Goal: Task Accomplishment & Management: Manage account settings

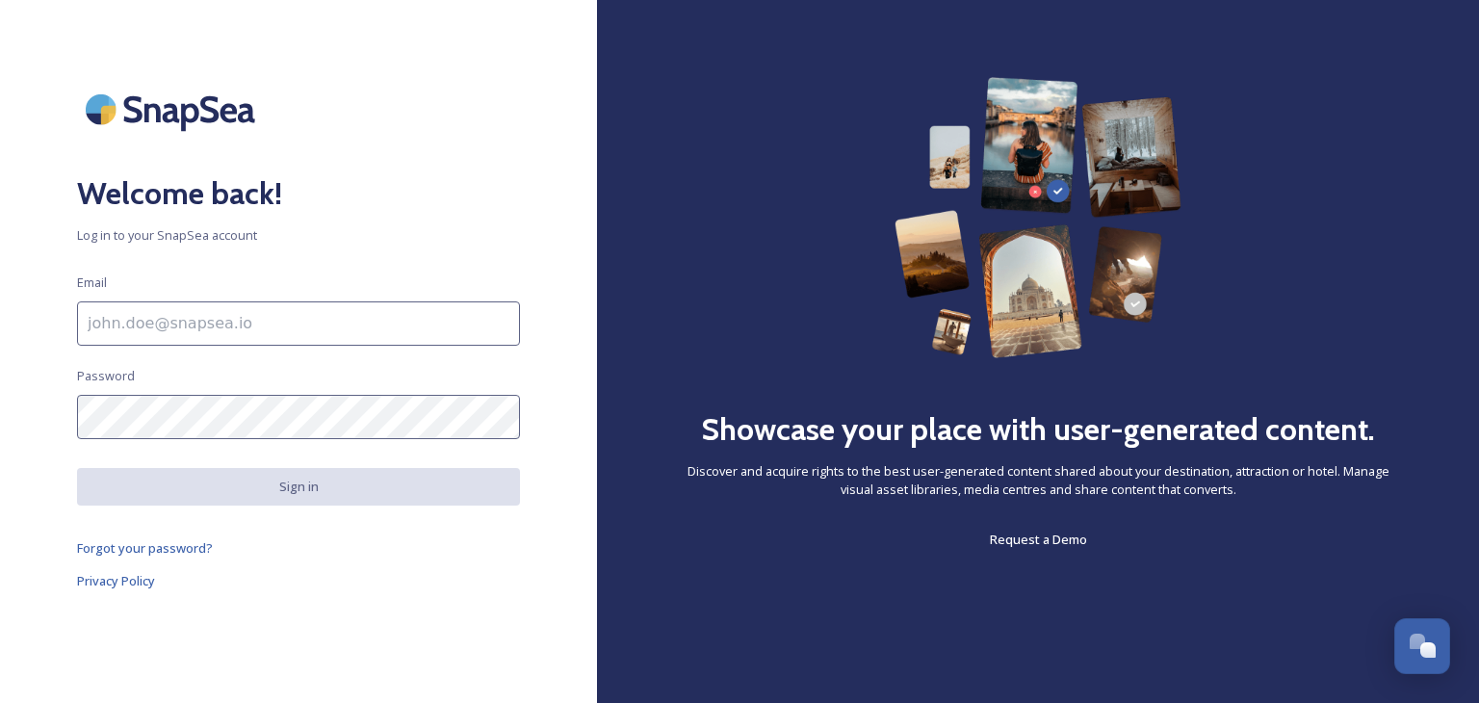
click at [131, 317] on input at bounding box center [298, 323] width 443 height 44
type input "[PERSON_NAME][EMAIL_ADDRESS][PERSON_NAME][DOMAIN_NAME]"
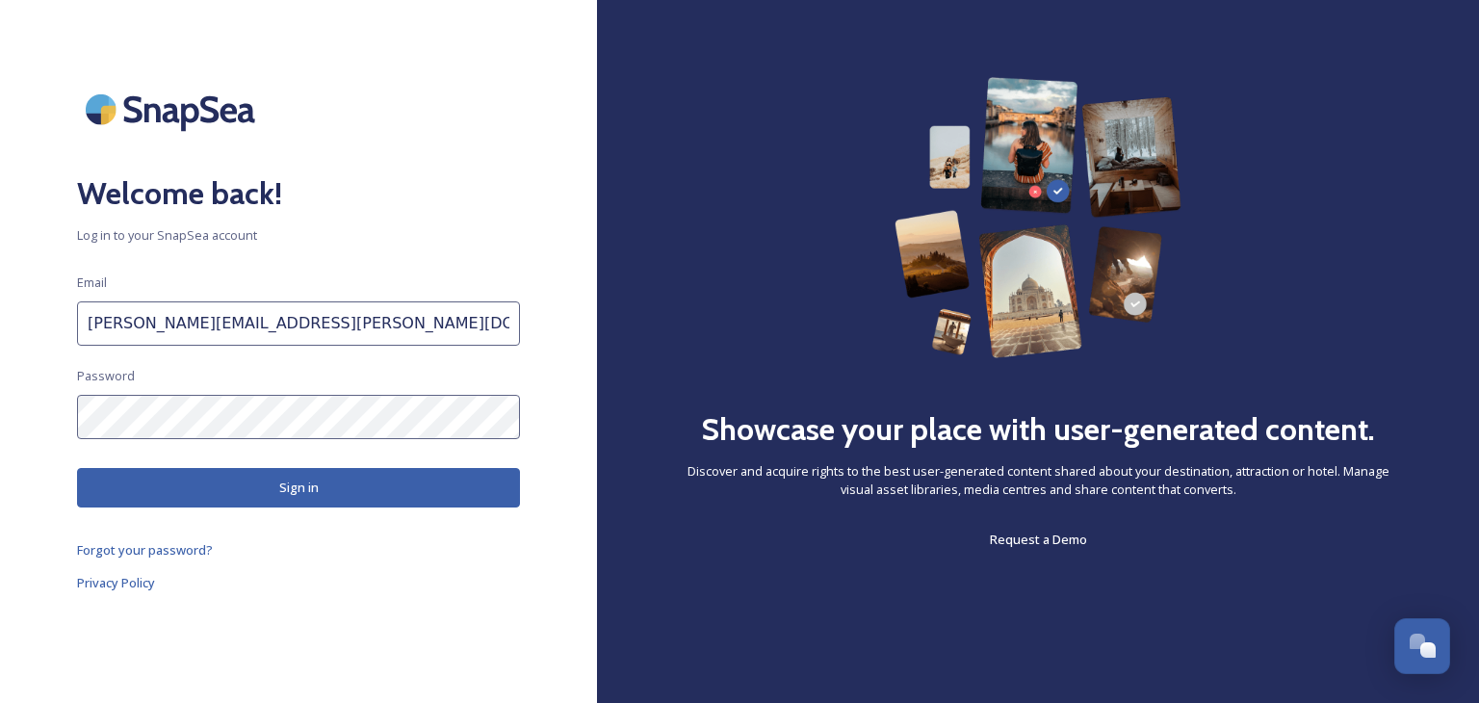
click at [317, 482] on button "Sign in" at bounding box center [298, 487] width 443 height 39
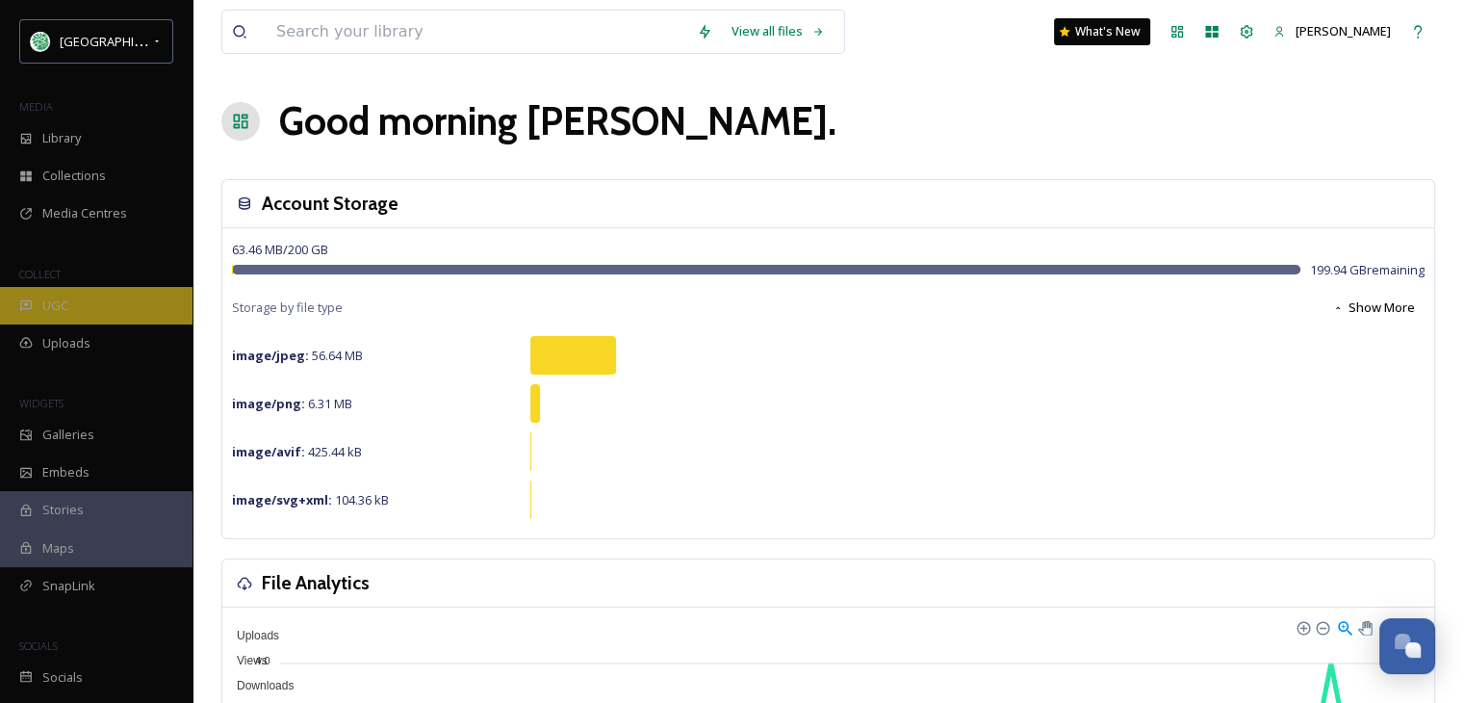
click at [39, 298] on div "UGC" at bounding box center [96, 306] width 193 height 38
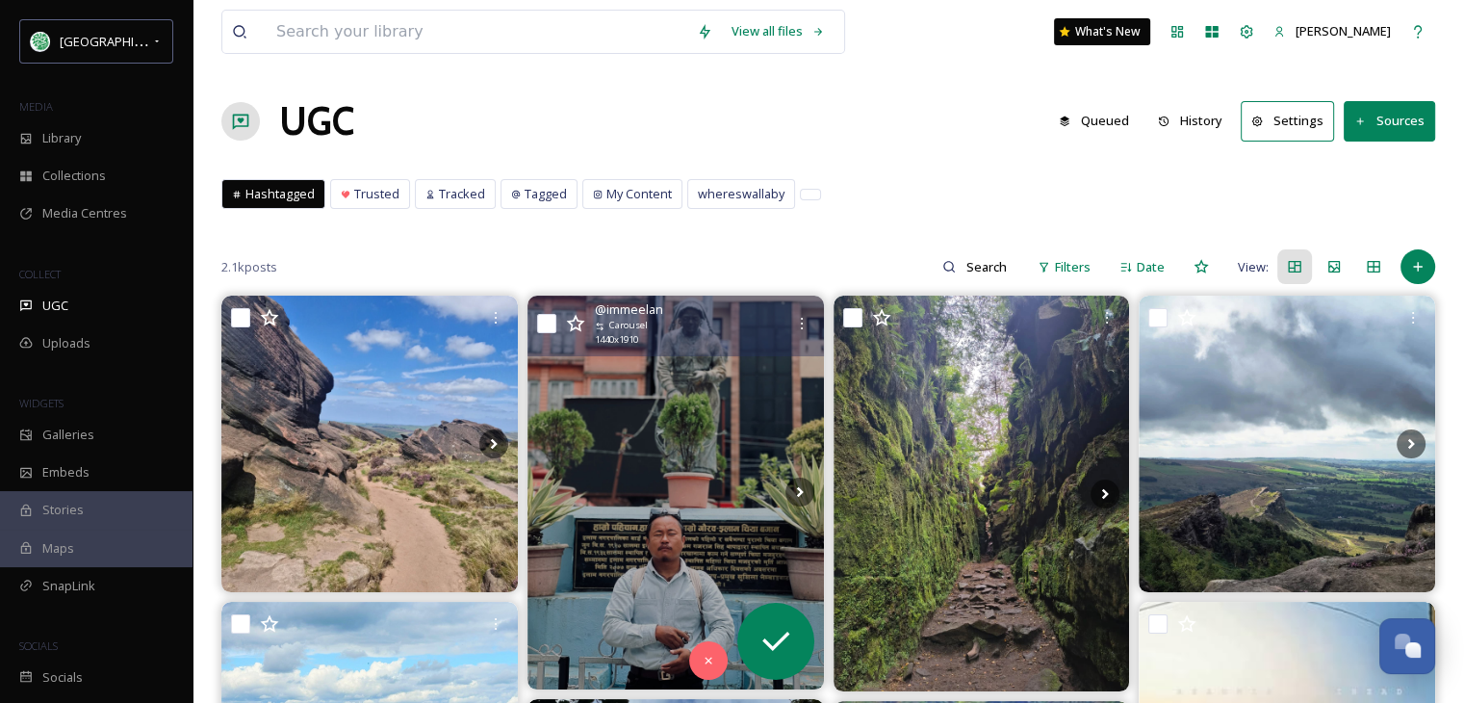
click at [616, 523] on img at bounding box center [676, 492] width 297 height 393
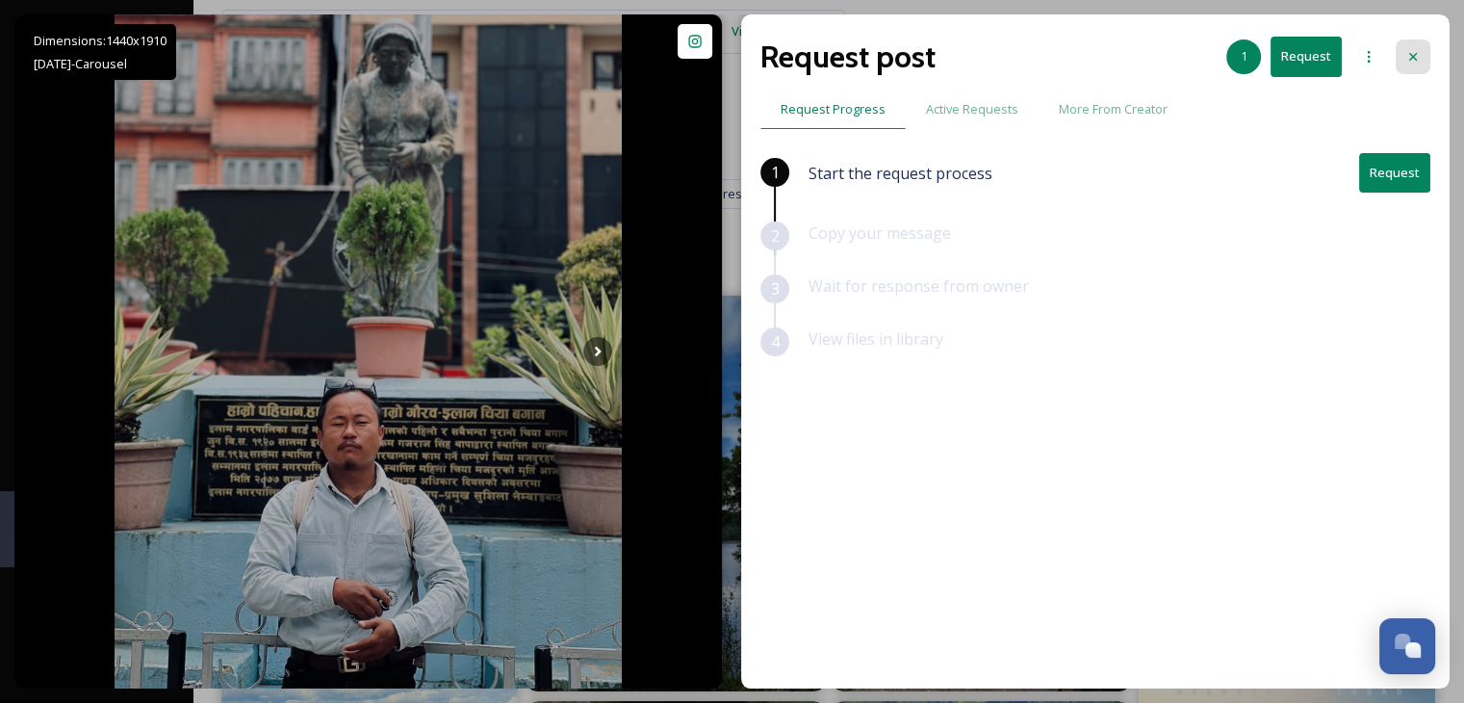
click at [1421, 47] on div at bounding box center [1413, 56] width 35 height 35
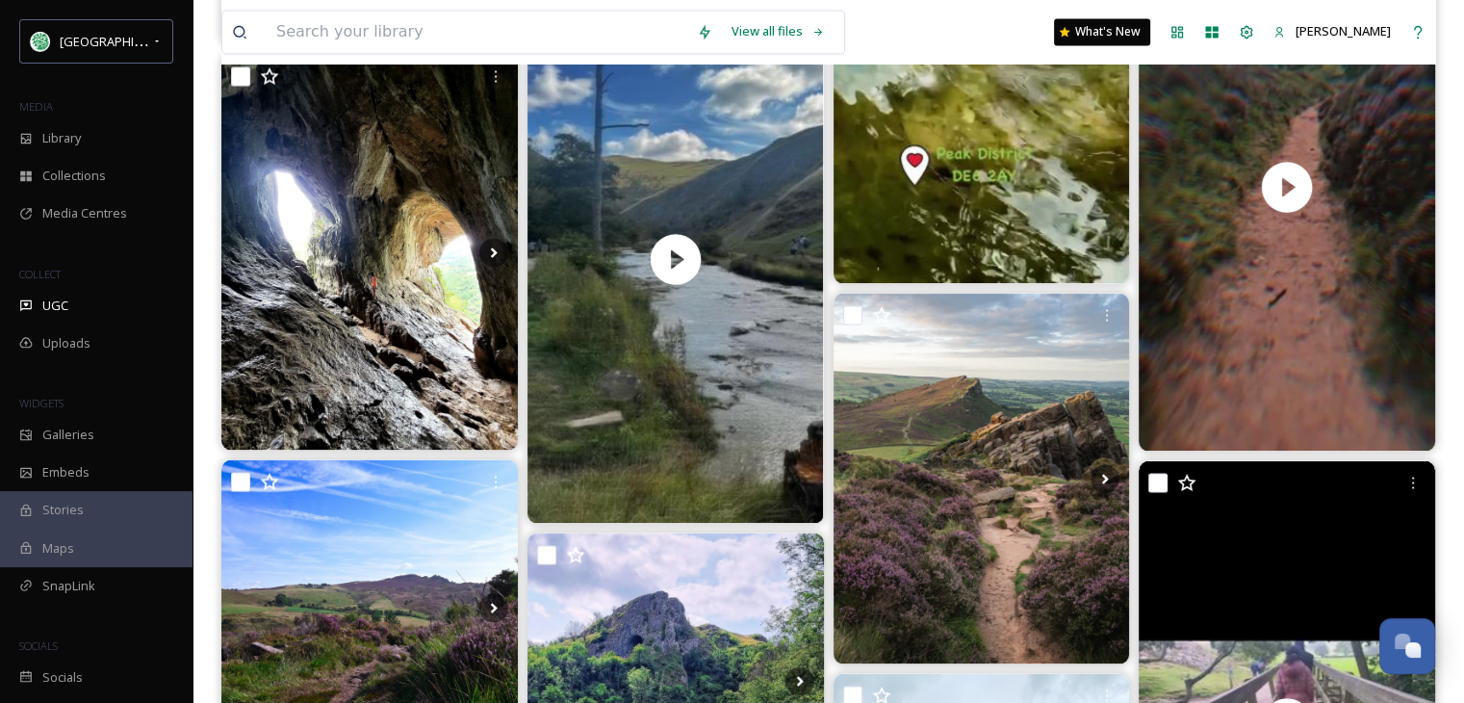
scroll to position [3274, 0]
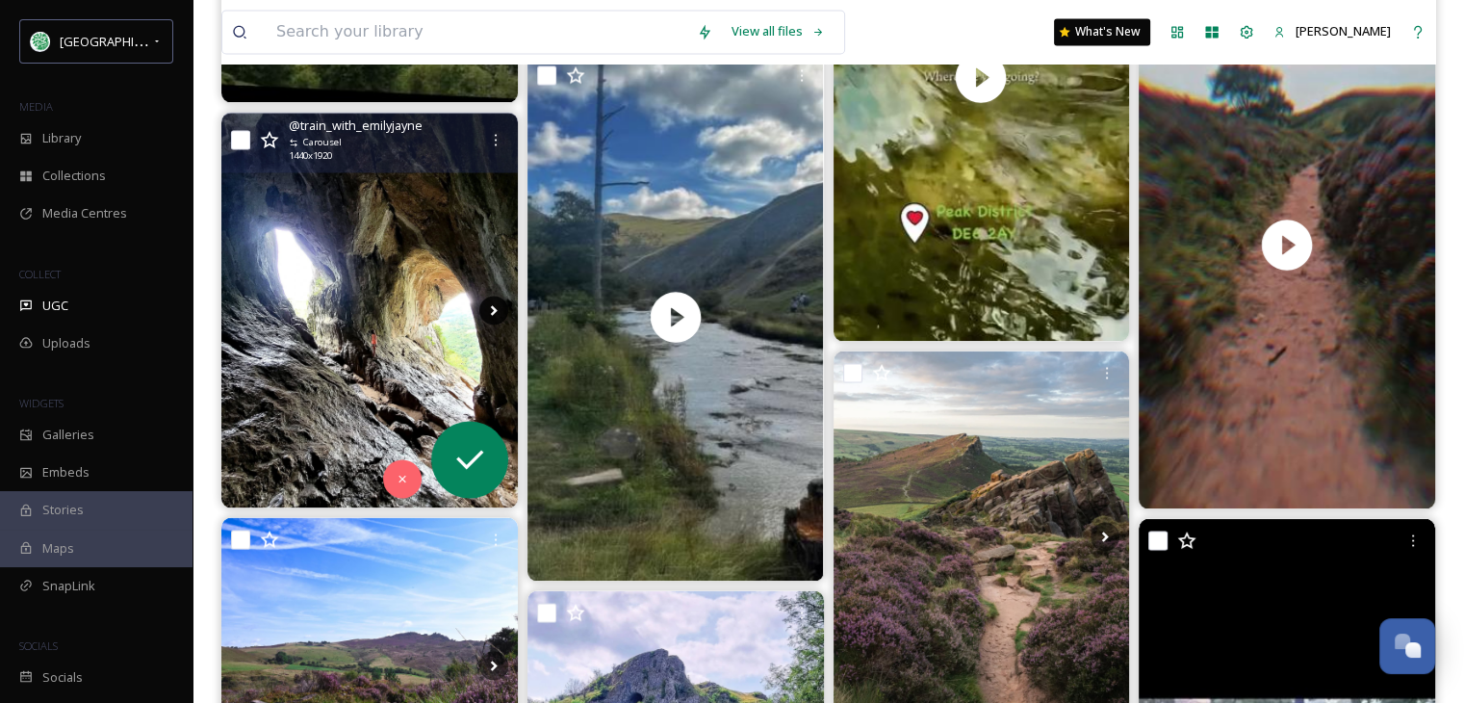
click at [486, 305] on icon at bounding box center [493, 310] width 29 height 29
click at [492, 304] on icon at bounding box center [493, 309] width 7 height 11
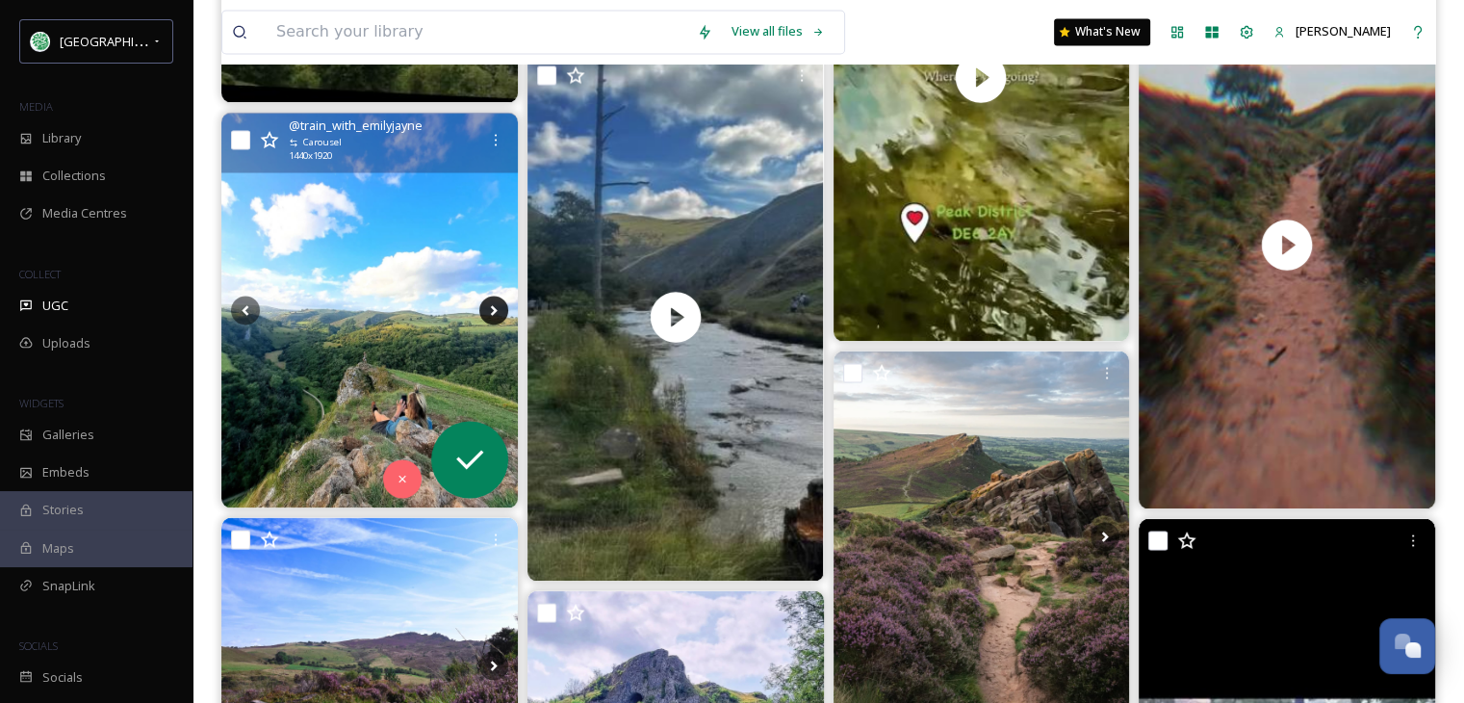
click at [492, 304] on icon at bounding box center [493, 309] width 7 height 11
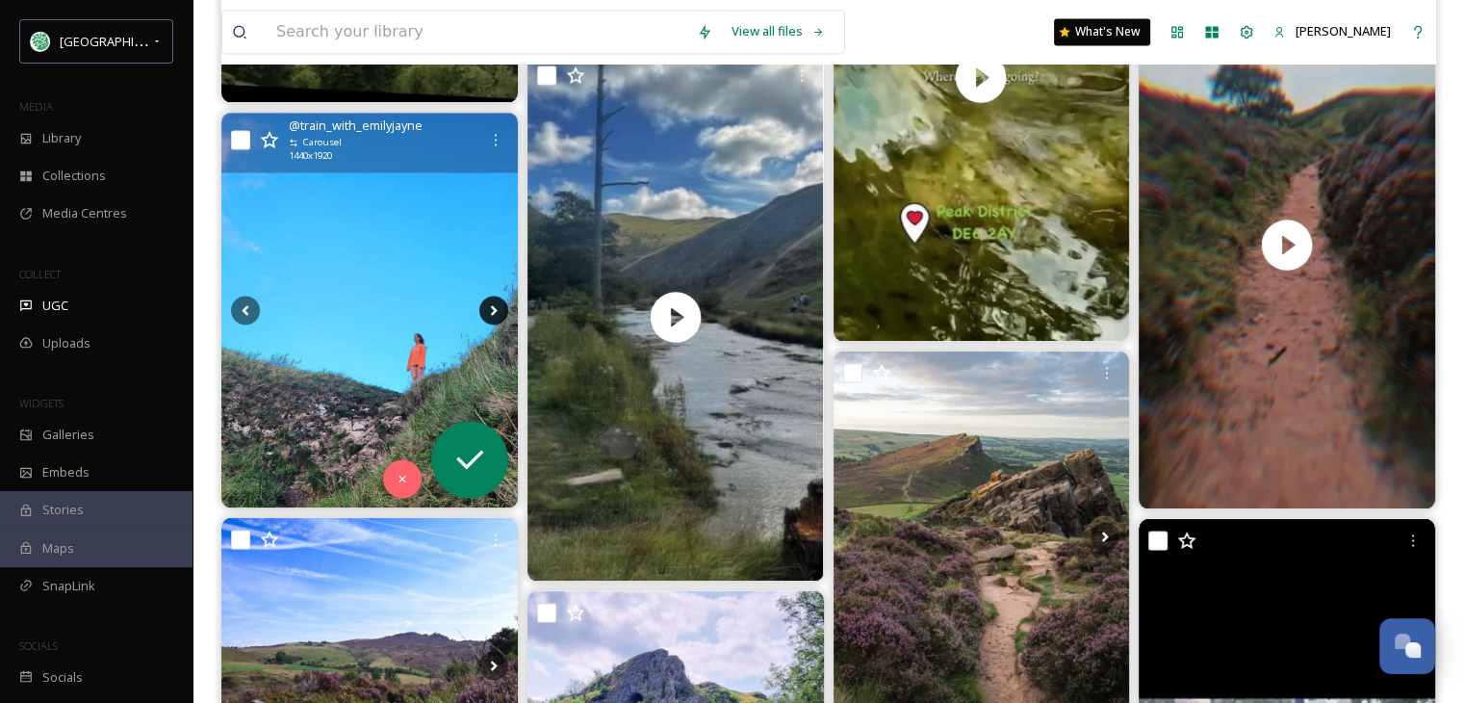
click at [492, 304] on icon at bounding box center [493, 309] width 7 height 11
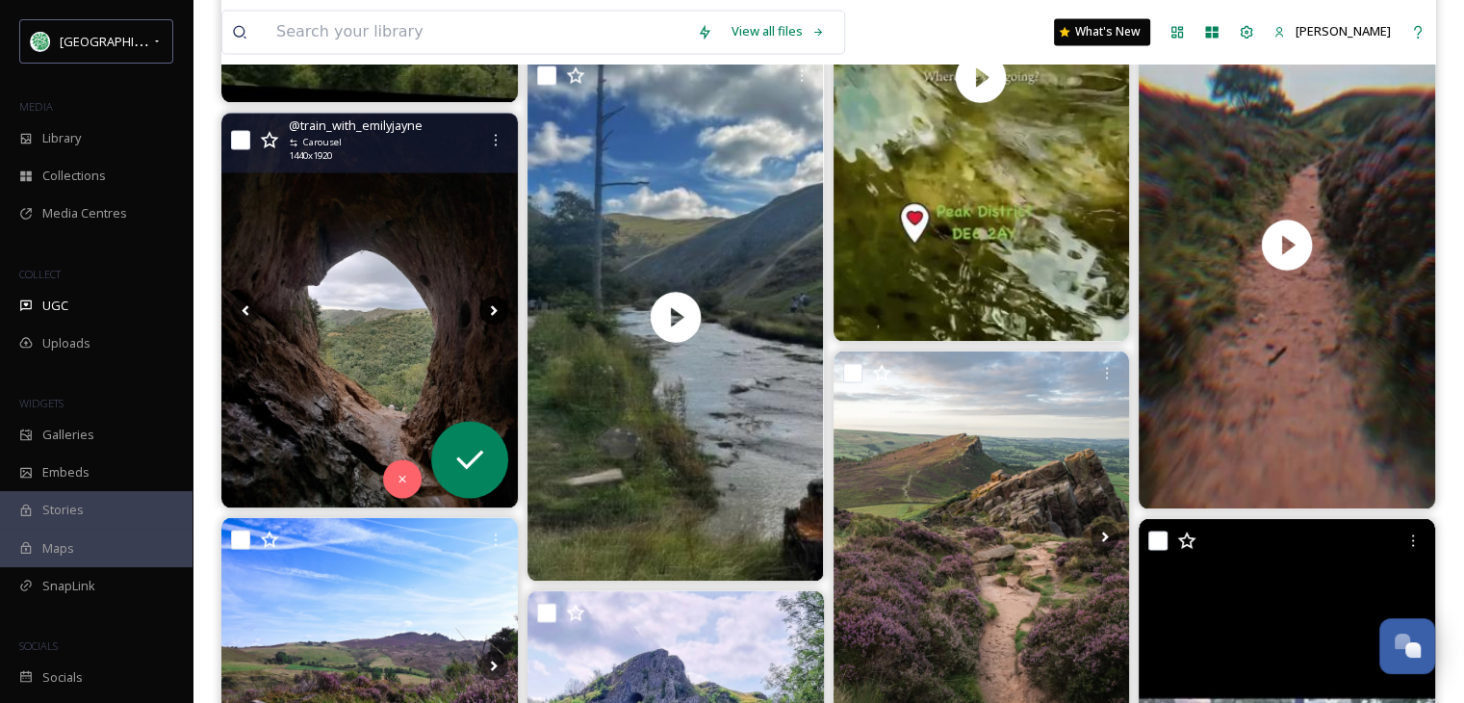
click at [490, 305] on icon at bounding box center [493, 310] width 29 height 29
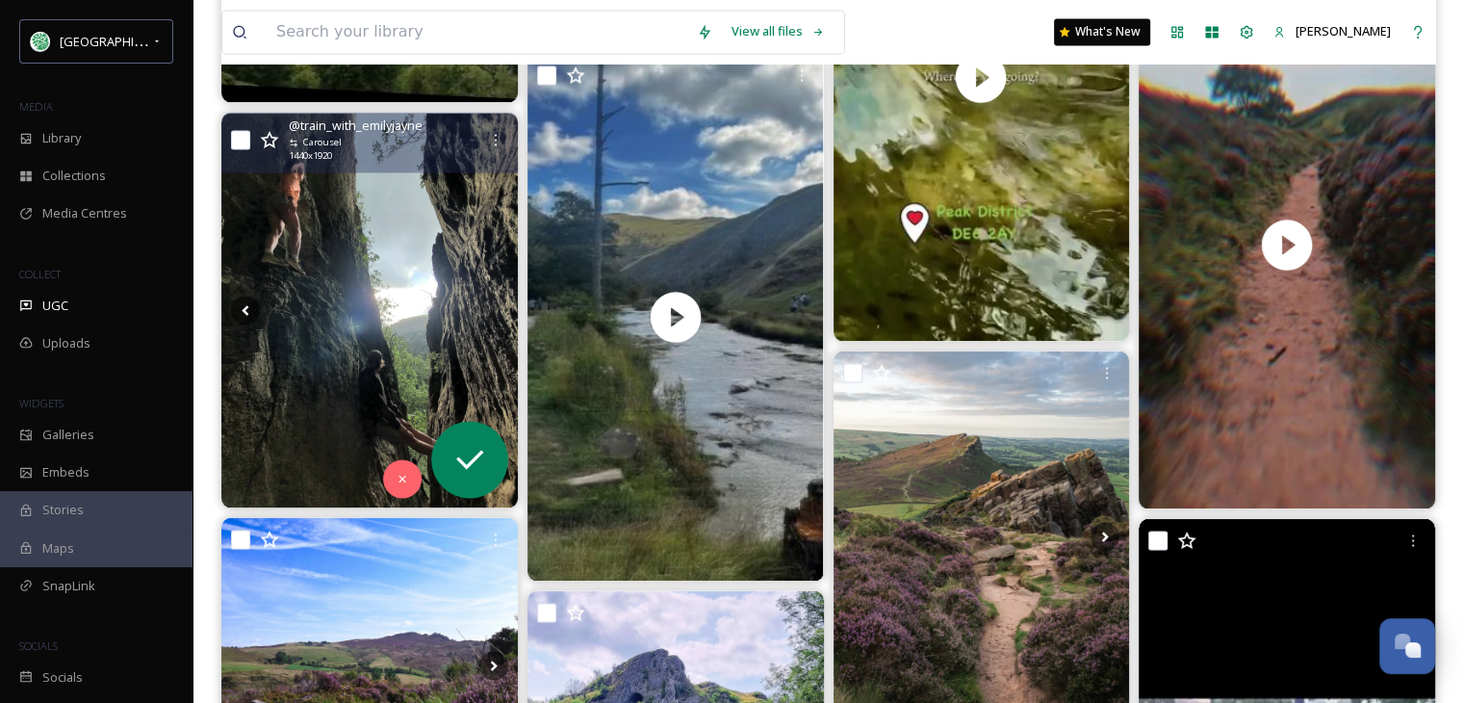
click at [490, 305] on icon at bounding box center [493, 310] width 29 height 29
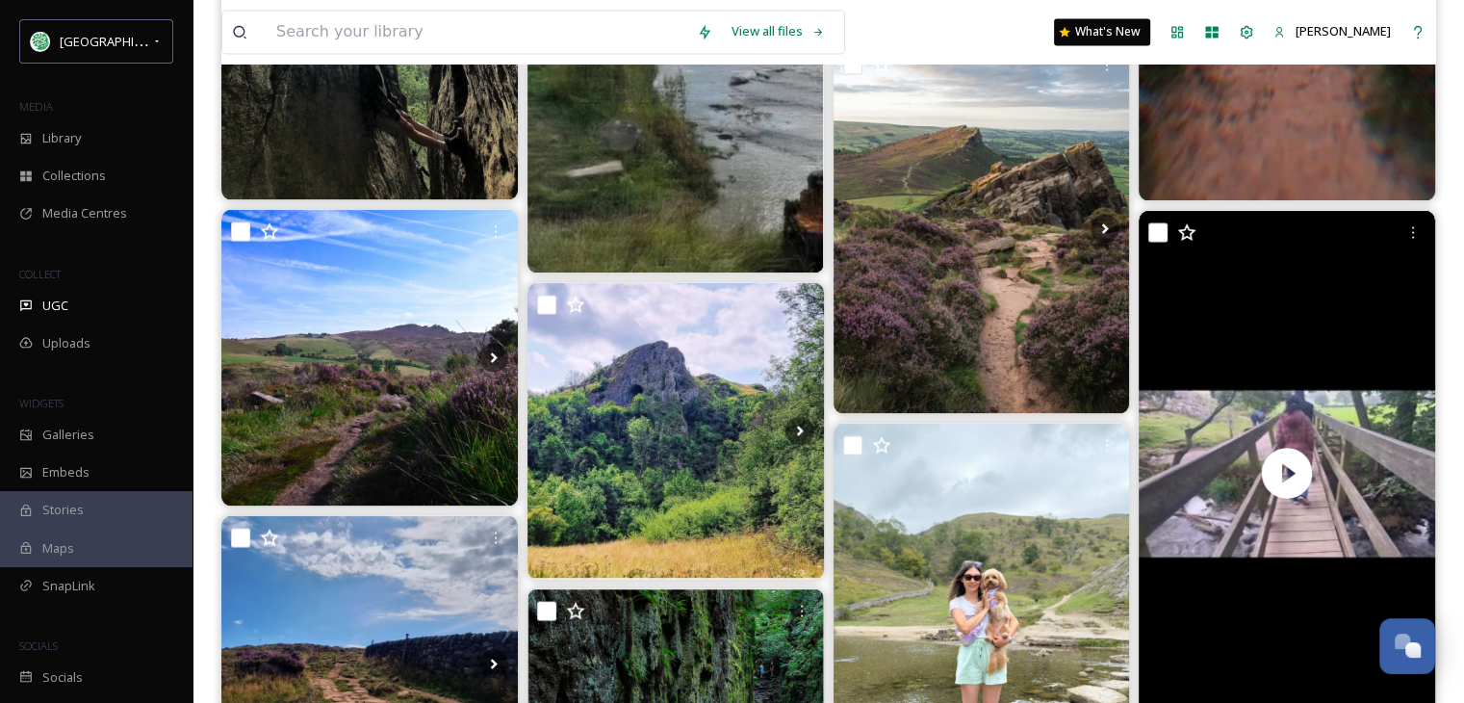
scroll to position [3466, 0]
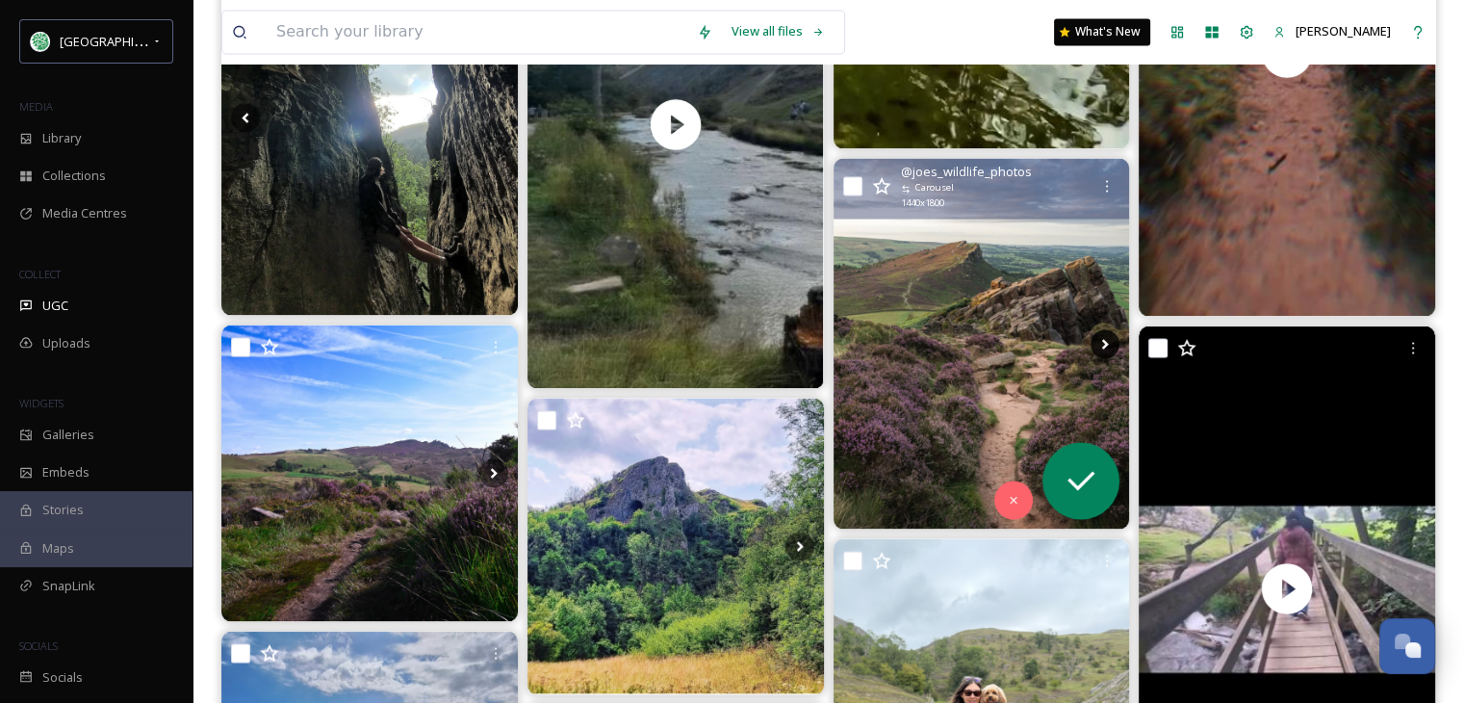
click at [1102, 333] on icon at bounding box center [1105, 343] width 29 height 29
click at [1101, 340] on icon at bounding box center [1105, 343] width 29 height 29
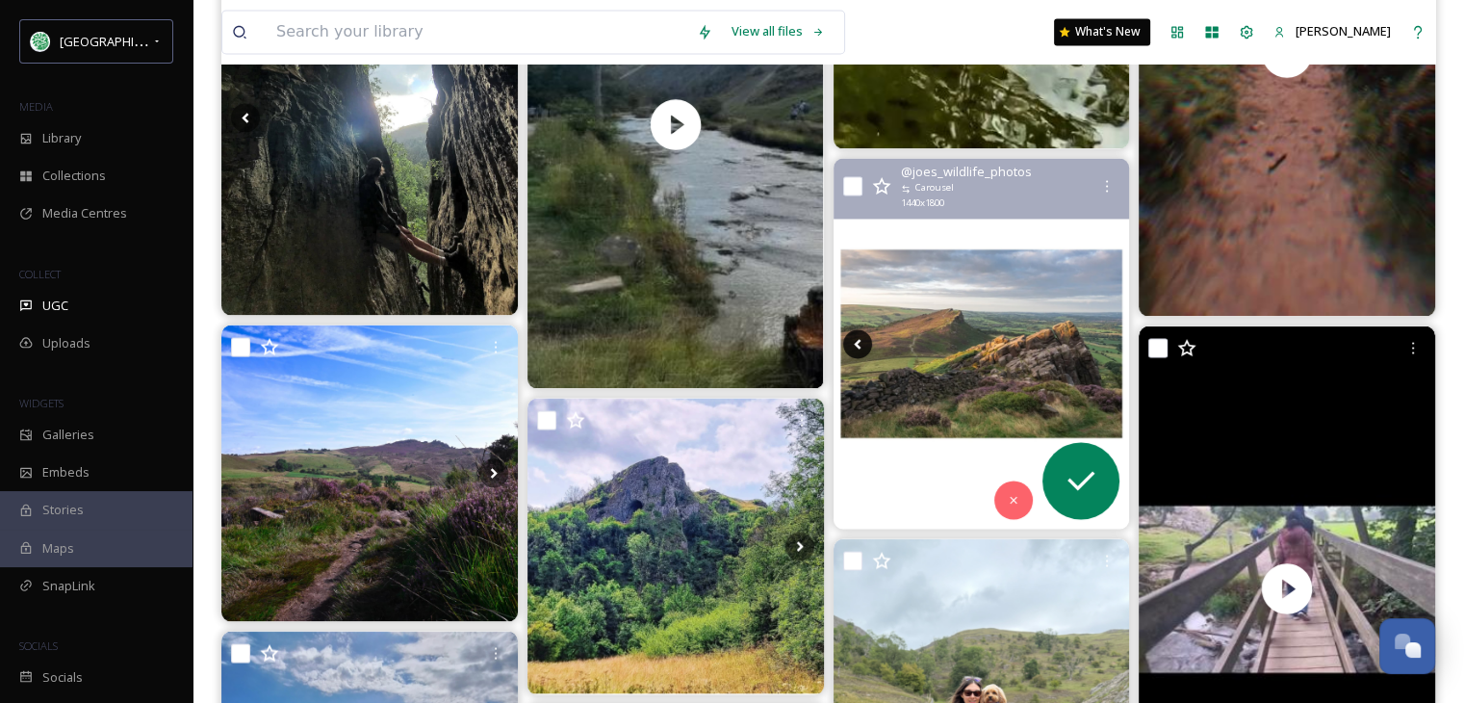
click at [859, 332] on icon at bounding box center [857, 343] width 29 height 29
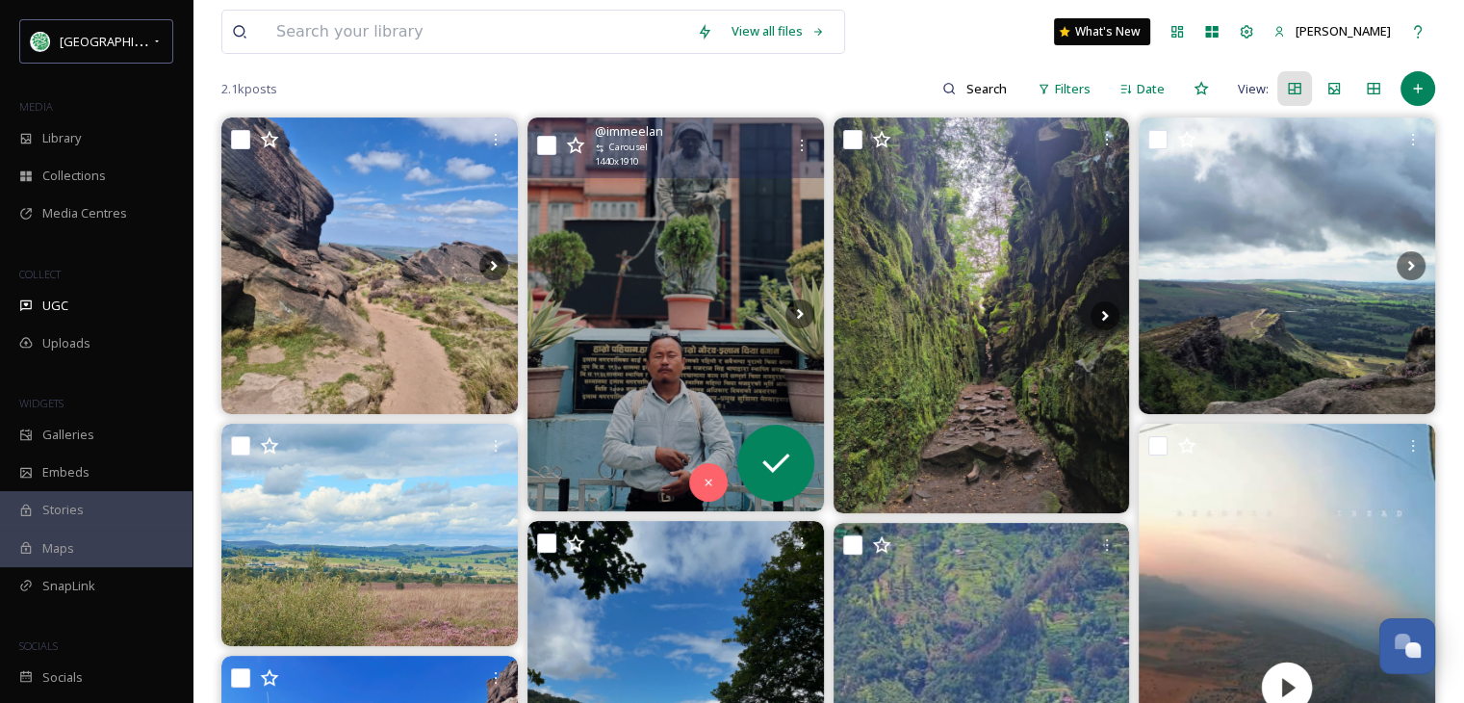
scroll to position [0, 0]
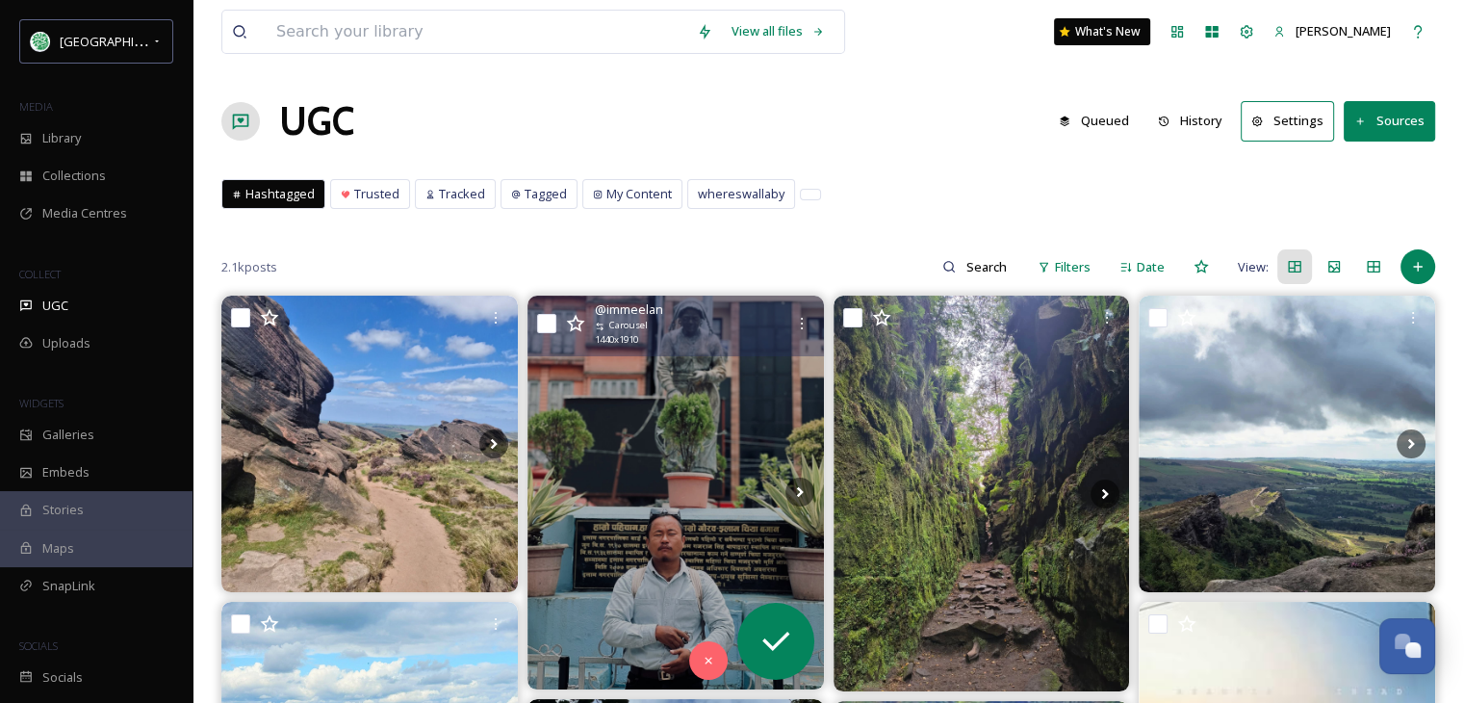
click at [1375, 119] on button "Sources" at bounding box center [1389, 120] width 91 height 39
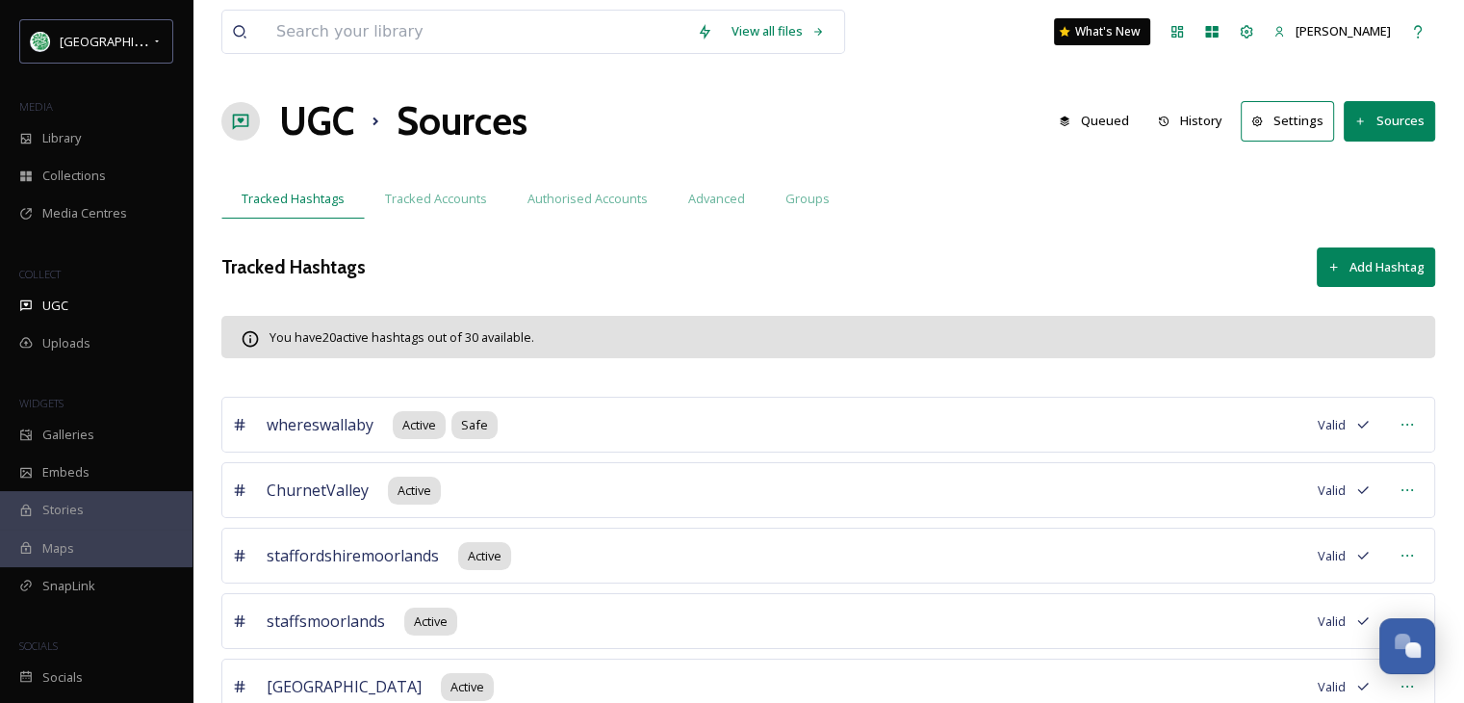
click at [1354, 259] on button "Add Hashtag" at bounding box center [1376, 266] width 118 height 39
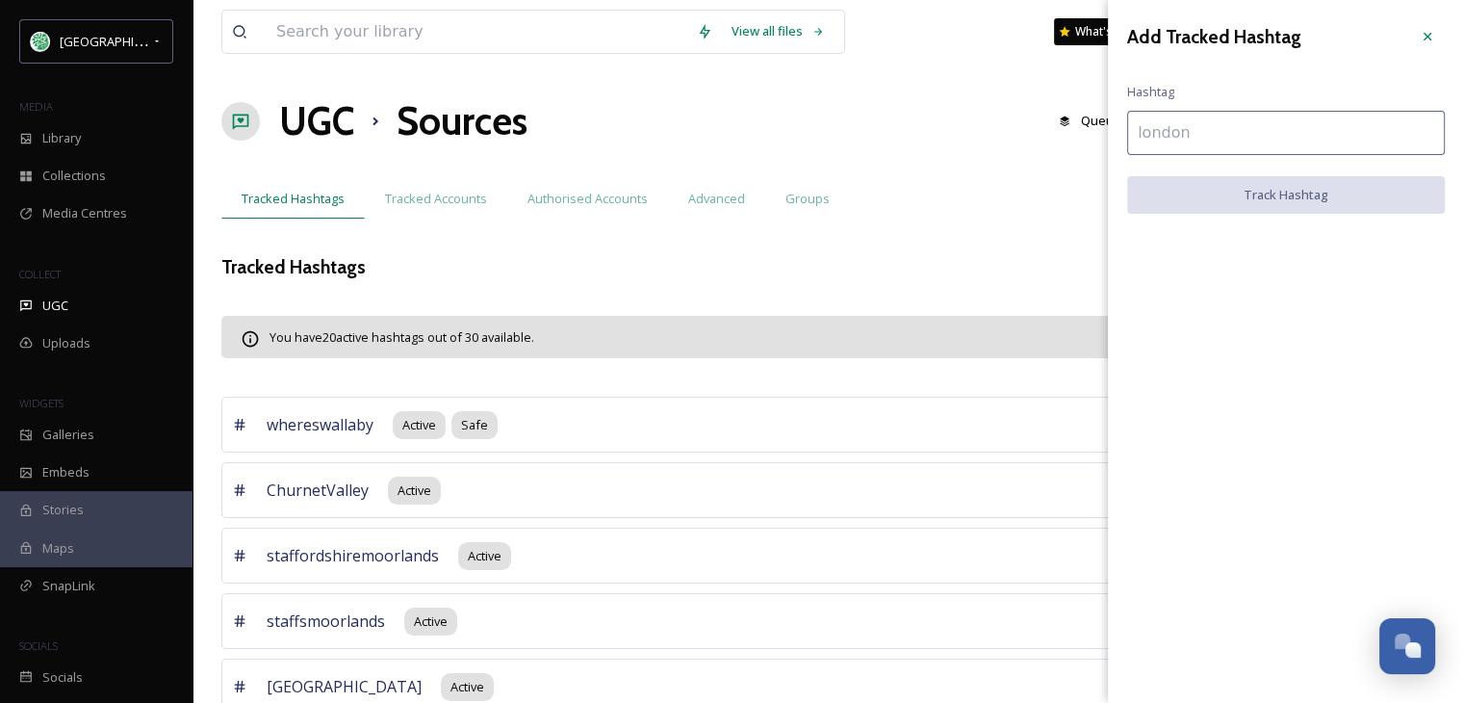
click at [1202, 131] on input at bounding box center [1286, 133] width 318 height 44
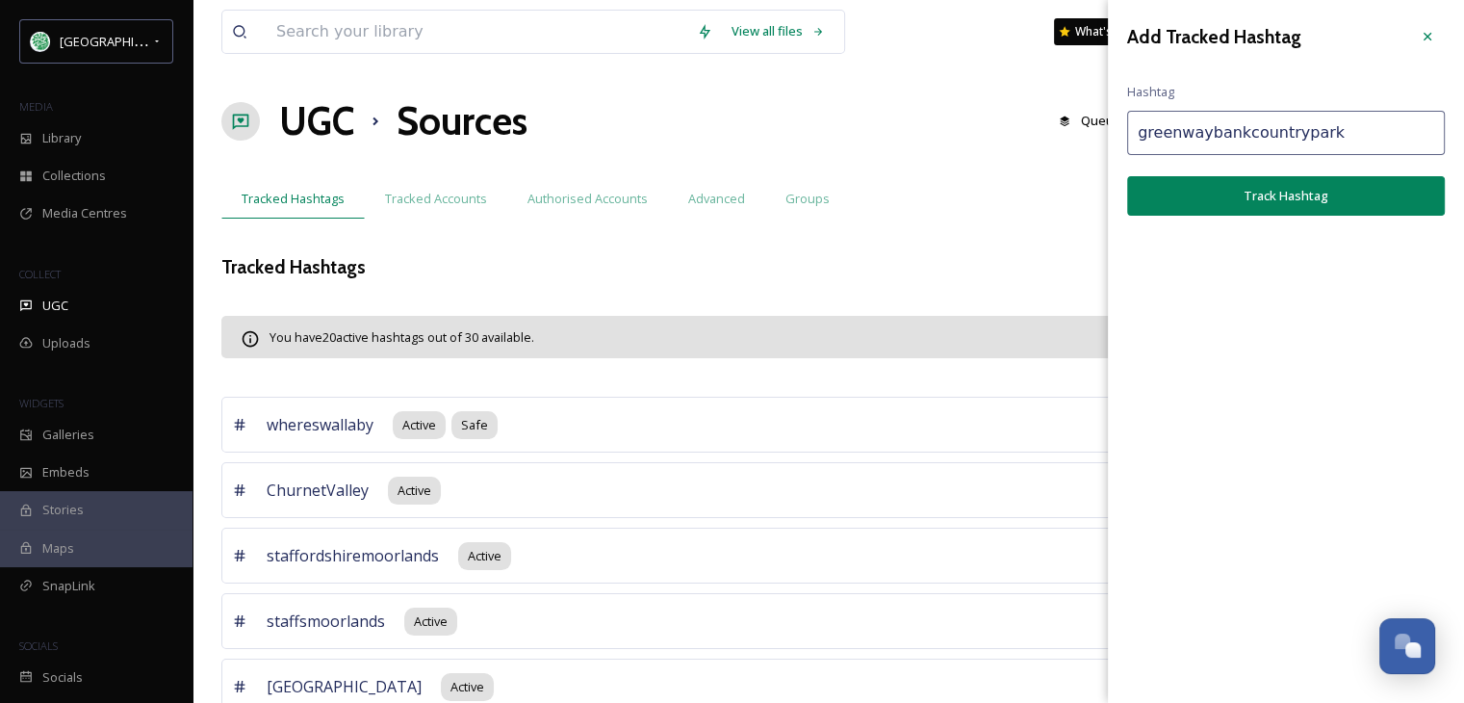
type input "greenwaybankcountrypark"
click at [1240, 197] on button "Track Hashtag" at bounding box center [1286, 195] width 318 height 39
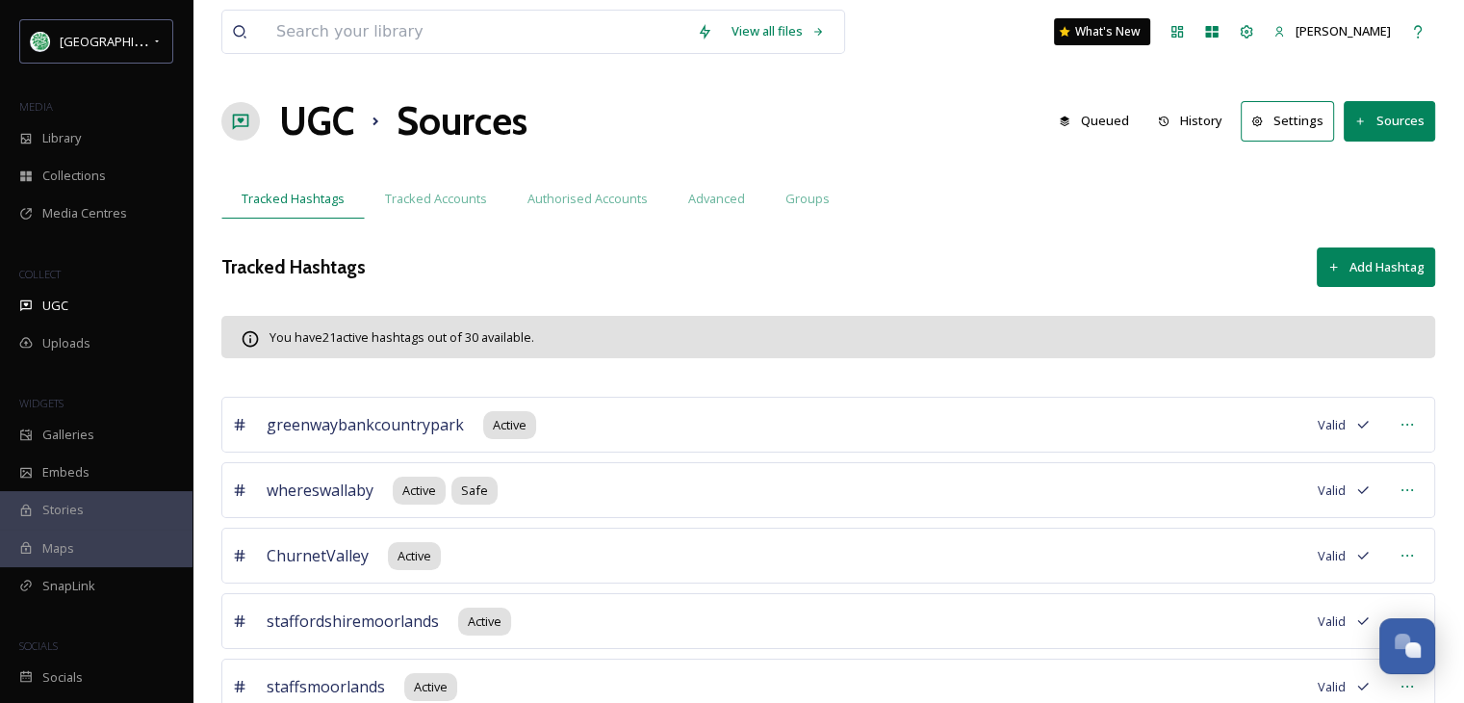
click at [1377, 262] on button "Add Hashtag" at bounding box center [1376, 266] width 118 height 39
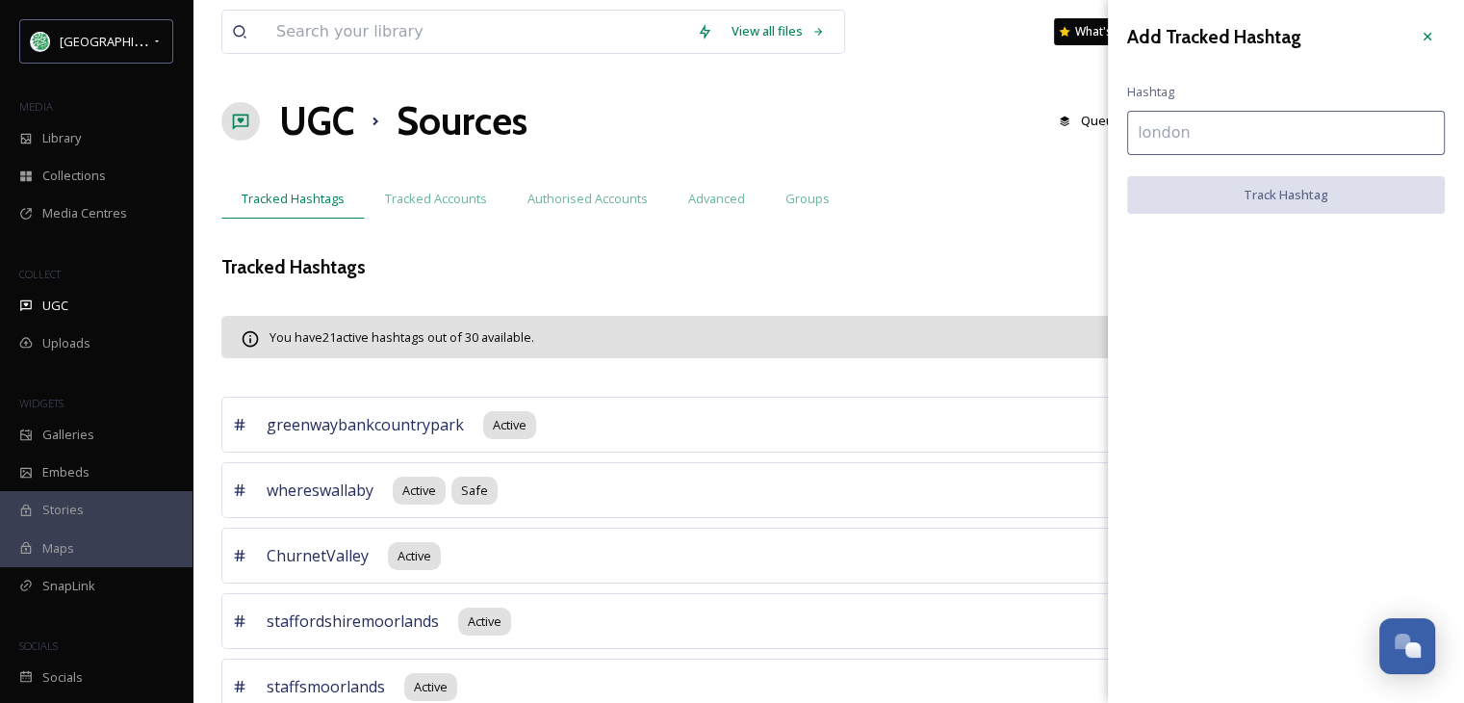
click at [1201, 128] on input at bounding box center [1286, 133] width 318 height 44
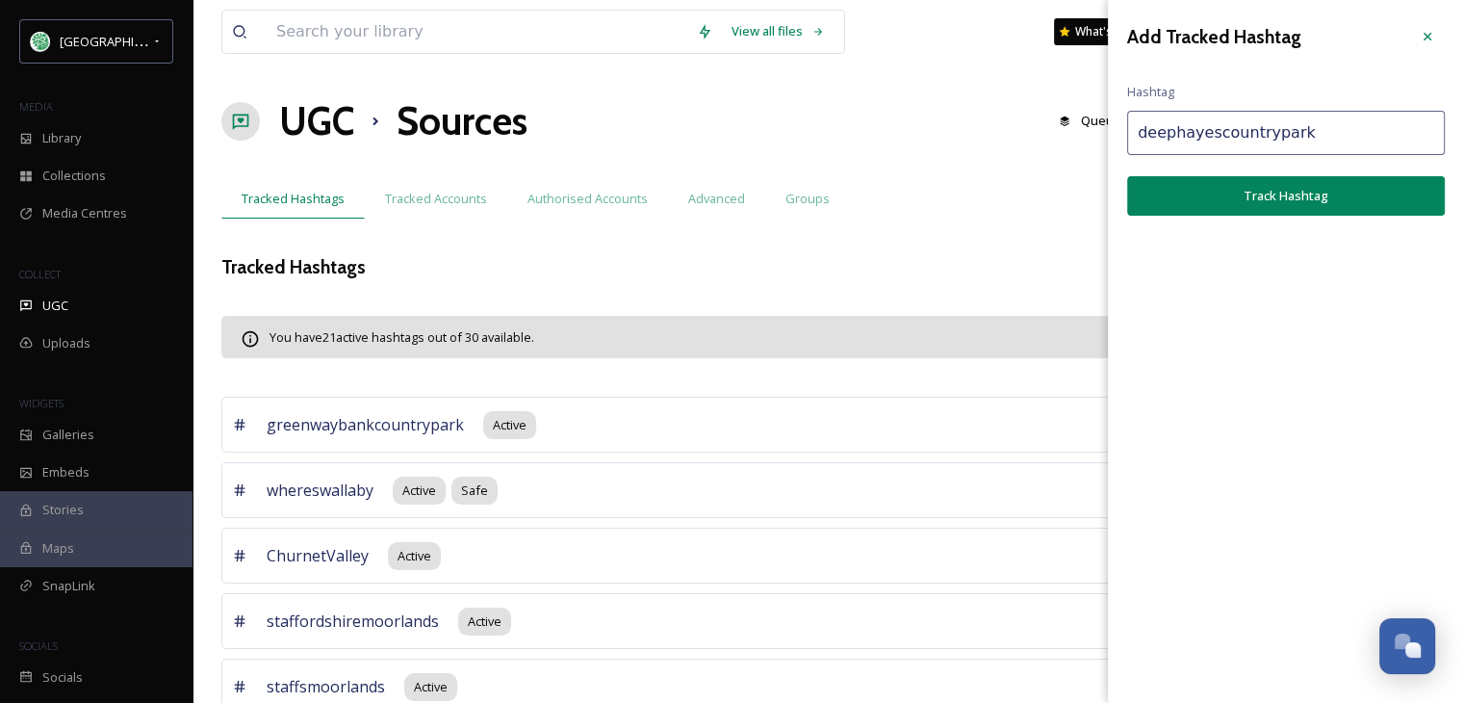
type input "deephayescountrypark"
click at [1268, 194] on button "Track Hashtag" at bounding box center [1286, 195] width 318 height 39
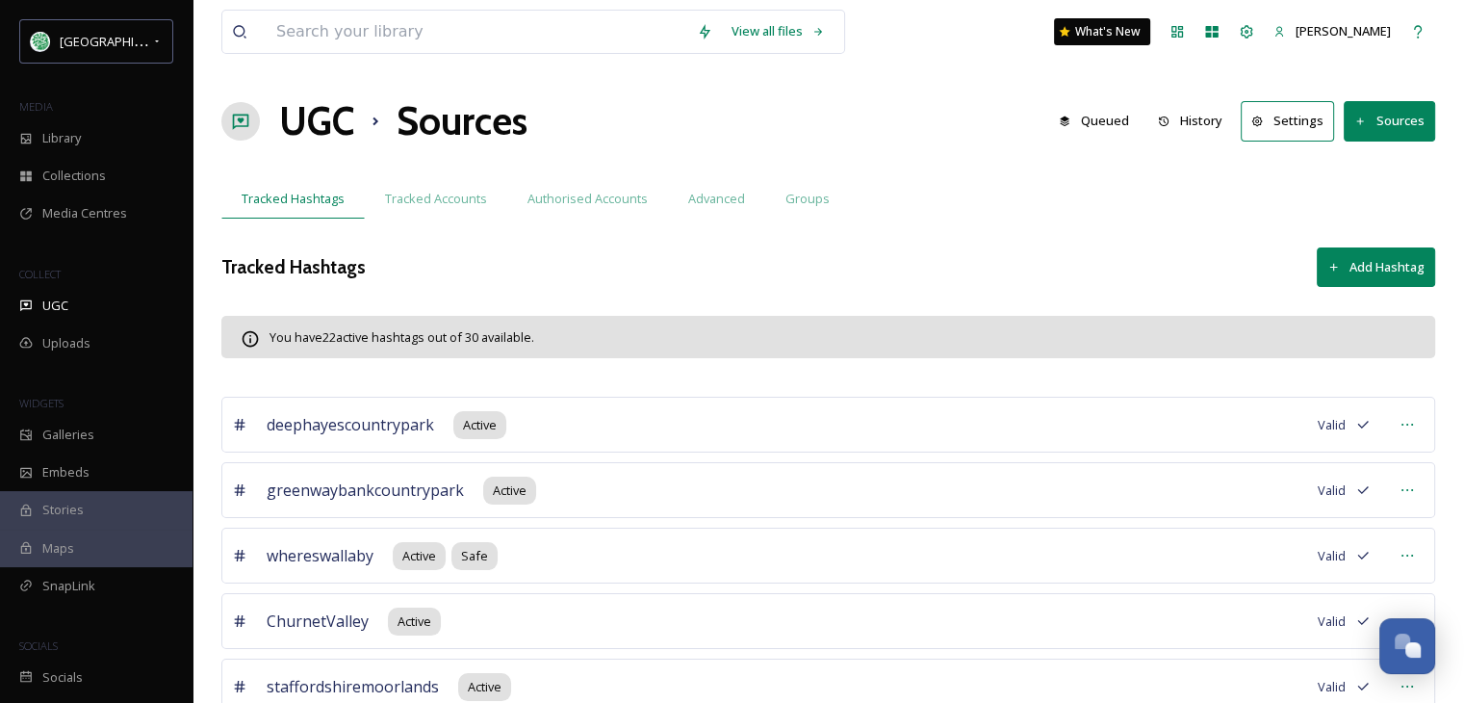
click at [1399, 262] on button "Add Hashtag" at bounding box center [1376, 266] width 118 height 39
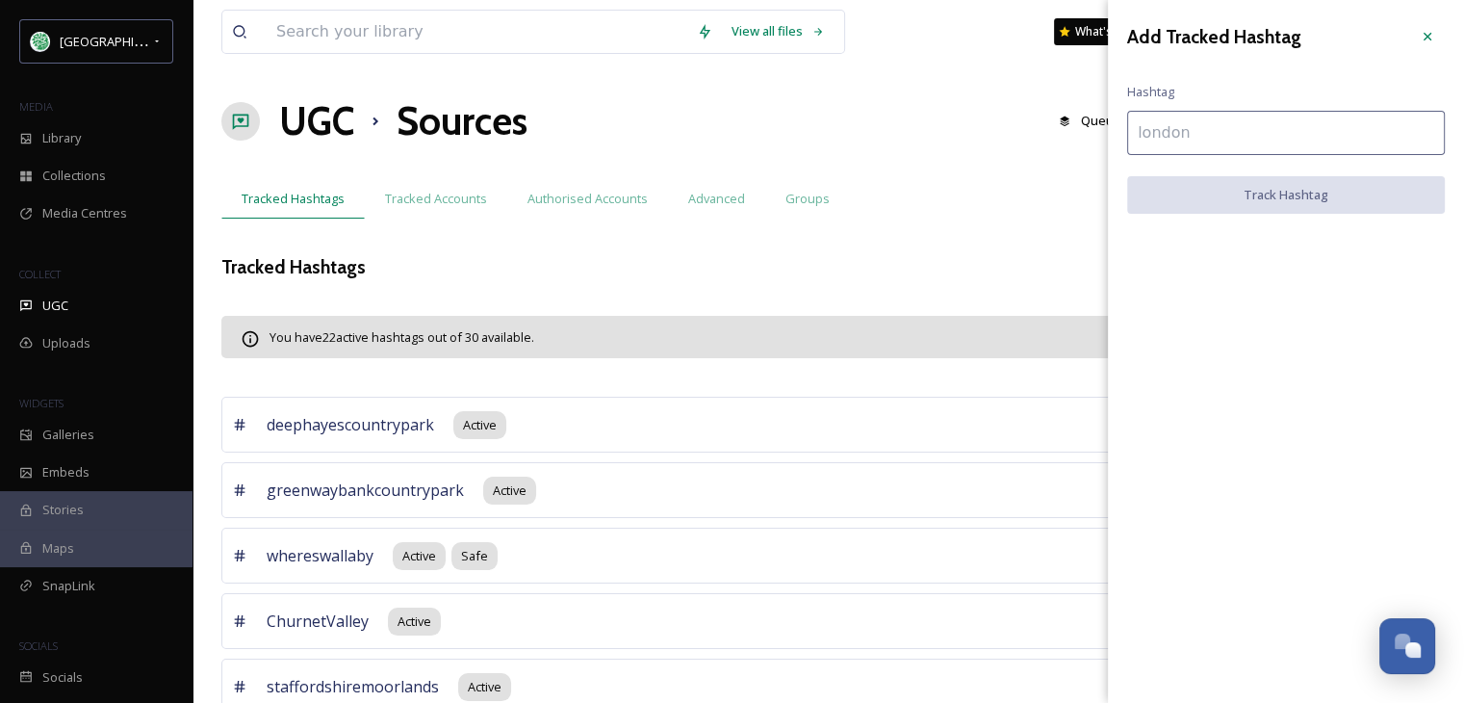
click at [1153, 127] on input at bounding box center [1286, 133] width 318 height 44
paste input "Ladderedge [GEOGRAPHIC_DATA]"
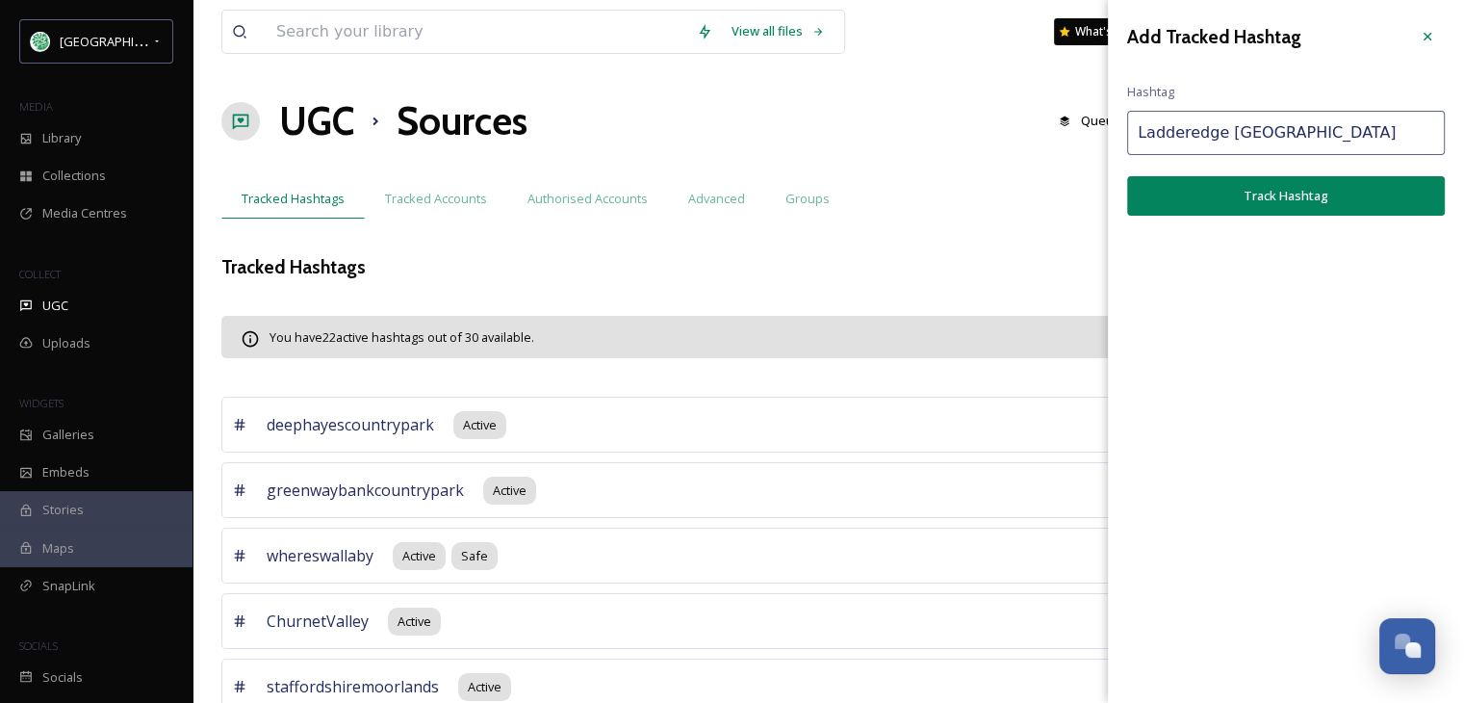
click at [1221, 131] on input "Ladderedge [GEOGRAPHIC_DATA]" at bounding box center [1286, 133] width 318 height 44
click at [1278, 132] on input "LadderedgeCountry Park" at bounding box center [1286, 133] width 318 height 44
click at [1280, 130] on input "LadderedgeCountryPark" at bounding box center [1286, 133] width 318 height 44
click at [1148, 132] on input "LadderedgeCountryPark" at bounding box center [1286, 133] width 318 height 44
type input "ladderedgecountrypark"
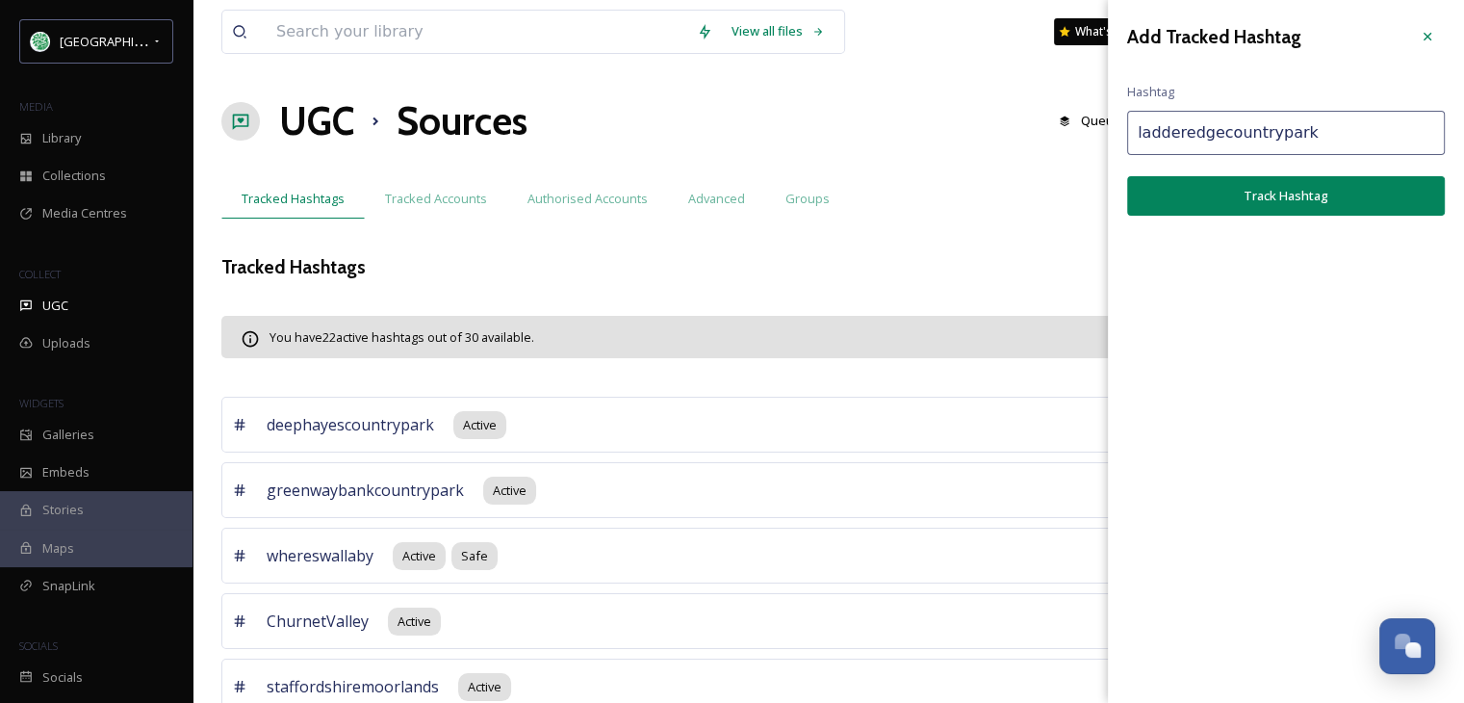
click at [1276, 193] on button "Track Hashtag" at bounding box center [1286, 195] width 318 height 39
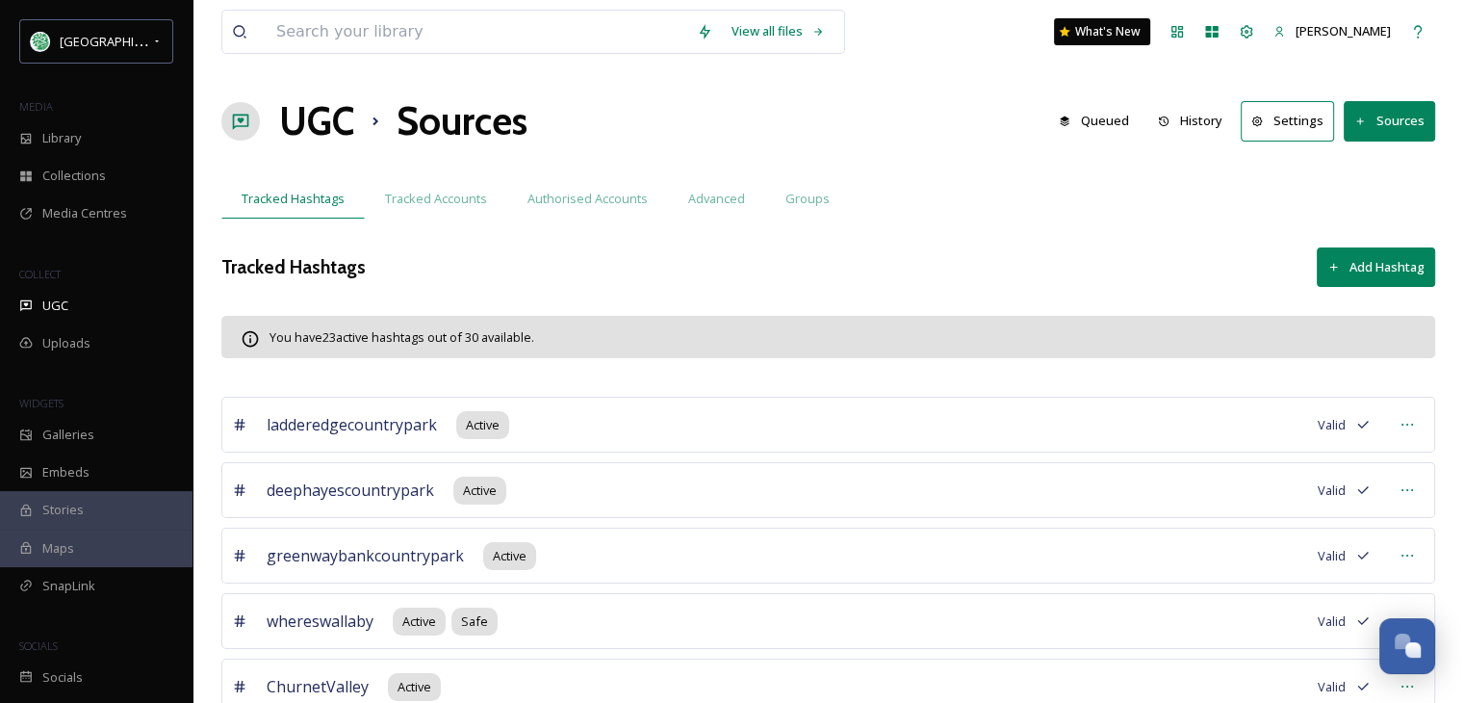
click at [1377, 270] on button "Add Hashtag" at bounding box center [1376, 266] width 118 height 39
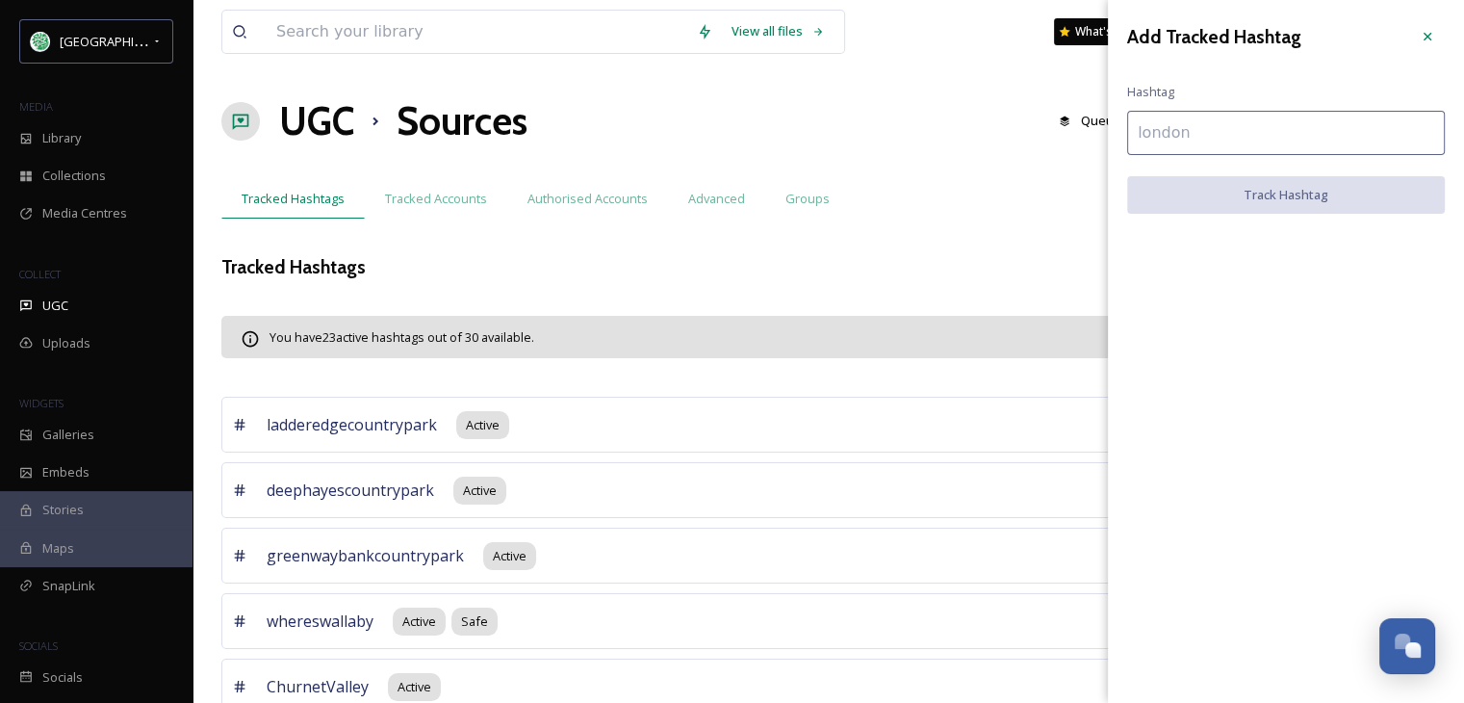
click at [1136, 129] on input at bounding box center [1286, 133] width 318 height 44
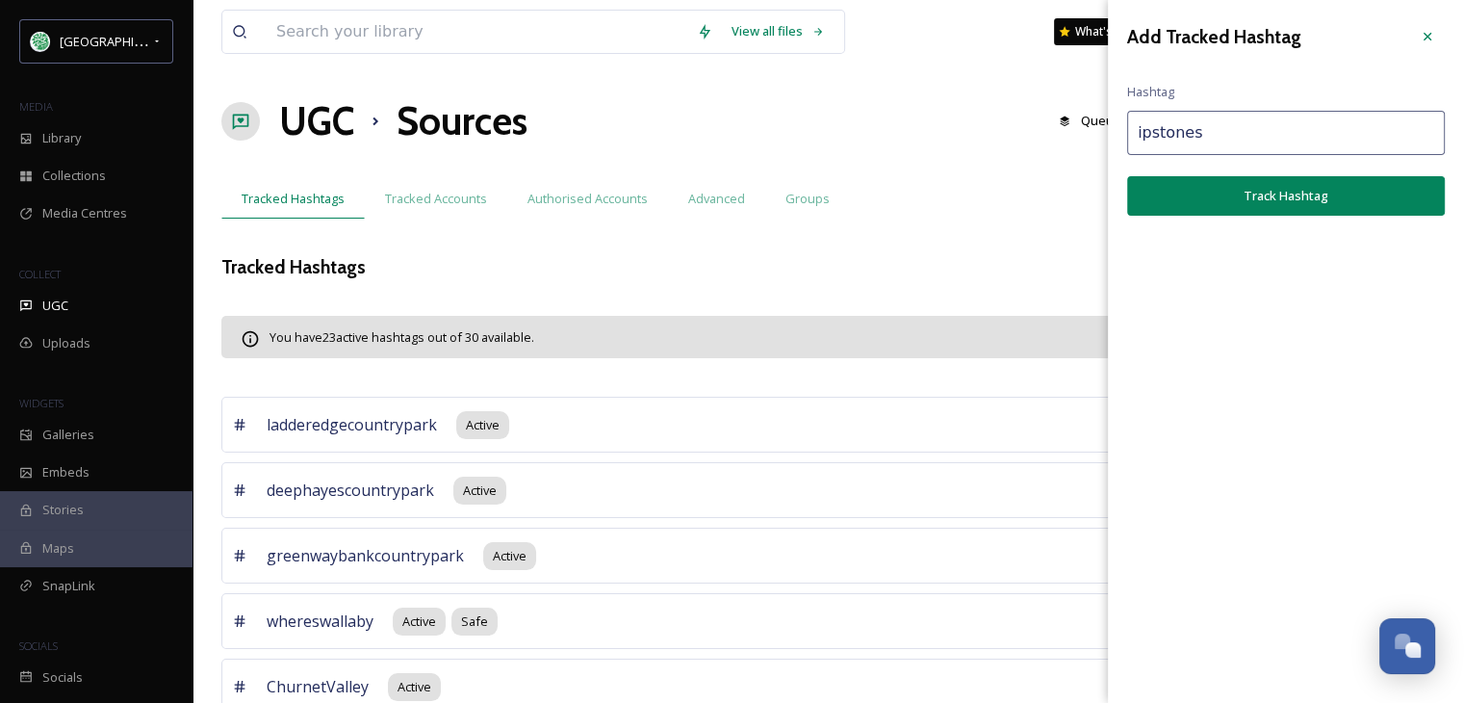
type input "ipstones"
click at [1247, 190] on button "Track Hashtag" at bounding box center [1286, 195] width 318 height 39
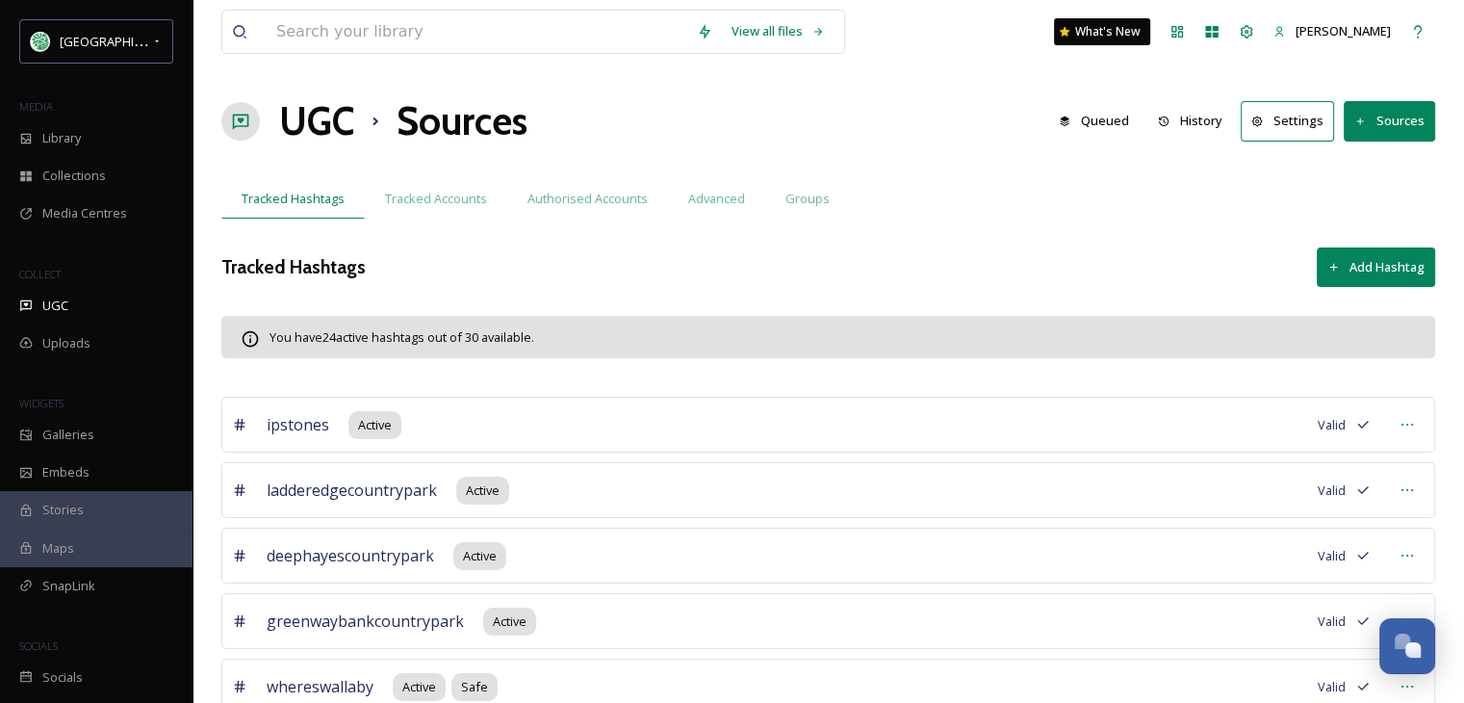
click at [1402, 270] on button "Add Hashtag" at bounding box center [1376, 266] width 118 height 39
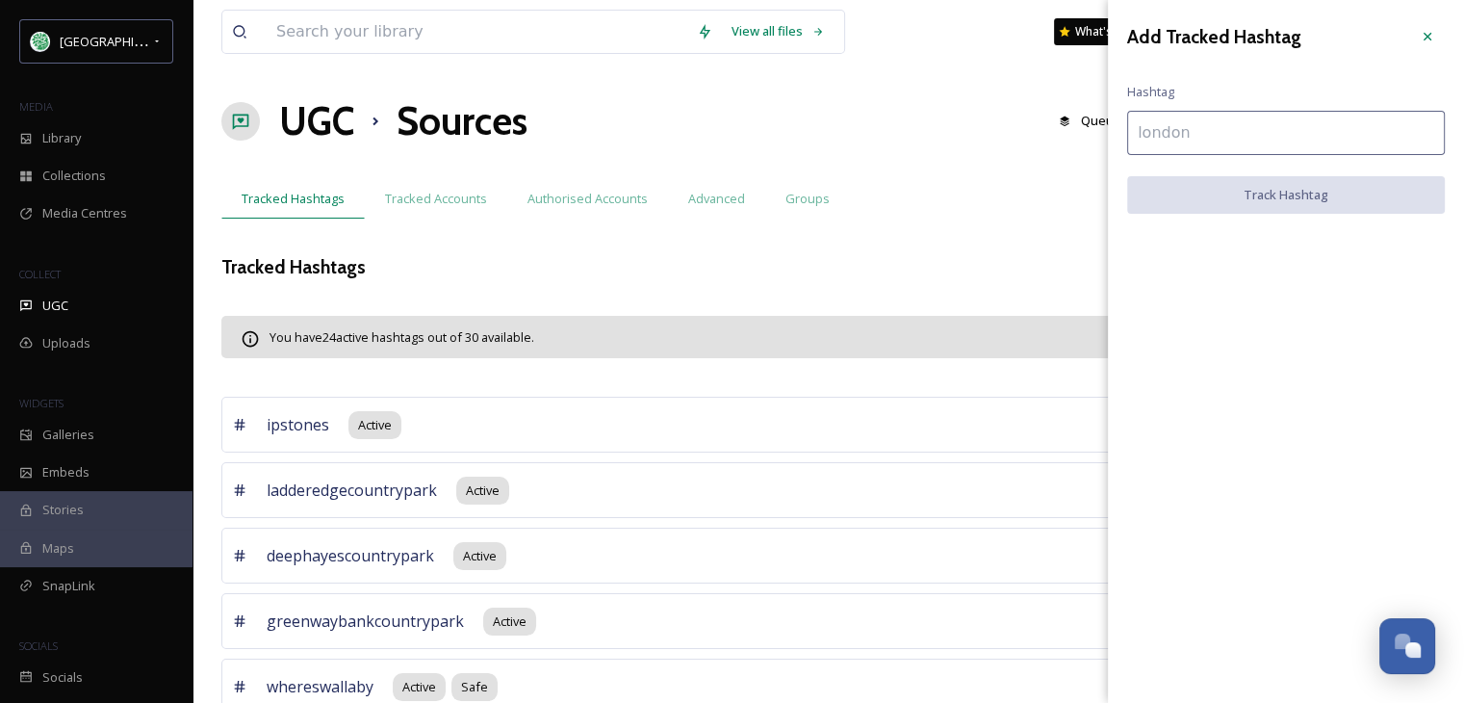
click at [1171, 132] on input at bounding box center [1286, 133] width 318 height 44
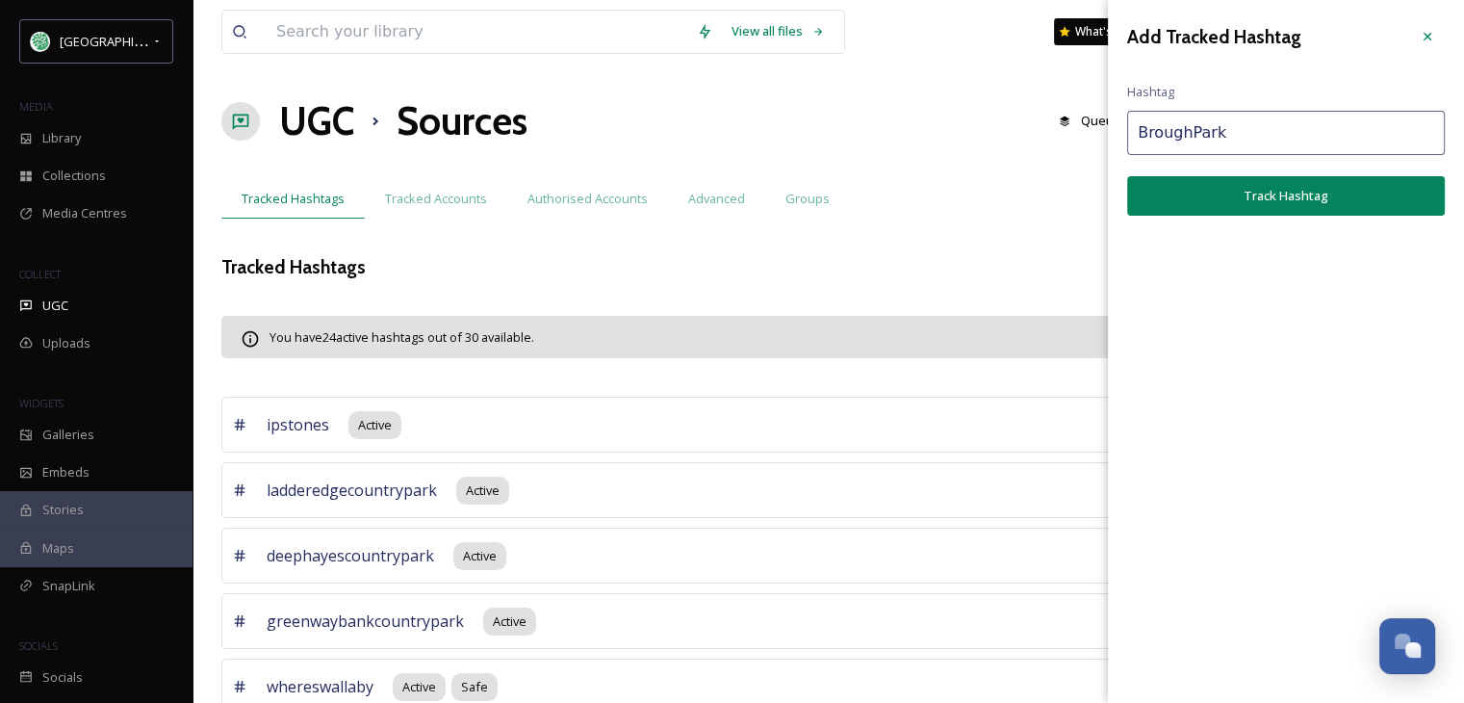
type input "BroughPark"
click at [1250, 196] on button "Track Hashtag" at bounding box center [1286, 195] width 318 height 39
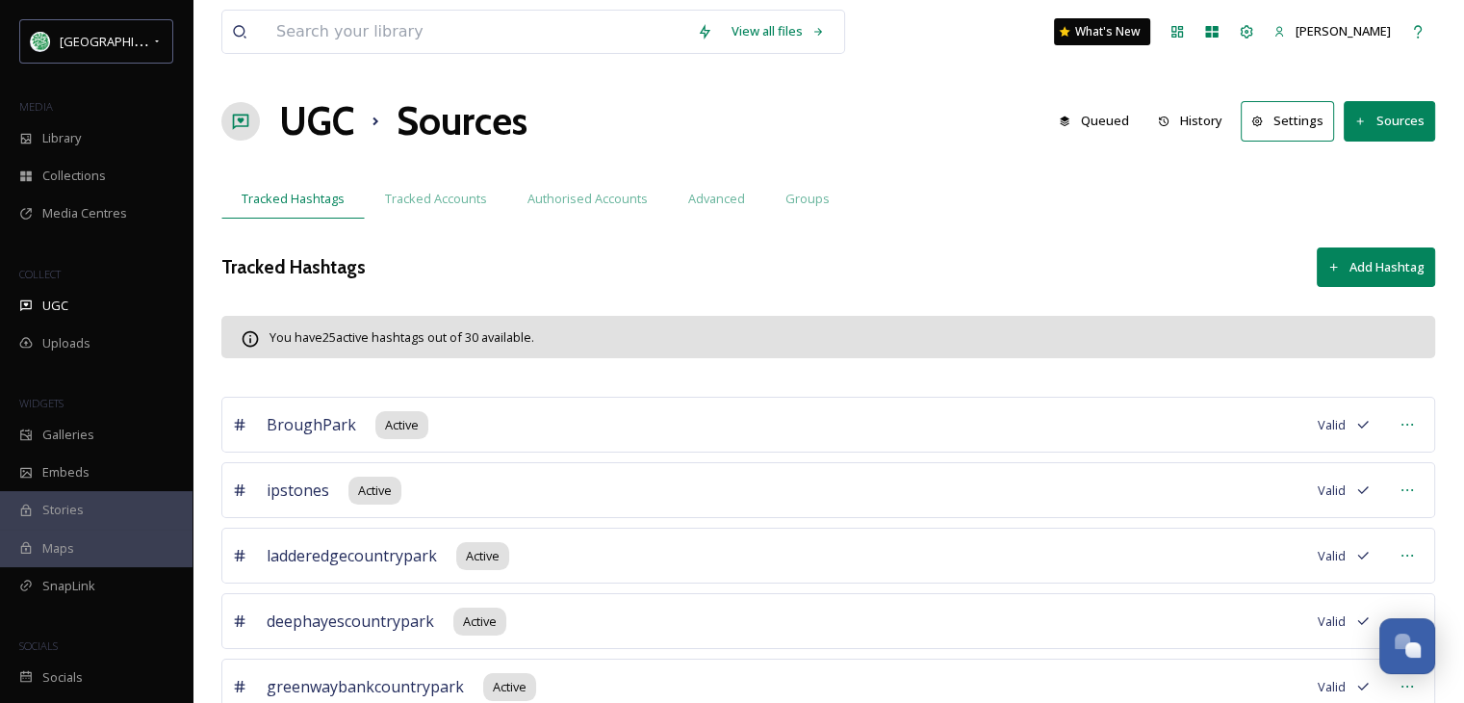
click at [1386, 257] on button "Add Hashtag" at bounding box center [1376, 266] width 118 height 39
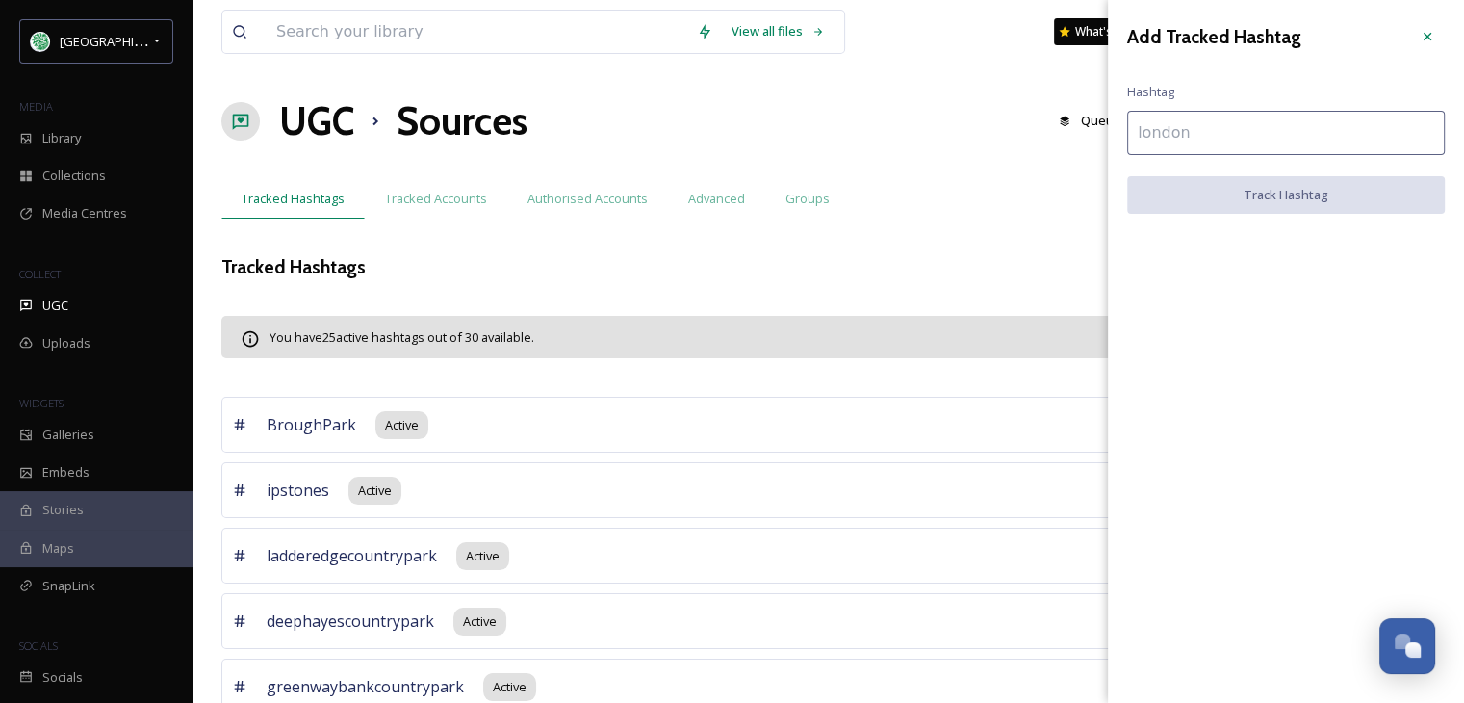
drag, startPoint x: 1174, startPoint y: 134, endPoint x: 1173, endPoint y: 117, distance: 17.4
click at [1174, 134] on input at bounding box center [1286, 133] width 318 height 44
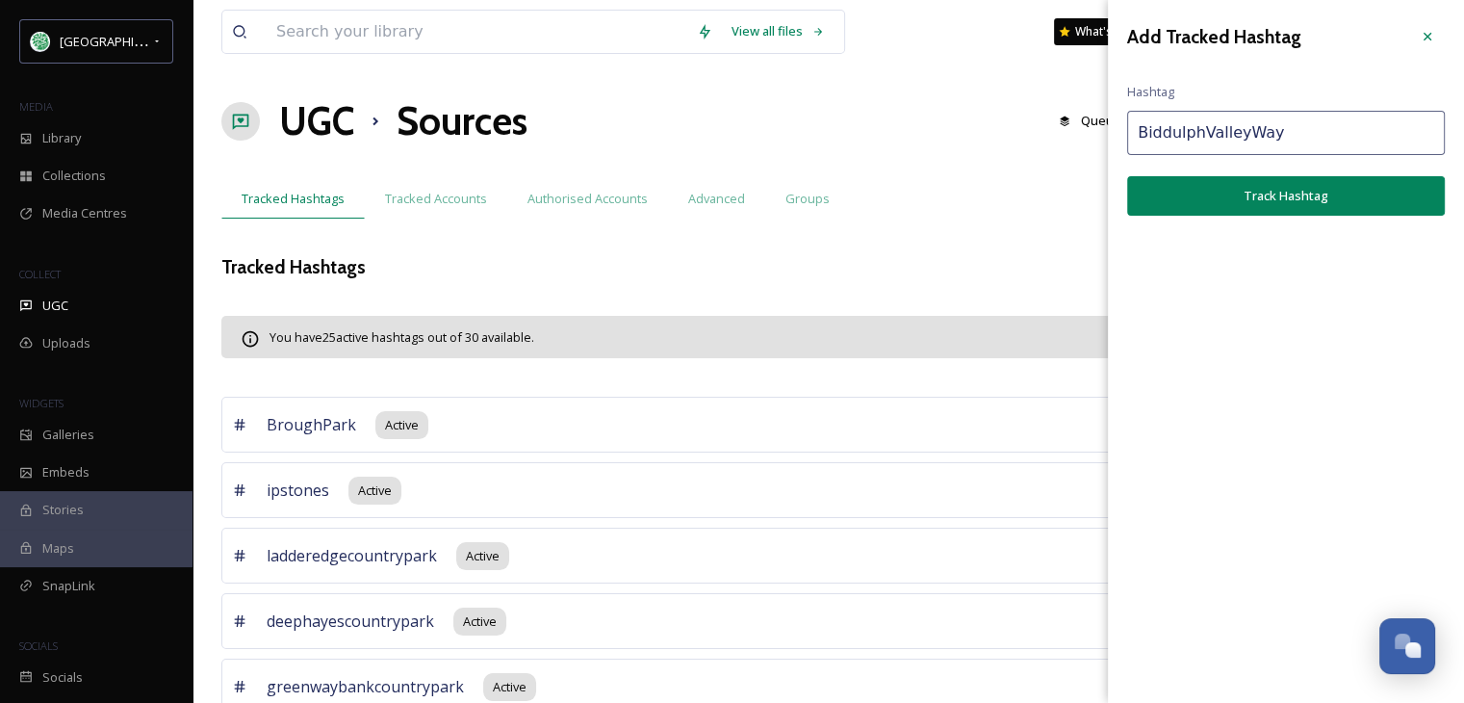
type input "BiddulphValleyWay"
click at [1293, 194] on button "Track Hashtag" at bounding box center [1286, 195] width 318 height 39
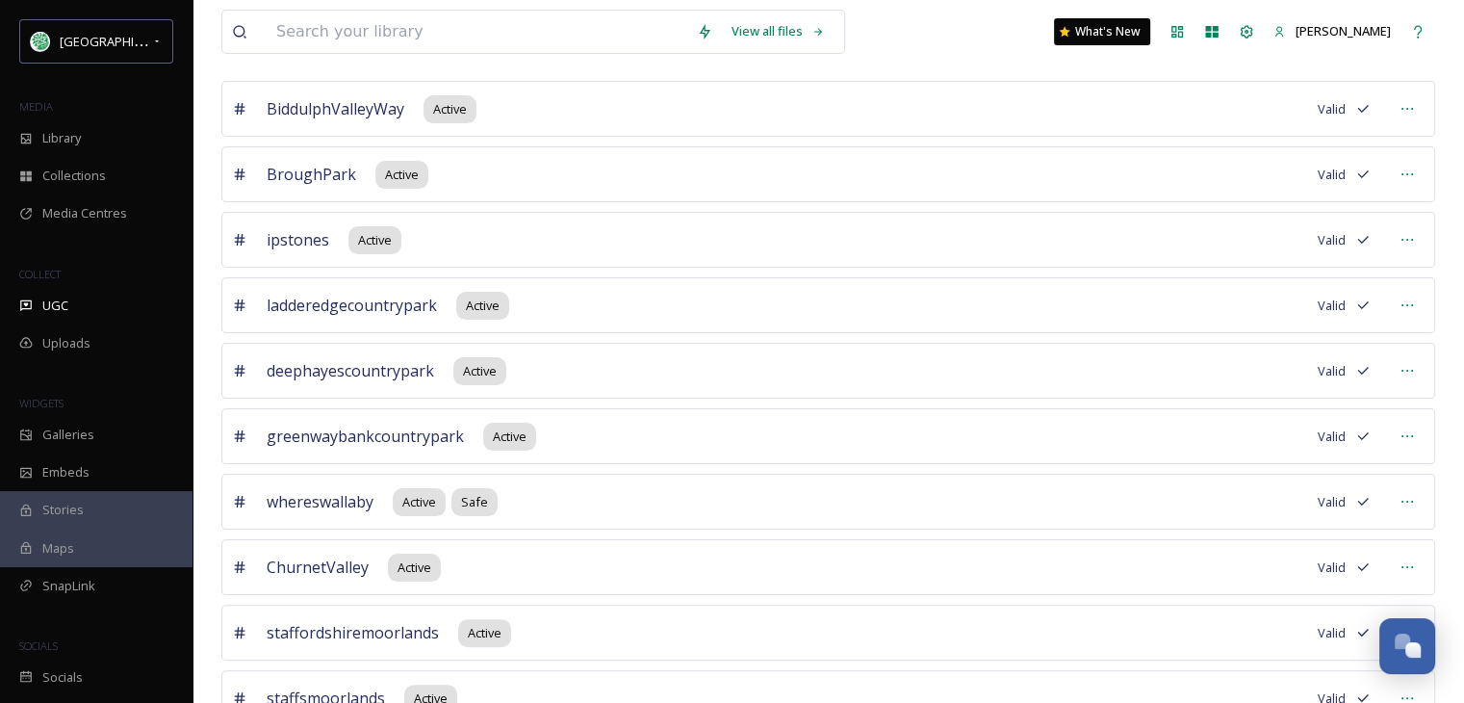
scroll to position [86, 0]
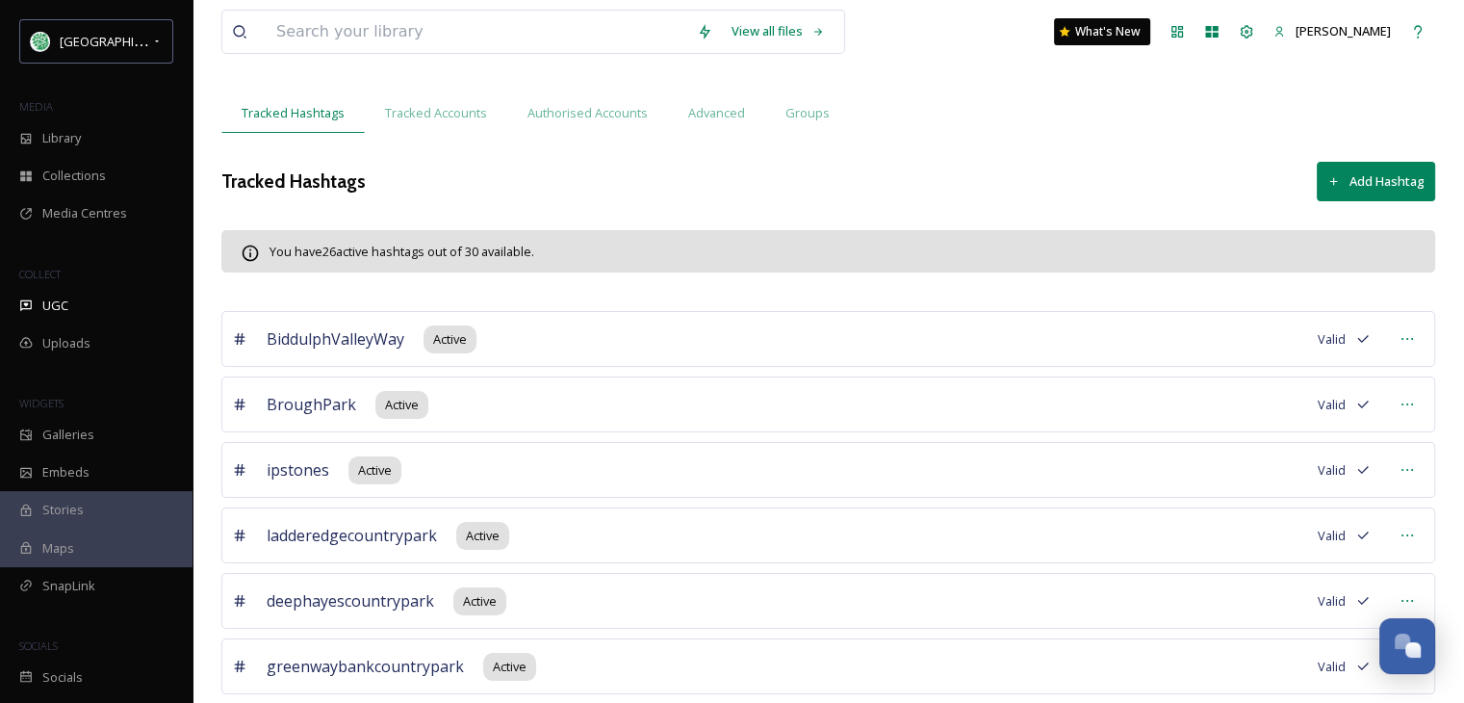
click at [1399, 174] on button "Add Hashtag" at bounding box center [1376, 181] width 118 height 39
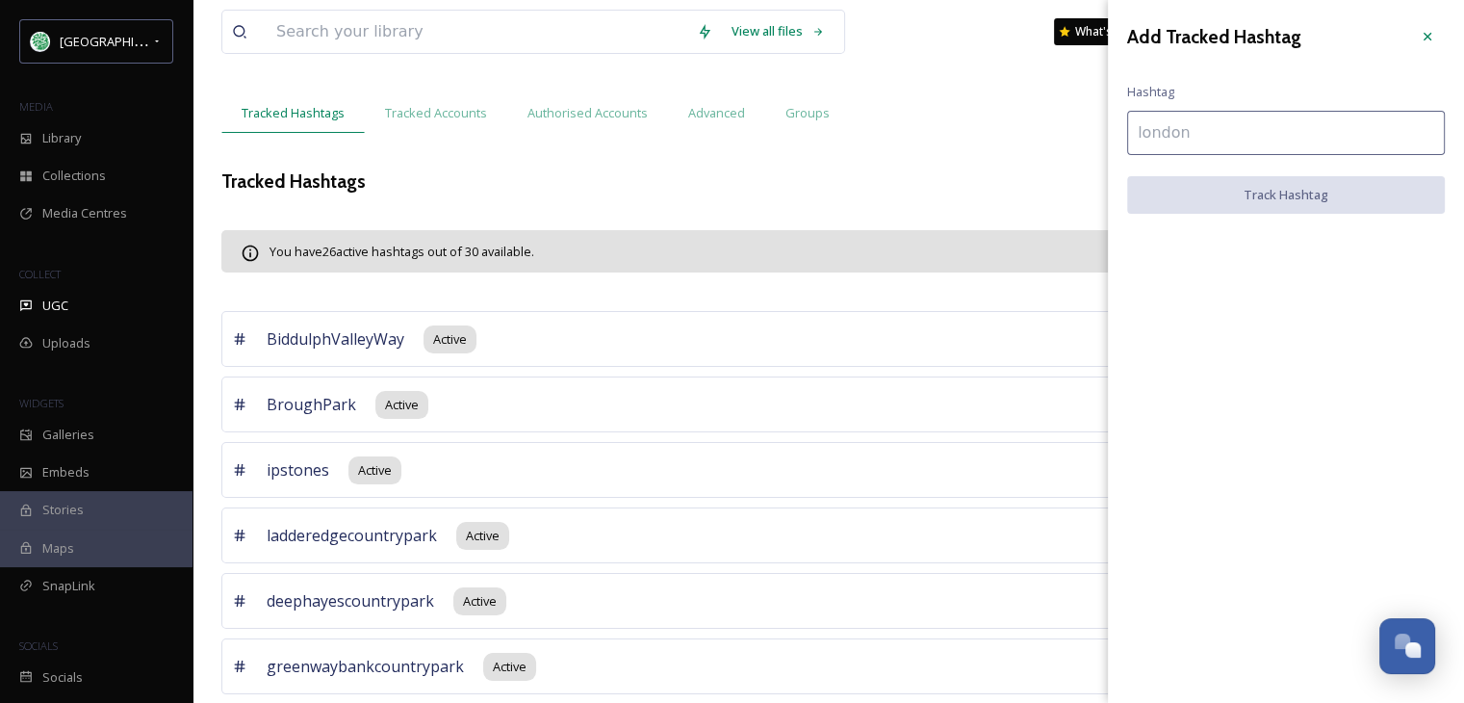
click at [1175, 132] on input at bounding box center [1286, 133] width 318 height 44
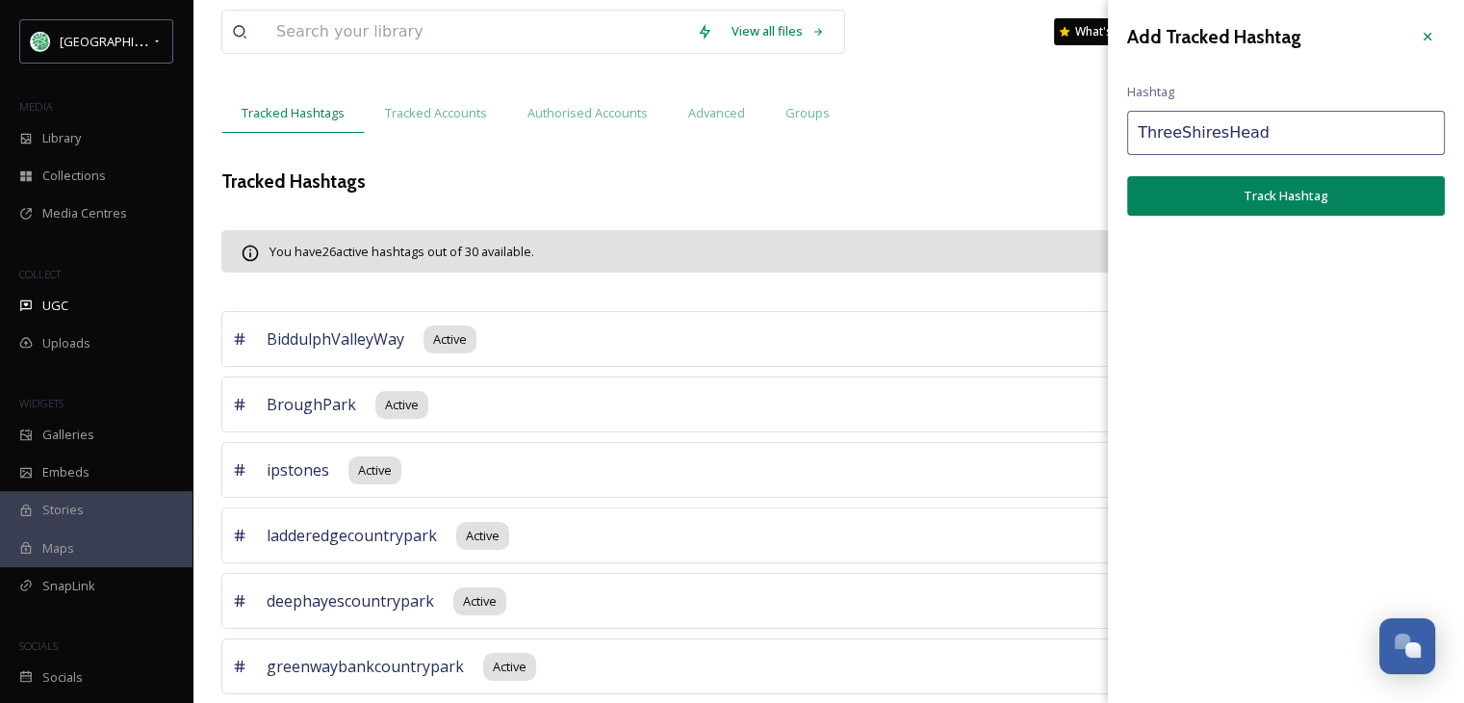
type input "ThreeShiresHead"
click at [1275, 197] on button "Track Hashtag" at bounding box center [1286, 195] width 318 height 39
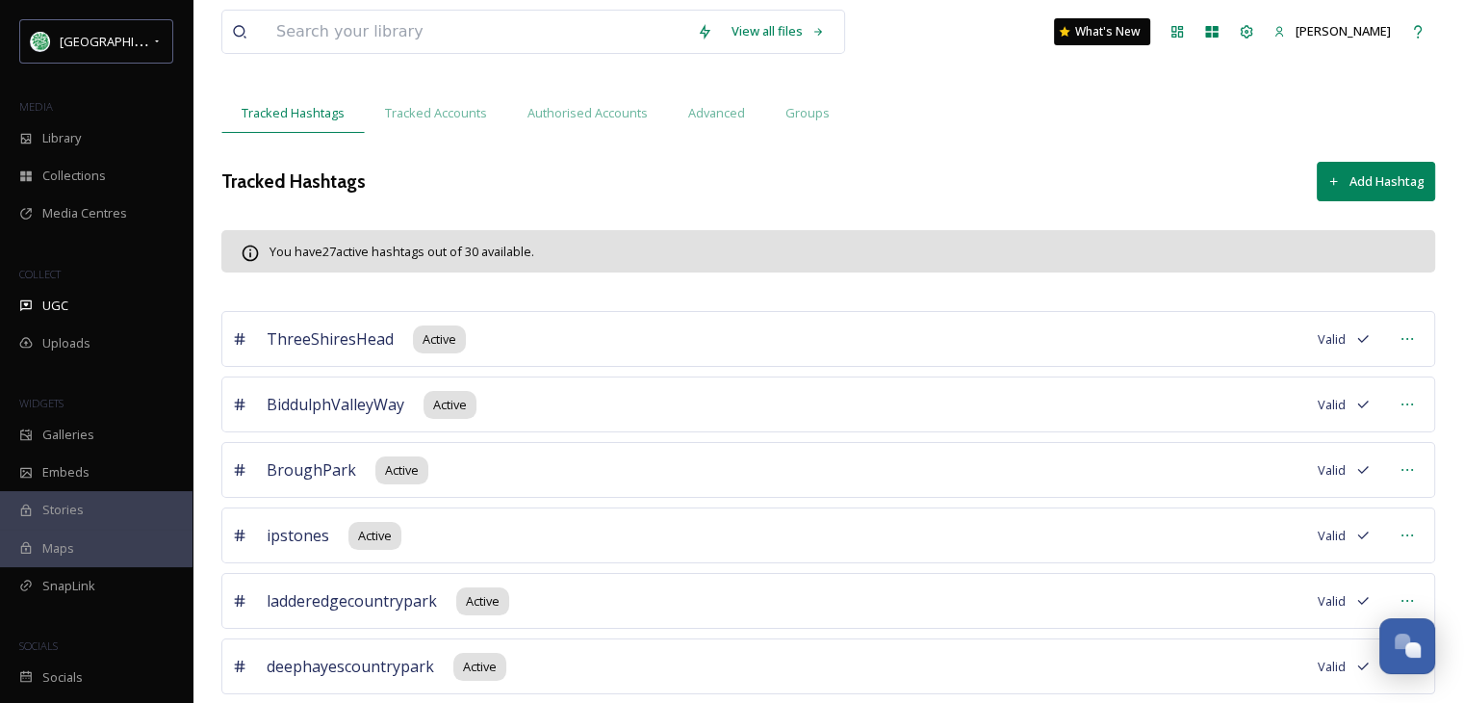
click at [1361, 185] on button "Add Hashtag" at bounding box center [1376, 181] width 118 height 39
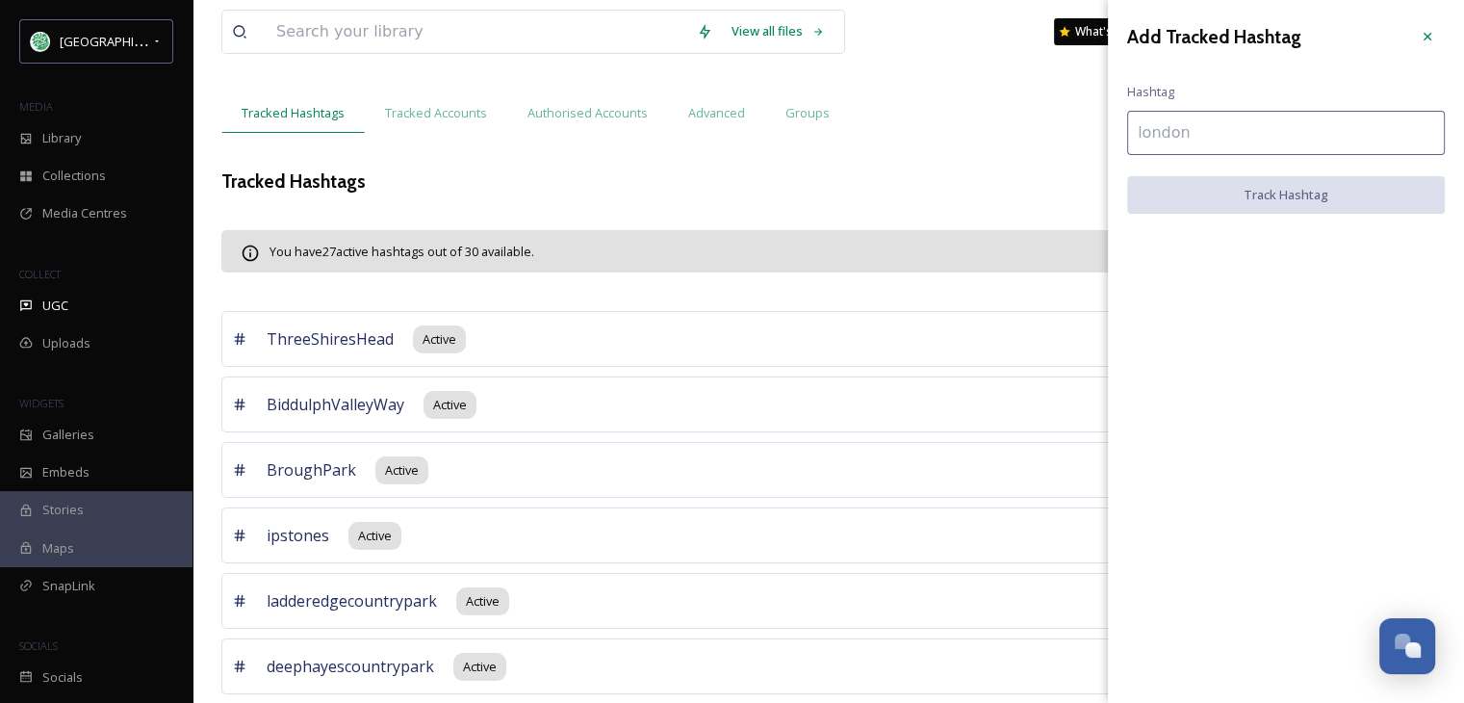
click at [1158, 140] on input at bounding box center [1286, 133] width 318 height 44
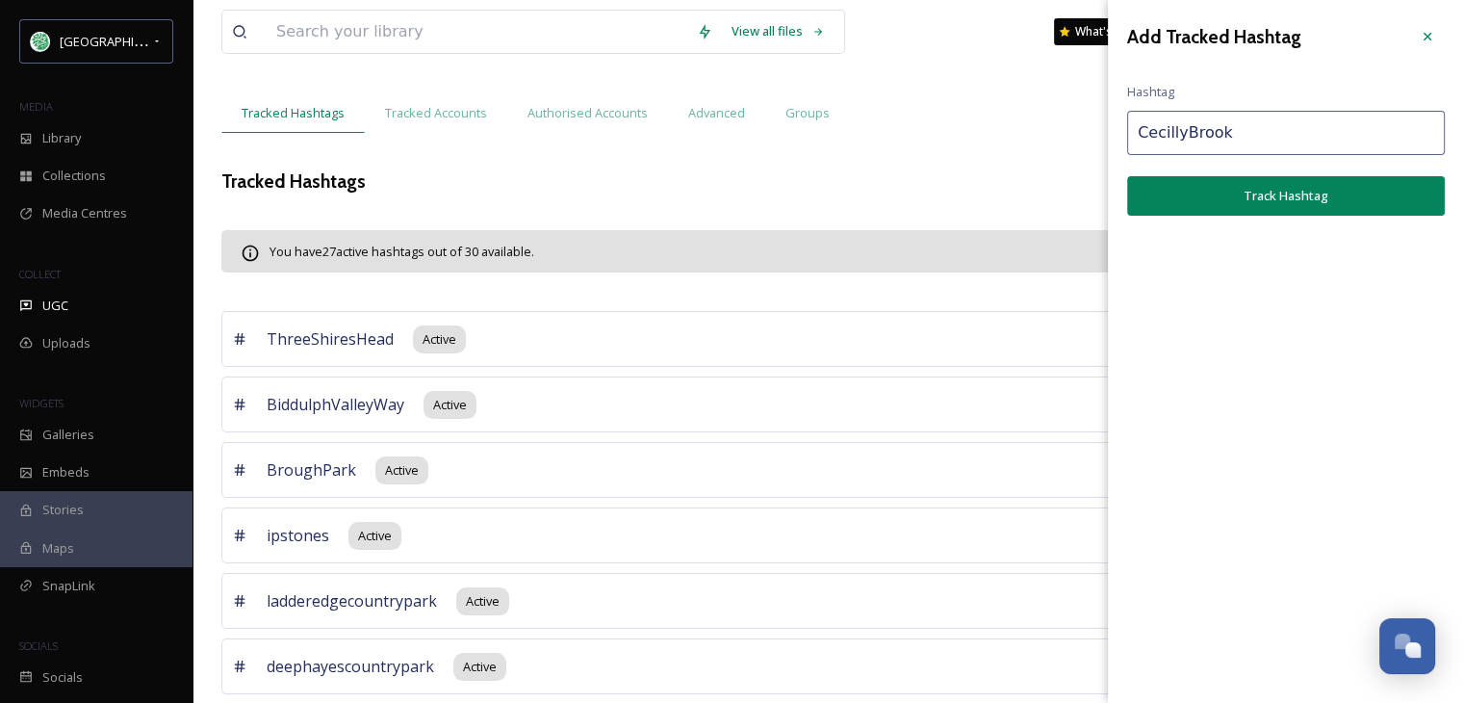
type input "CecillyBrook"
click at [1281, 189] on button "Track Hashtag" at bounding box center [1286, 195] width 318 height 39
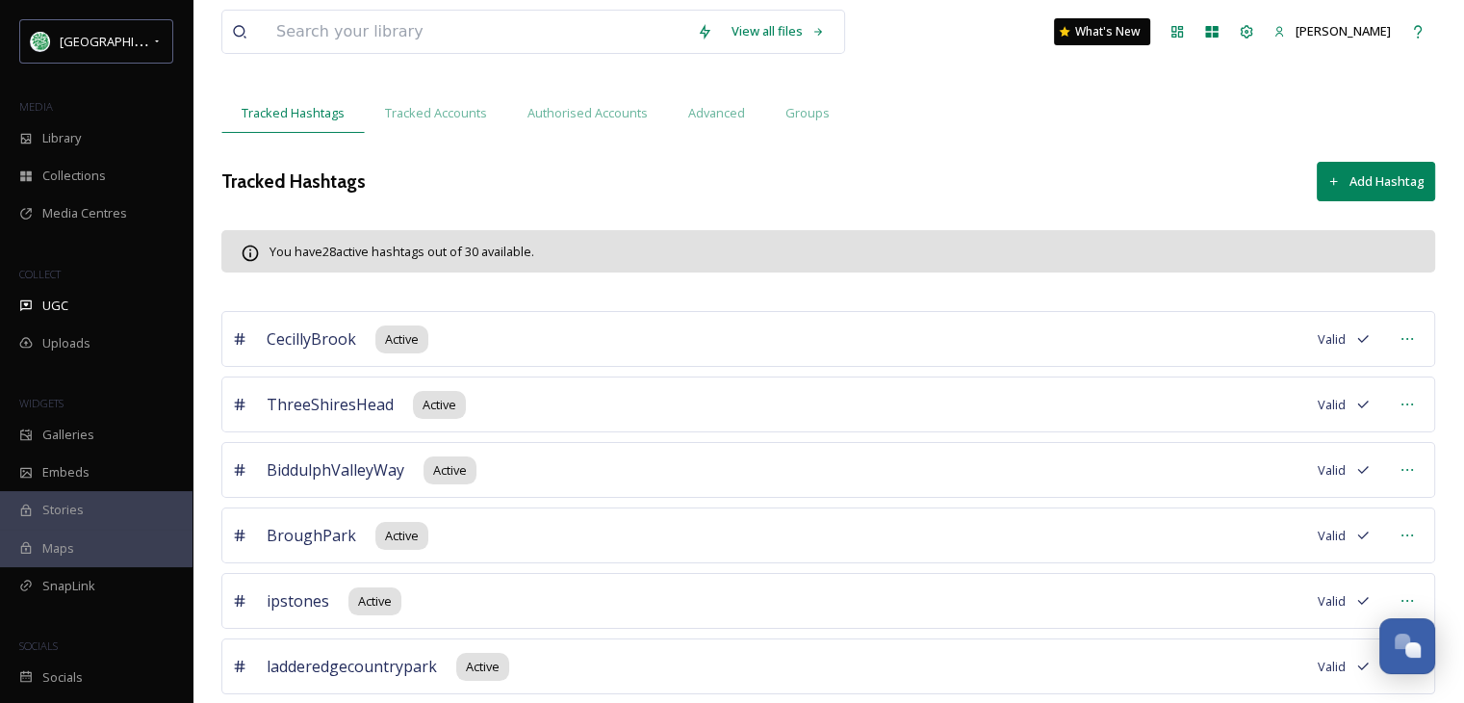
click at [1373, 171] on button "Add Hashtag" at bounding box center [1376, 181] width 118 height 39
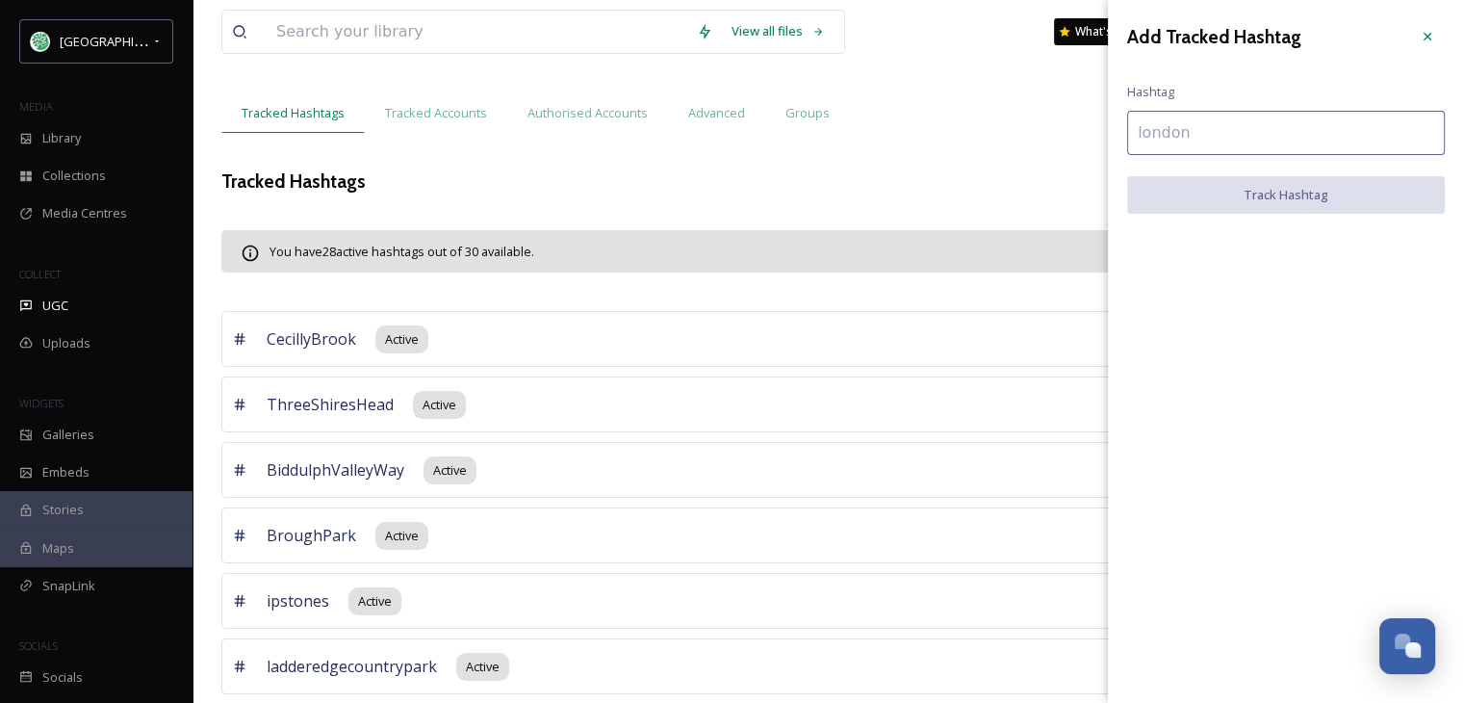
click at [1180, 131] on input at bounding box center [1286, 133] width 318 height 44
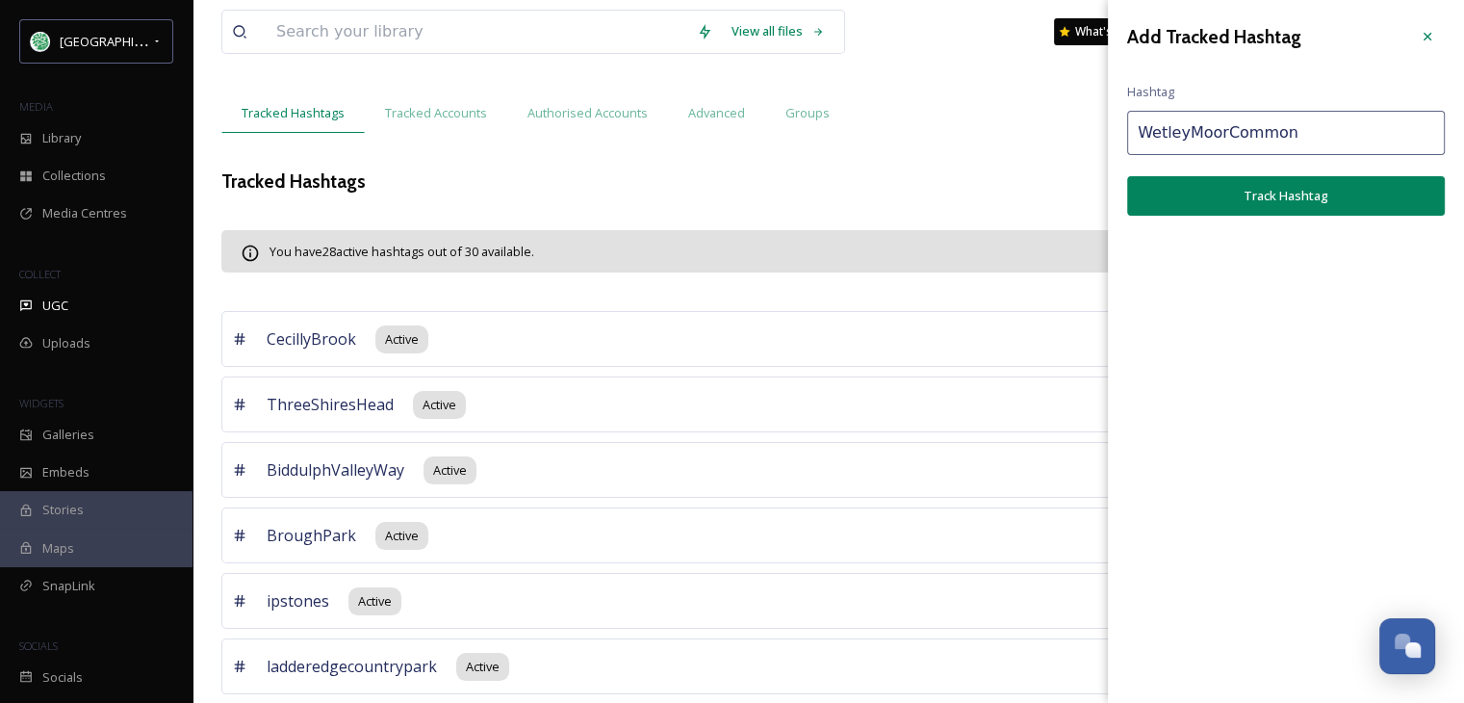
type input "WetleyMoorCommon"
click at [1254, 201] on button "Track Hashtag" at bounding box center [1286, 195] width 318 height 39
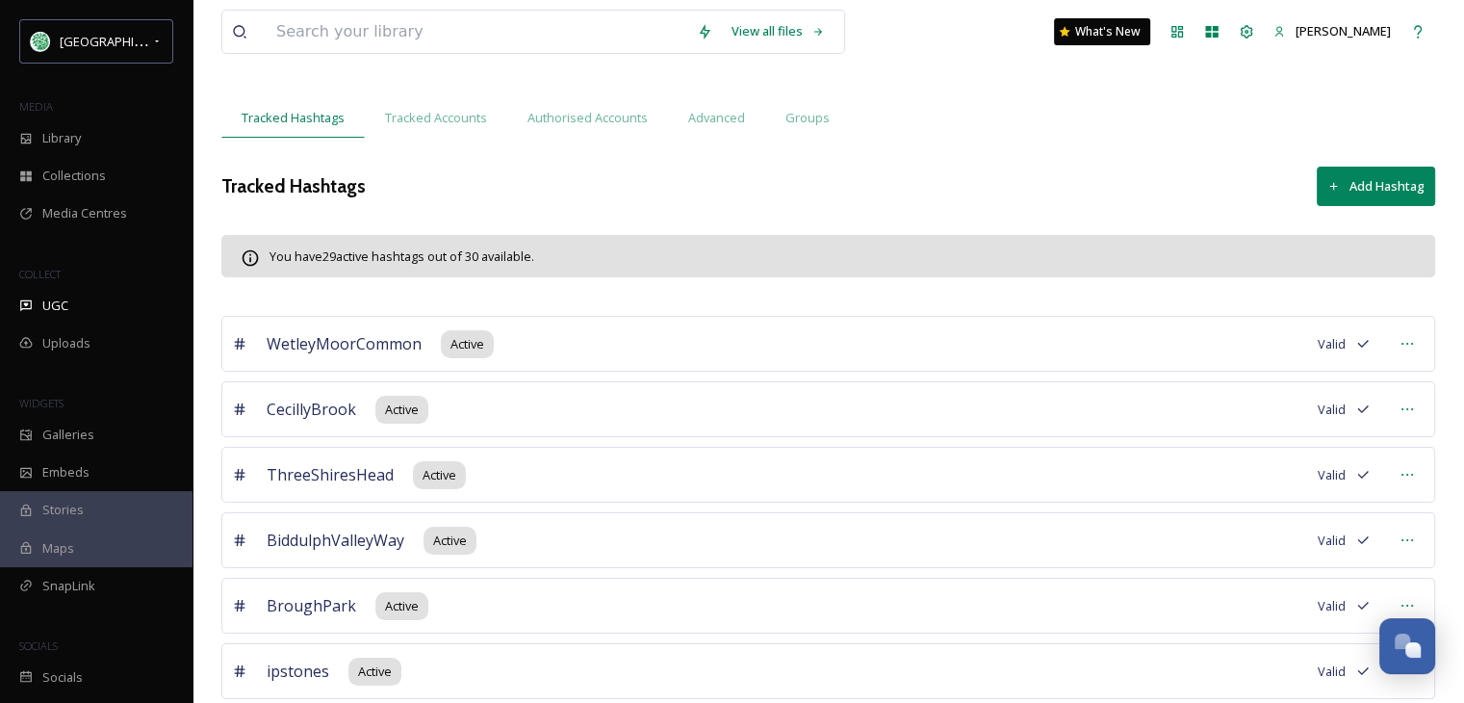
scroll to position [0, 0]
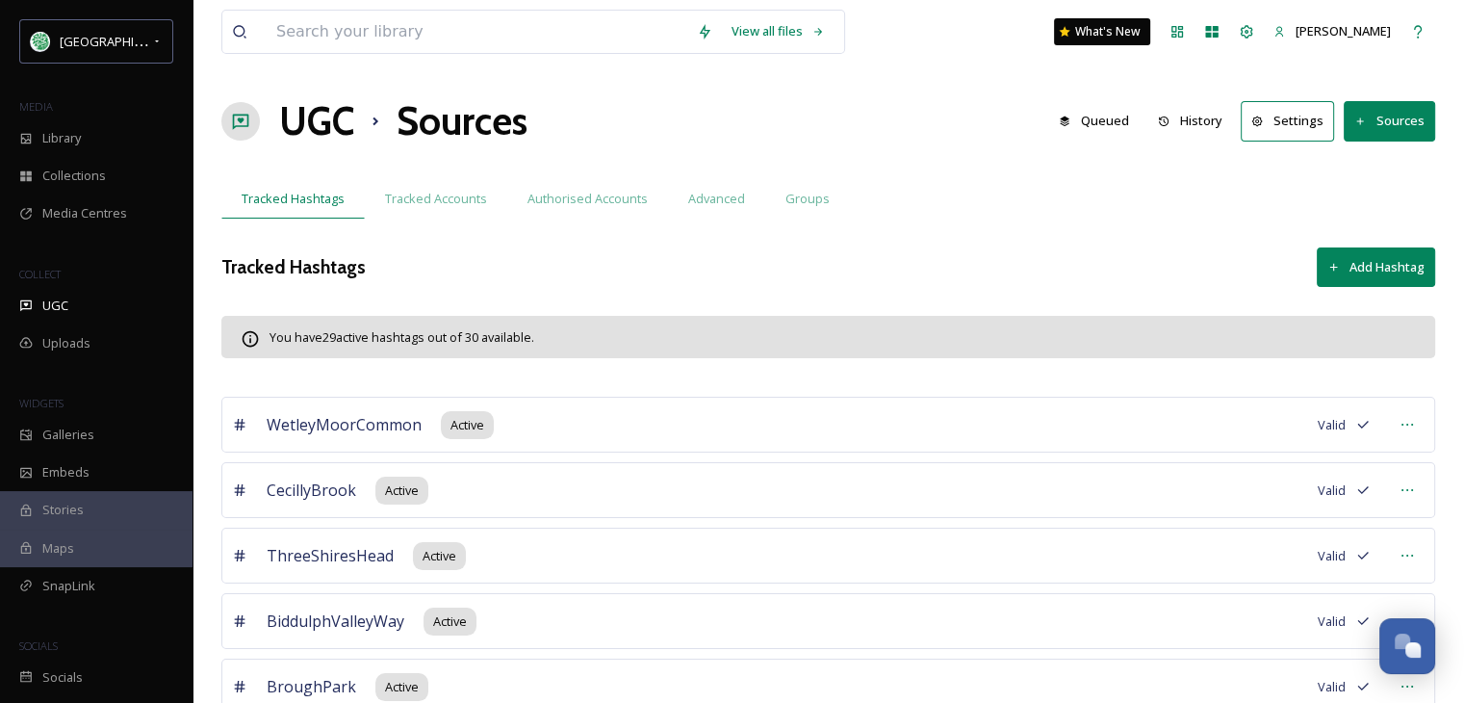
click at [1396, 260] on button "Add Hashtag" at bounding box center [1376, 266] width 118 height 39
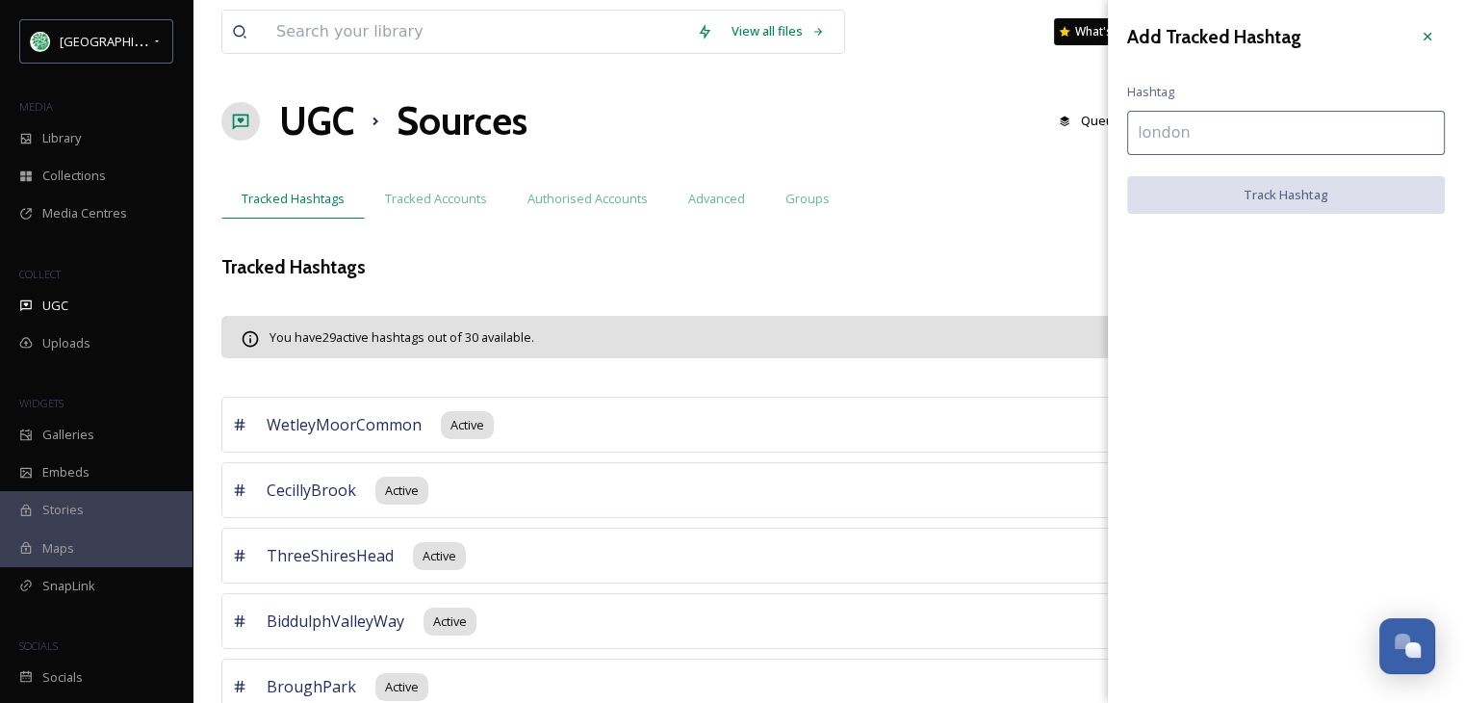
click at [1195, 132] on input at bounding box center [1286, 133] width 318 height 44
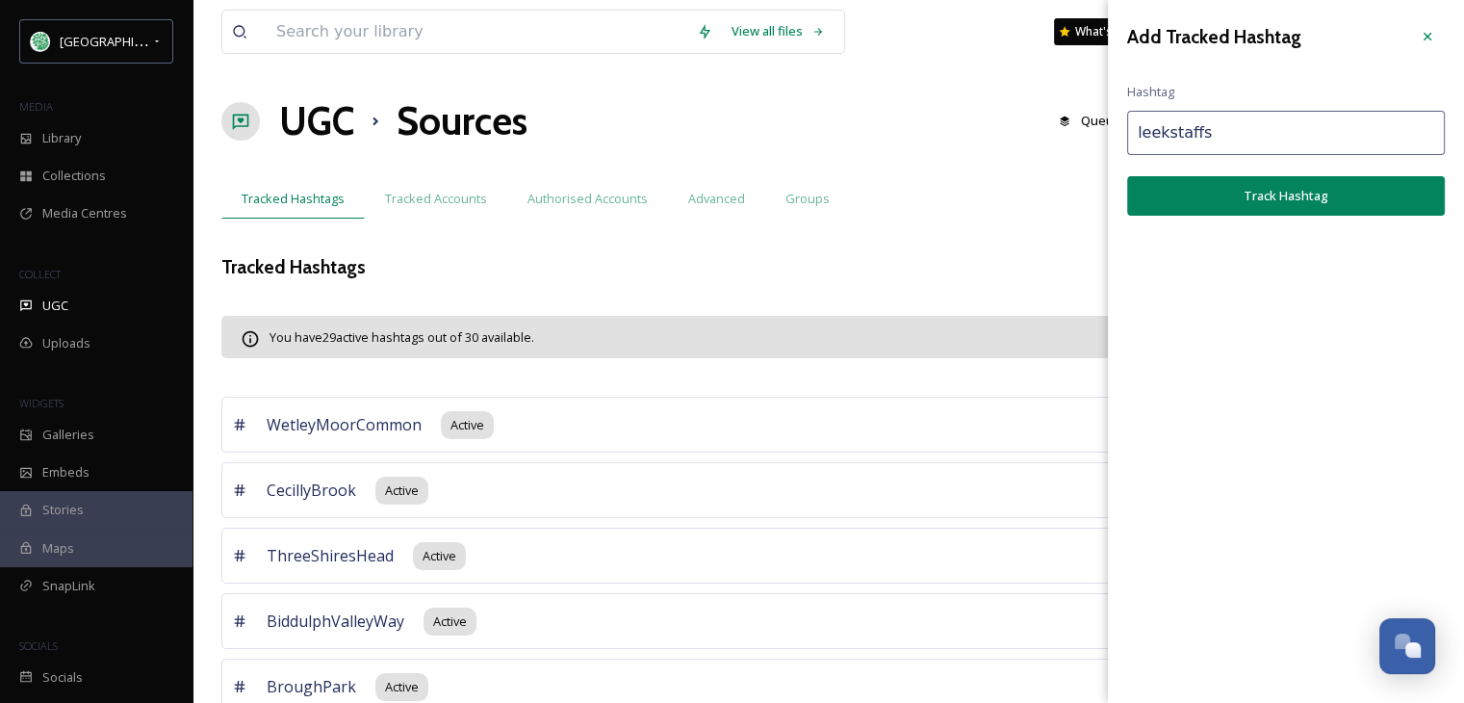
type input "leekstaffs"
click at [1296, 201] on button "Track Hashtag" at bounding box center [1286, 195] width 318 height 39
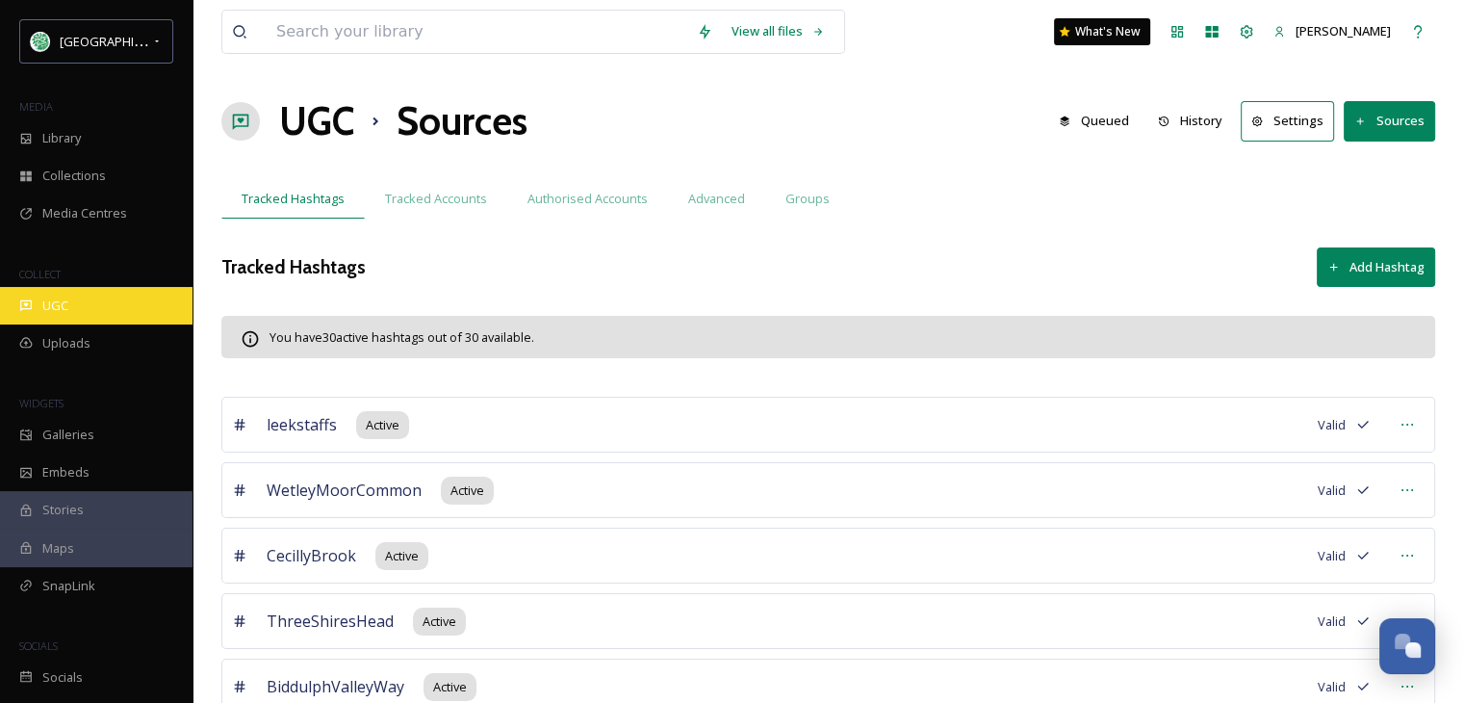
click at [69, 298] on div "UGC" at bounding box center [96, 306] width 193 height 38
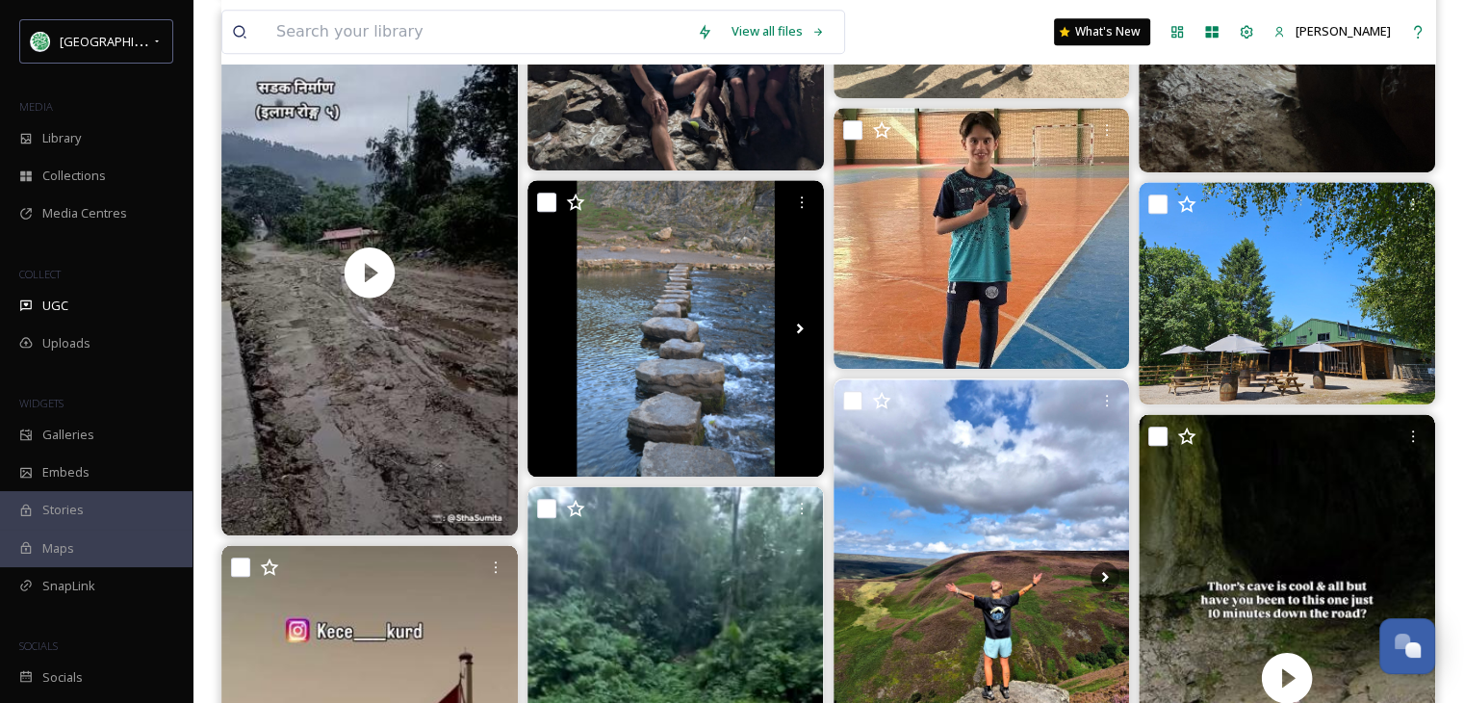
scroll to position [1777, 0]
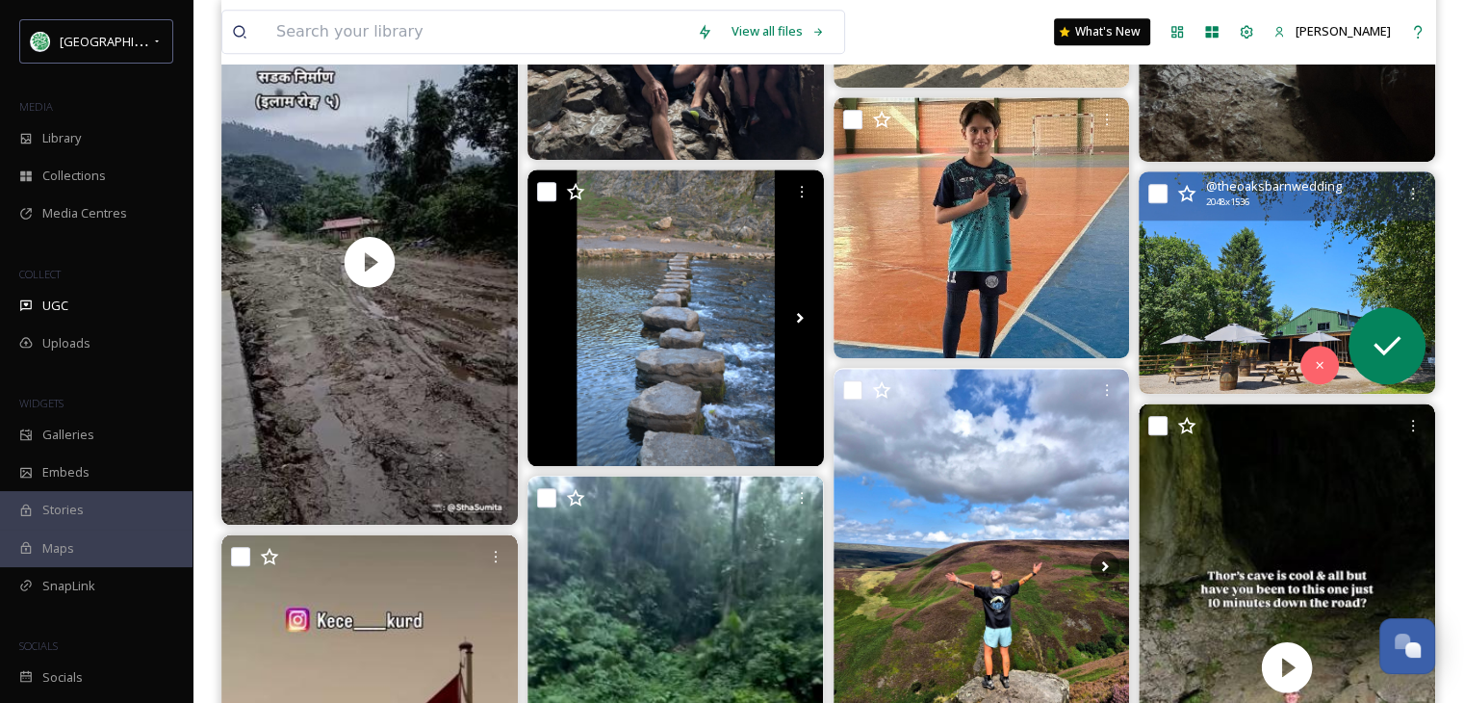
click at [1245, 286] on img at bounding box center [1287, 282] width 297 height 222
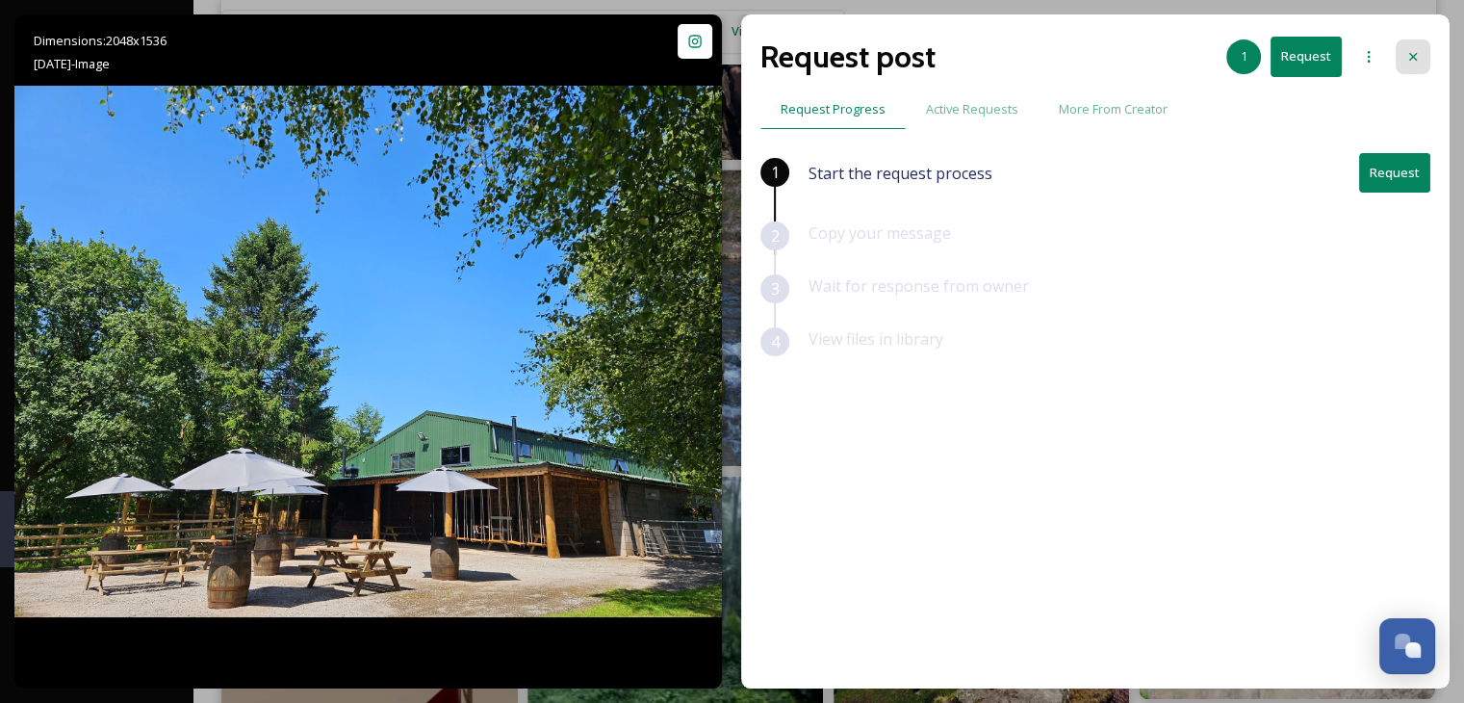
click at [1419, 51] on icon at bounding box center [1413, 56] width 15 height 15
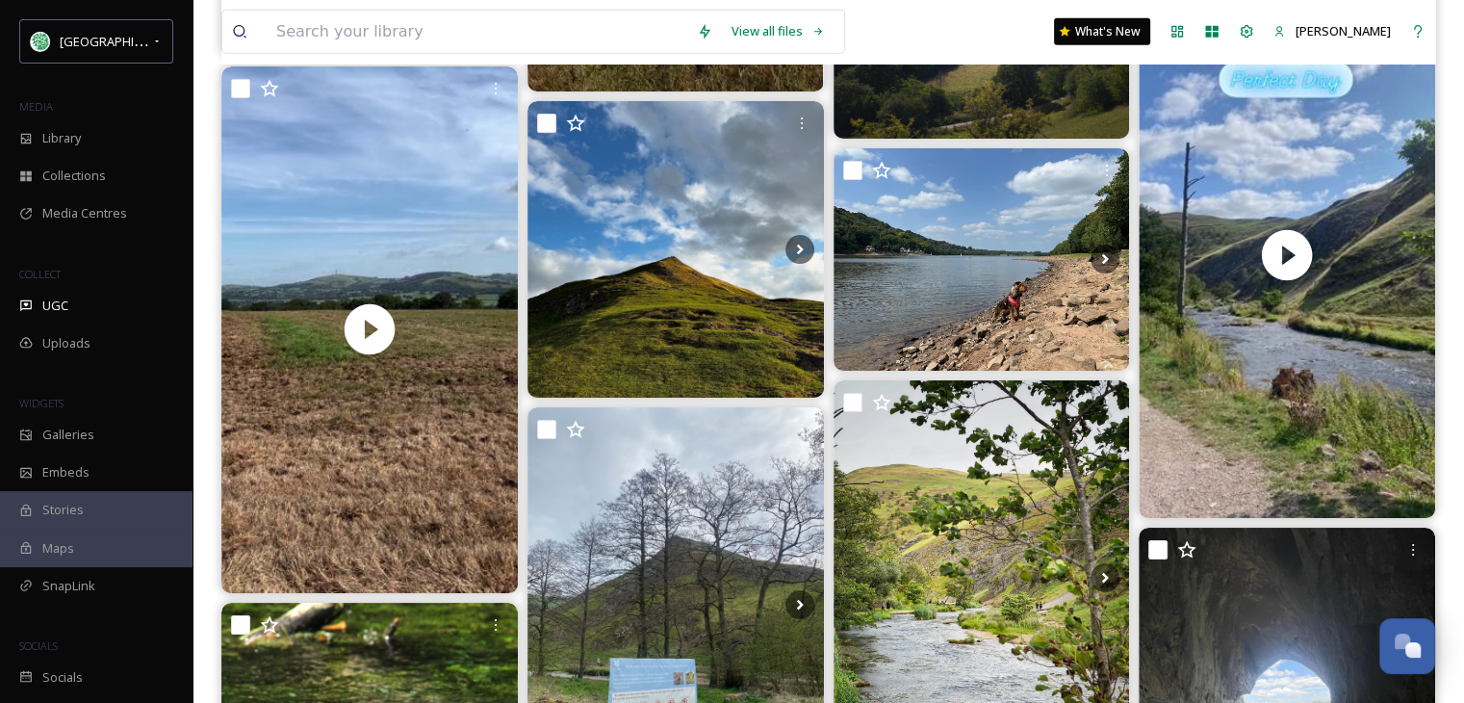
scroll to position [4899, 0]
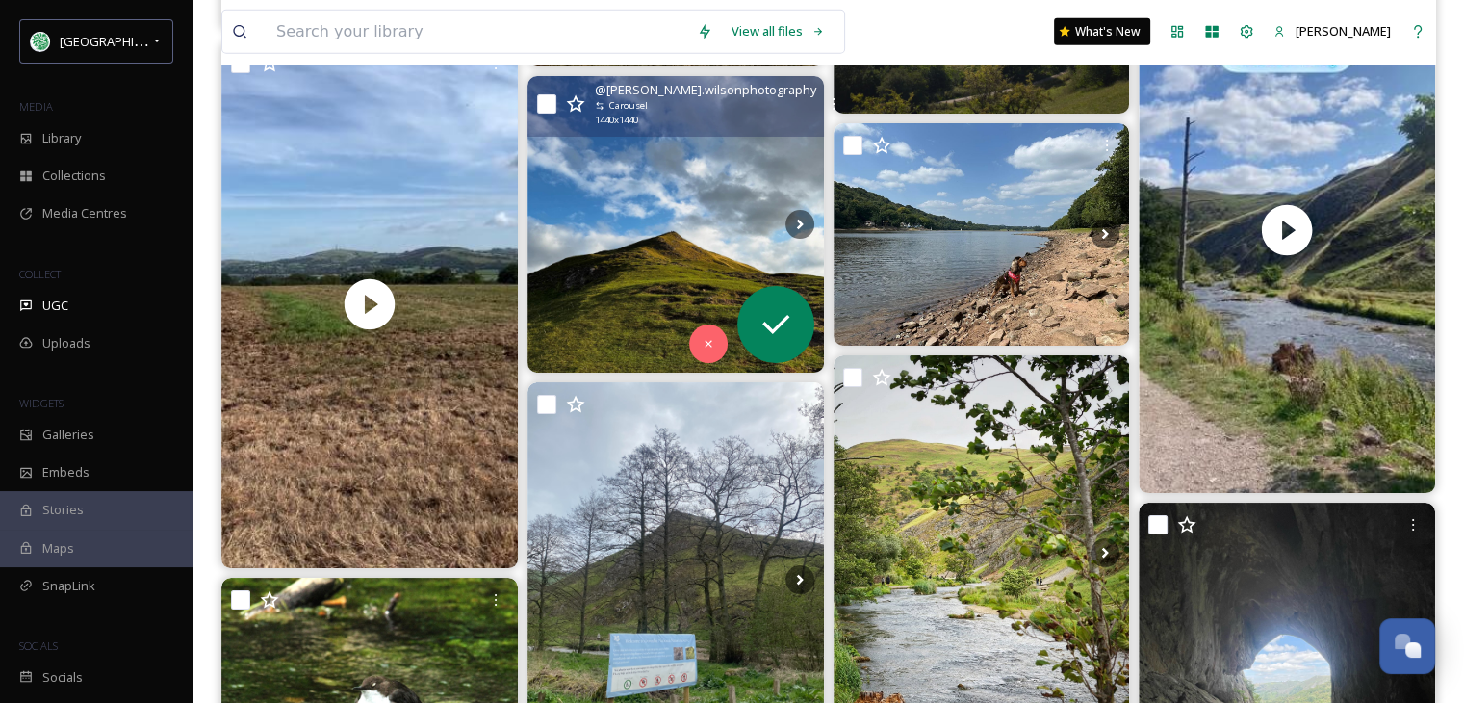
click at [648, 263] on img at bounding box center [676, 224] width 297 height 297
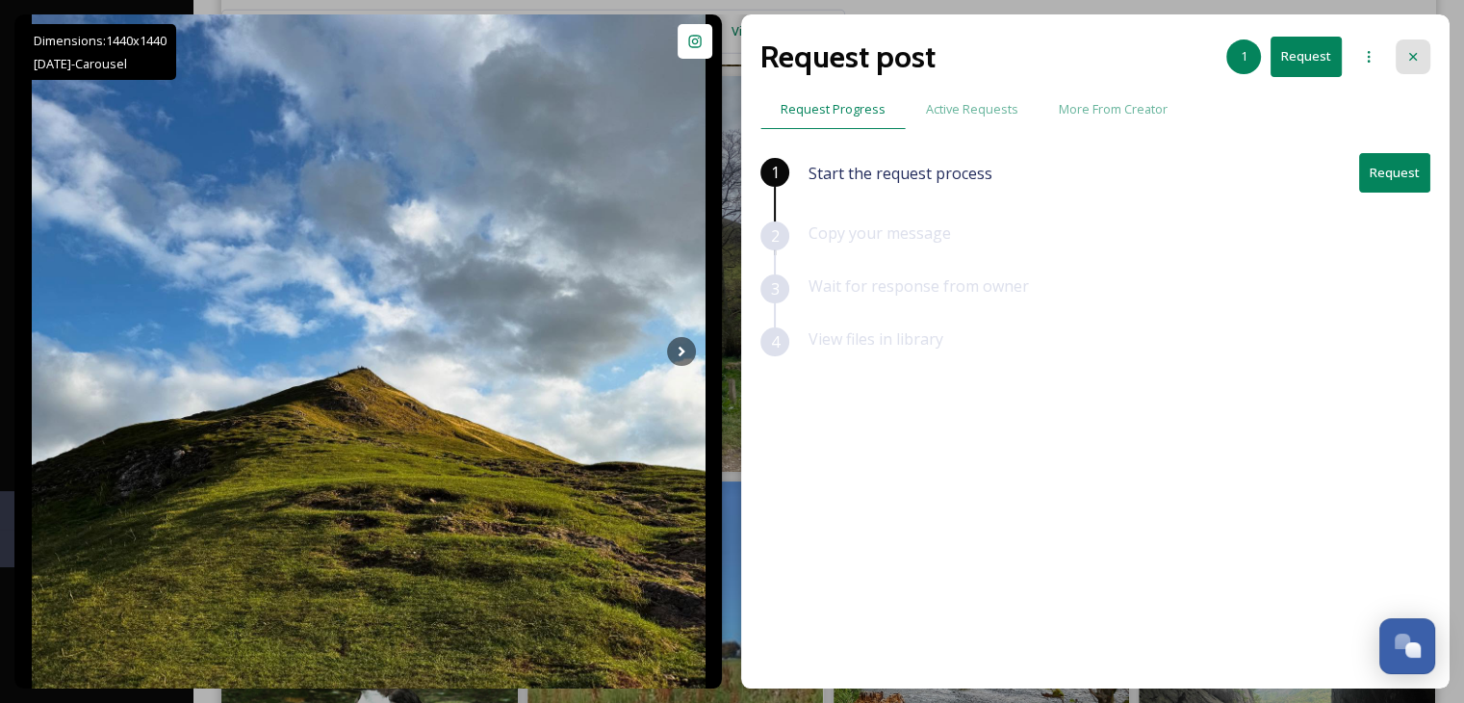
click at [1412, 46] on div at bounding box center [1413, 56] width 35 height 35
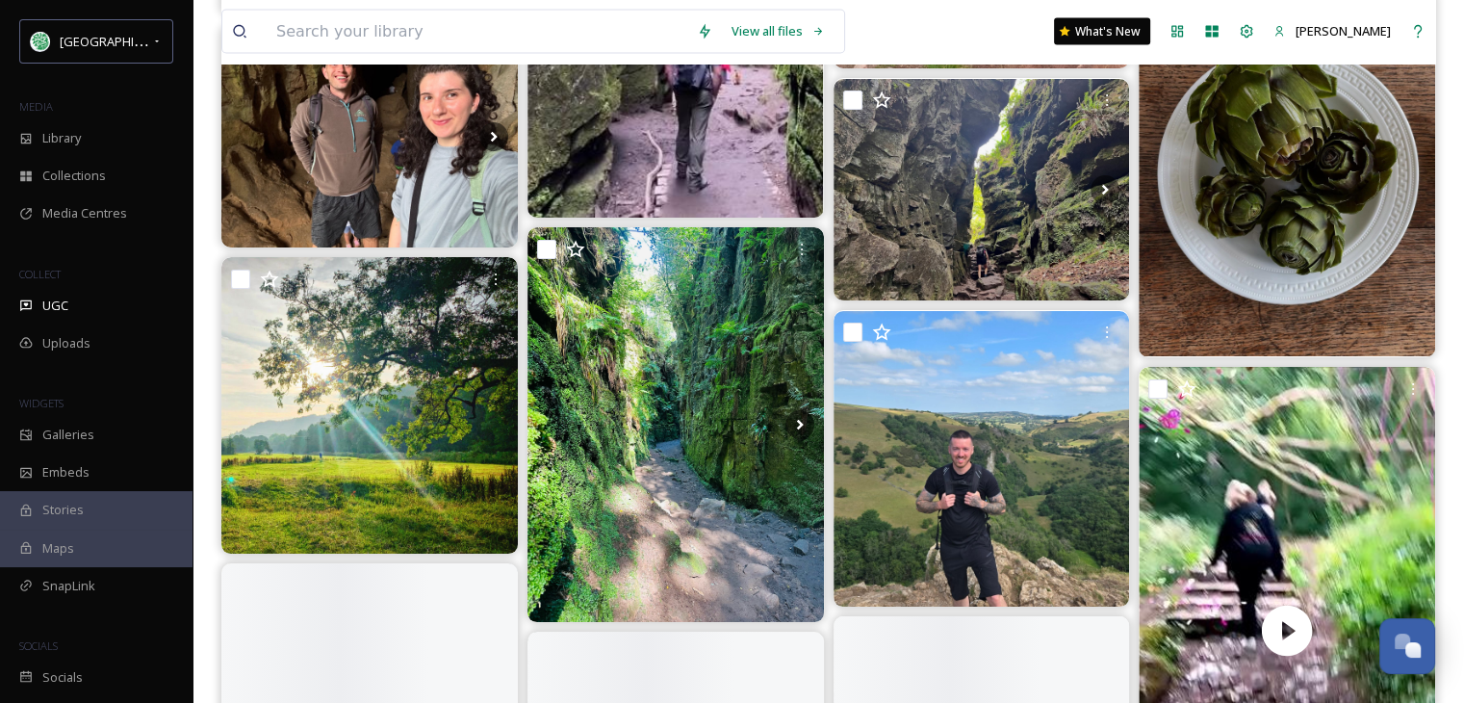
scroll to position [11100, 0]
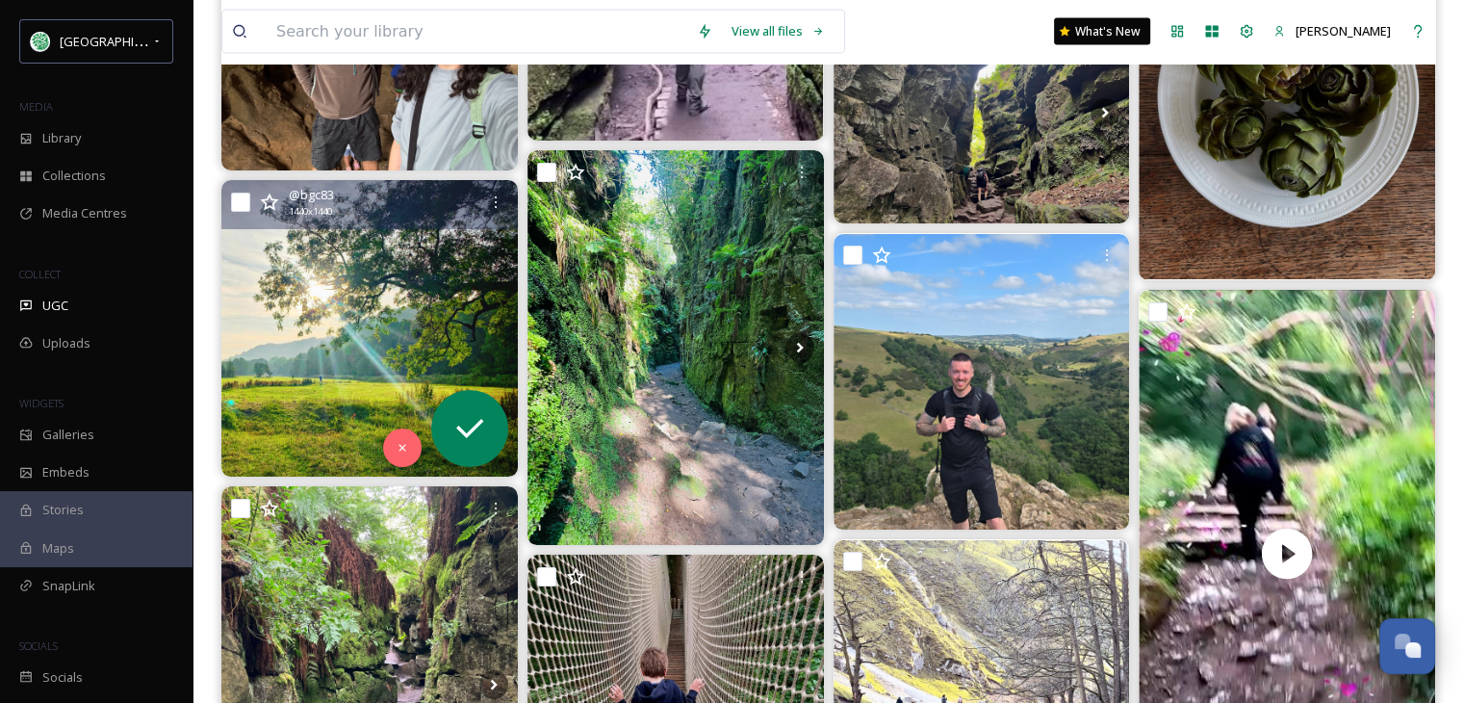
click at [395, 349] on img at bounding box center [369, 328] width 297 height 297
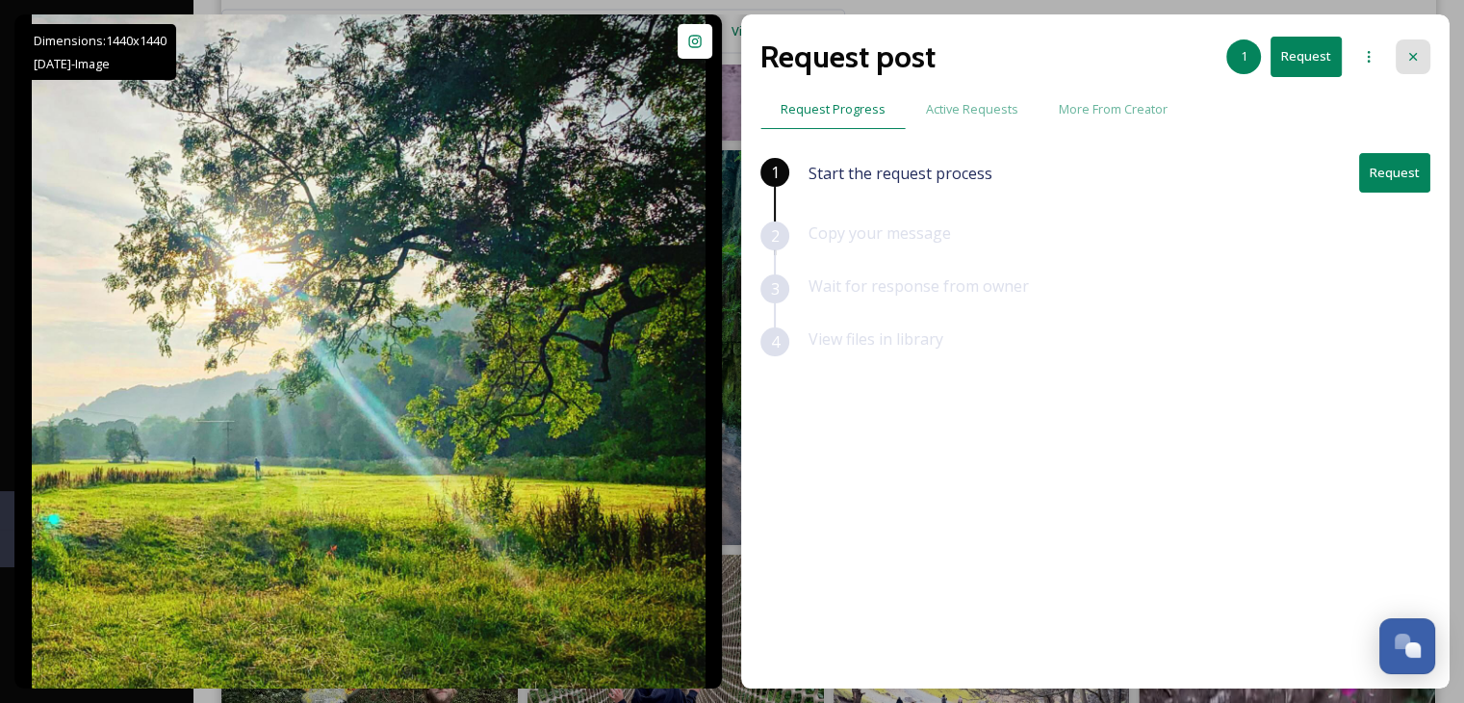
click at [1417, 49] on icon at bounding box center [1413, 56] width 15 height 15
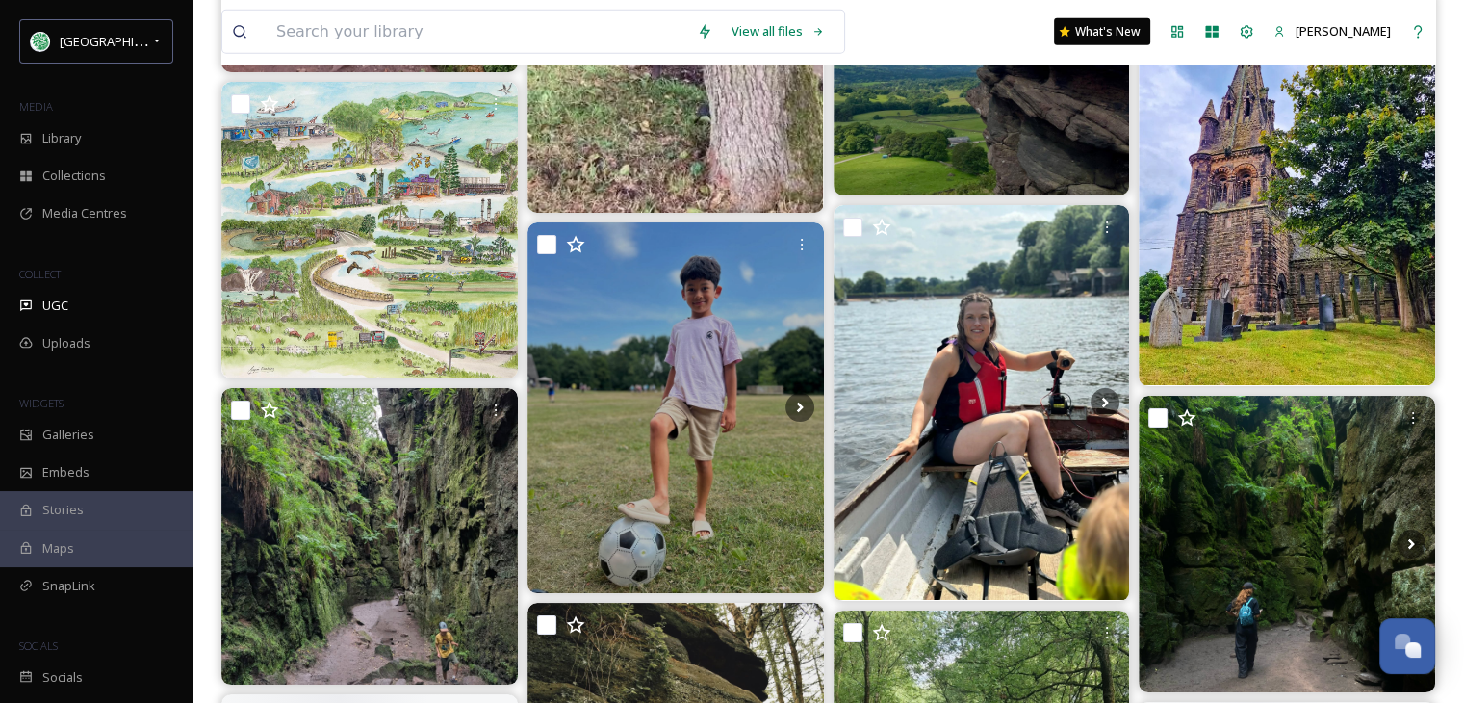
scroll to position [13411, 0]
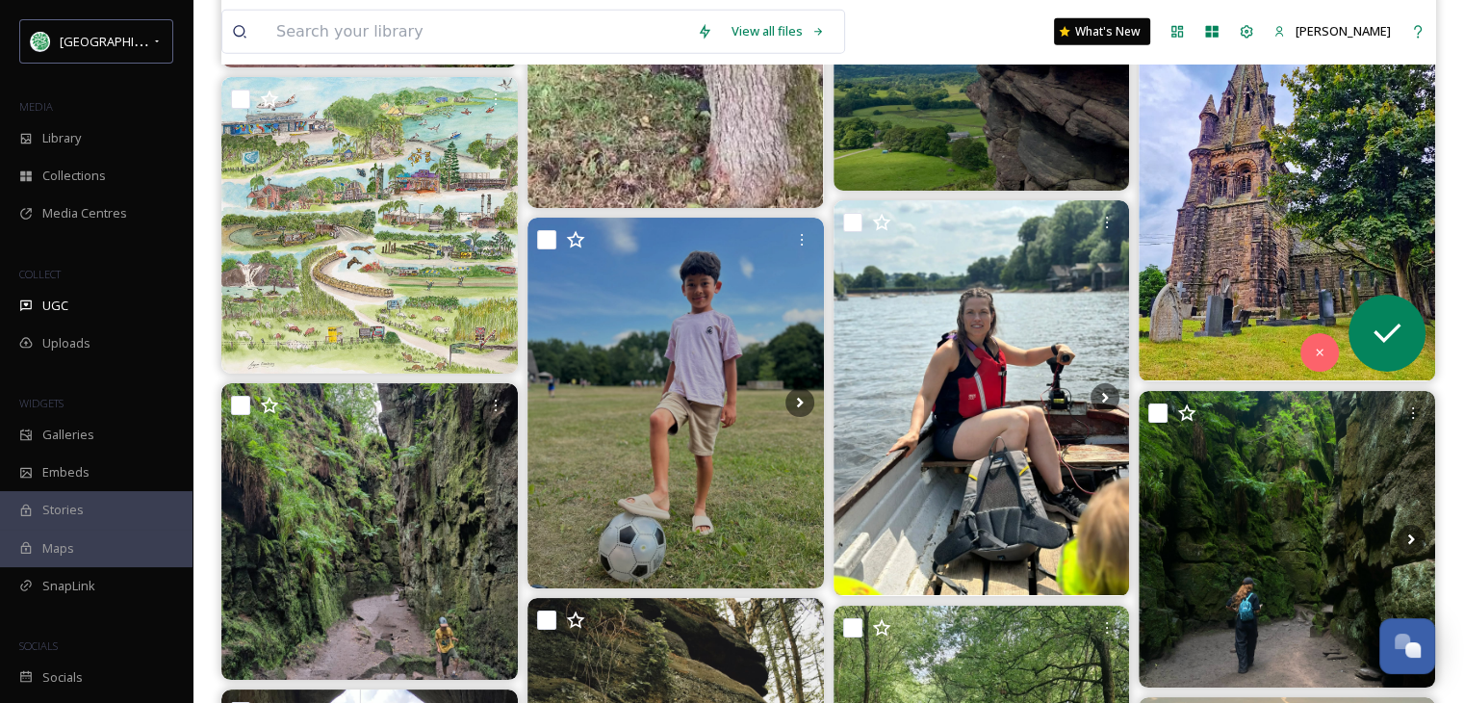
click at [1246, 236] on img at bounding box center [1287, 183] width 297 height 395
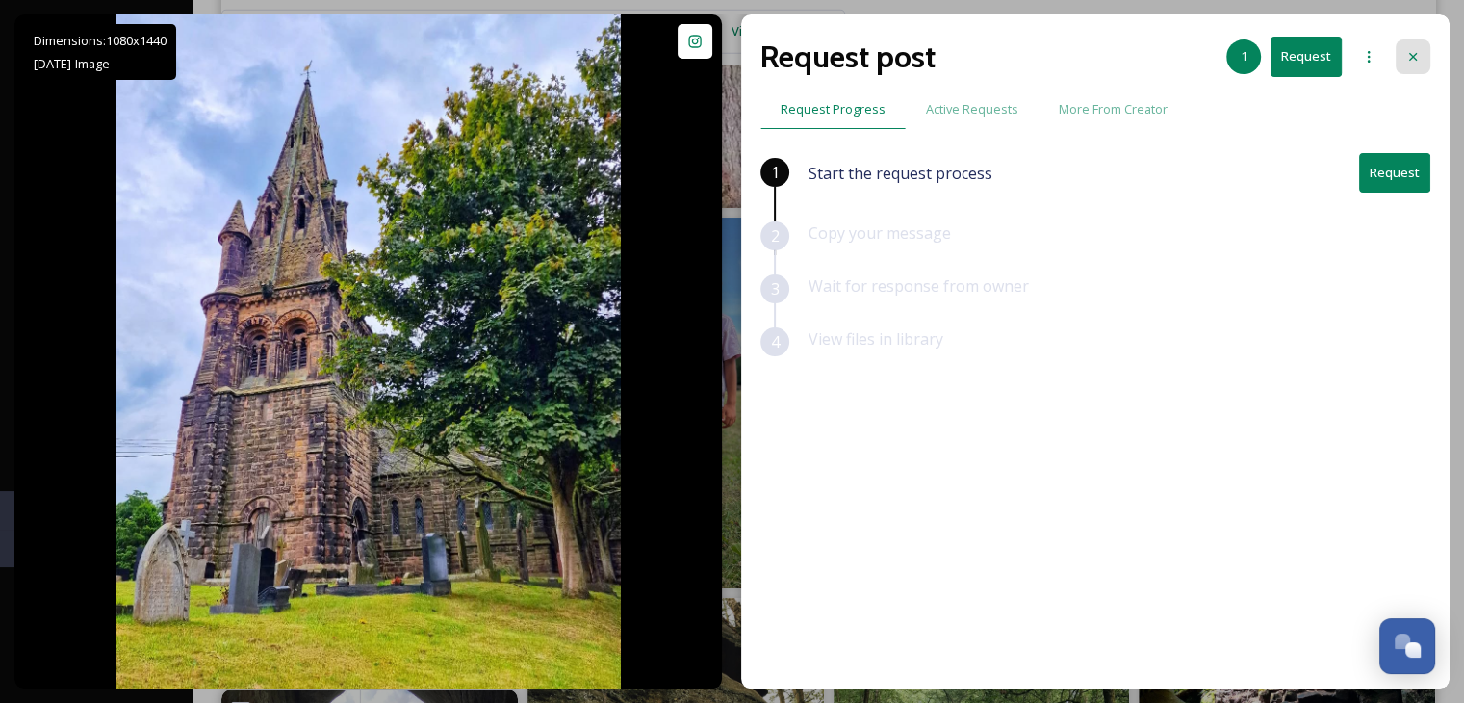
click at [1413, 52] on icon at bounding box center [1413, 56] width 15 height 15
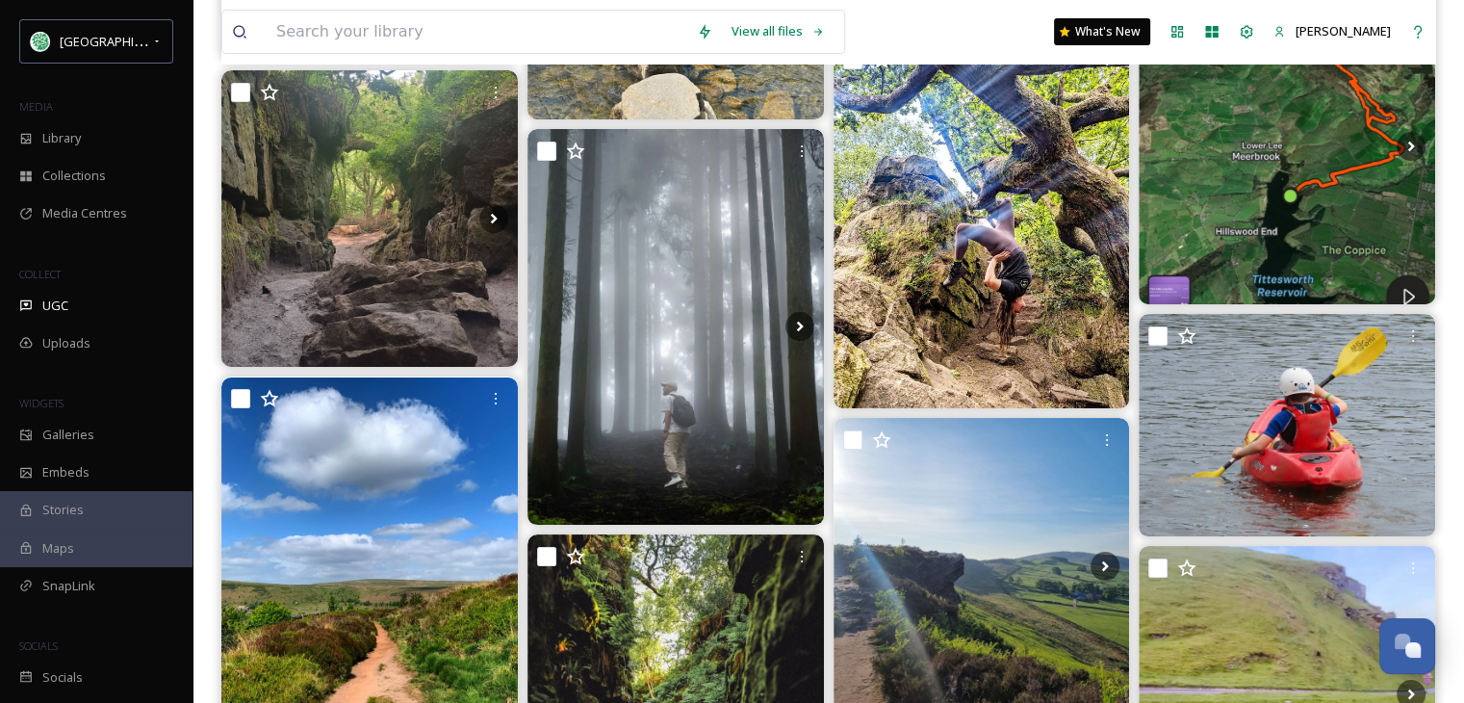
scroll to position [15048, 0]
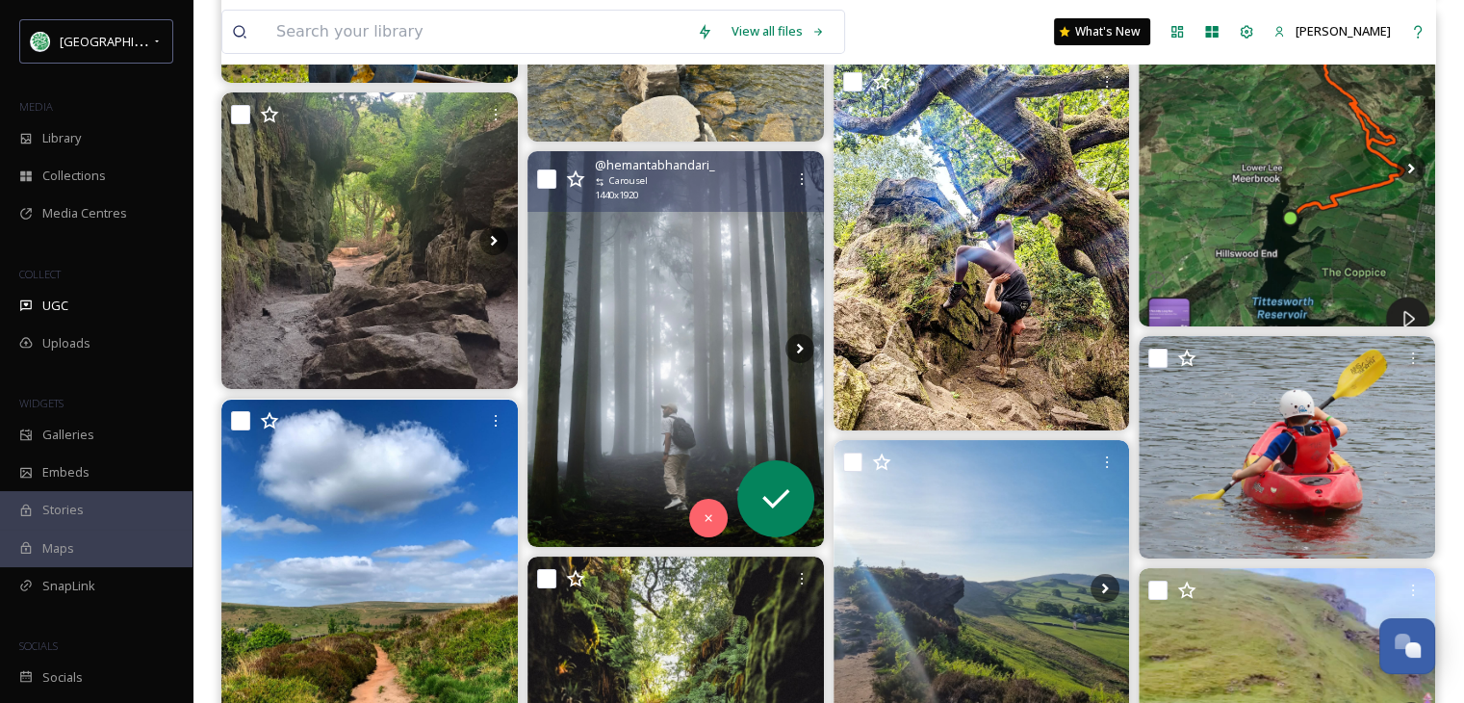
click at [716, 343] on img at bounding box center [676, 348] width 297 height 395
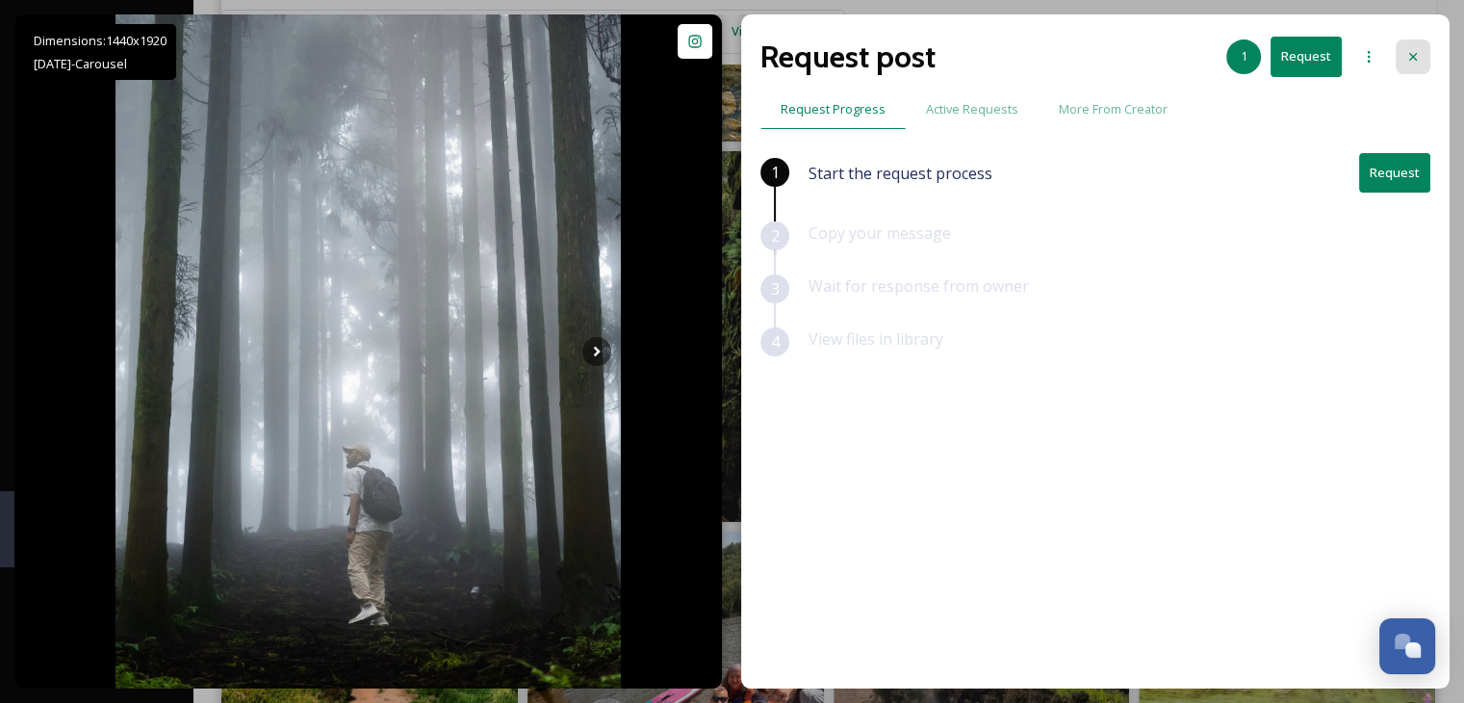
click at [1411, 50] on icon at bounding box center [1413, 56] width 15 height 15
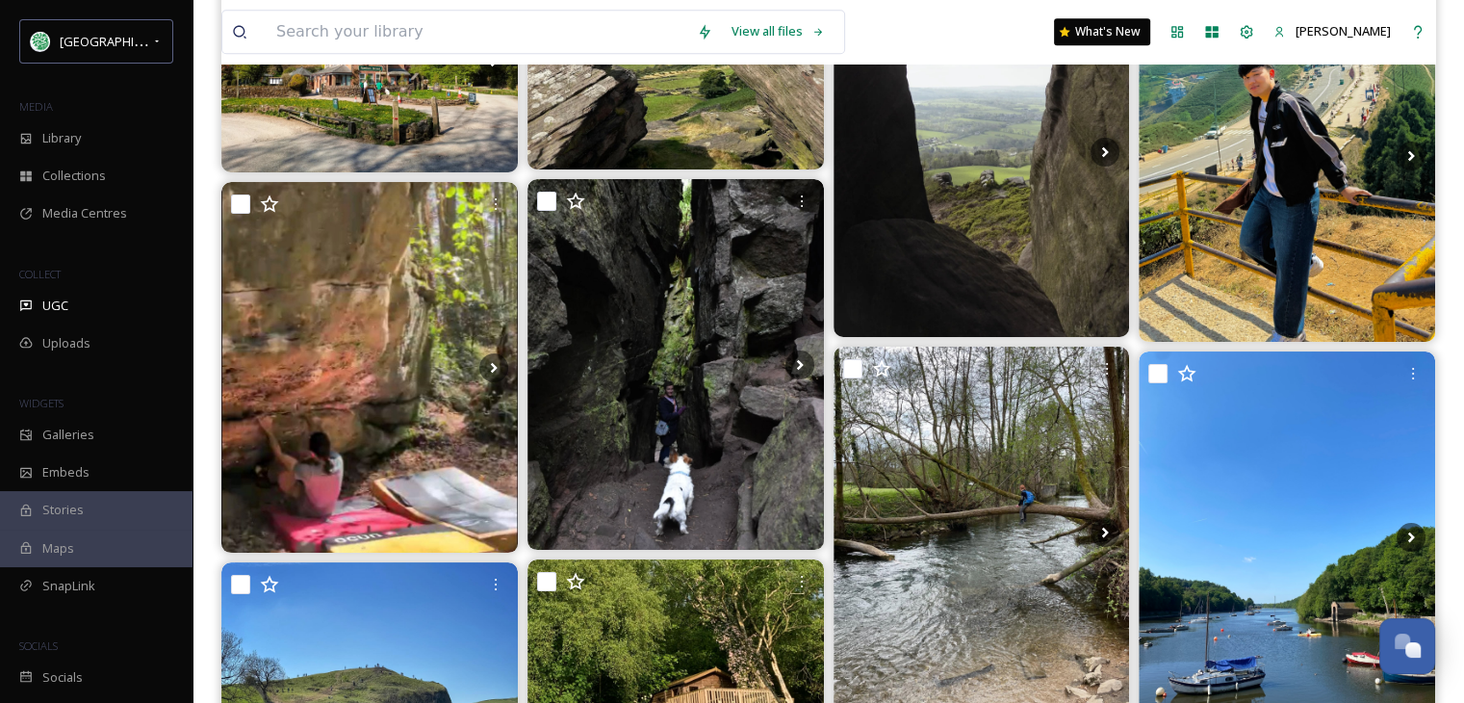
scroll to position [16396, 0]
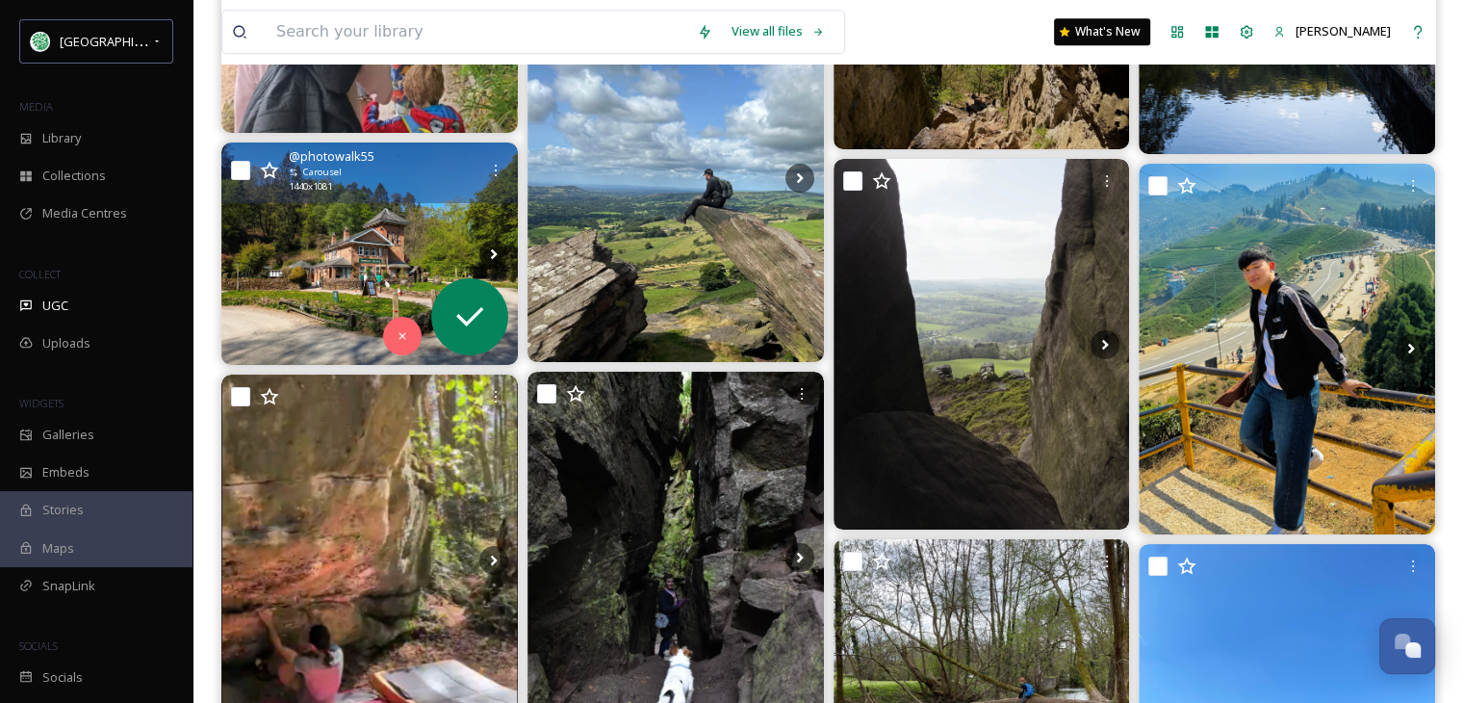
click at [365, 250] on img at bounding box center [369, 253] width 297 height 222
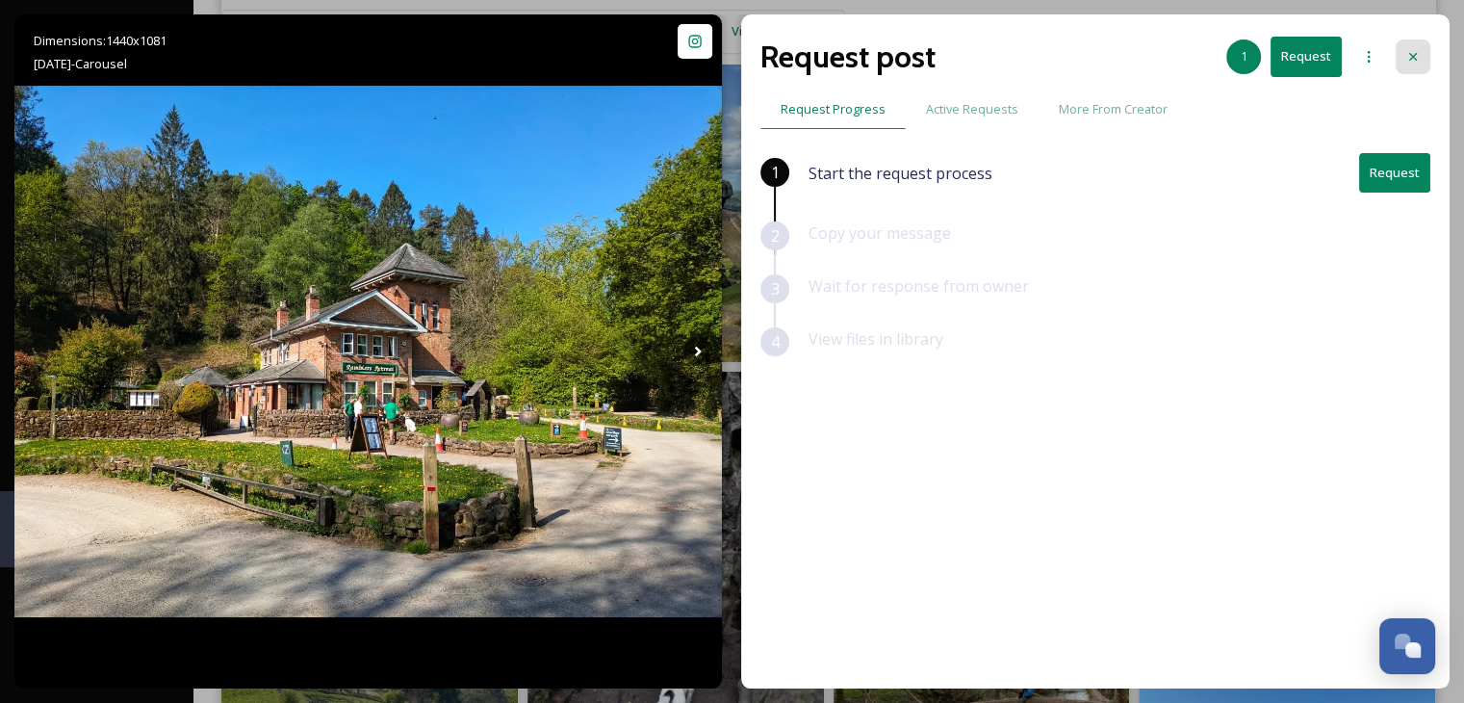
click at [1422, 52] on div at bounding box center [1413, 56] width 35 height 35
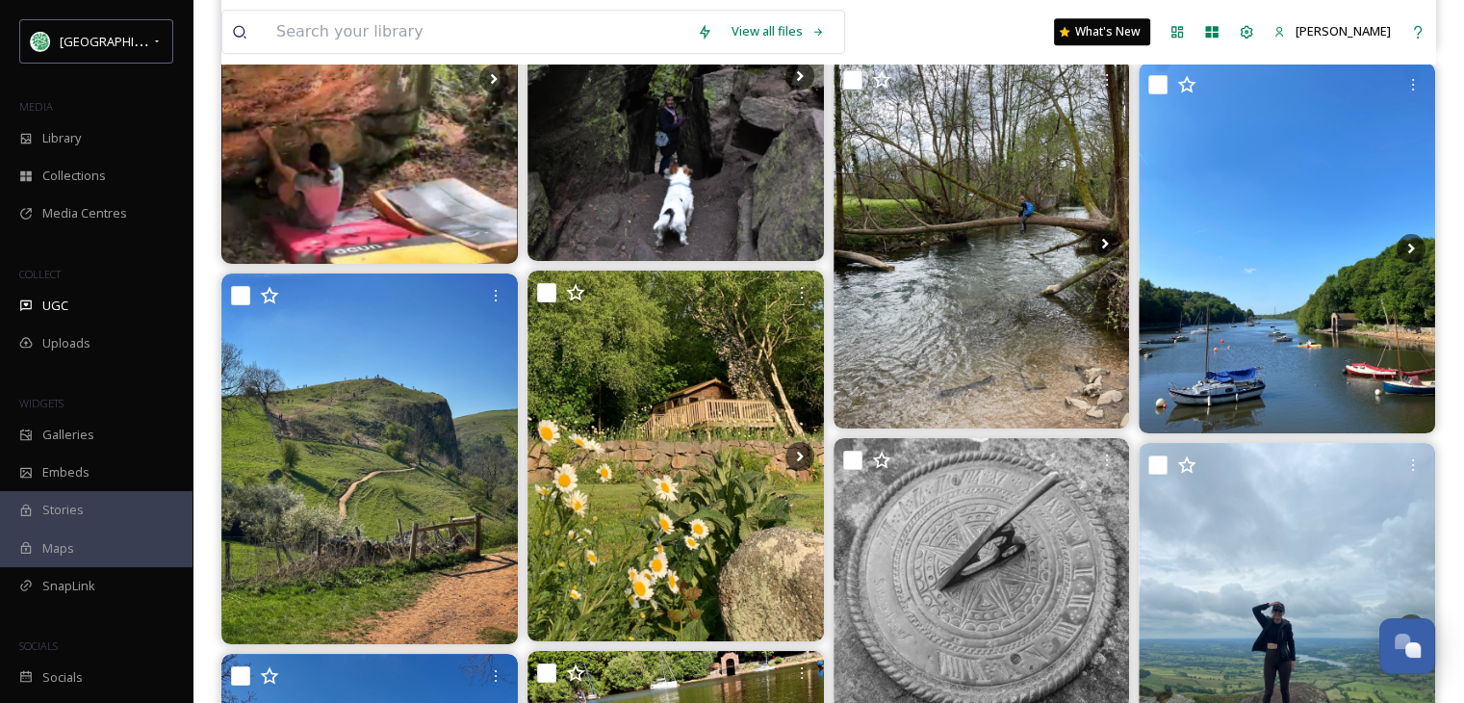
scroll to position [17070, 0]
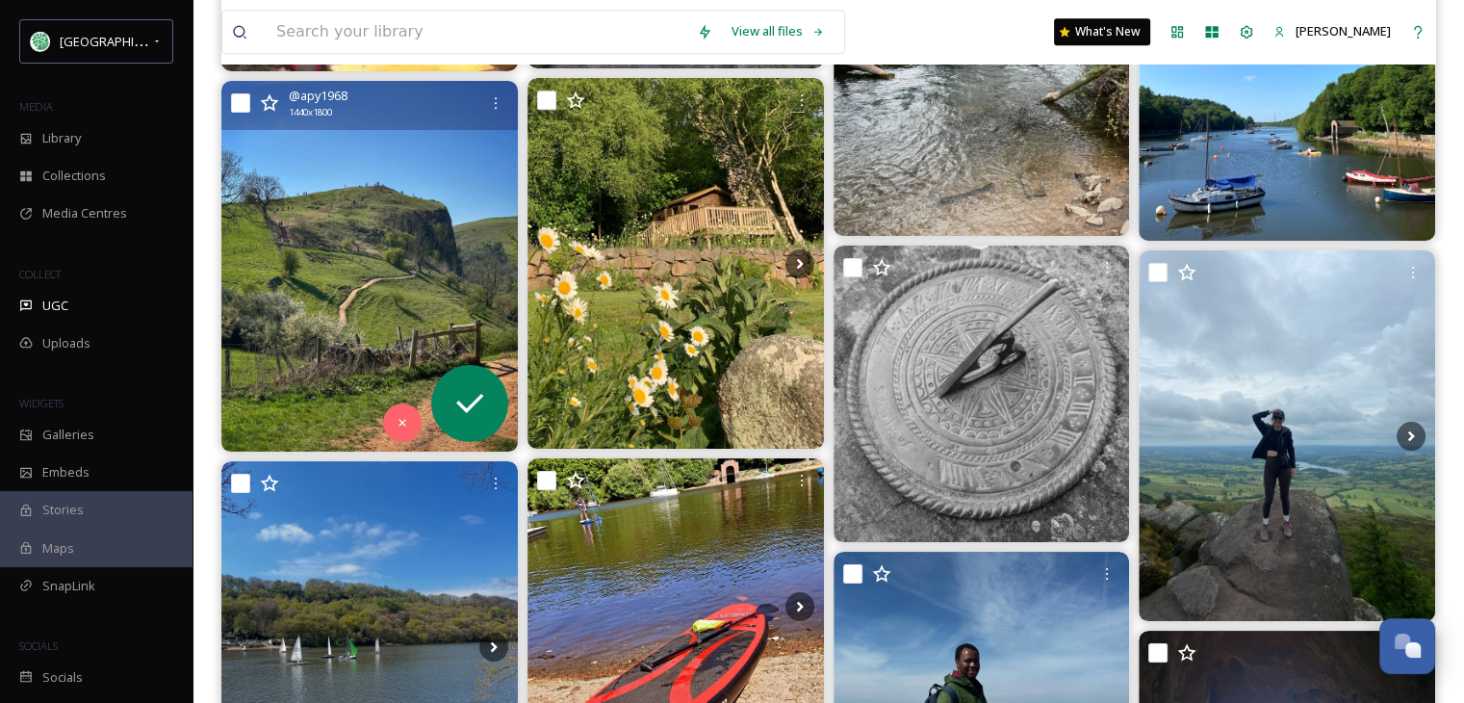
click at [352, 279] on img at bounding box center [369, 266] width 297 height 371
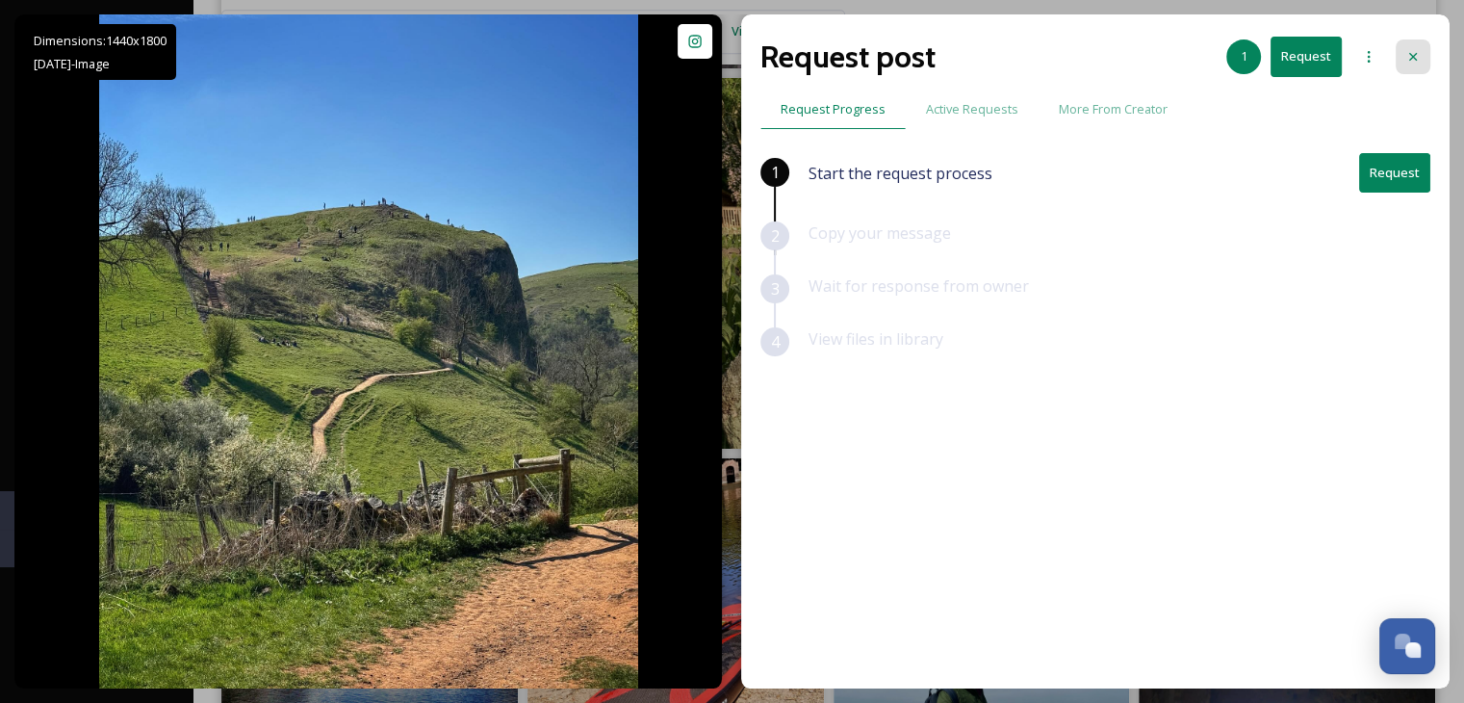
click at [1417, 53] on icon at bounding box center [1413, 56] width 15 height 15
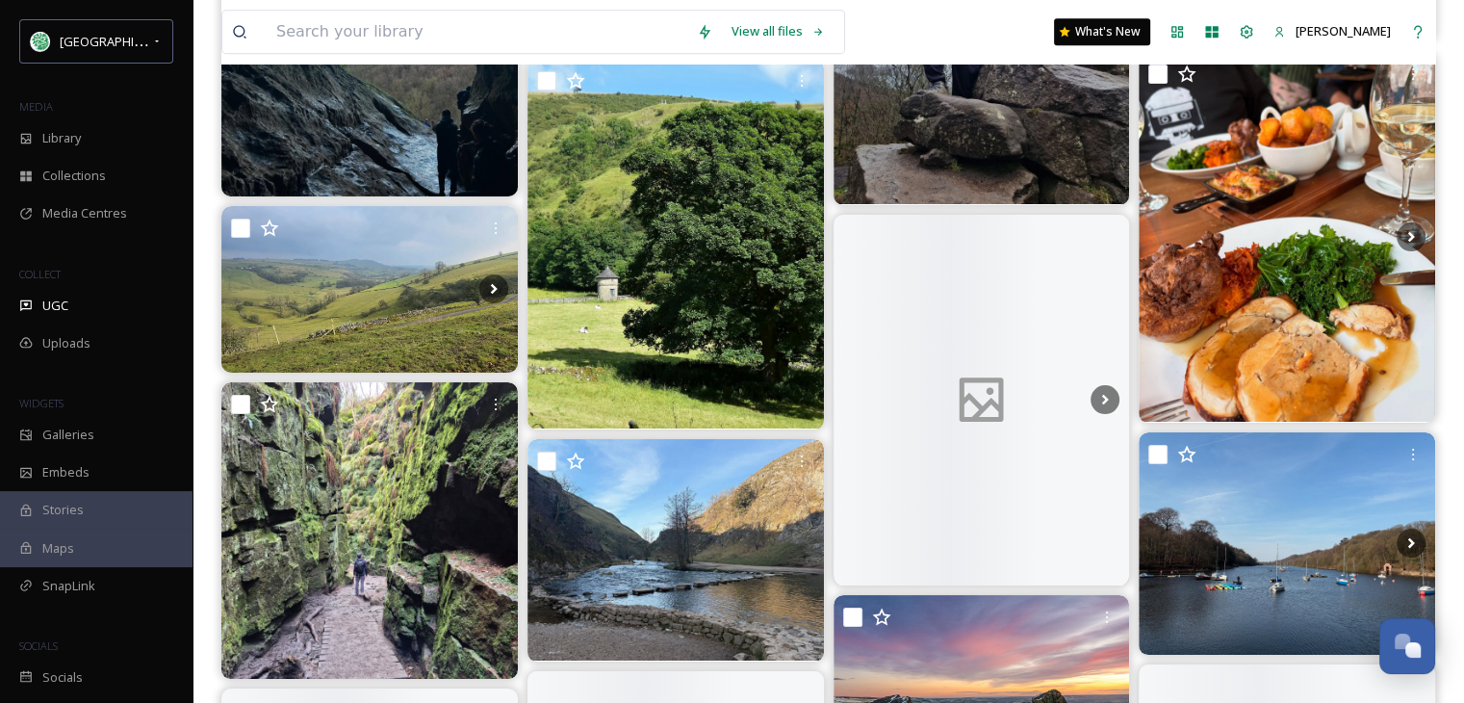
scroll to position [23348, 0]
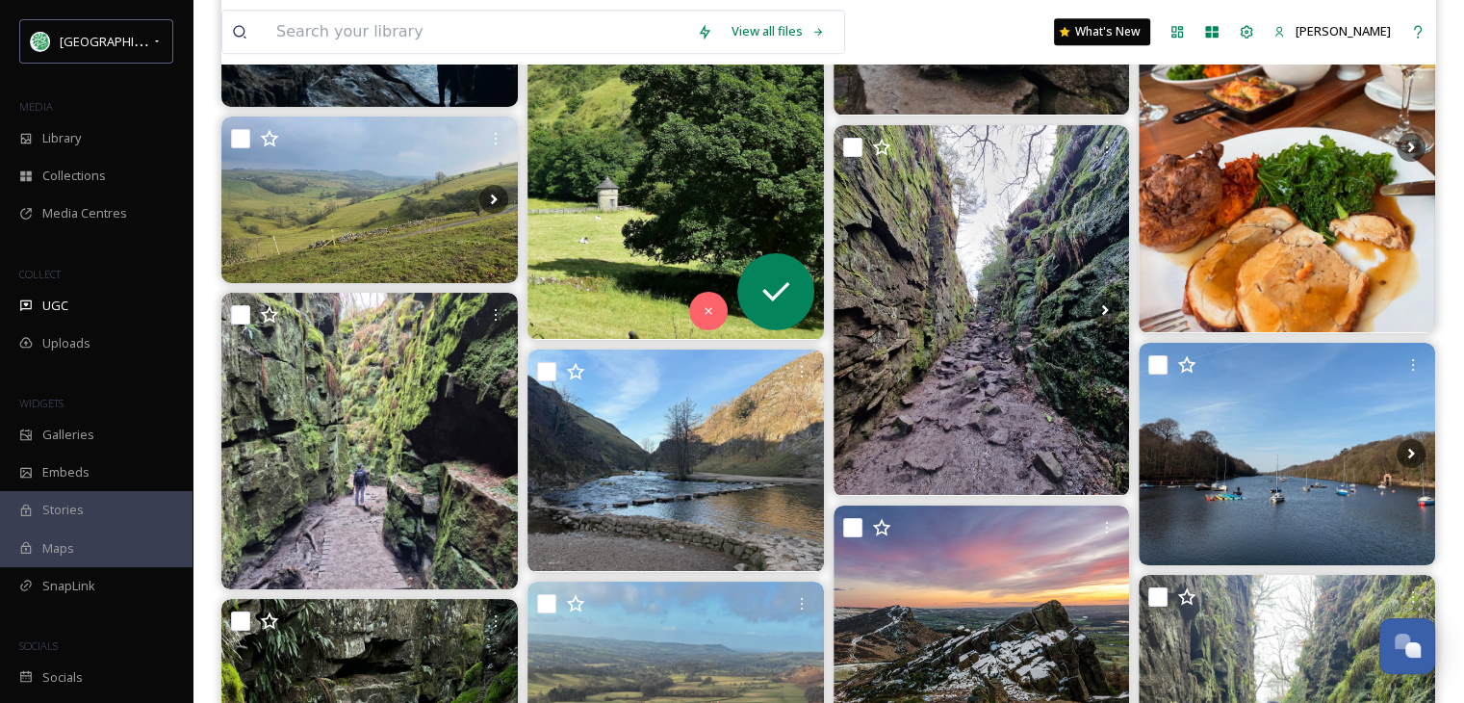
click at [609, 205] on img at bounding box center [676, 154] width 297 height 371
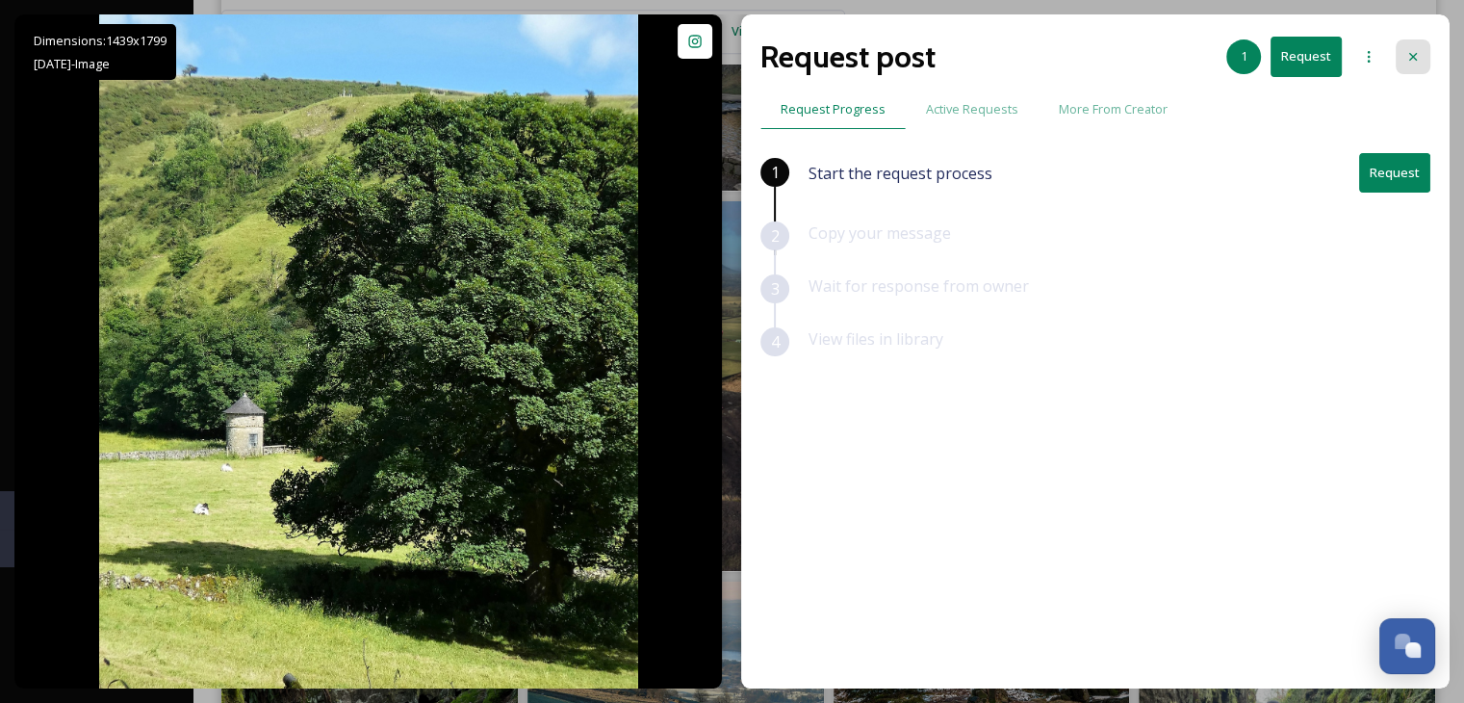
click at [1412, 56] on icon at bounding box center [1414, 57] width 8 height 8
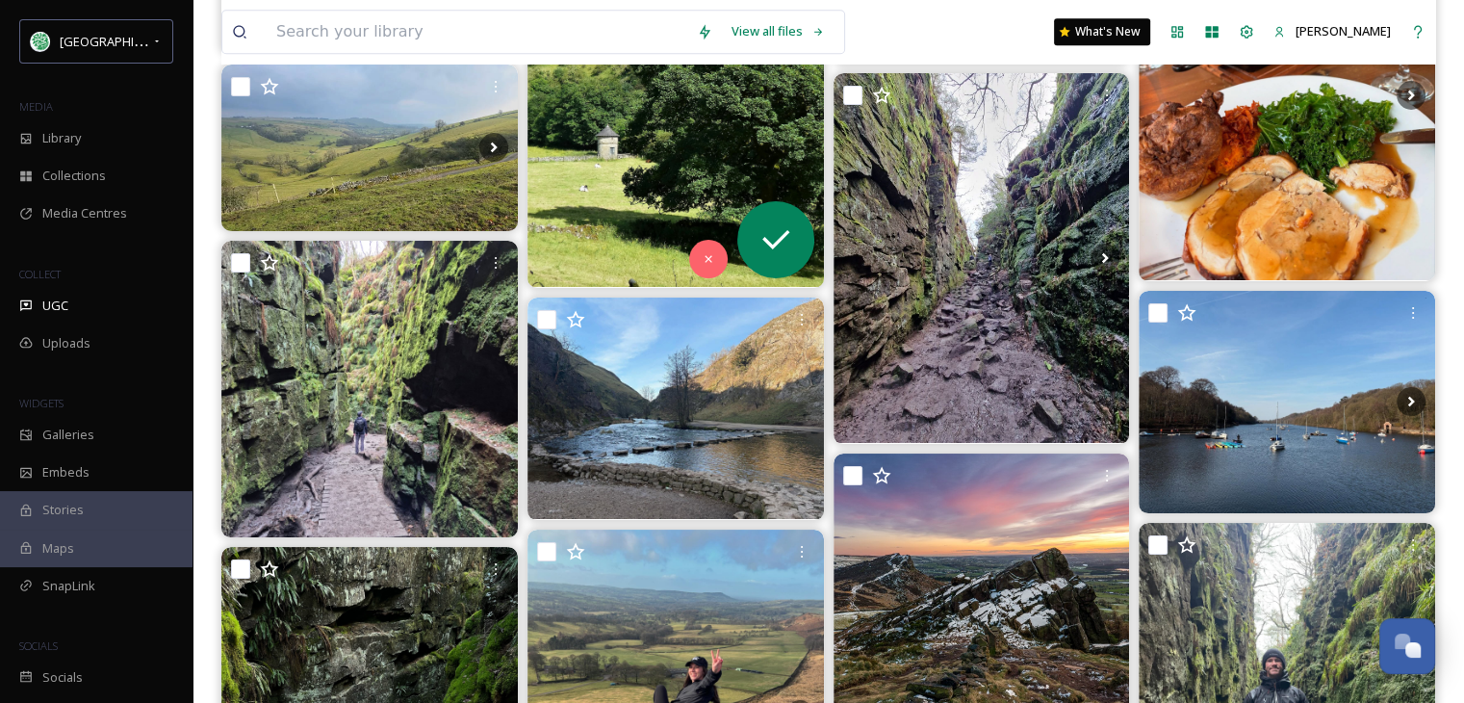
scroll to position [23528, 0]
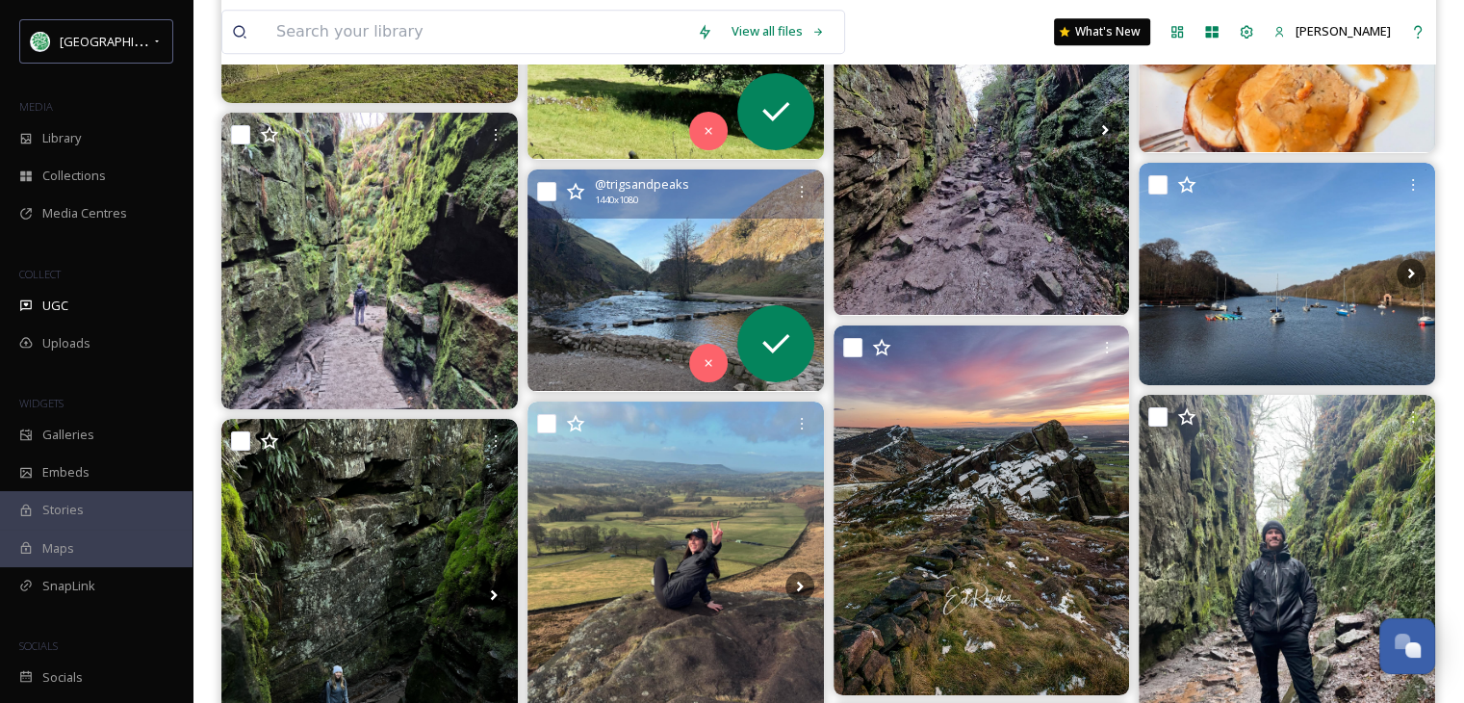
click at [686, 271] on img at bounding box center [676, 280] width 297 height 222
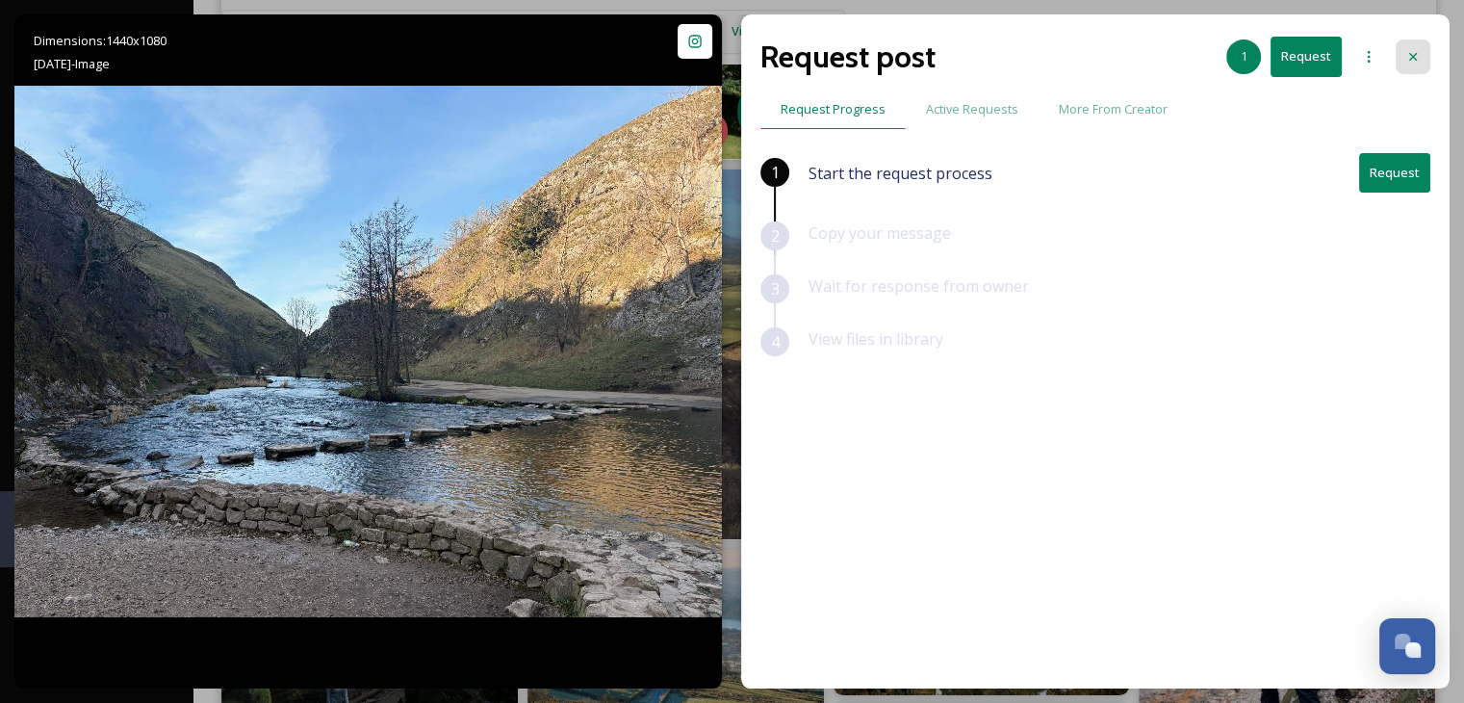
click at [1412, 55] on icon at bounding box center [1414, 57] width 8 height 8
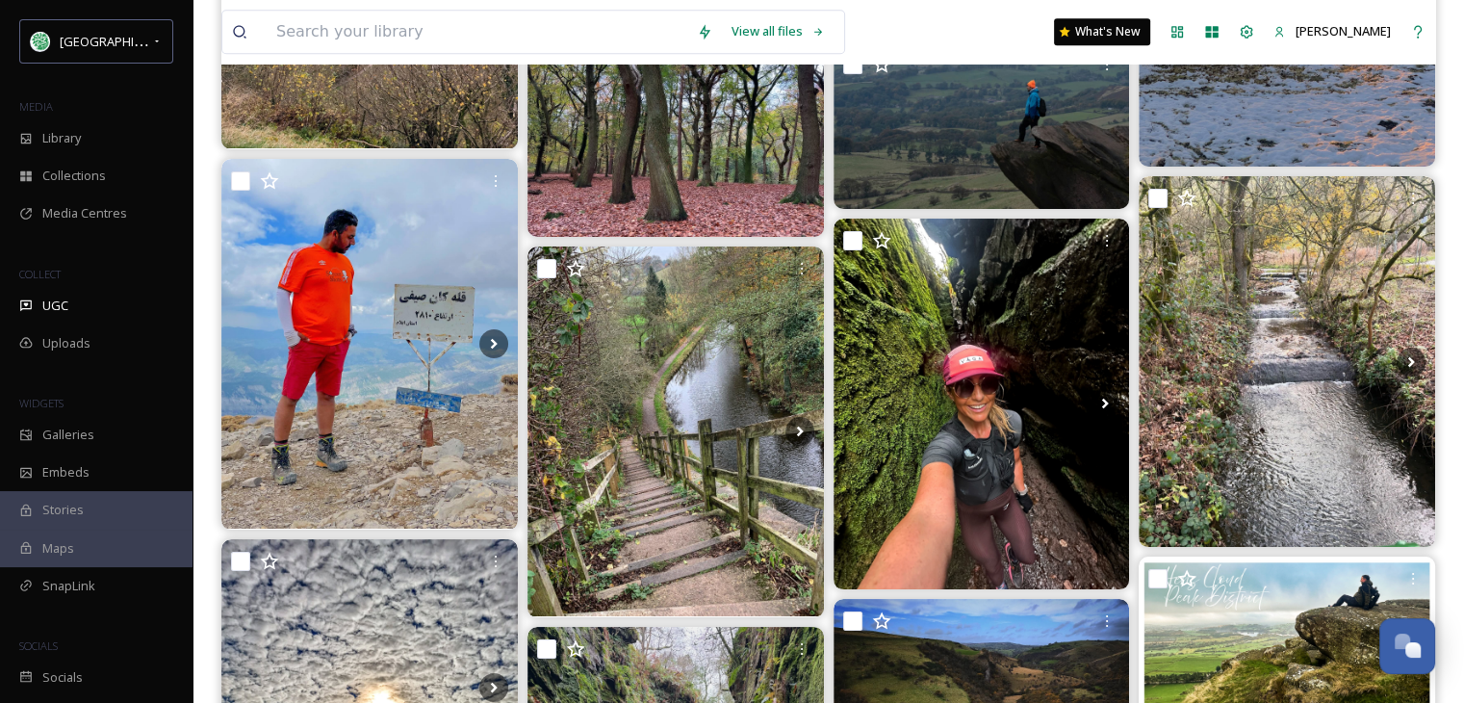
scroll to position [30651, 0]
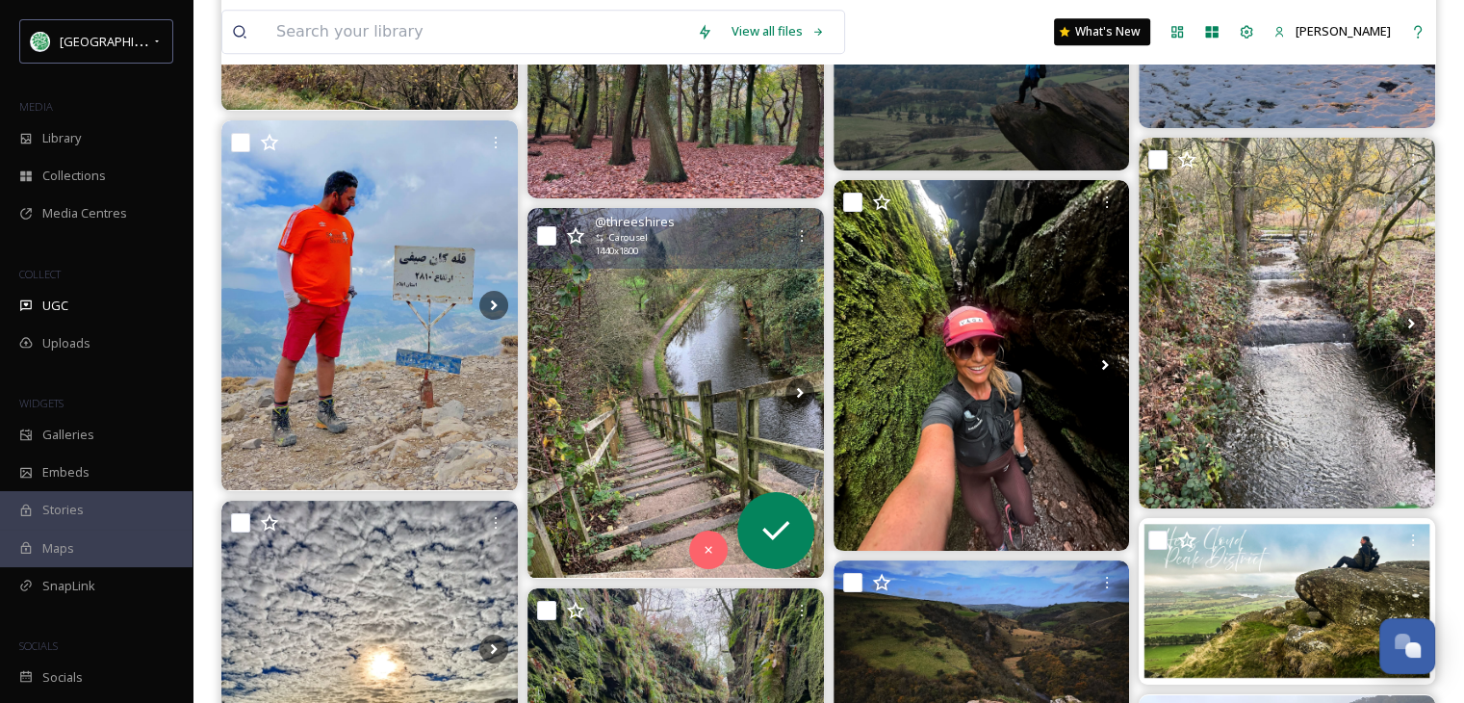
click at [677, 405] on img at bounding box center [676, 393] width 297 height 371
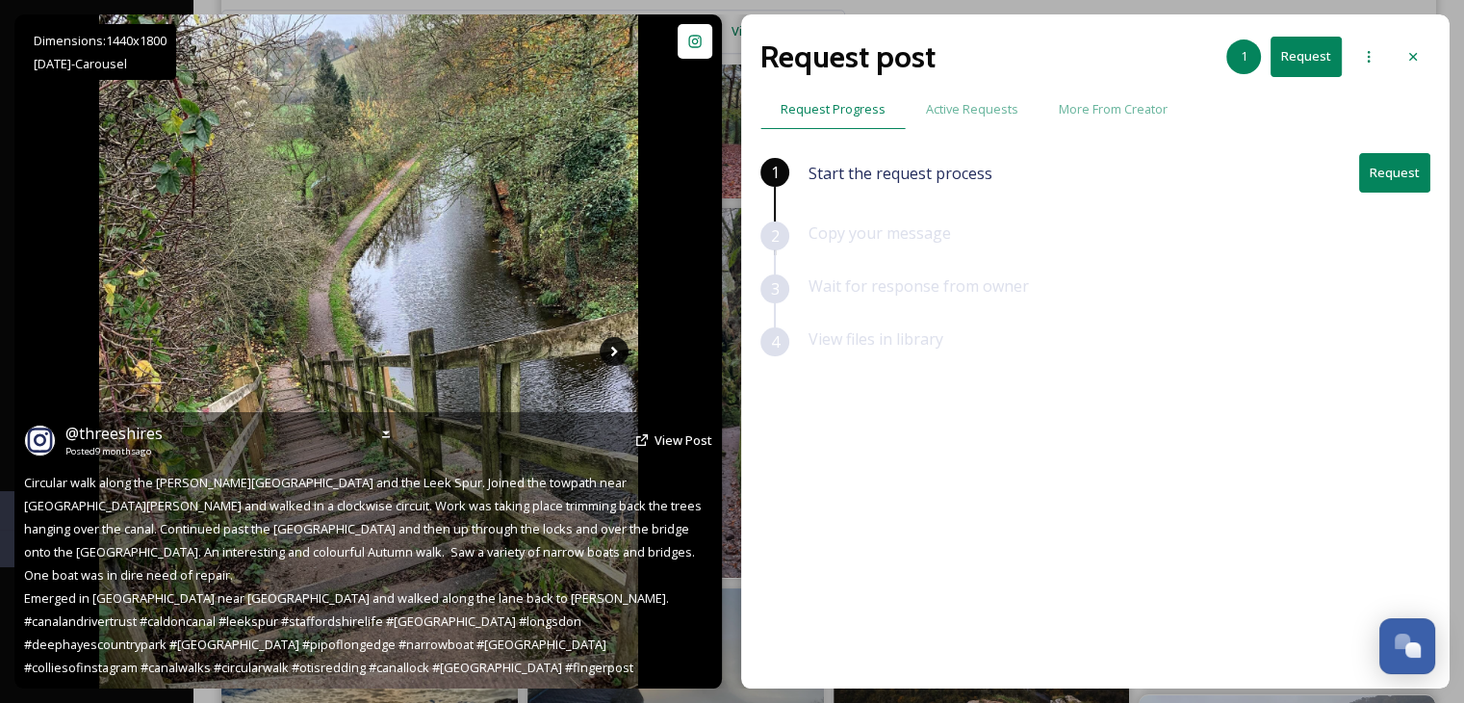
click at [616, 344] on icon at bounding box center [614, 351] width 29 height 29
click at [614, 345] on icon at bounding box center [614, 351] width 29 height 29
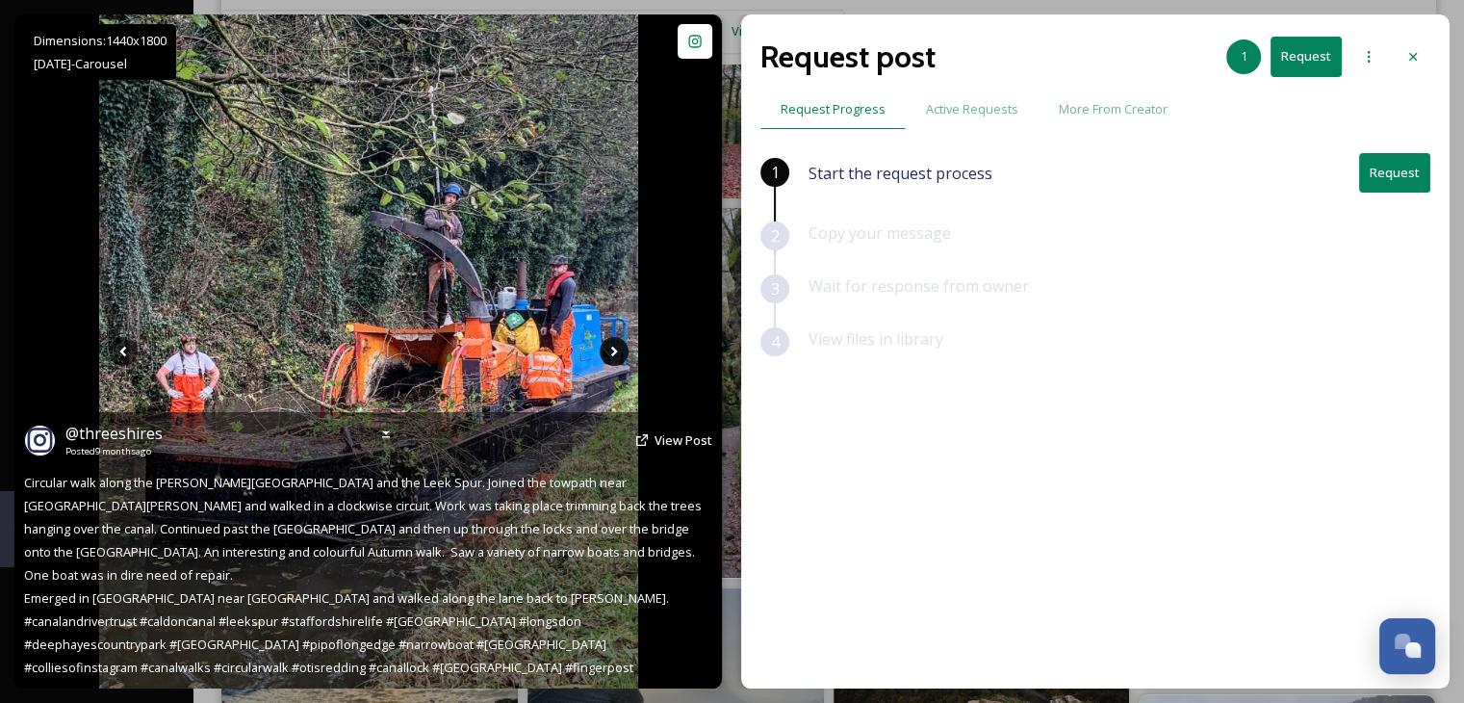
click at [614, 345] on icon at bounding box center [614, 351] width 29 height 29
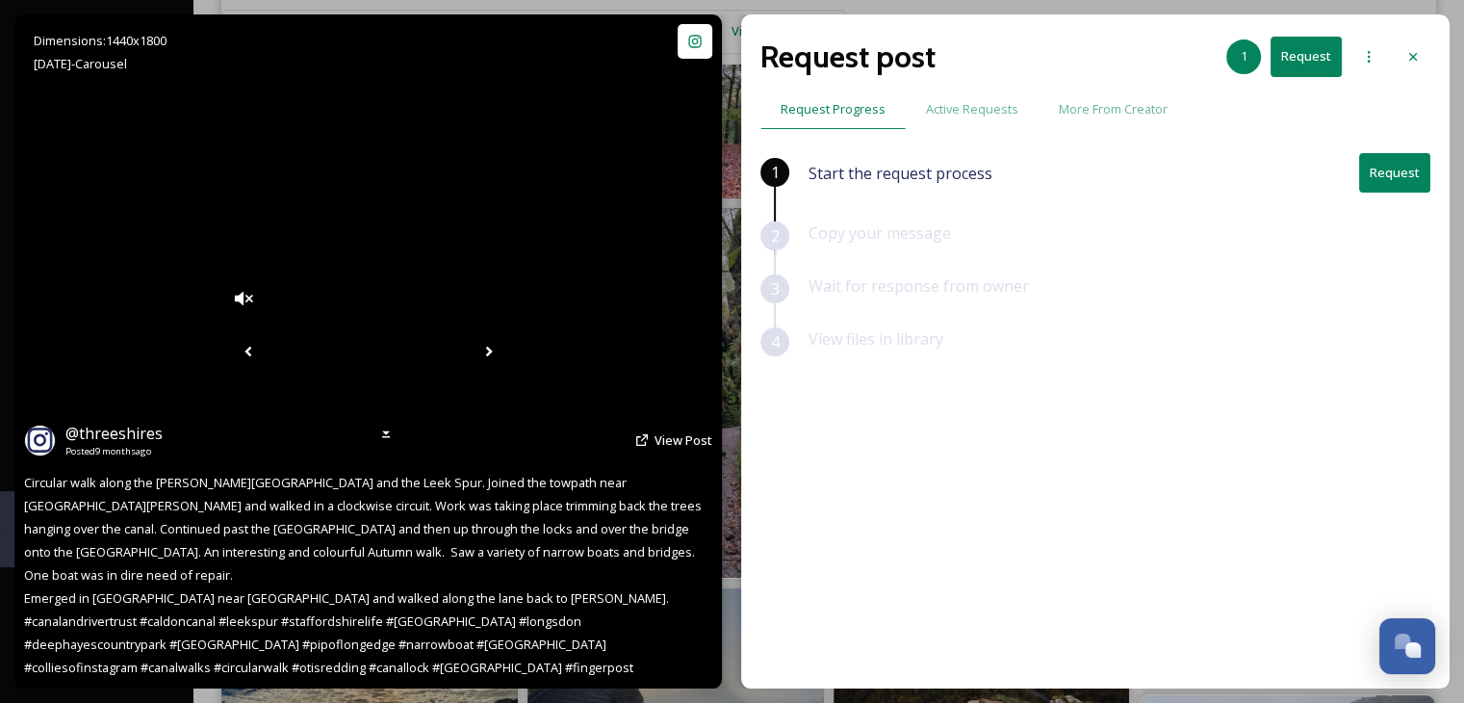
click at [234, 347] on icon at bounding box center [248, 351] width 29 height 29
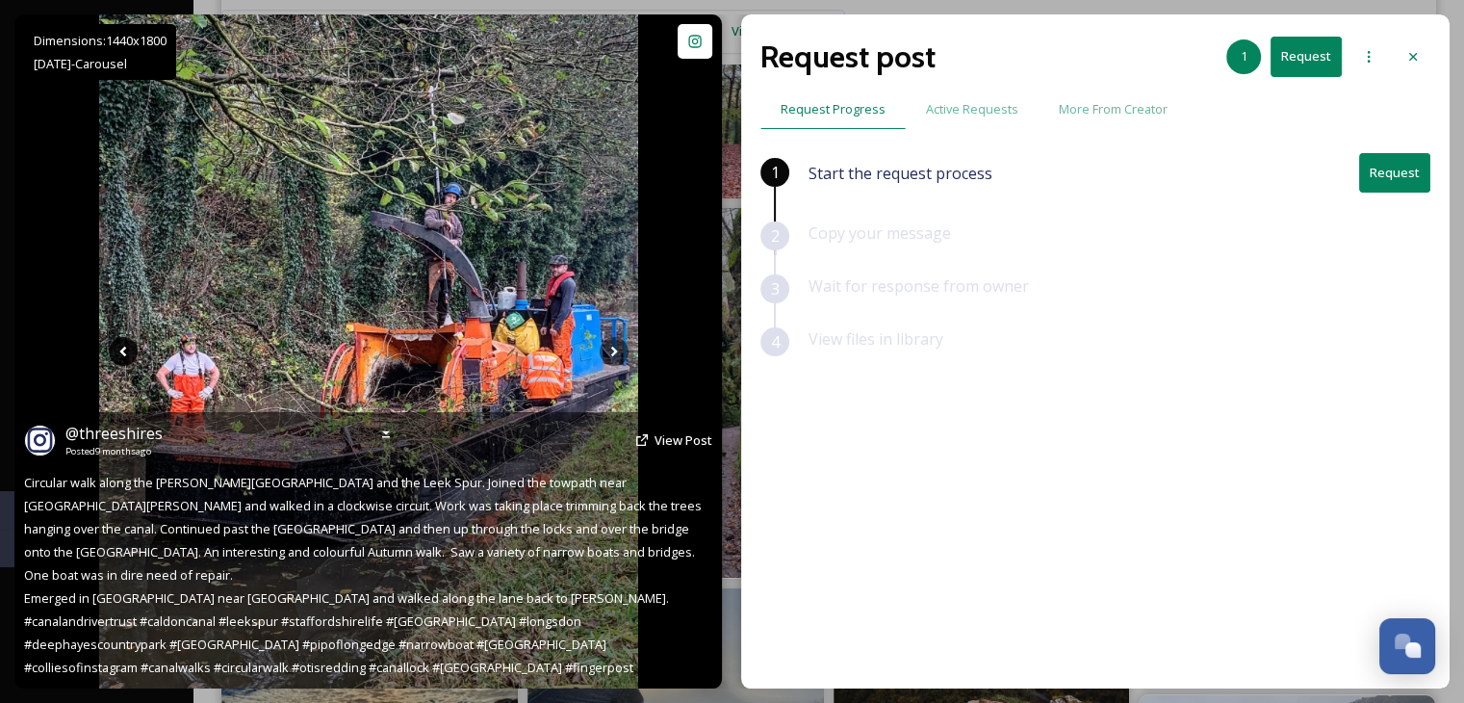
click at [218, 347] on img at bounding box center [368, 351] width 539 height 674
click at [126, 350] on icon at bounding box center [123, 351] width 29 height 29
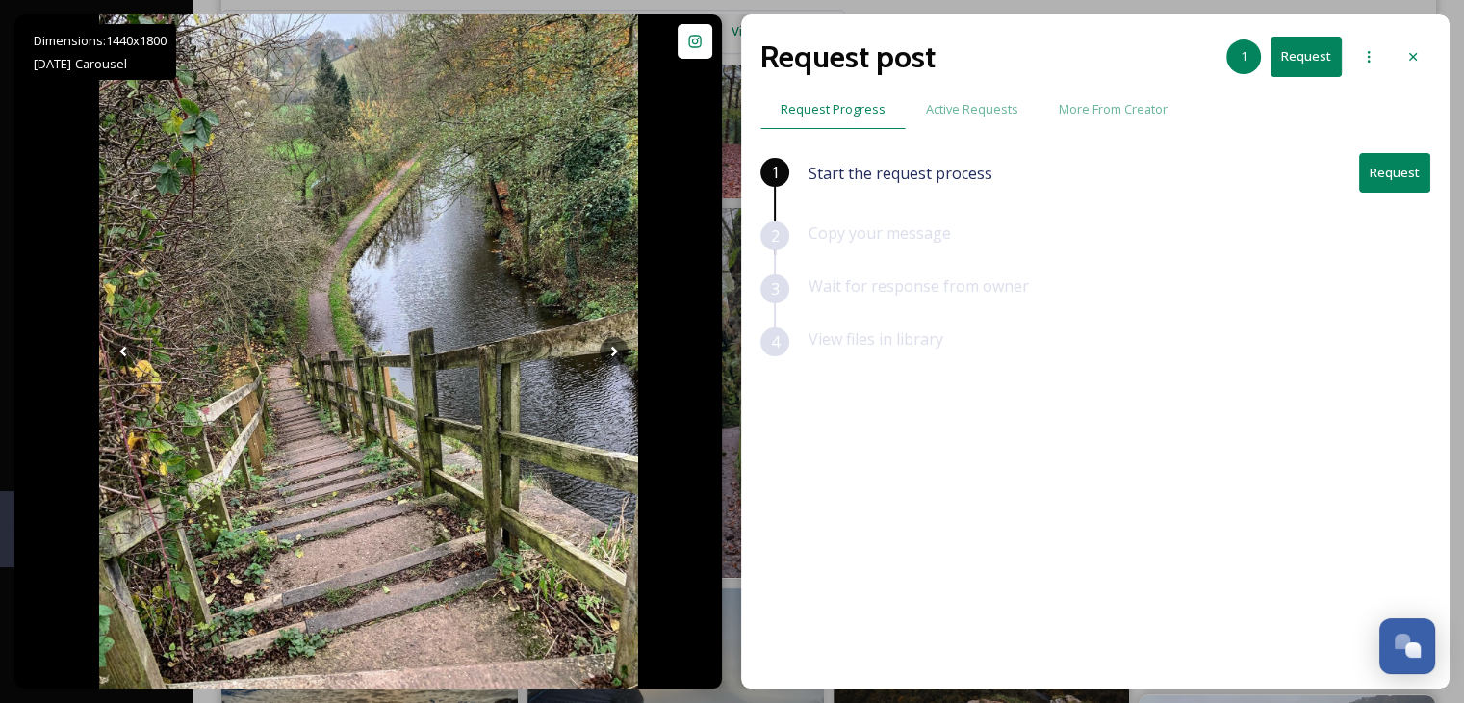
click at [1413, 47] on div at bounding box center [1413, 56] width 35 height 35
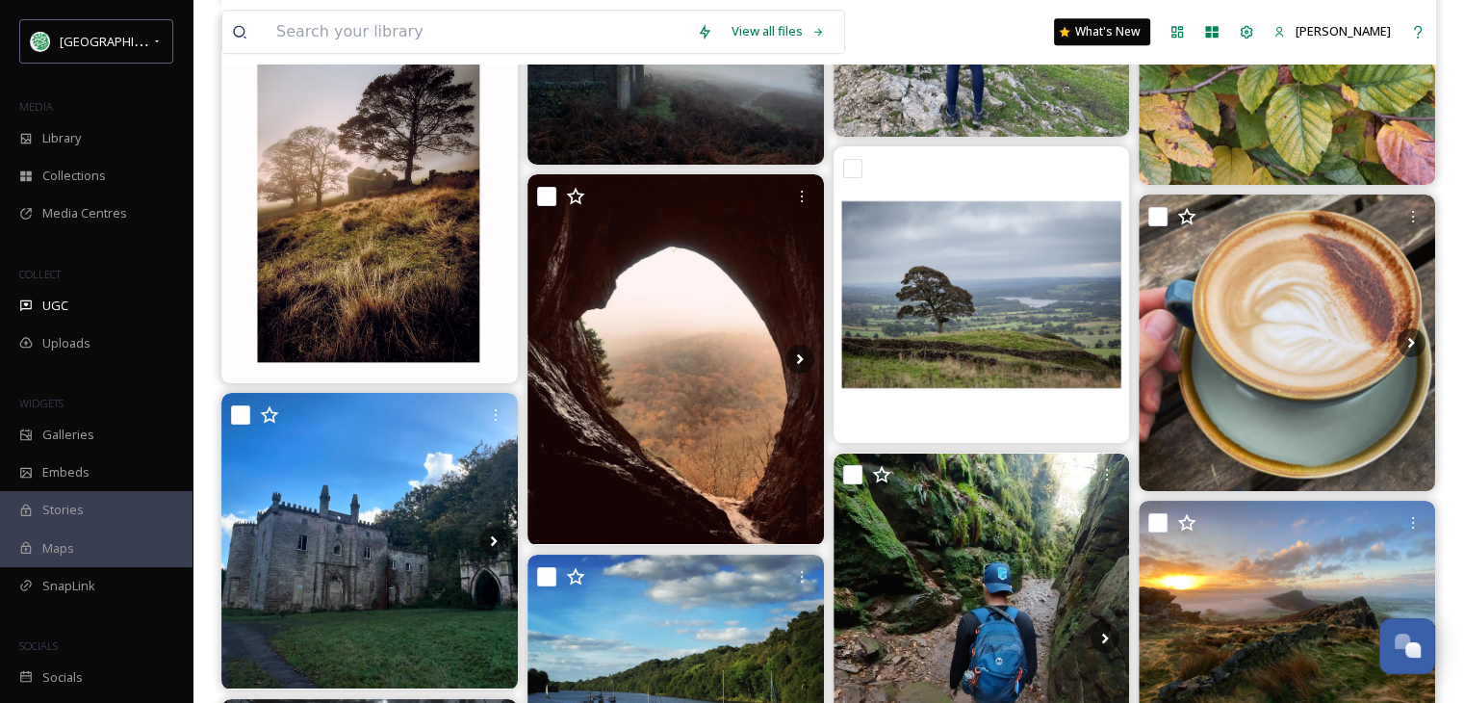
scroll to position [31715, 0]
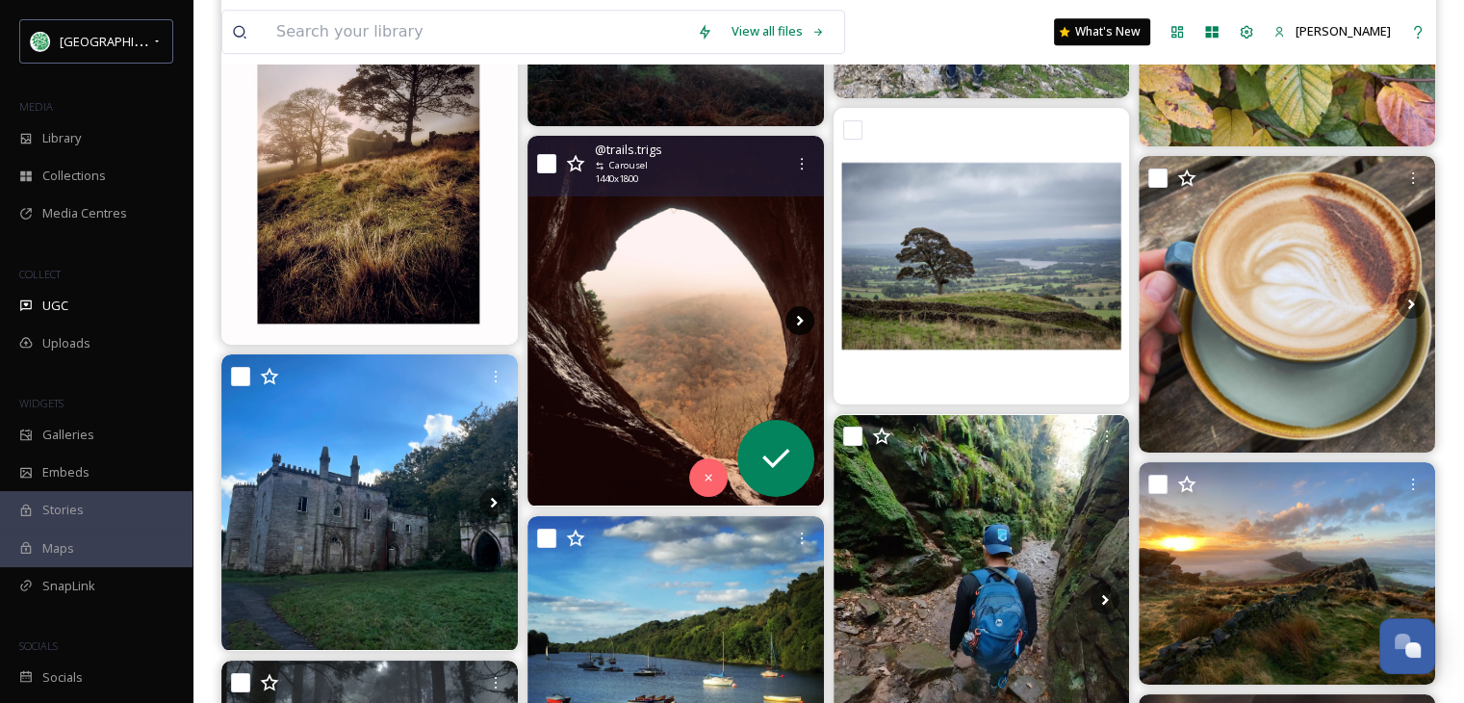
click at [793, 316] on icon at bounding box center [800, 320] width 29 height 29
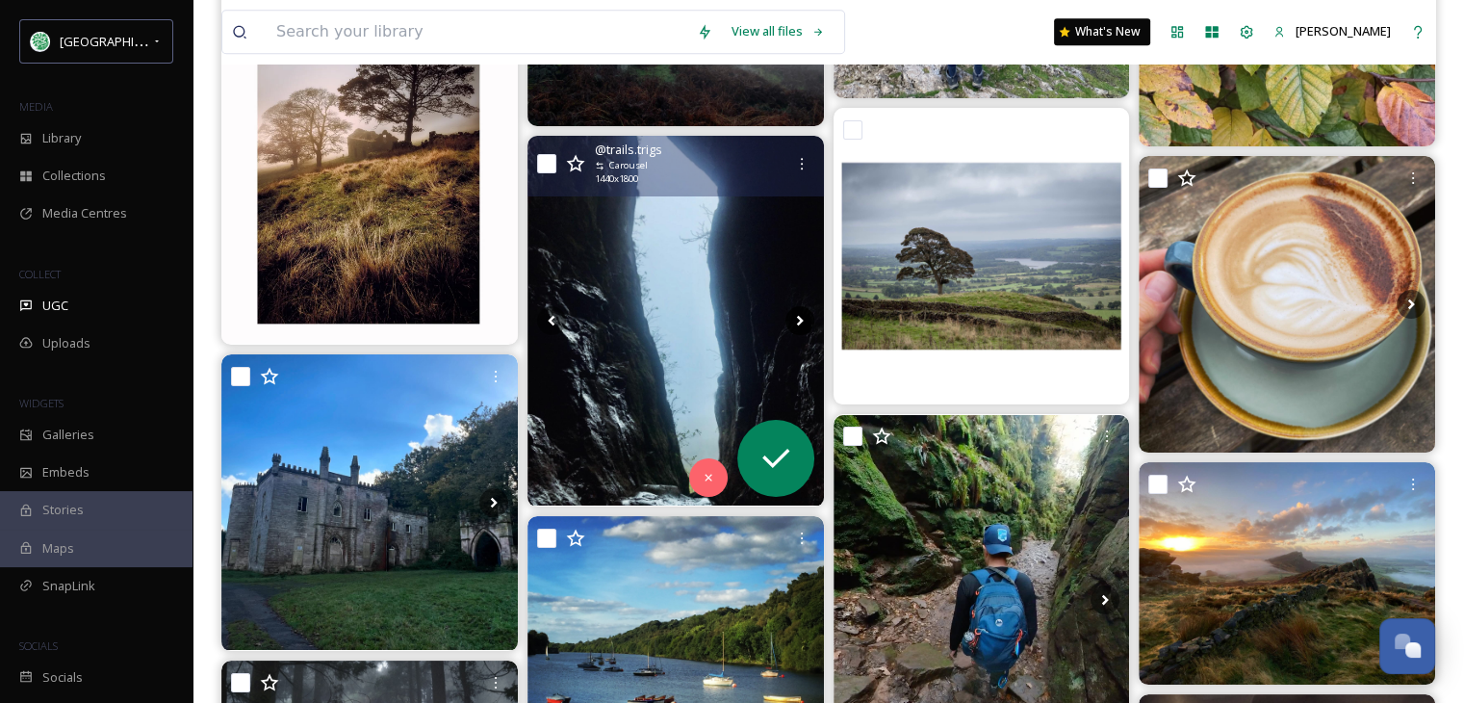
click at [793, 316] on icon at bounding box center [800, 320] width 29 height 29
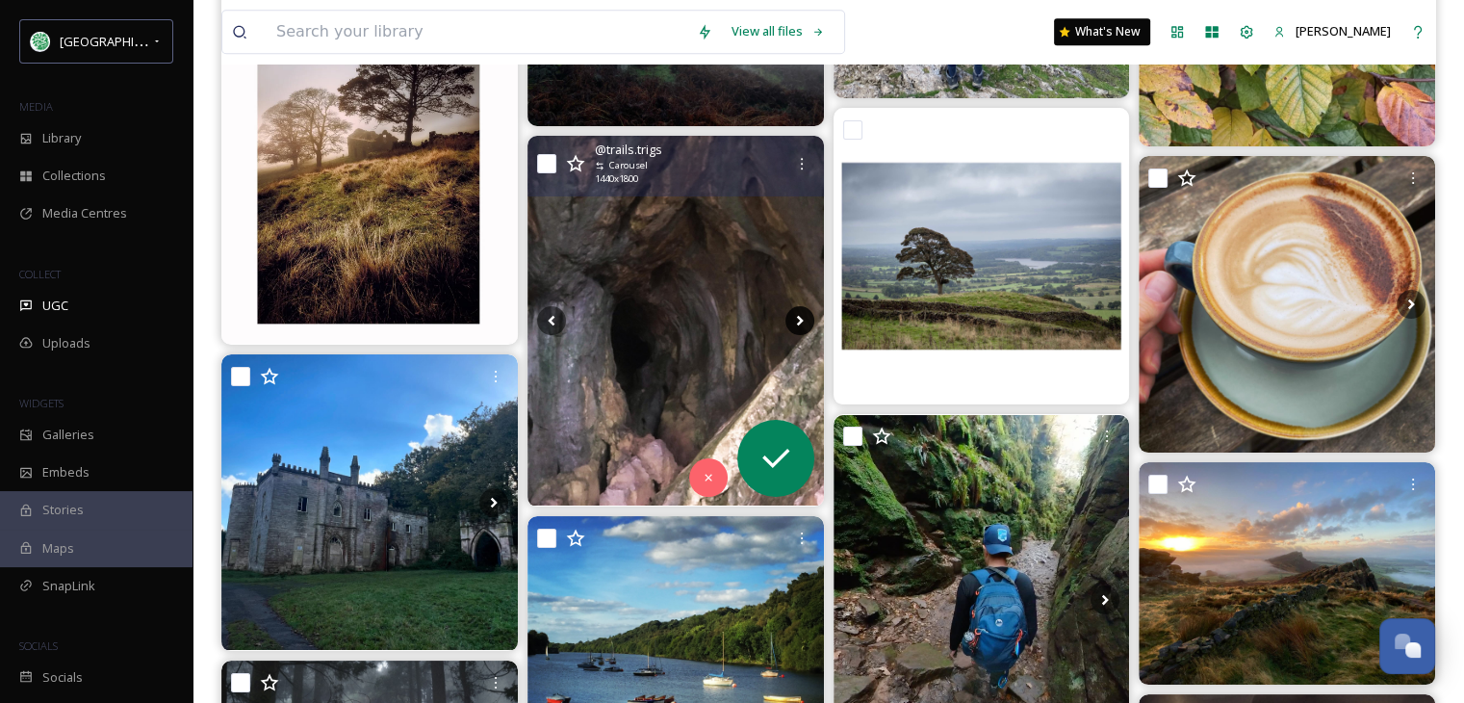
click at [793, 316] on icon at bounding box center [800, 320] width 29 height 29
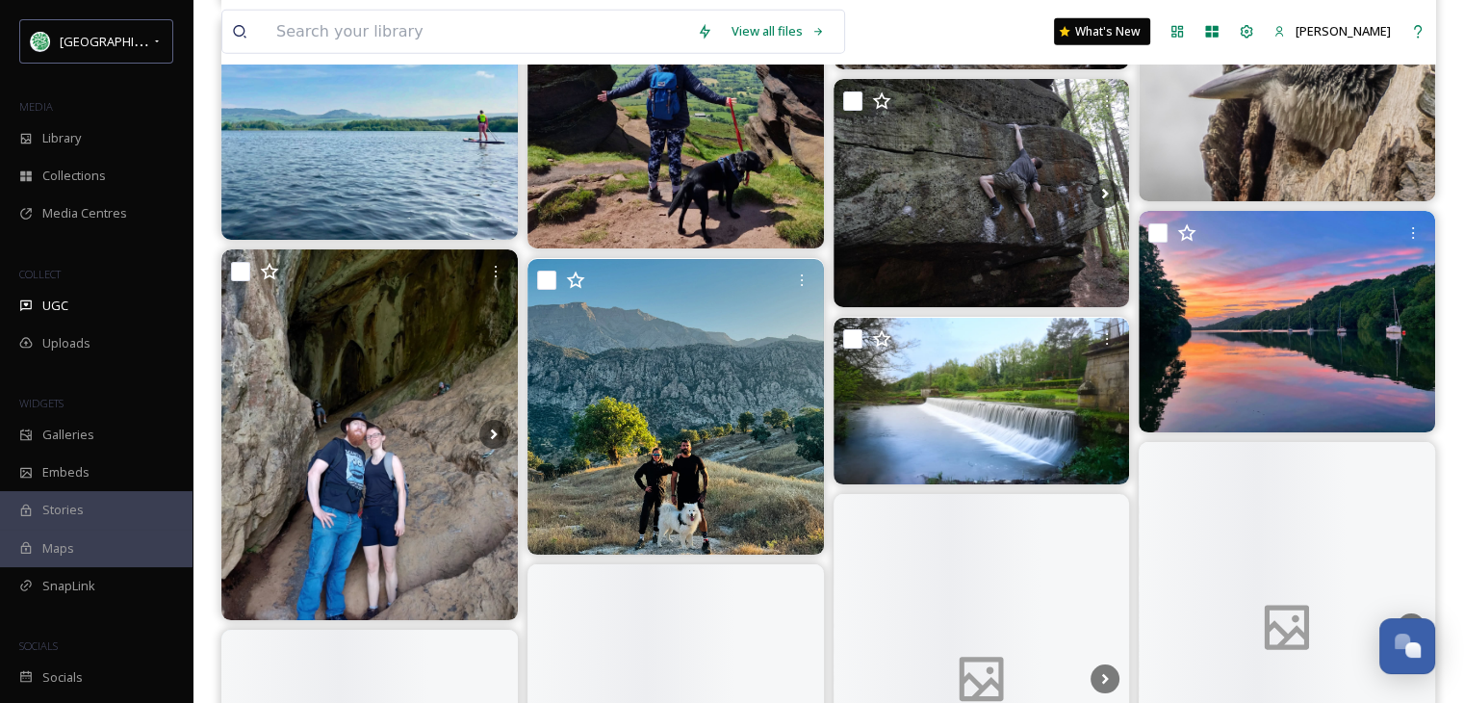
scroll to position [42452, 0]
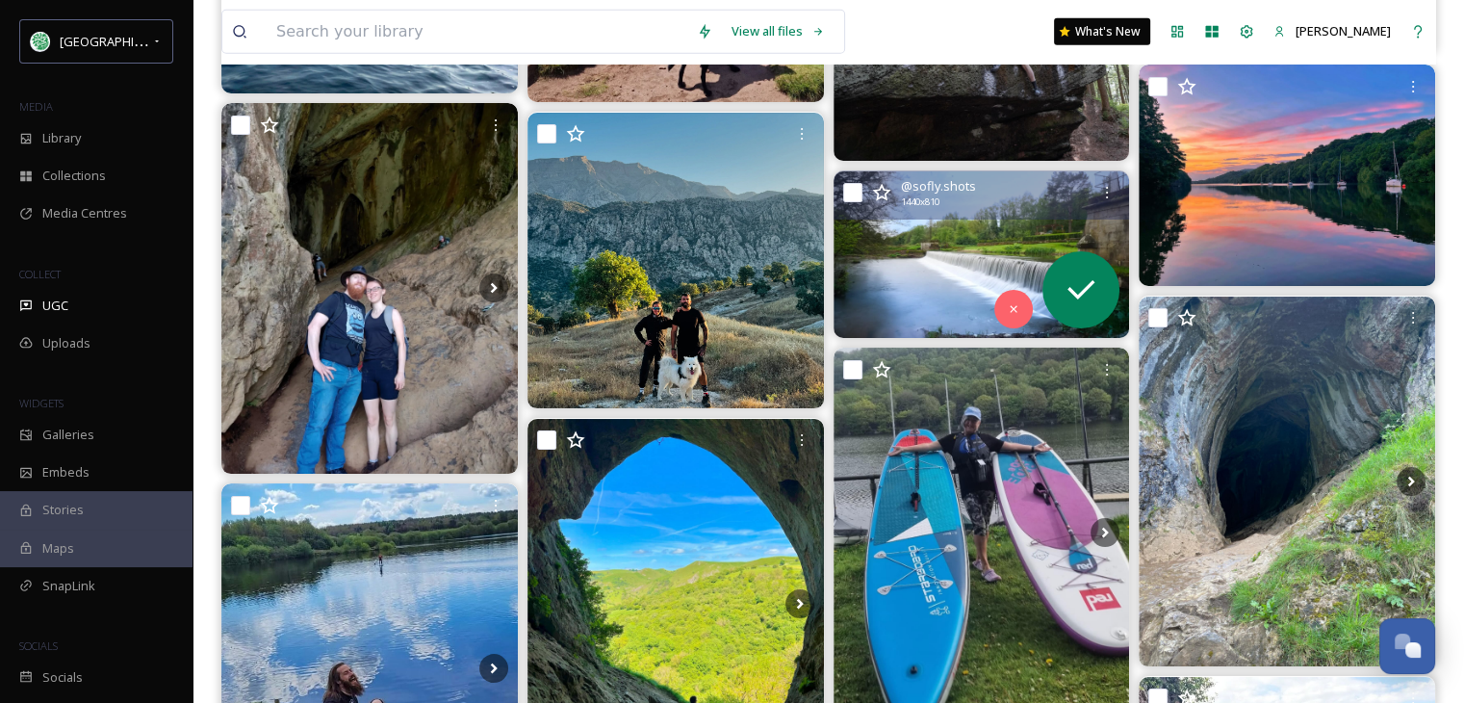
click at [946, 259] on img at bounding box center [982, 254] width 297 height 167
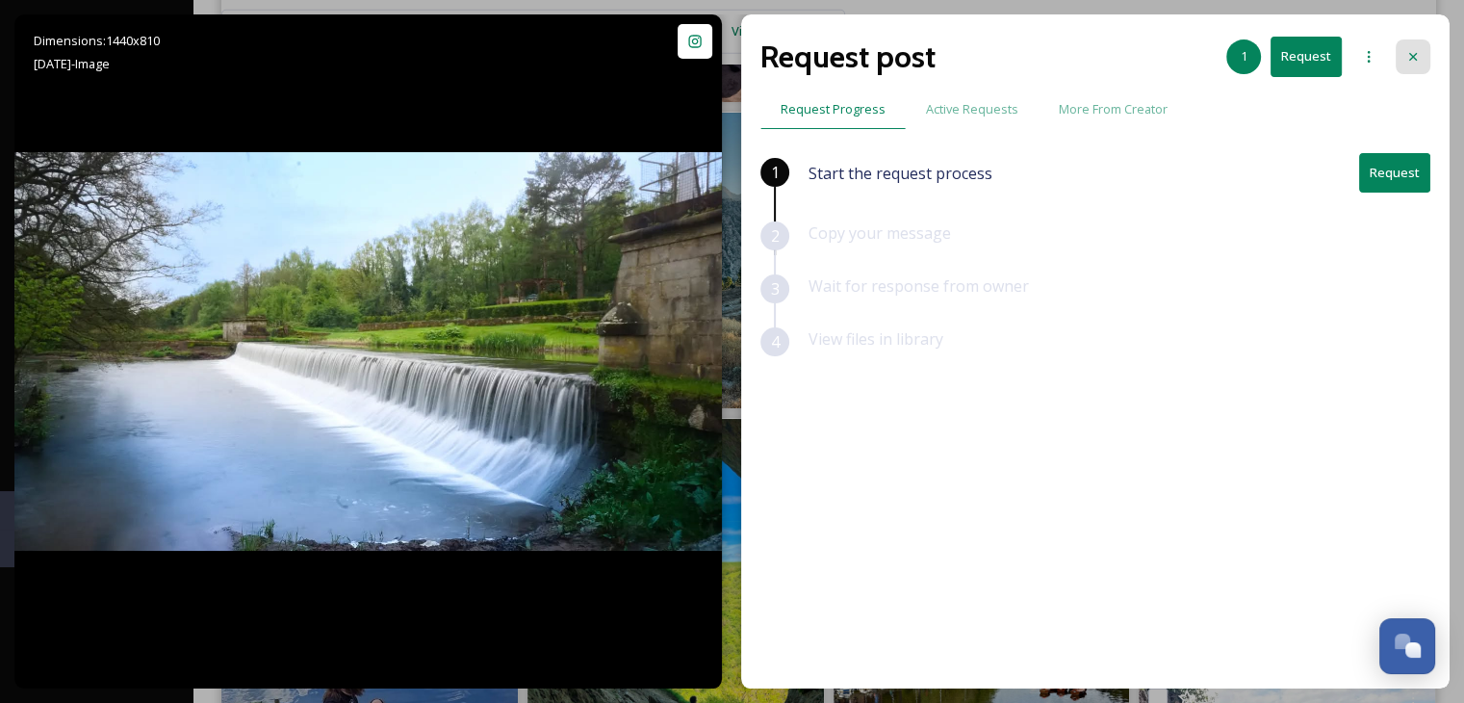
click at [1415, 47] on div at bounding box center [1413, 56] width 35 height 35
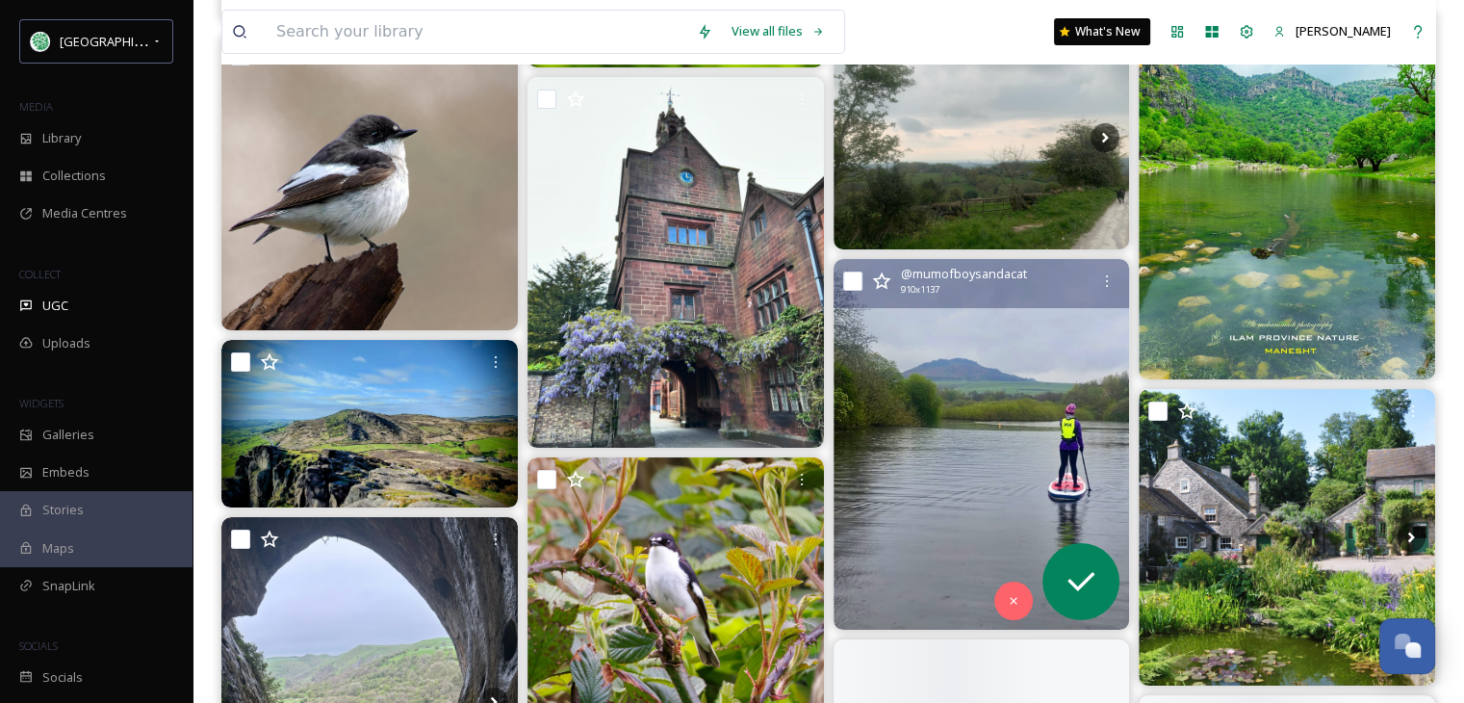
scroll to position [43800, 0]
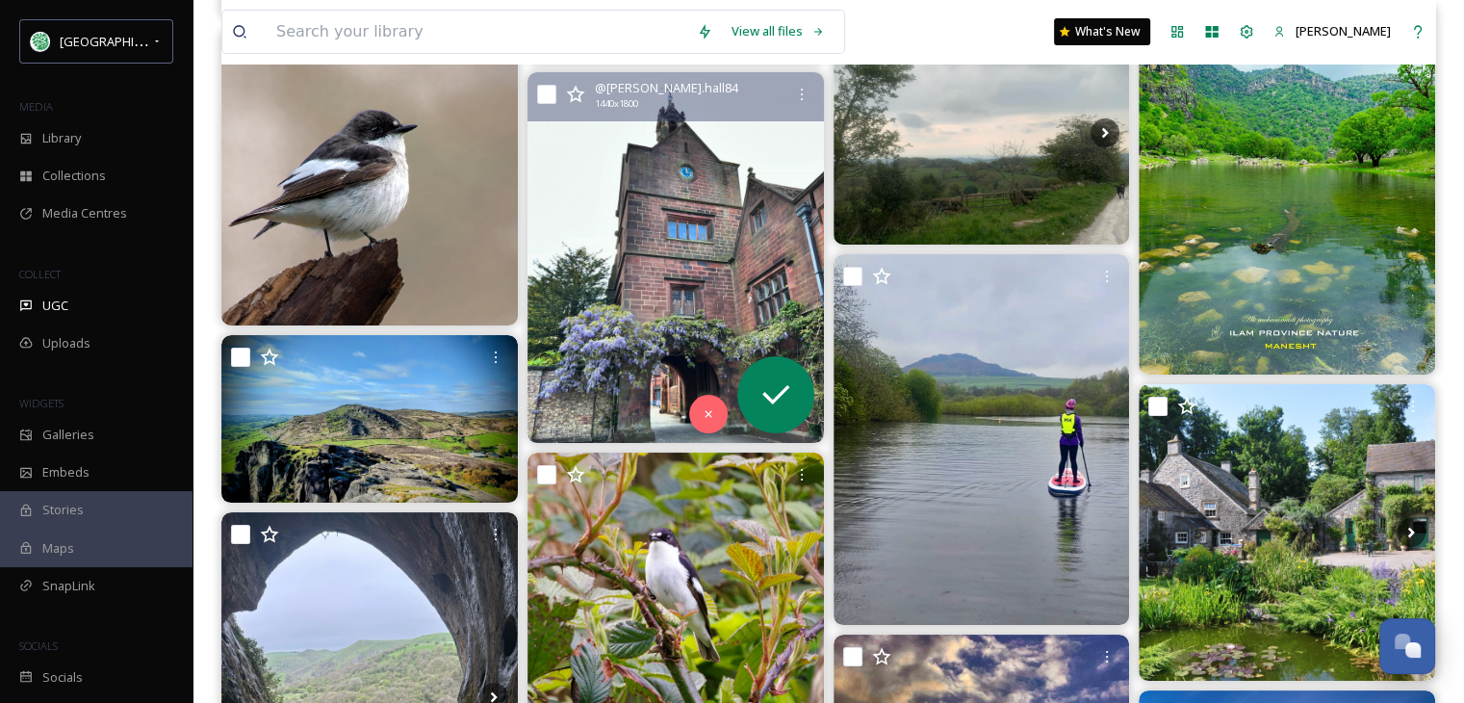
click at [646, 303] on img at bounding box center [676, 257] width 297 height 371
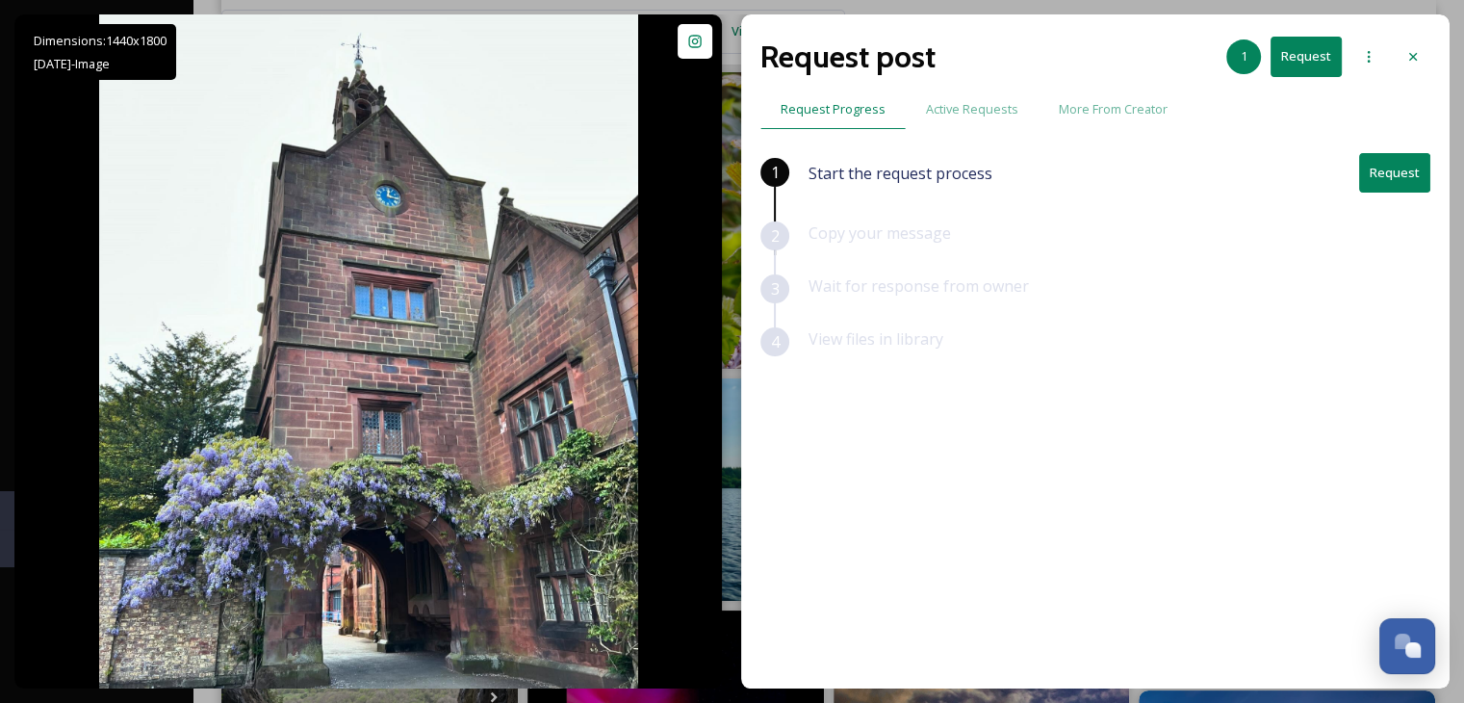
click at [1416, 55] on icon at bounding box center [1413, 56] width 15 height 15
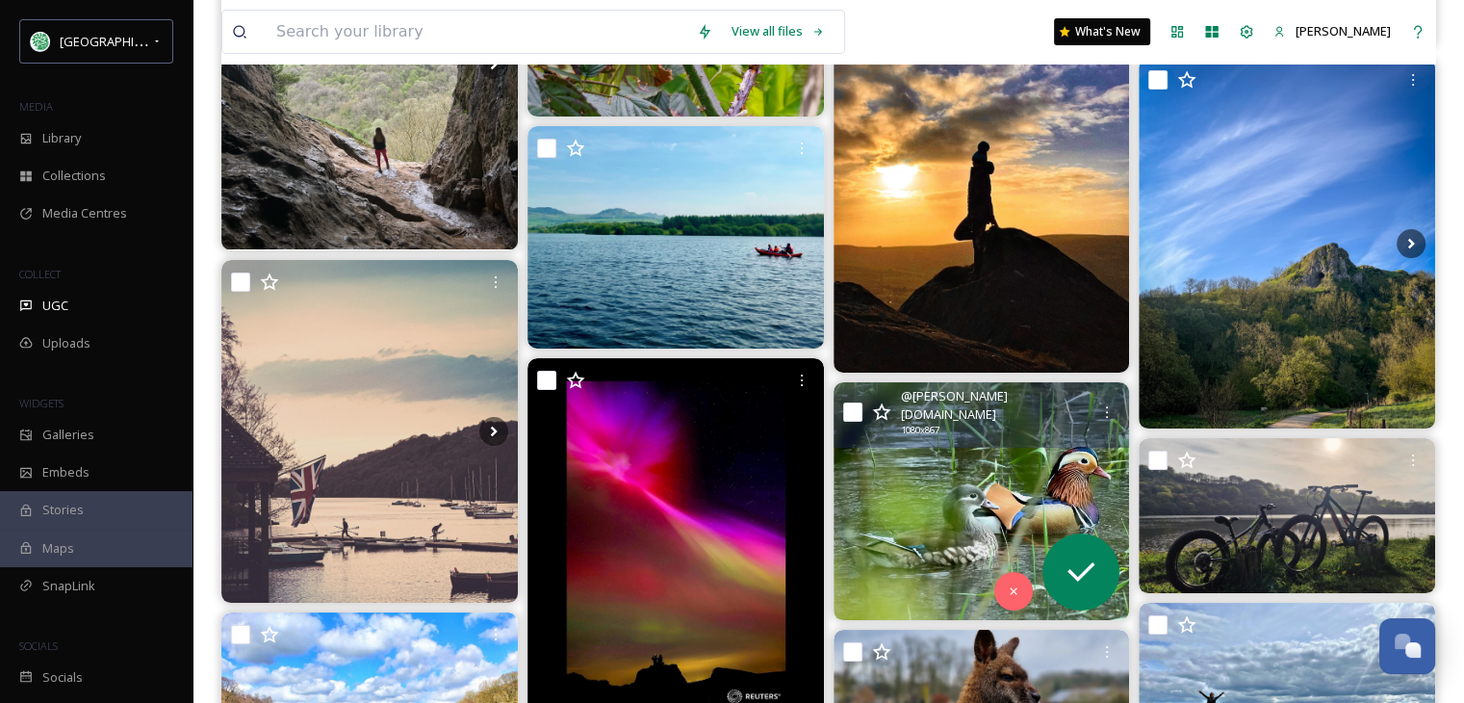
scroll to position [44763, 0]
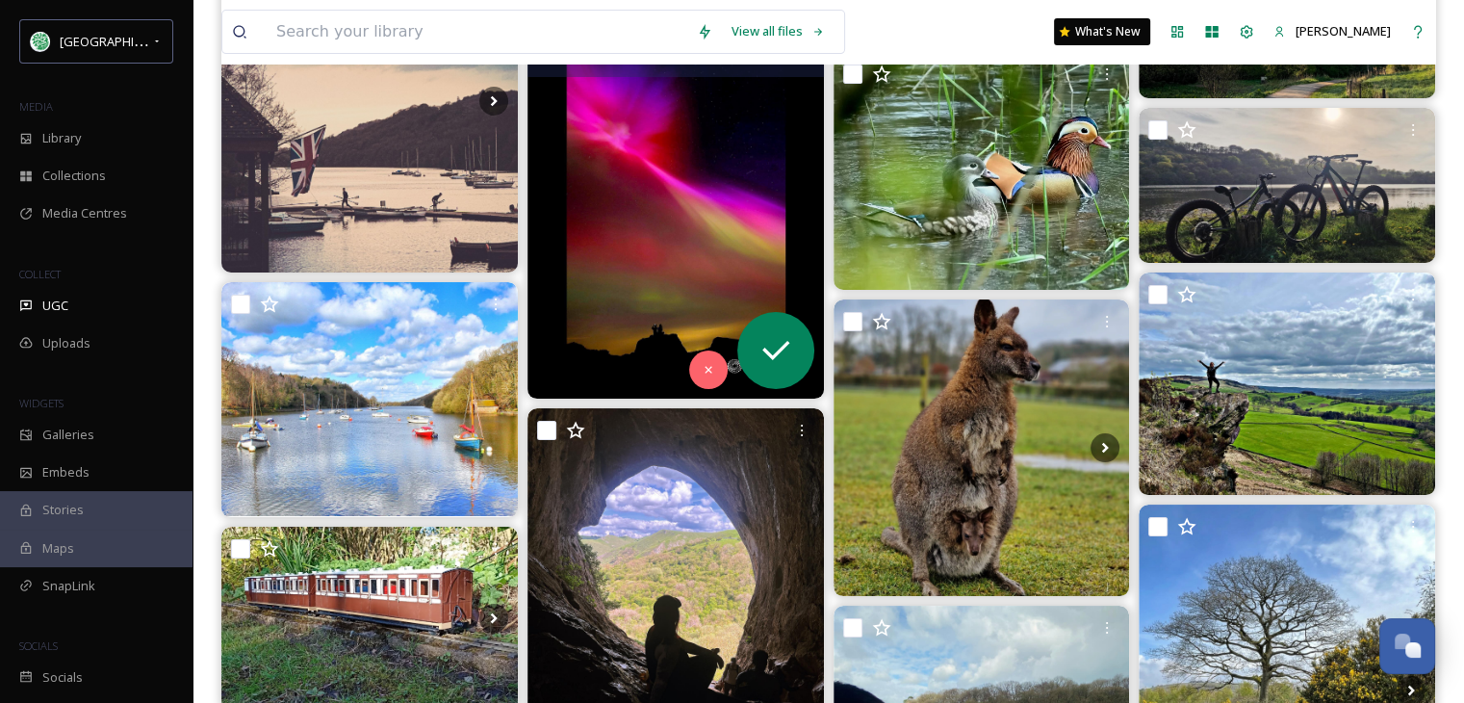
click at [646, 182] on img at bounding box center [676, 213] width 297 height 371
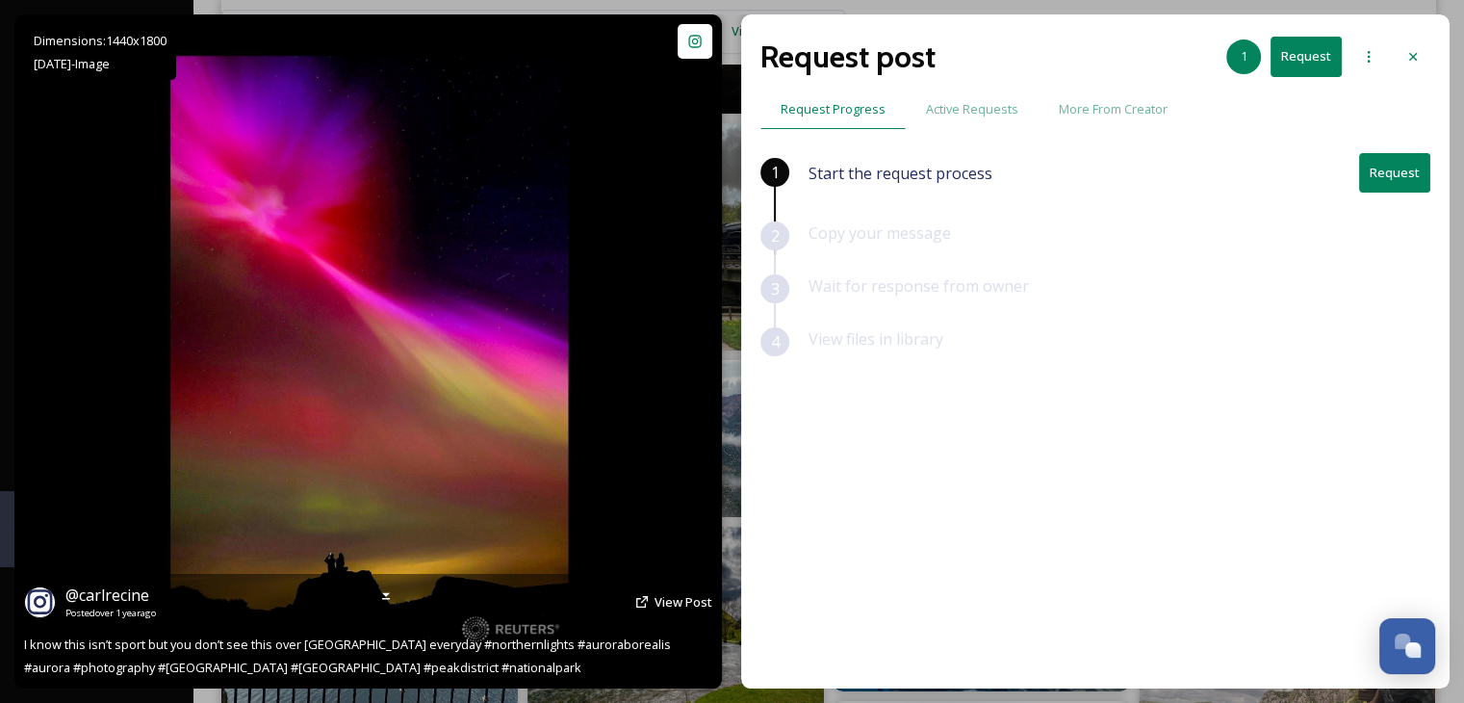
scroll to position [45052, 0]
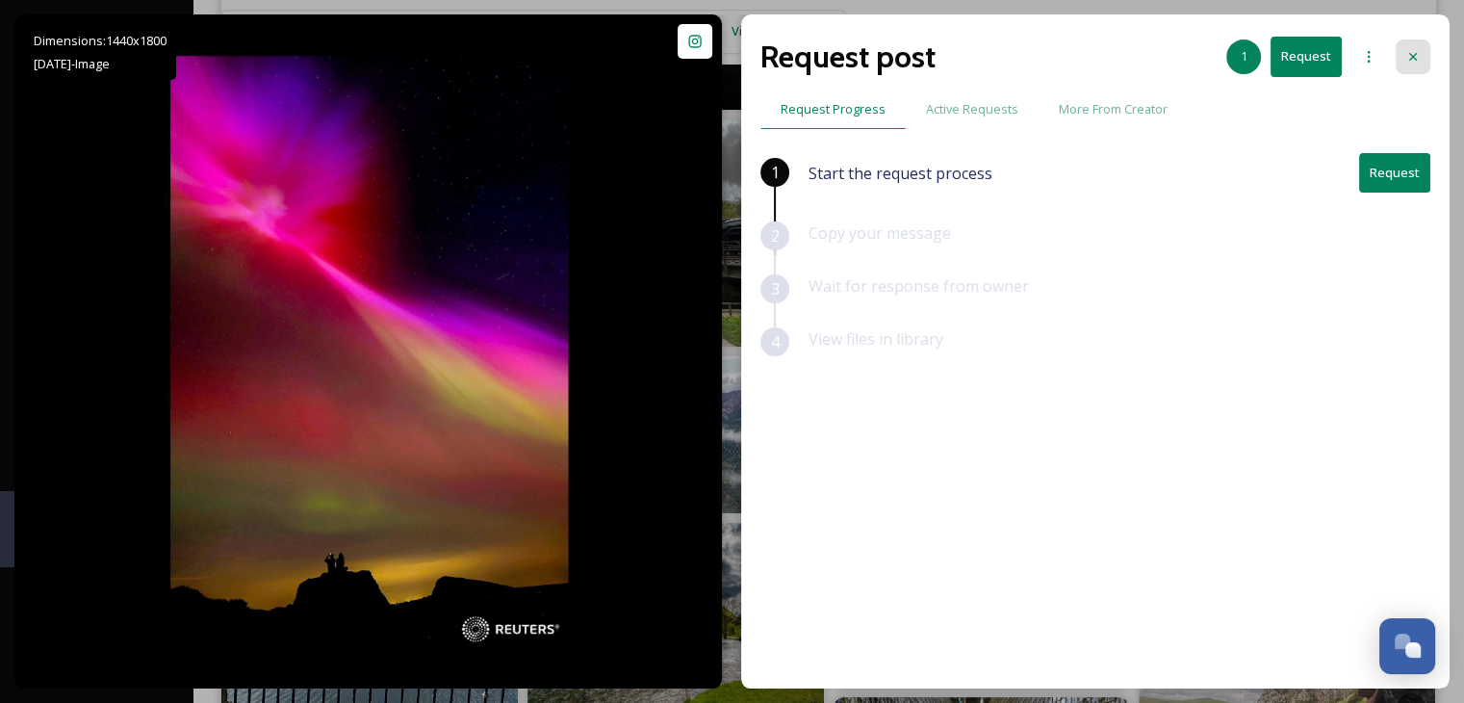
click at [1420, 51] on icon at bounding box center [1413, 56] width 15 height 15
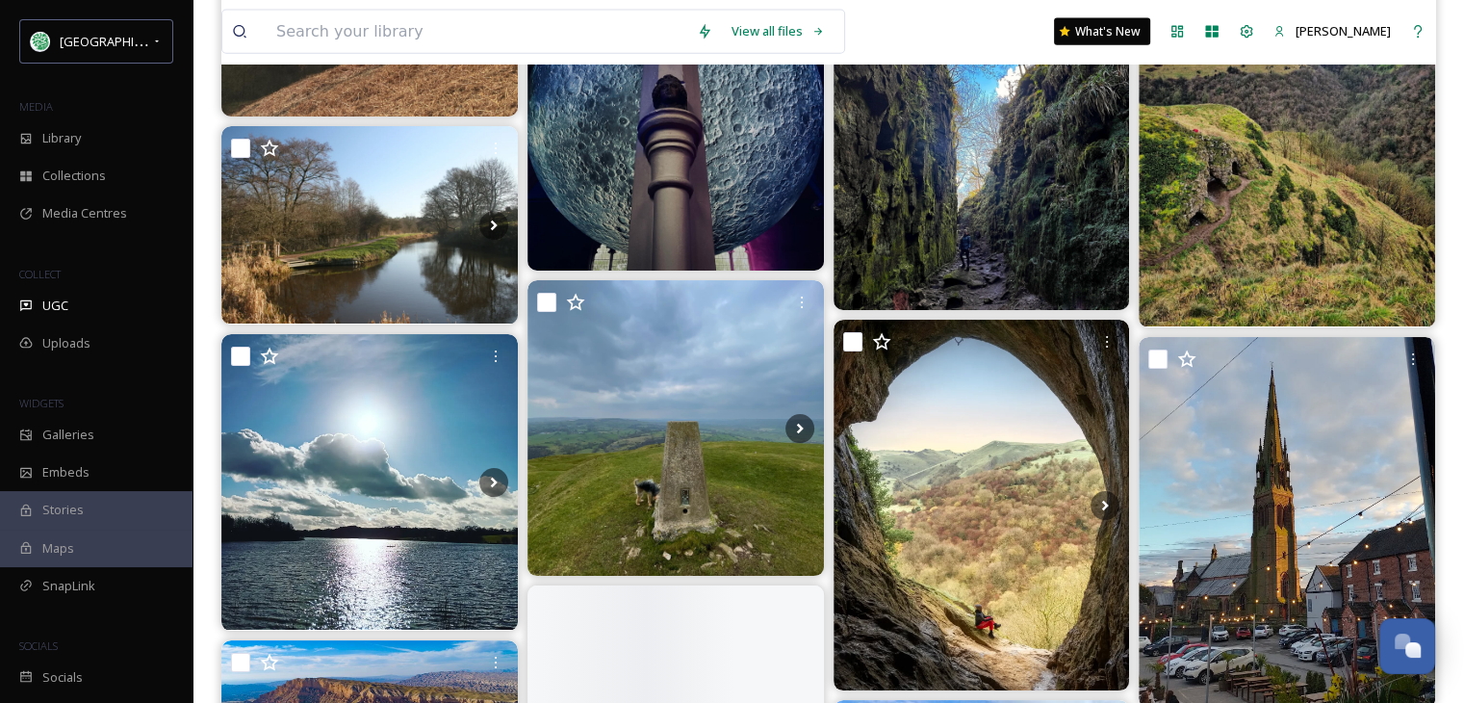
scroll to position [48710, 0]
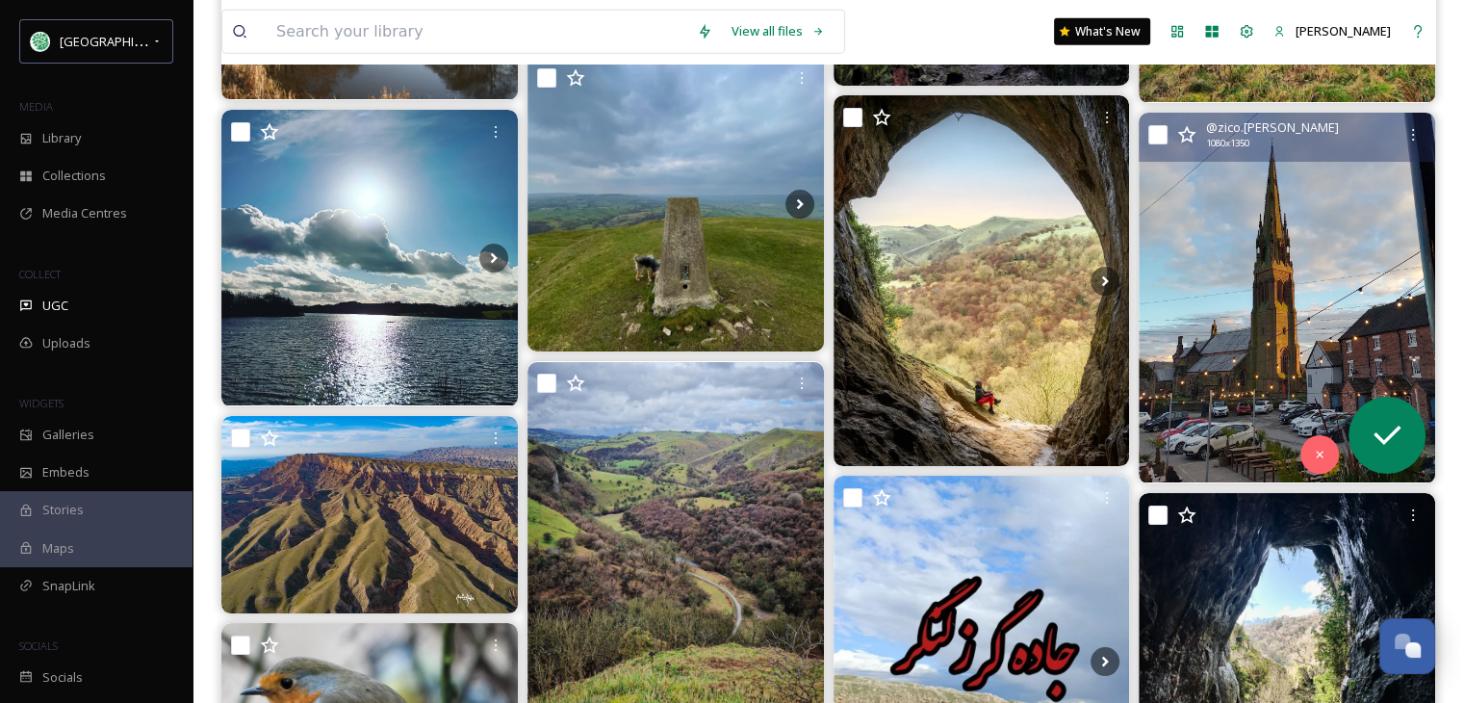
click at [1242, 353] on img at bounding box center [1287, 298] width 297 height 371
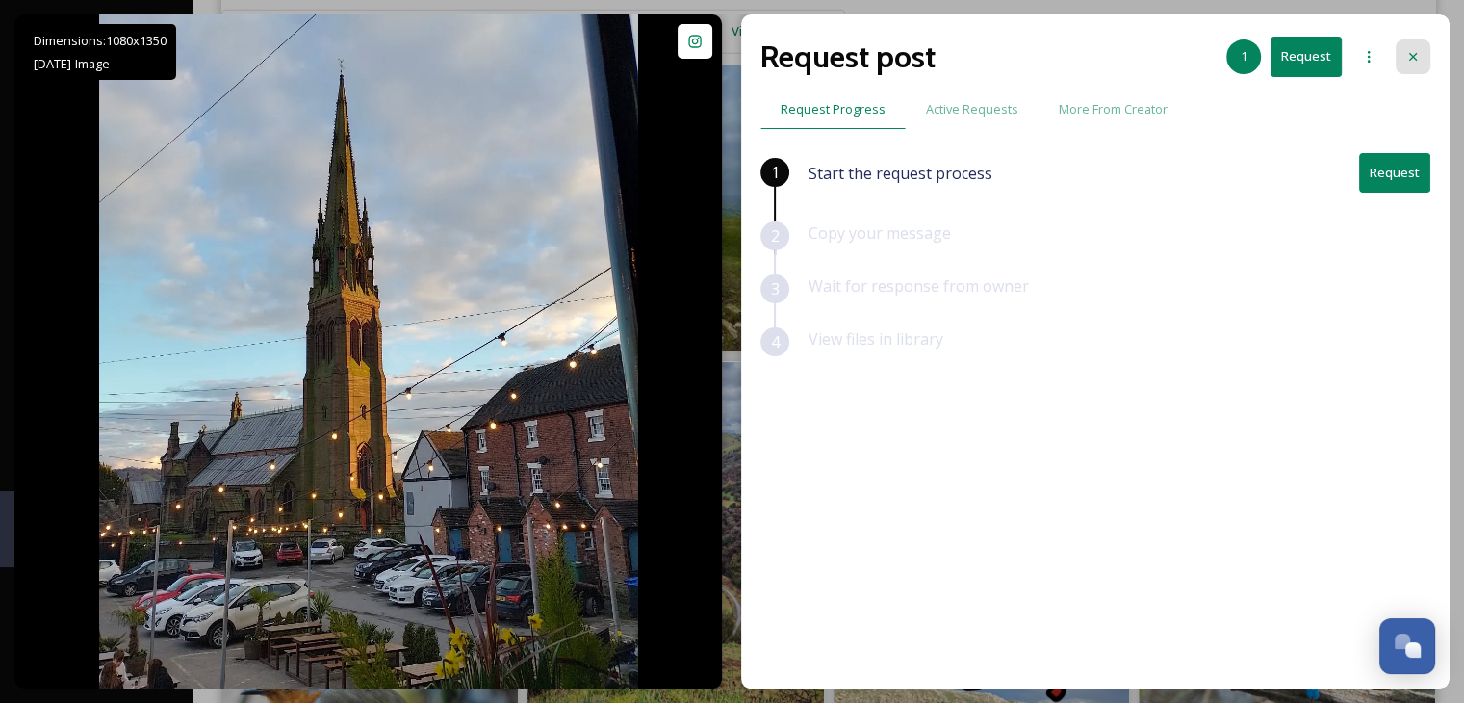
click at [1423, 47] on div at bounding box center [1413, 56] width 35 height 35
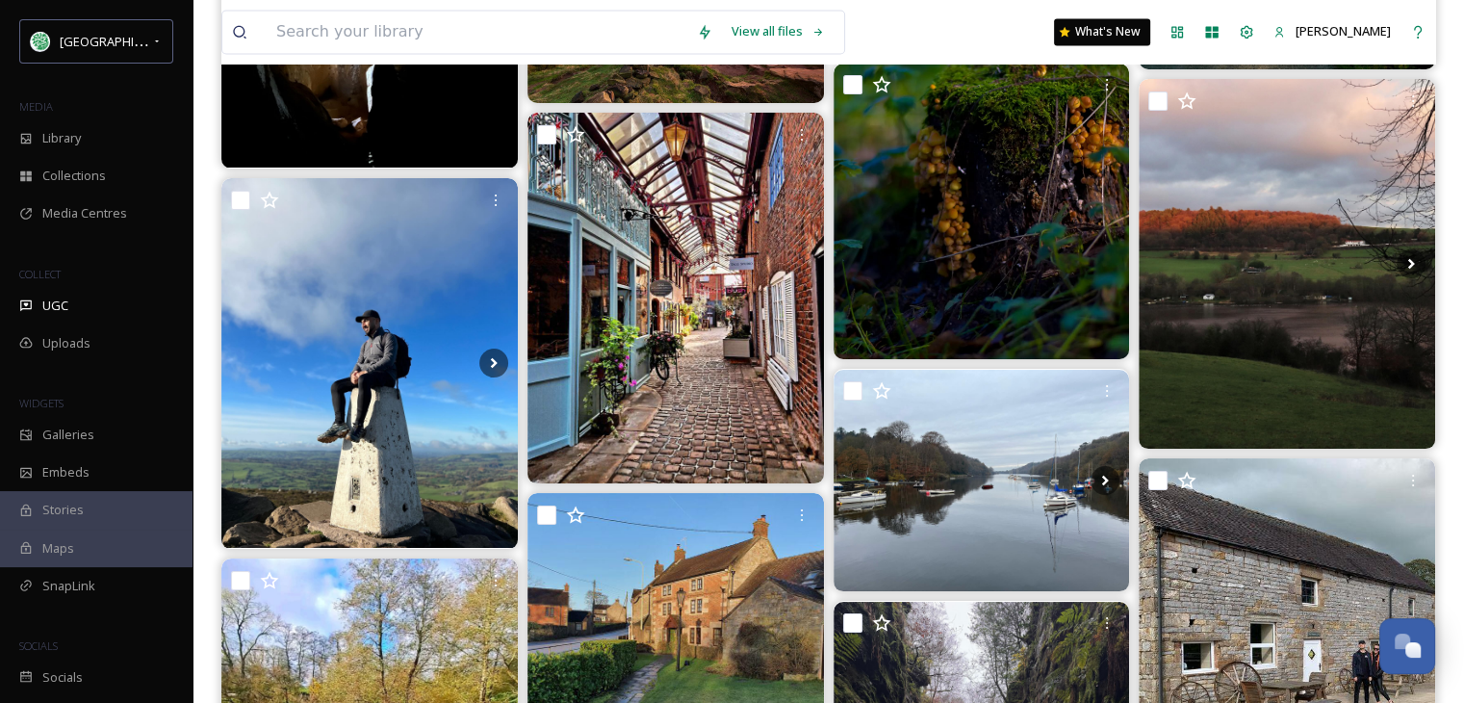
scroll to position [54198, 0]
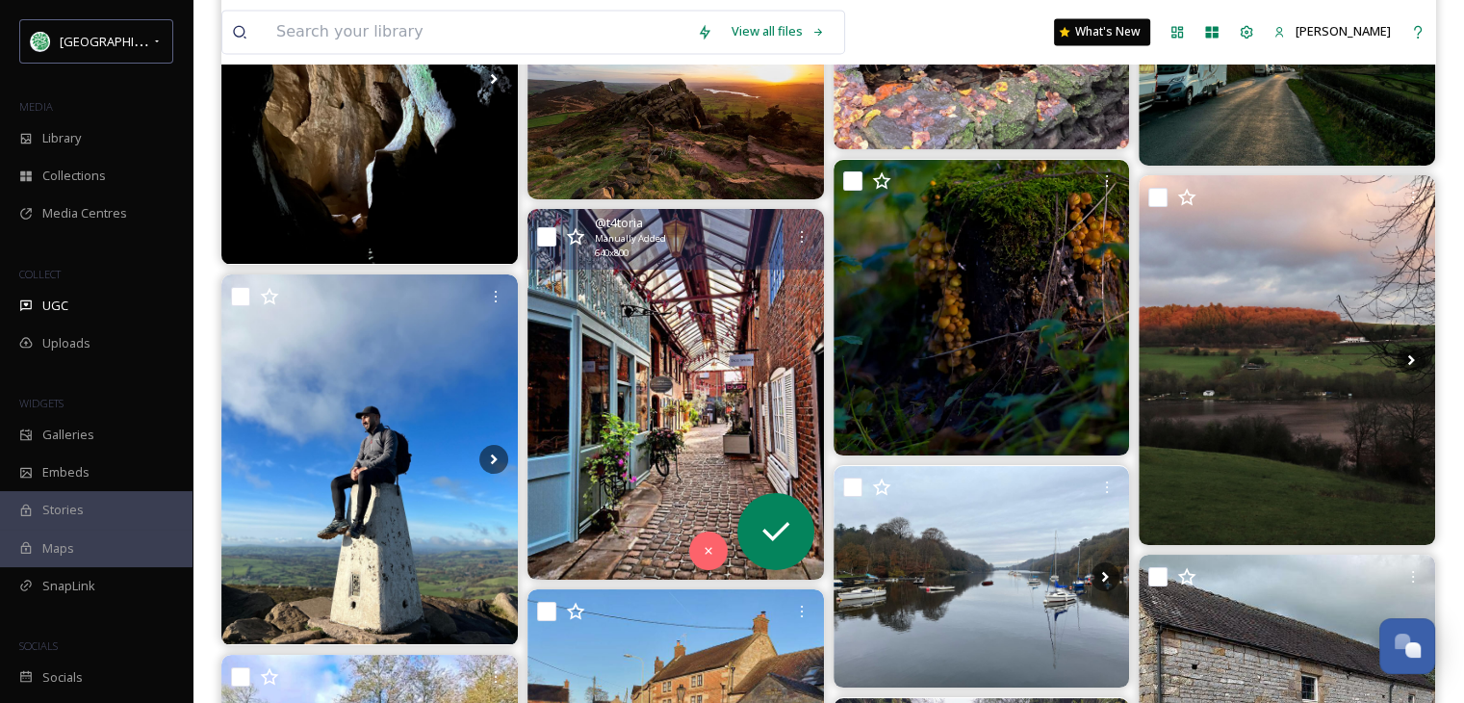
click at [653, 422] on img at bounding box center [676, 394] width 297 height 371
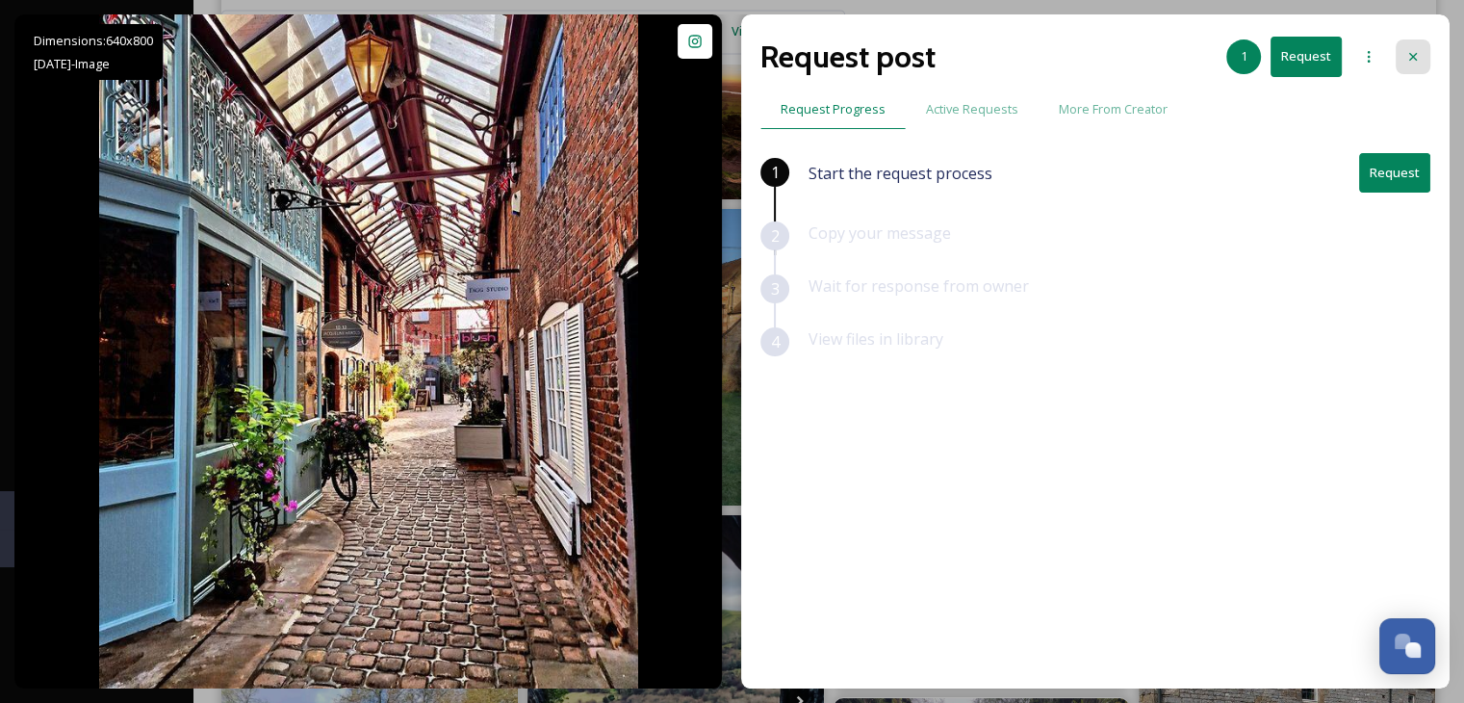
click at [1410, 51] on icon at bounding box center [1413, 56] width 15 height 15
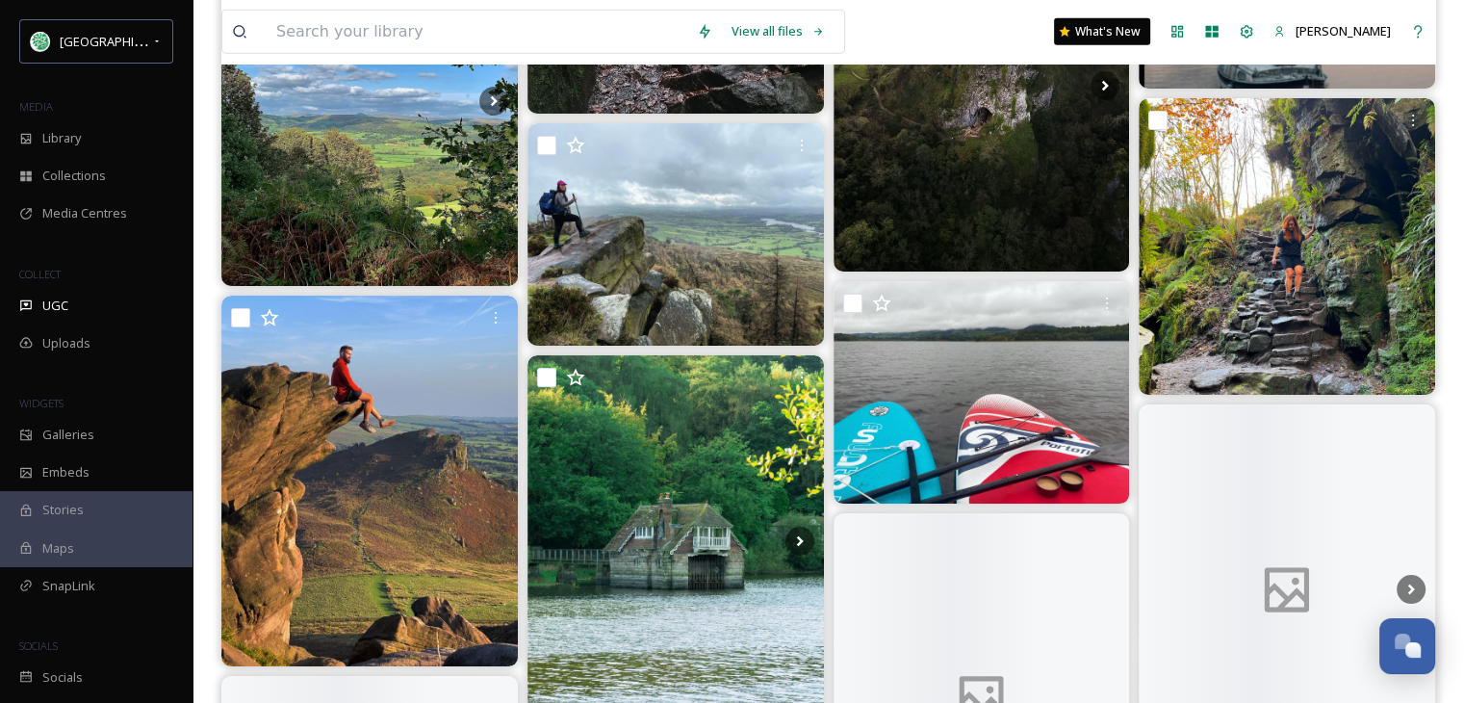
scroll to position [57376, 0]
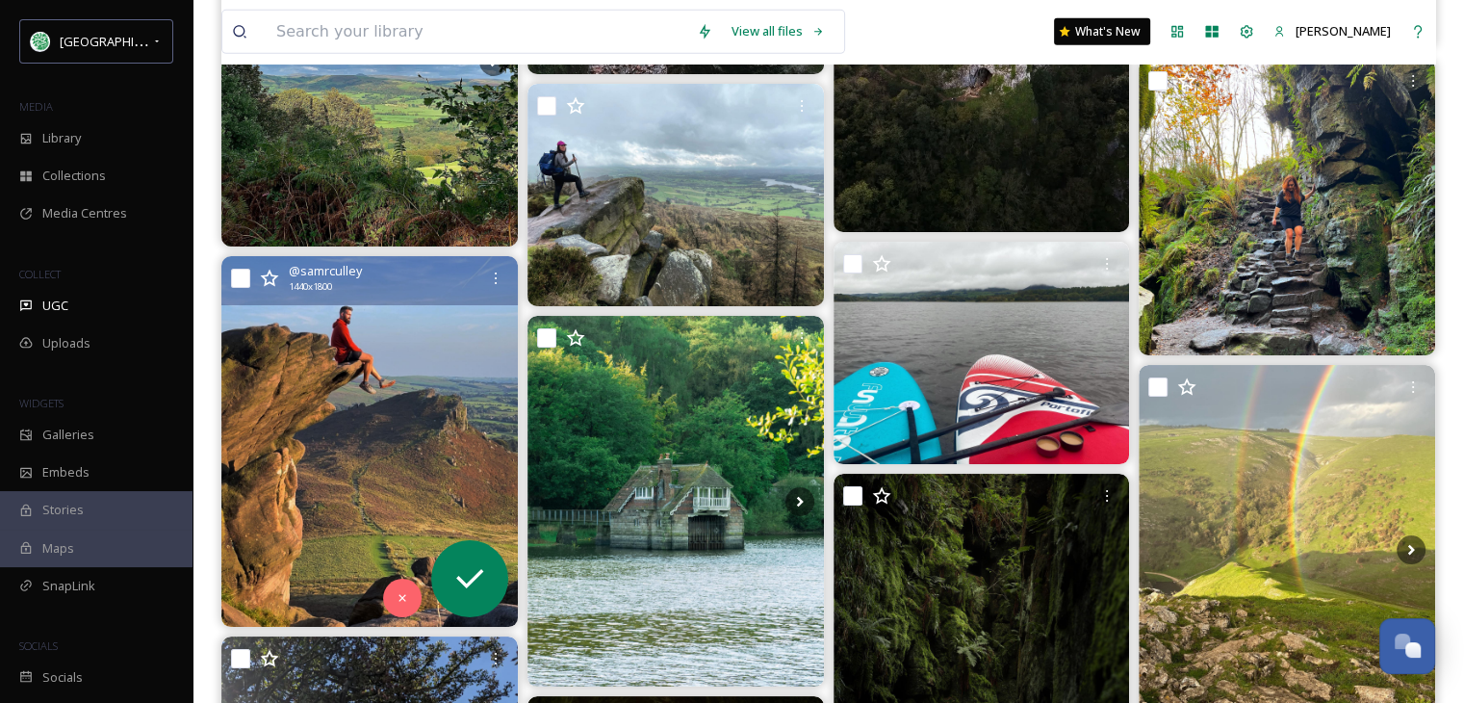
click at [376, 469] on img at bounding box center [369, 441] width 297 height 371
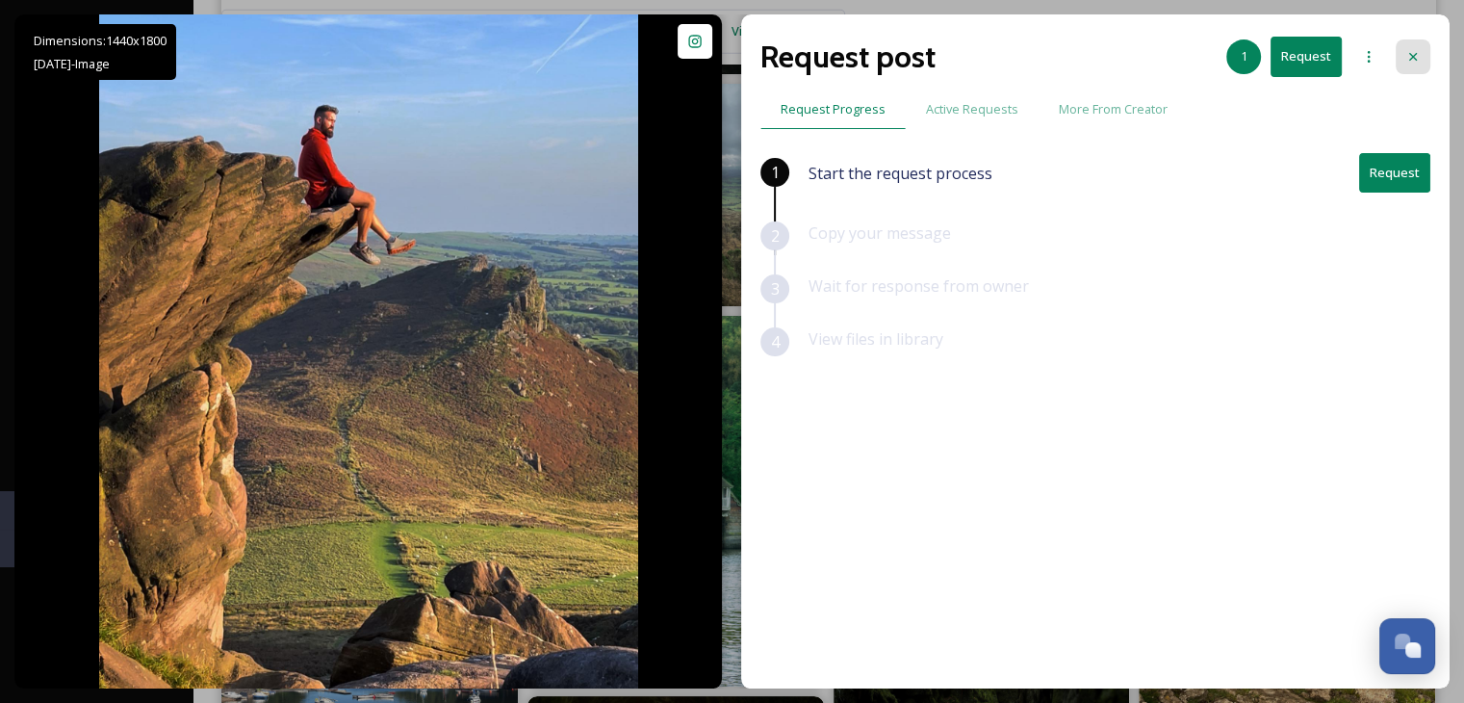
click at [1412, 43] on div at bounding box center [1413, 56] width 35 height 35
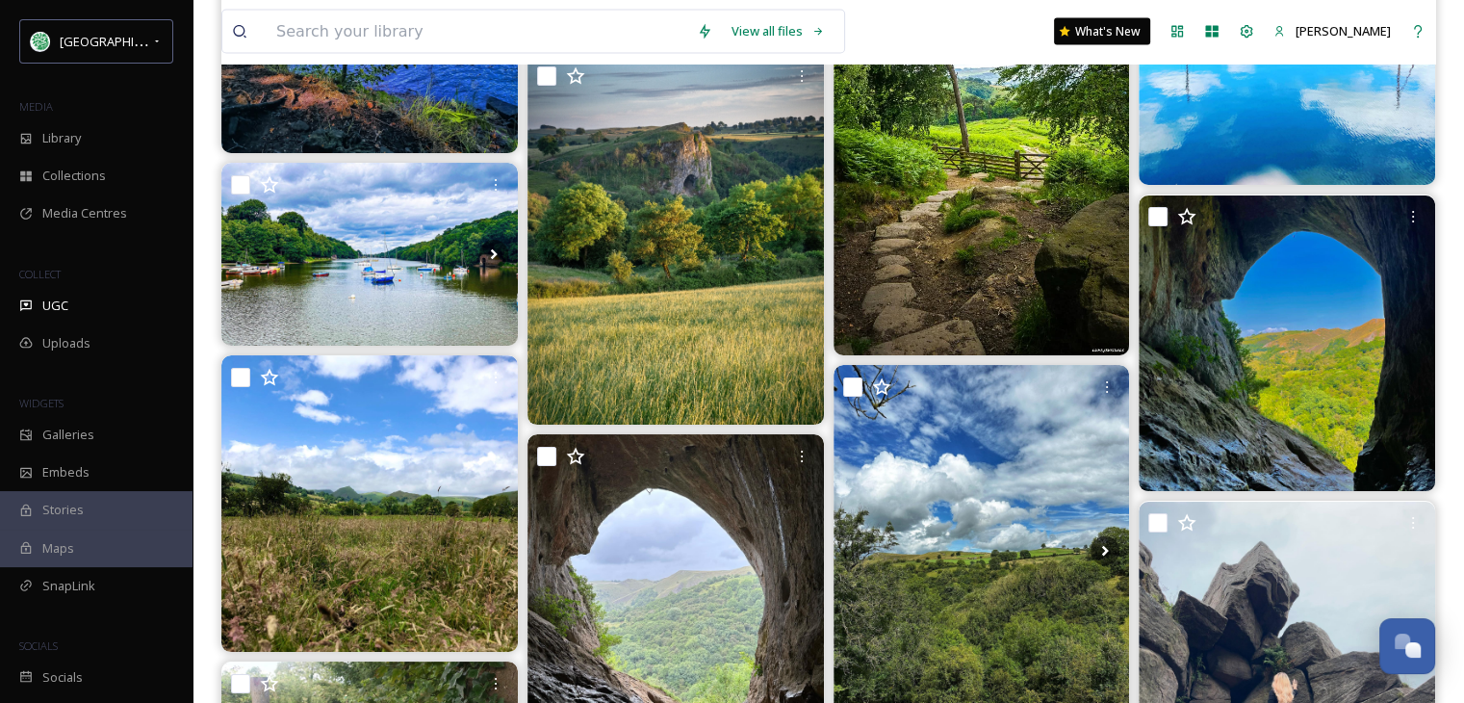
scroll to position [62575, 0]
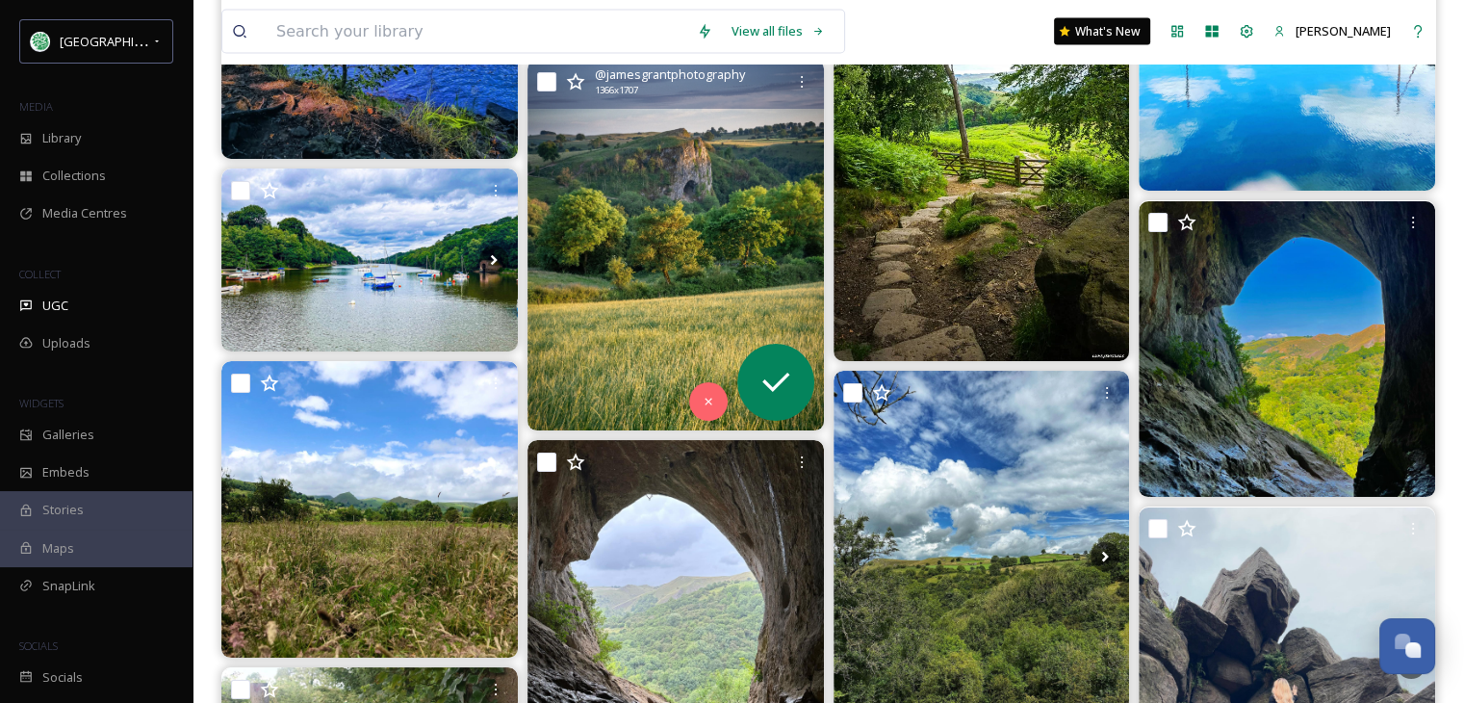
click at [693, 246] on img at bounding box center [676, 245] width 297 height 371
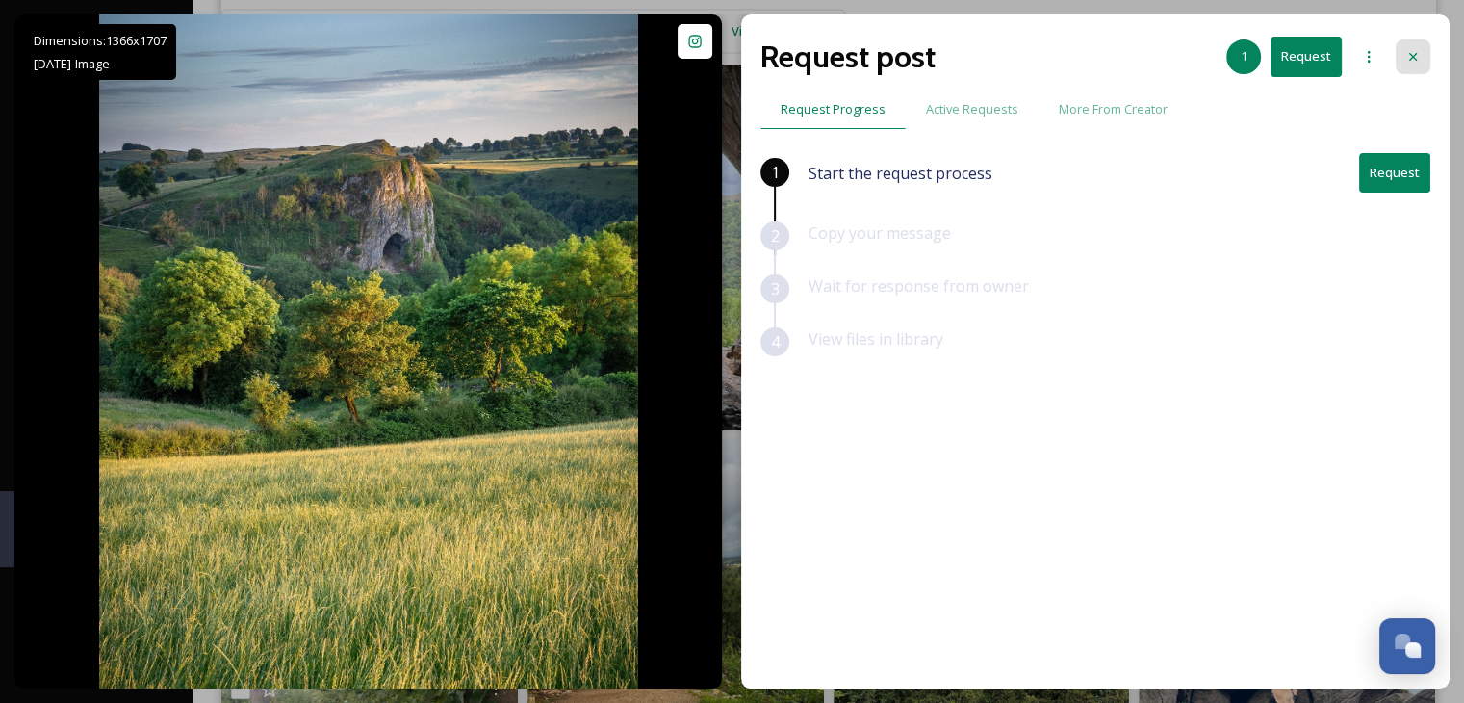
click at [1413, 49] on icon at bounding box center [1413, 56] width 15 height 15
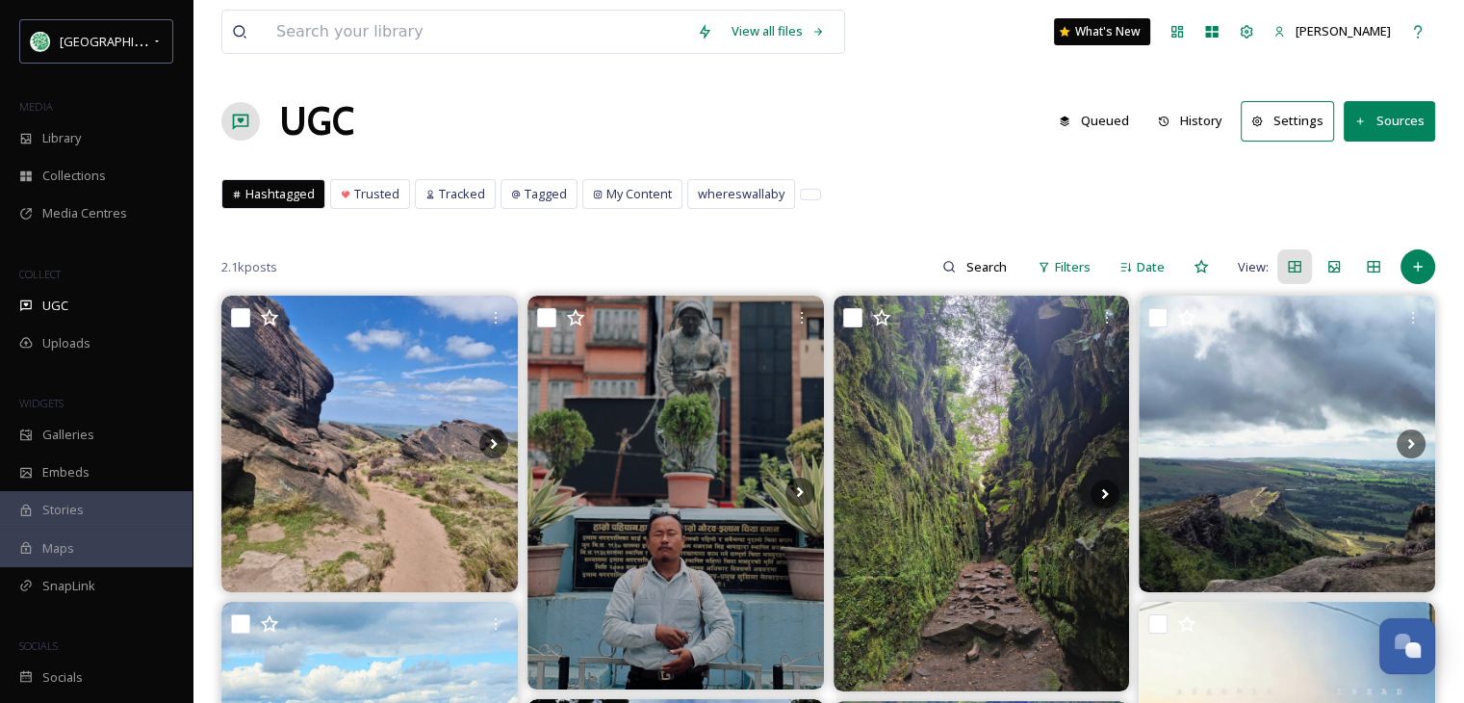
click at [1360, 109] on button "Sources" at bounding box center [1389, 120] width 91 height 39
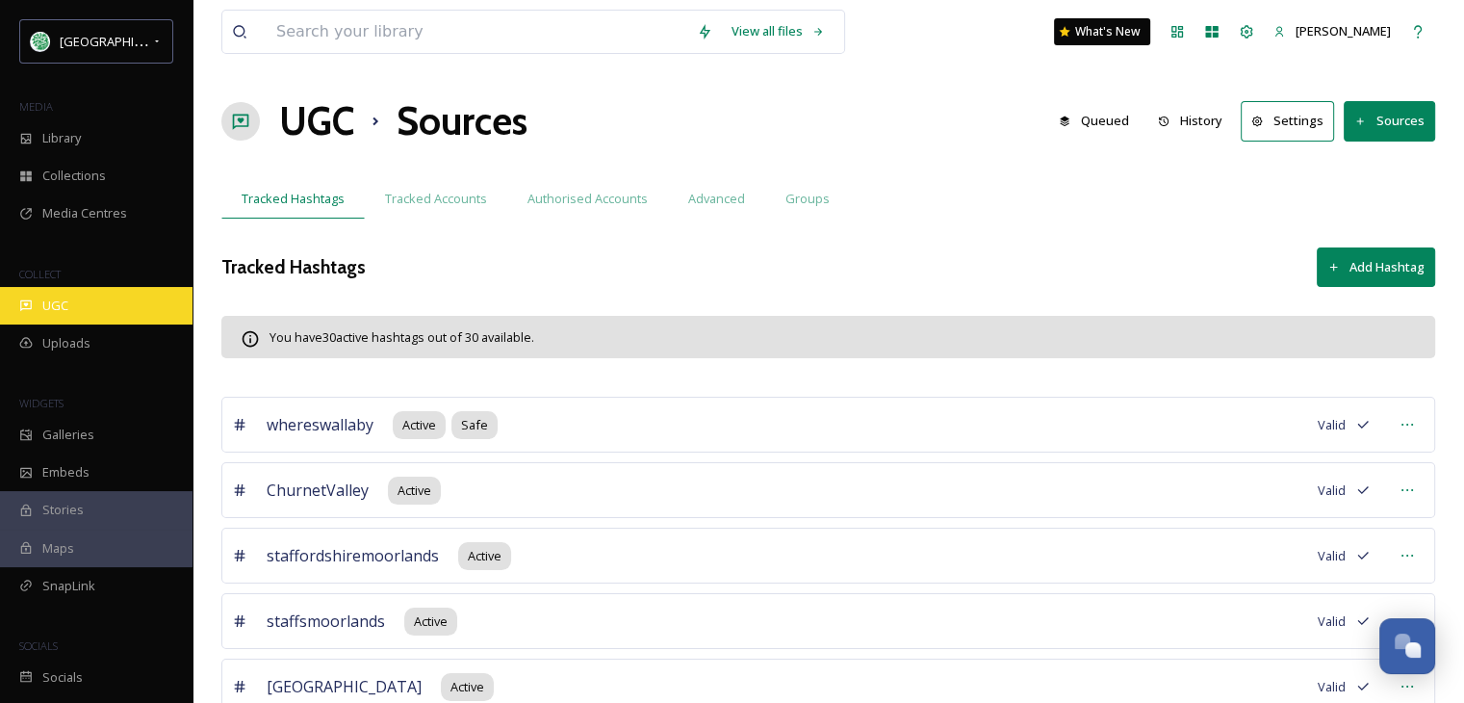
click at [54, 305] on span "UGC" at bounding box center [55, 306] width 26 height 18
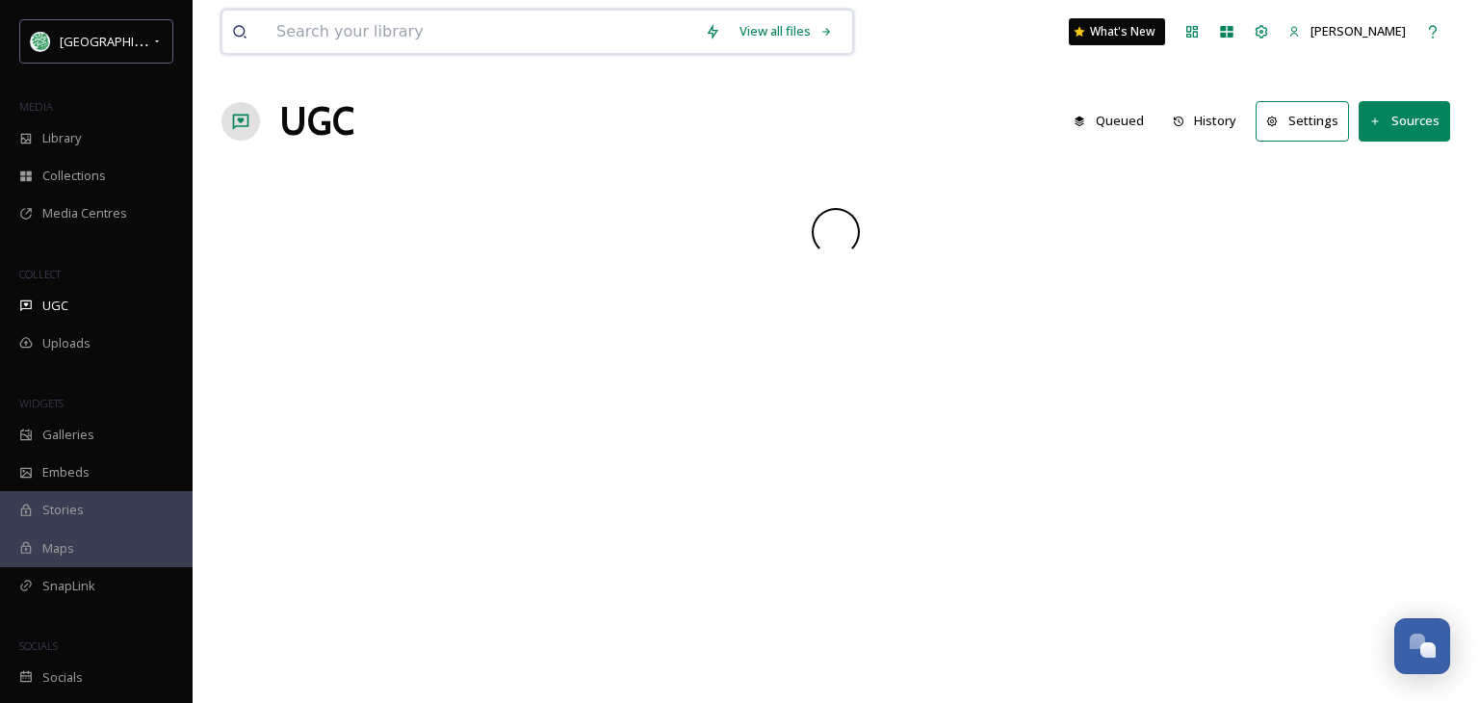
click at [369, 35] on input at bounding box center [481, 32] width 428 height 42
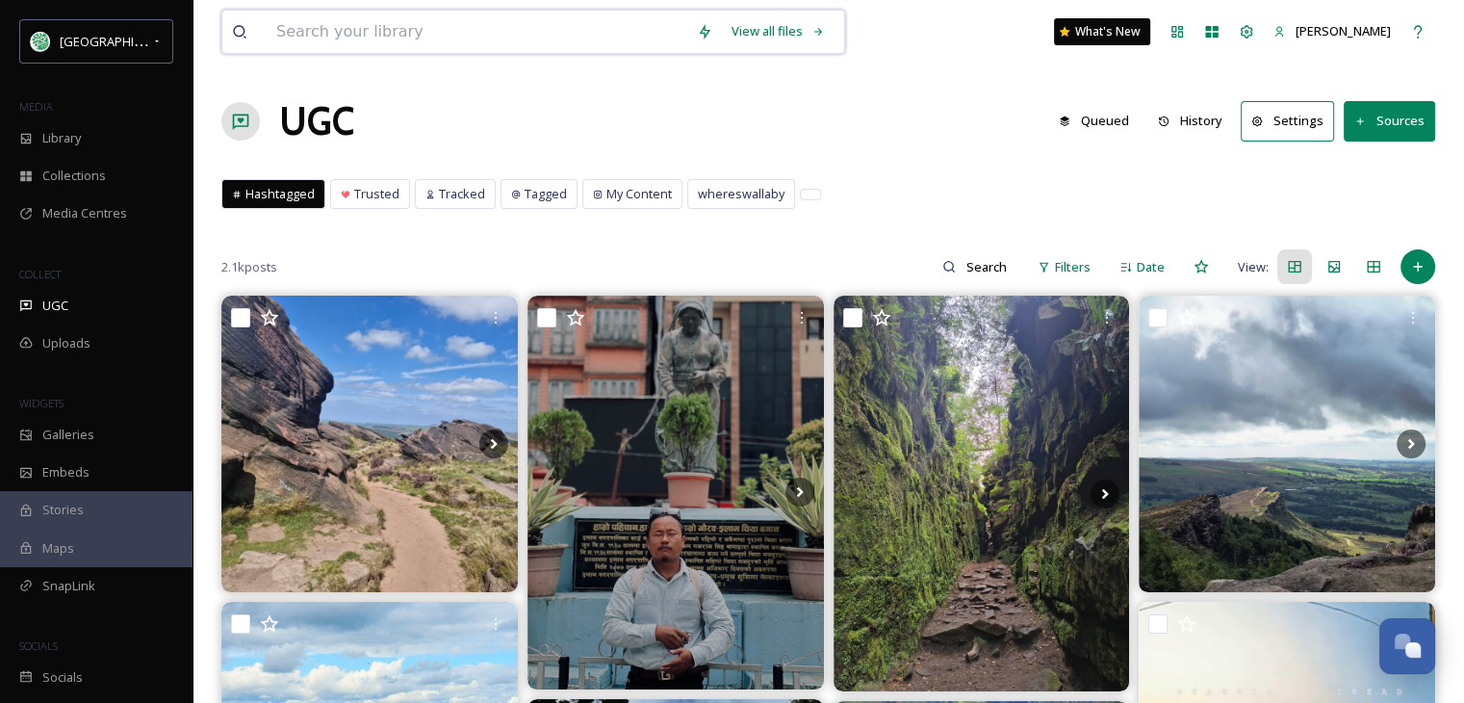
click at [428, 21] on input at bounding box center [477, 32] width 421 height 42
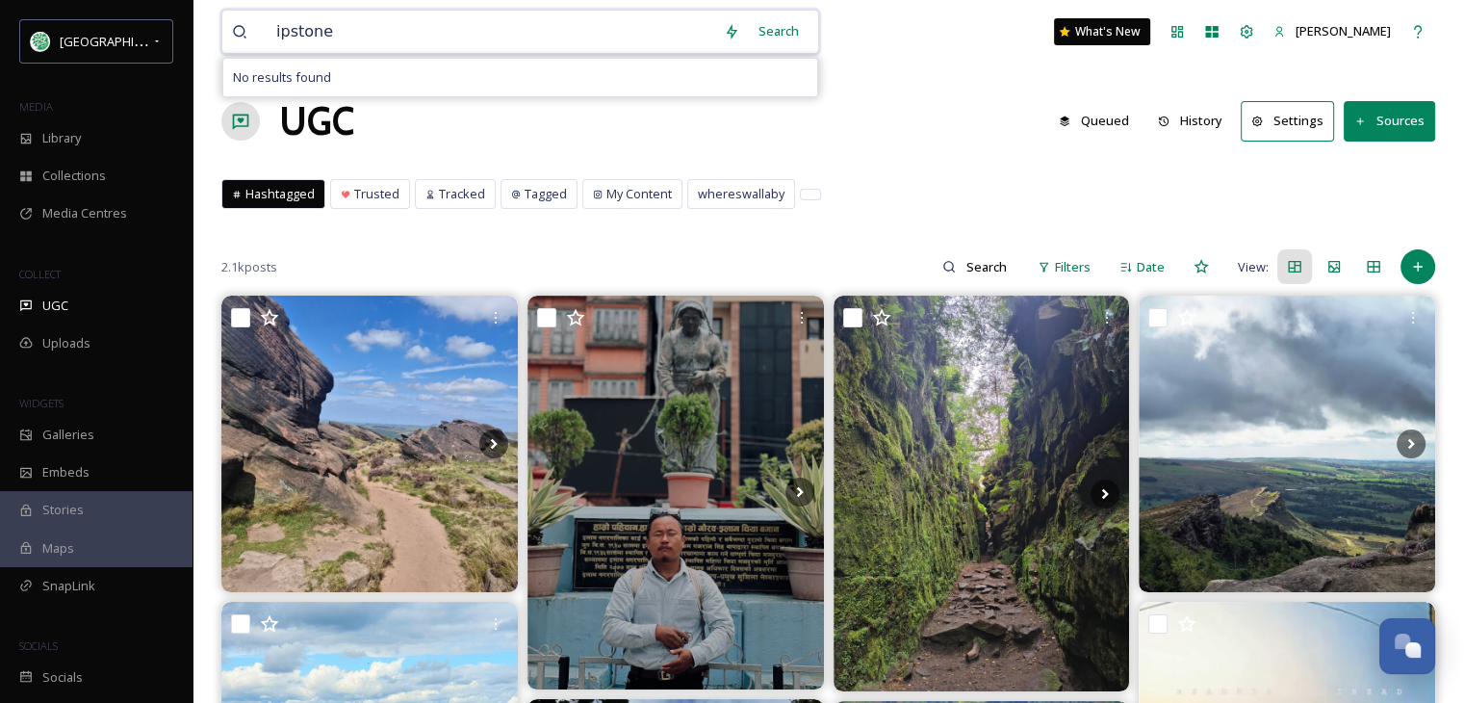
type input "ipstones"
click at [1372, 113] on button "Sources" at bounding box center [1389, 120] width 91 height 39
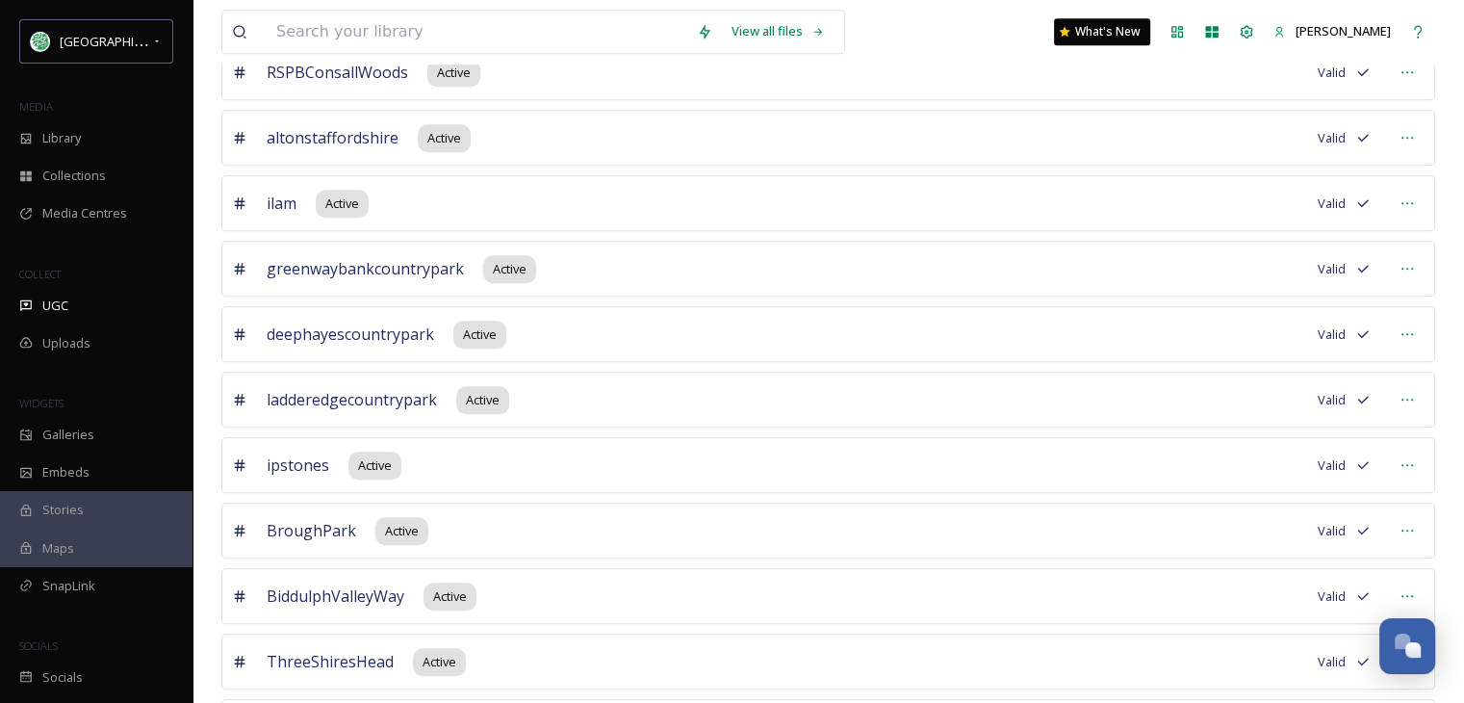
scroll to position [1541, 0]
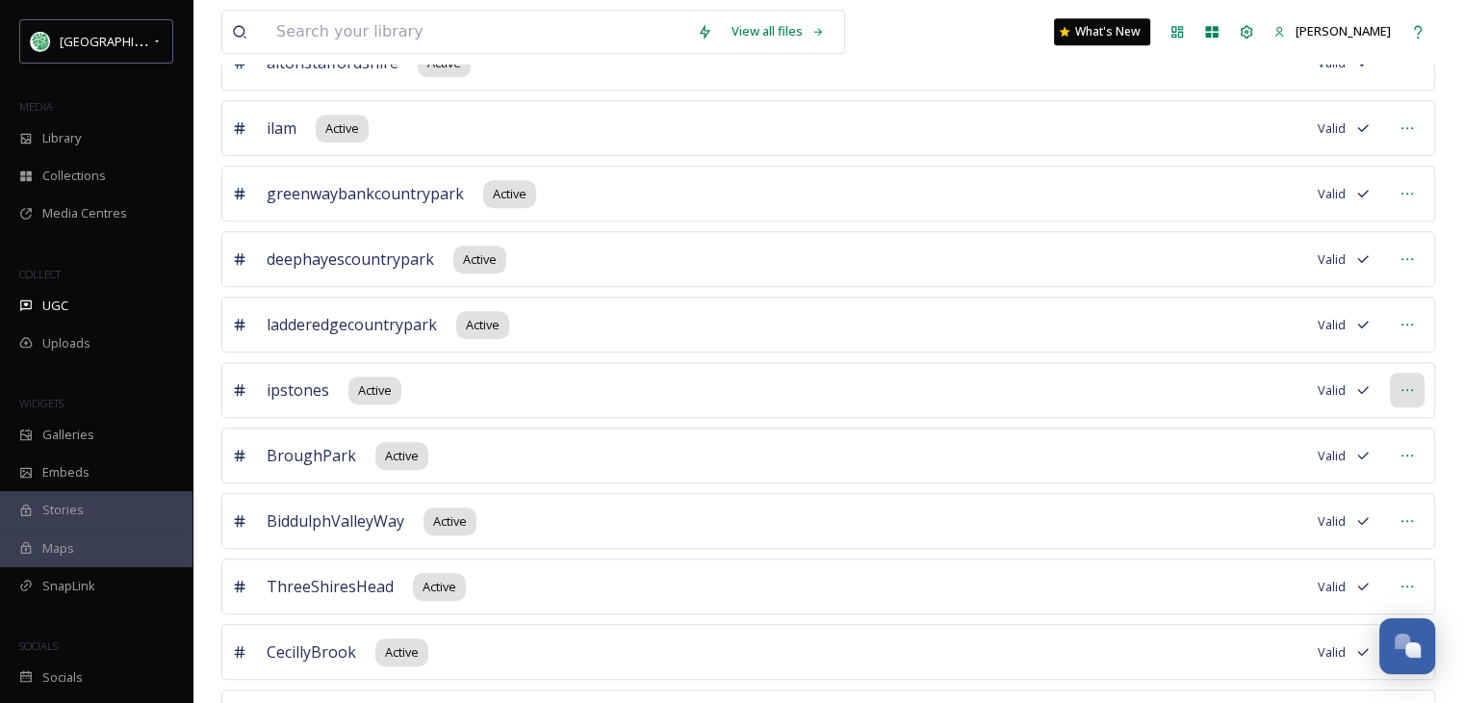
click at [1413, 373] on div at bounding box center [1407, 390] width 35 height 35
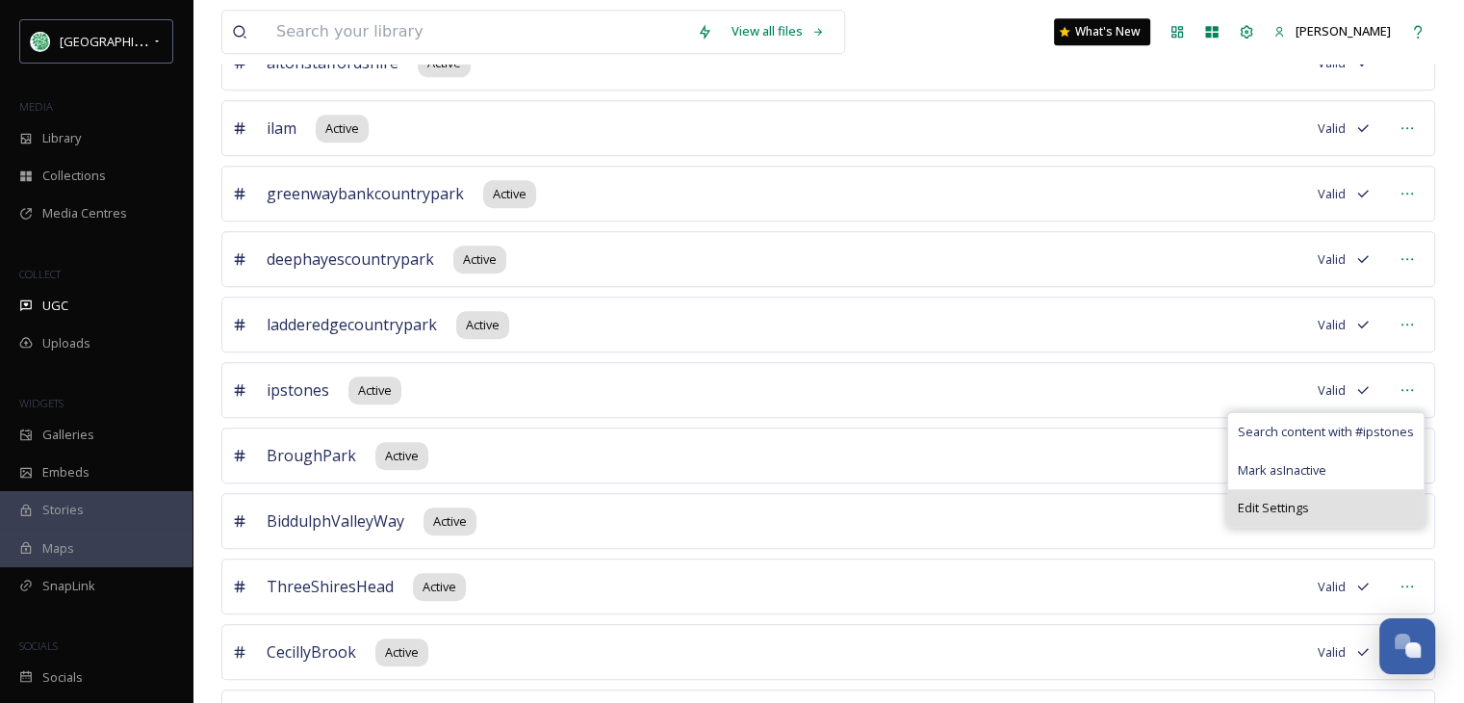
click at [1321, 496] on div "Edit Settings" at bounding box center [1326, 508] width 195 height 38
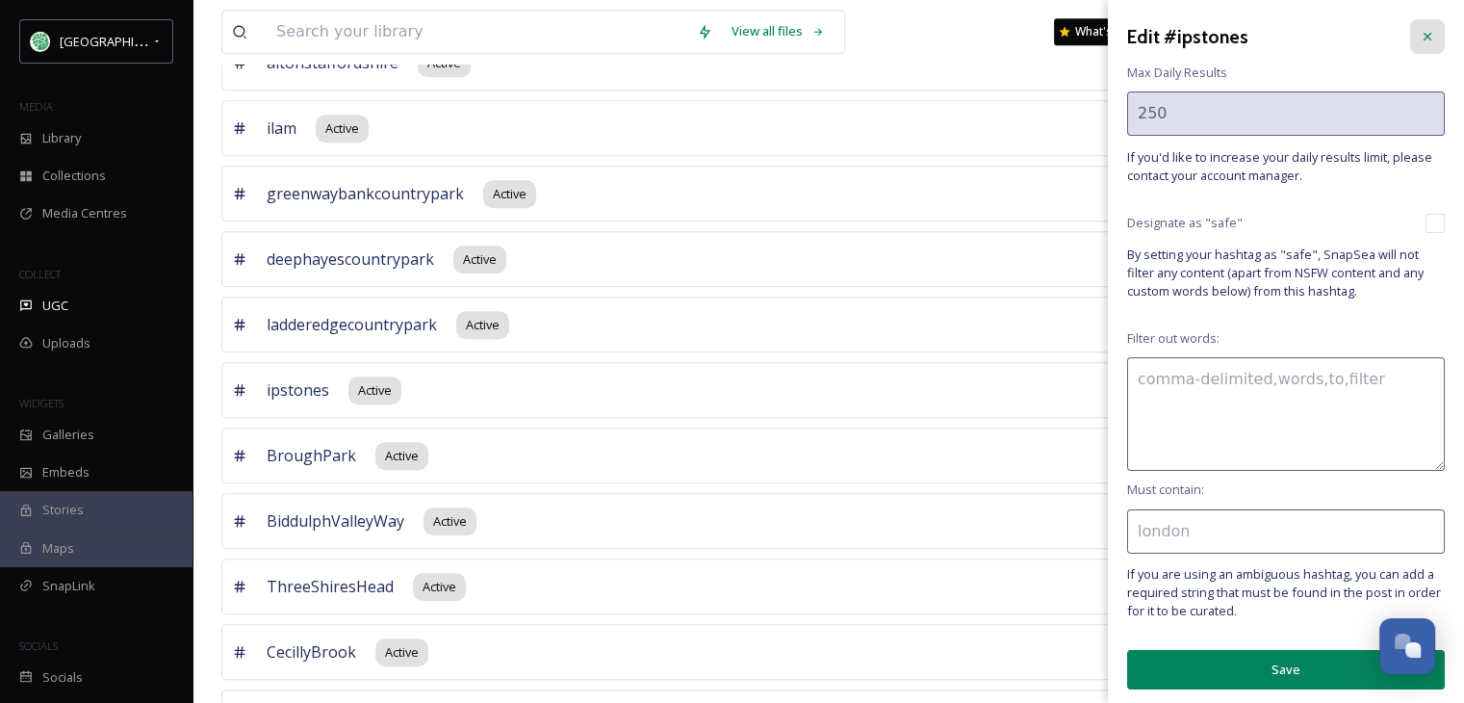
click at [1420, 31] on icon at bounding box center [1427, 36] width 15 height 15
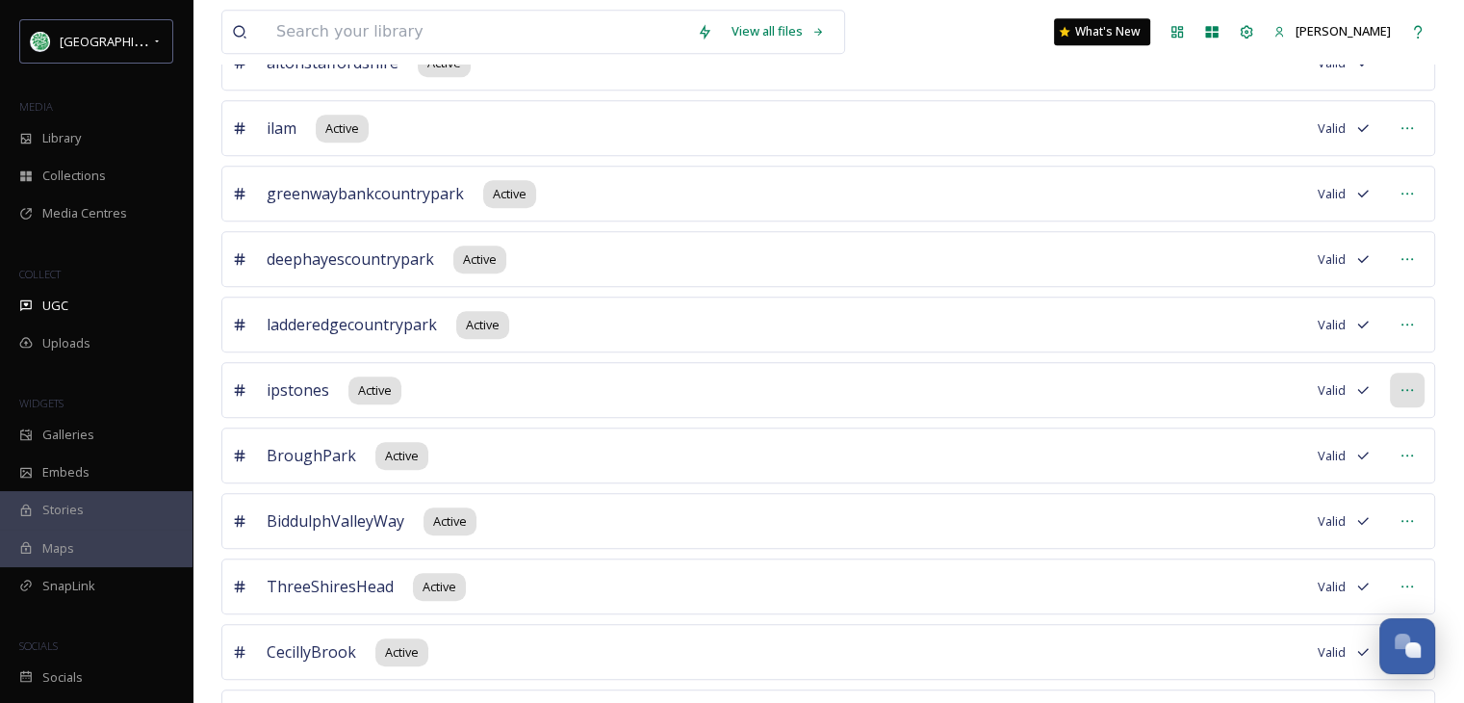
click at [1404, 382] on icon at bounding box center [1407, 389] width 15 height 15
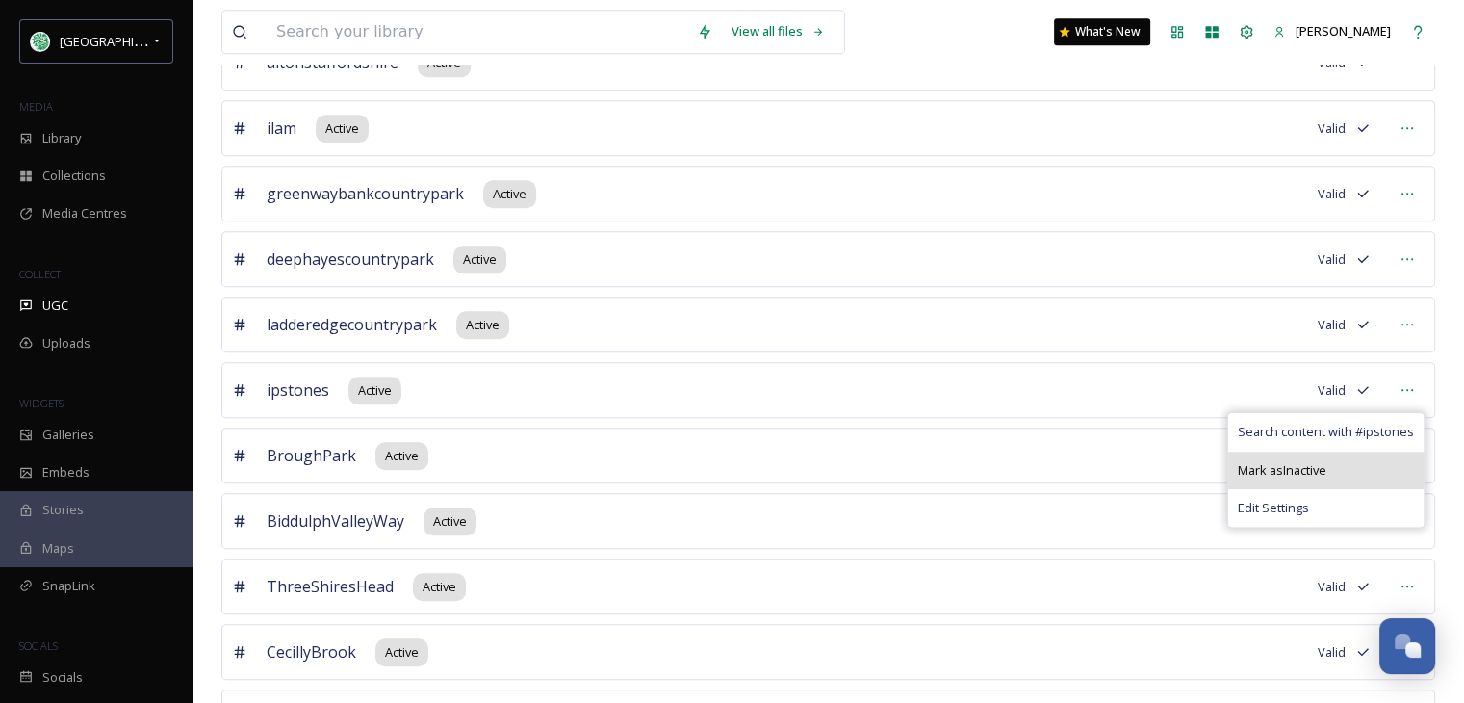
click at [1340, 456] on div "Mark as Inactive" at bounding box center [1326, 471] width 195 height 38
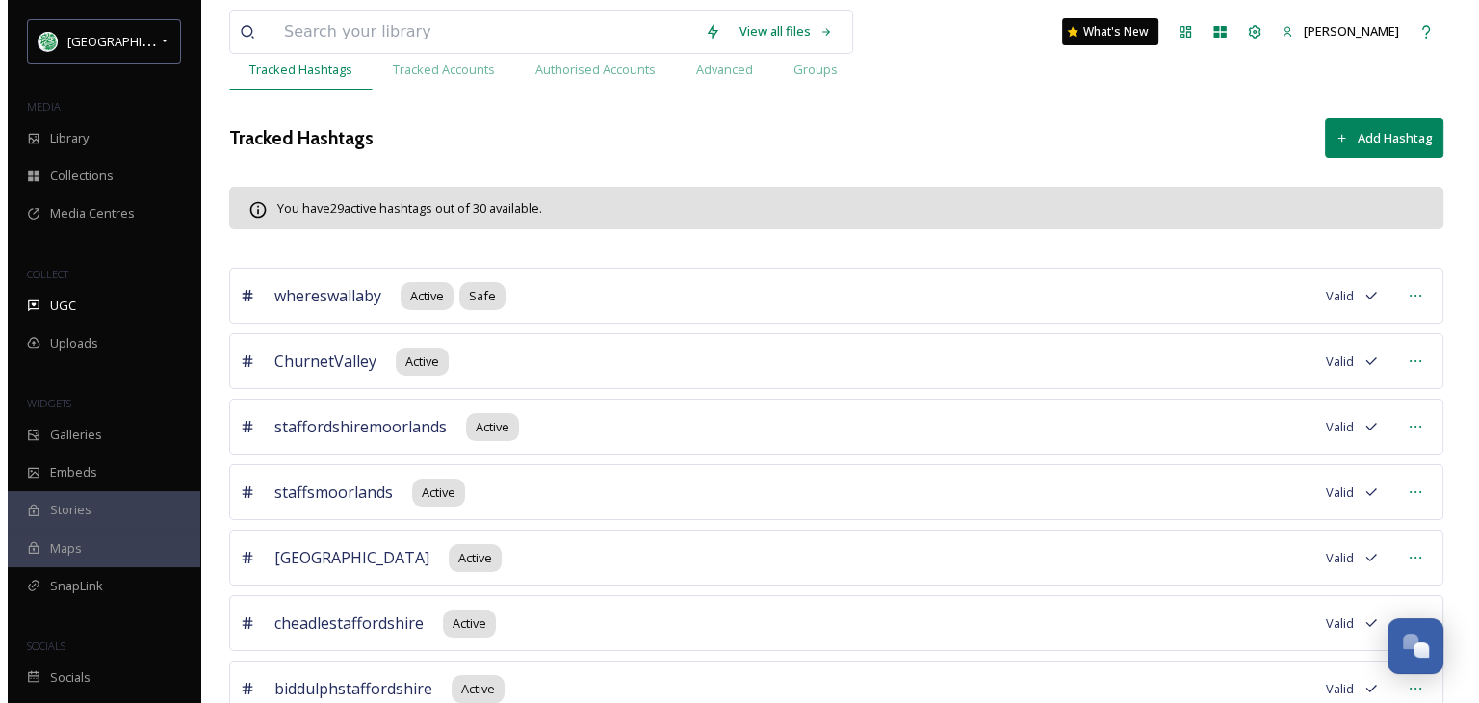
scroll to position [0, 0]
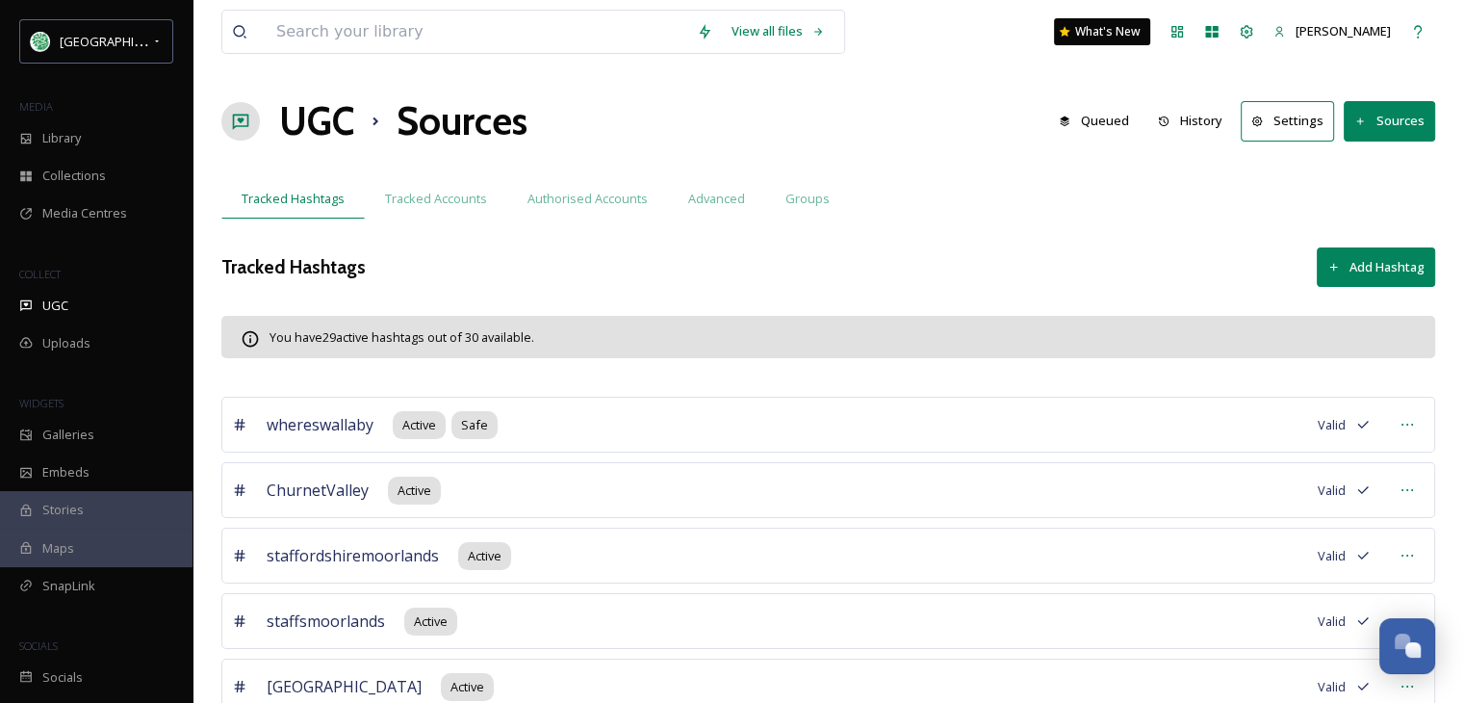
click at [1379, 259] on button "Add Hashtag" at bounding box center [1376, 266] width 118 height 39
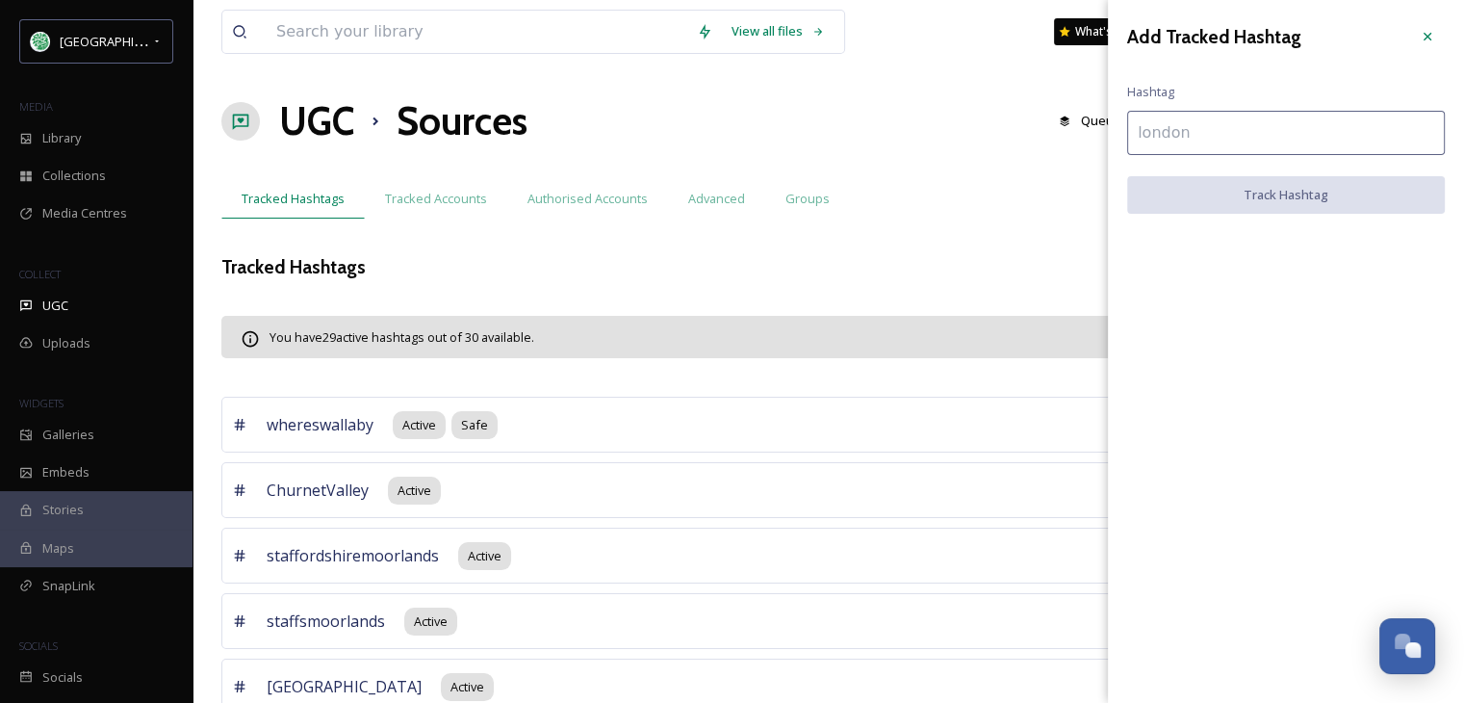
click at [1170, 131] on input at bounding box center [1286, 133] width 318 height 44
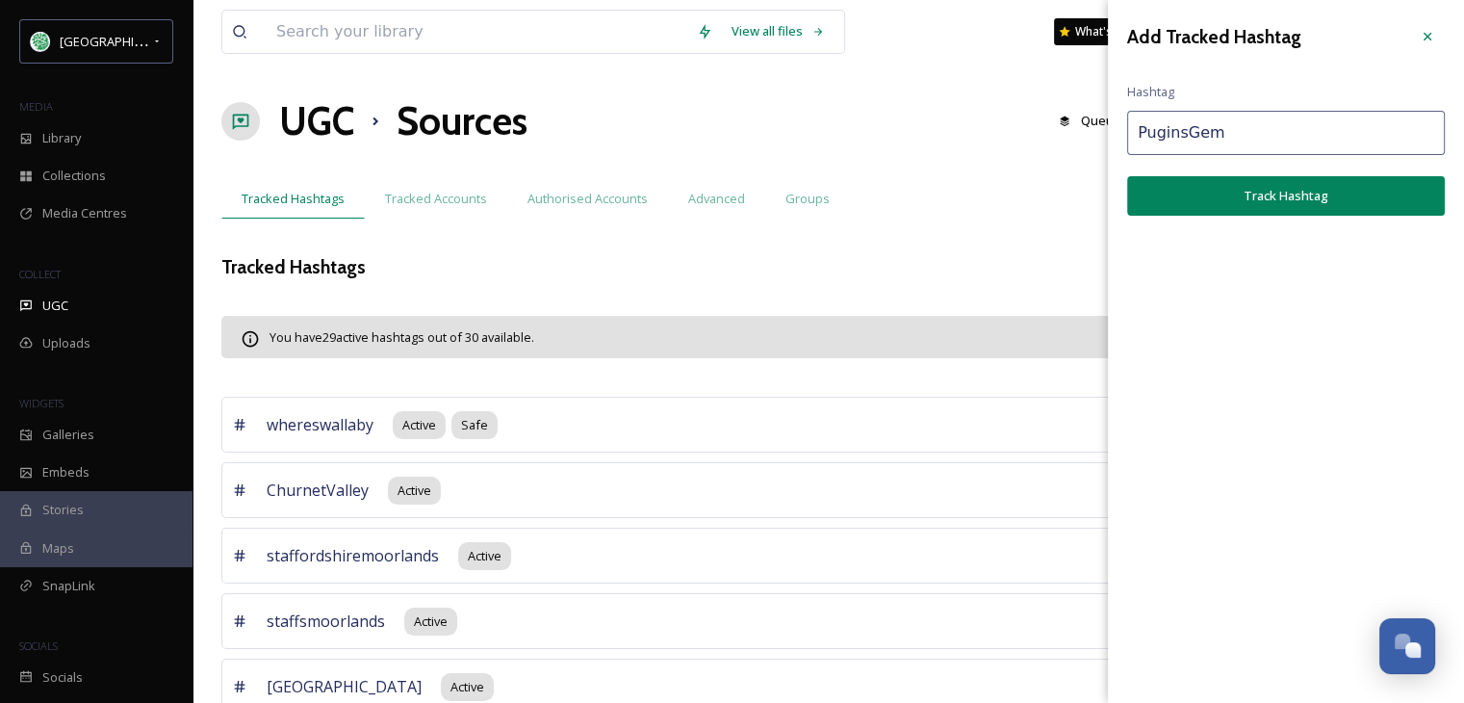
type input "PuginsGem"
drag, startPoint x: 1241, startPoint y: 201, endPoint x: 1241, endPoint y: 172, distance: 28.9
click at [1241, 200] on button "Track Hashtag" at bounding box center [1286, 195] width 318 height 39
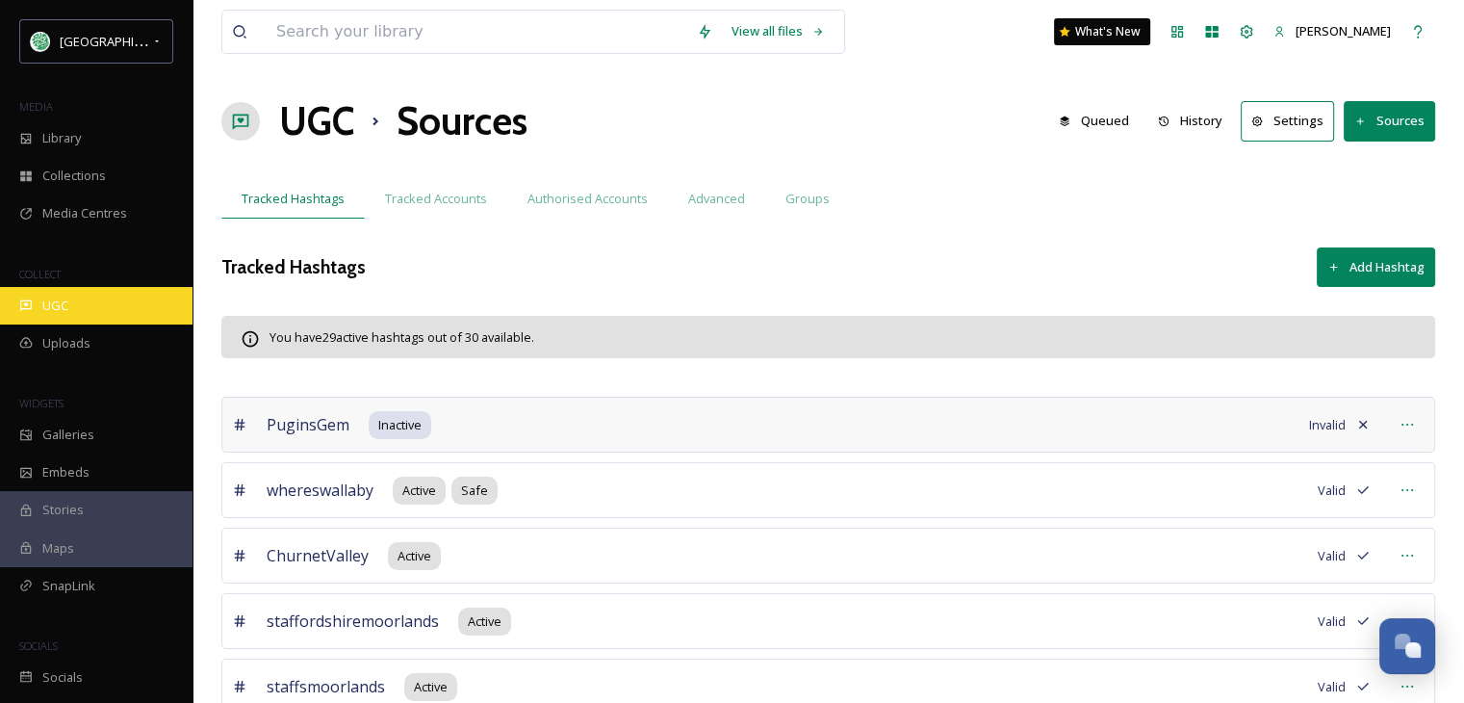
click at [56, 304] on span "UGC" at bounding box center [55, 306] width 26 height 18
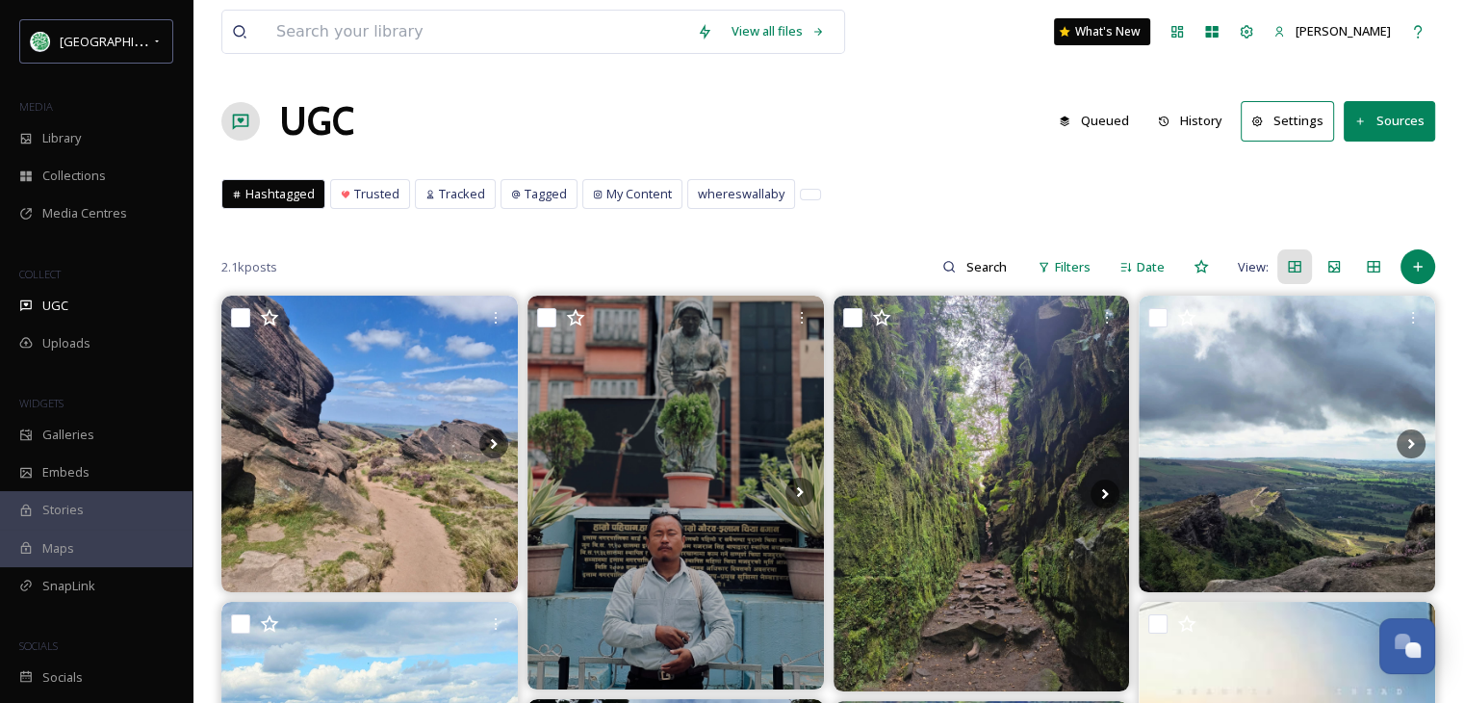
click at [1196, 128] on button "History" at bounding box center [1191, 121] width 84 height 38
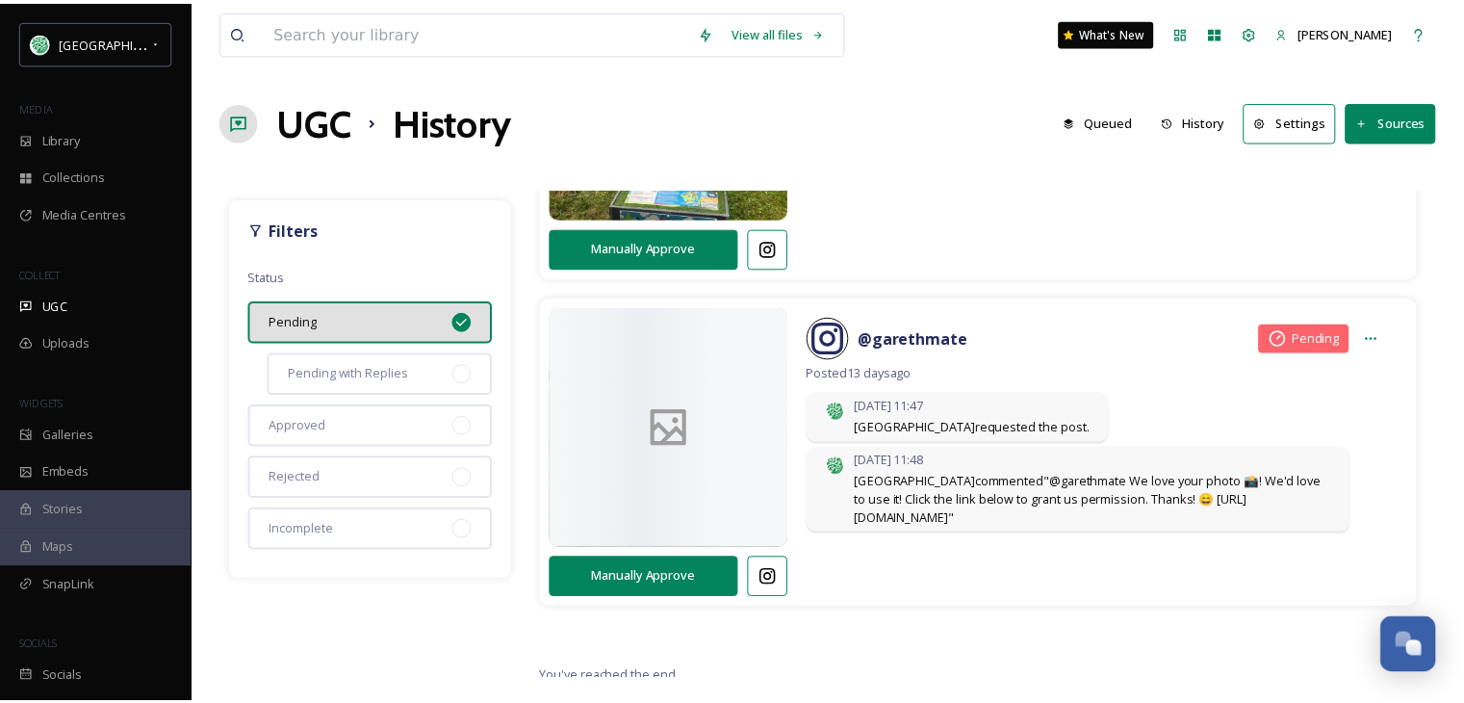
scroll to position [1905, 0]
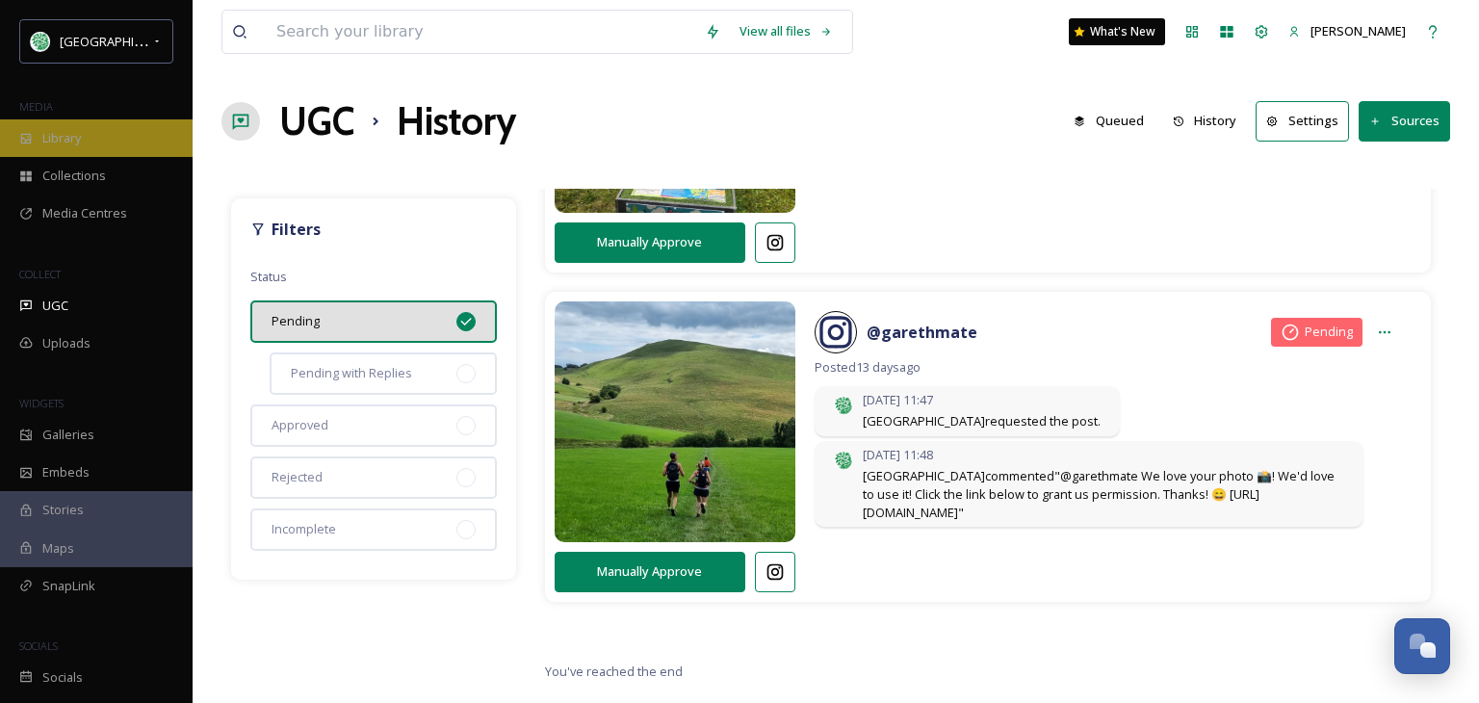
click at [55, 148] on div "Library" at bounding box center [96, 138] width 193 height 38
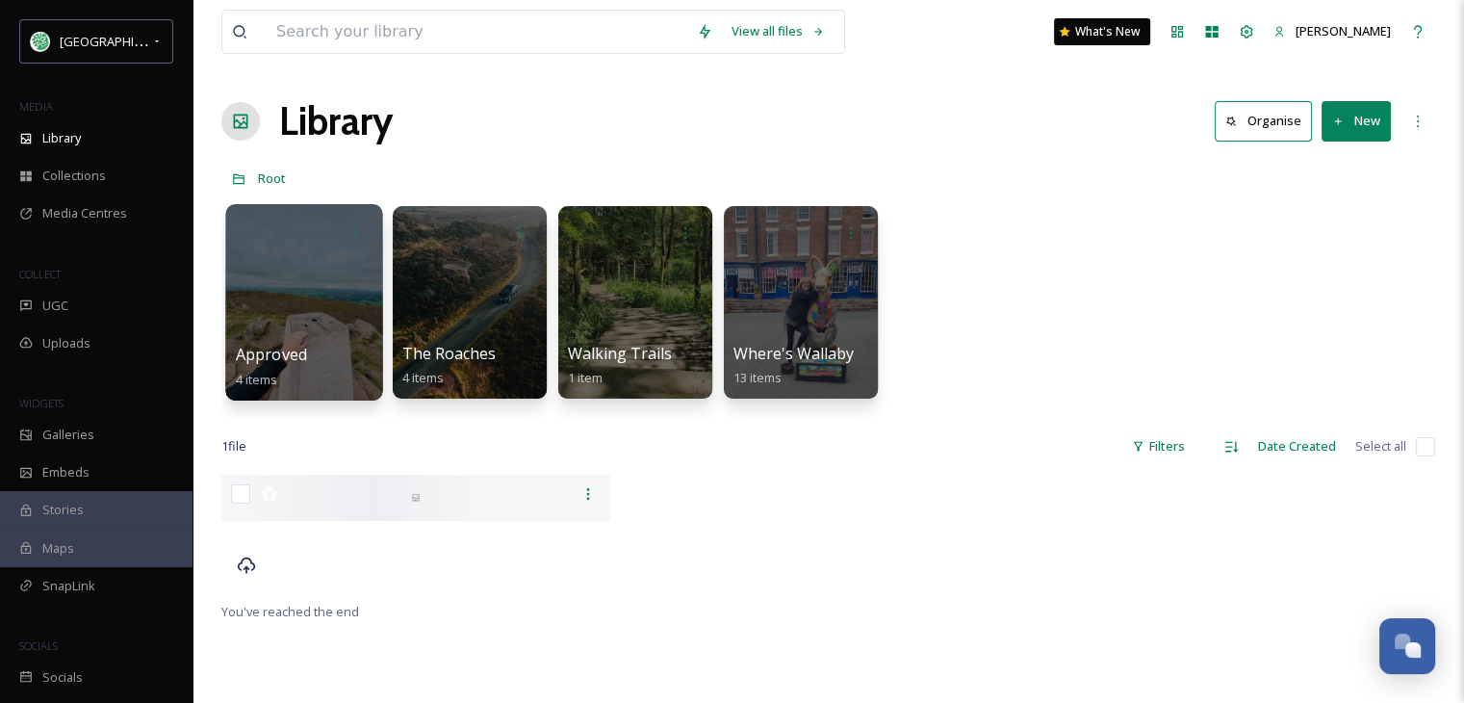
click at [317, 309] on div at bounding box center [303, 302] width 157 height 196
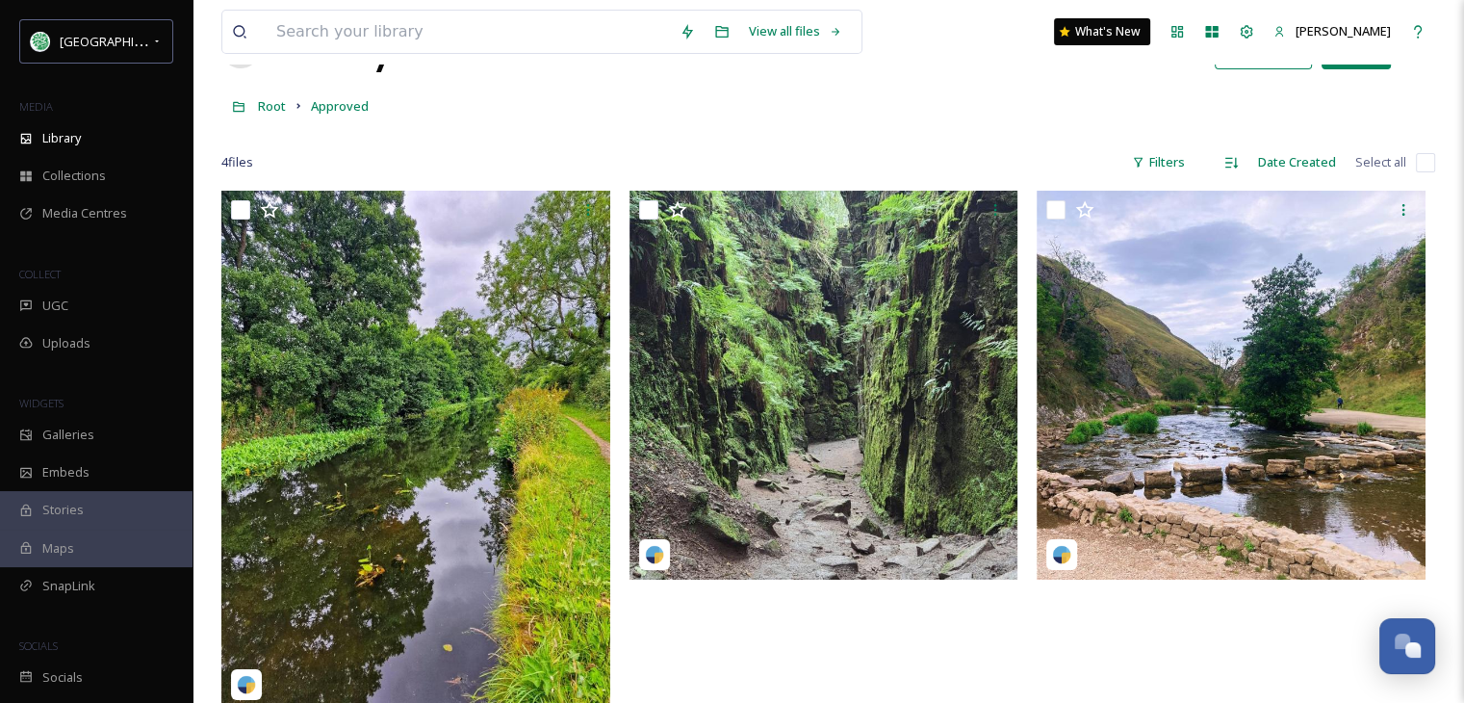
scroll to position [71, 0]
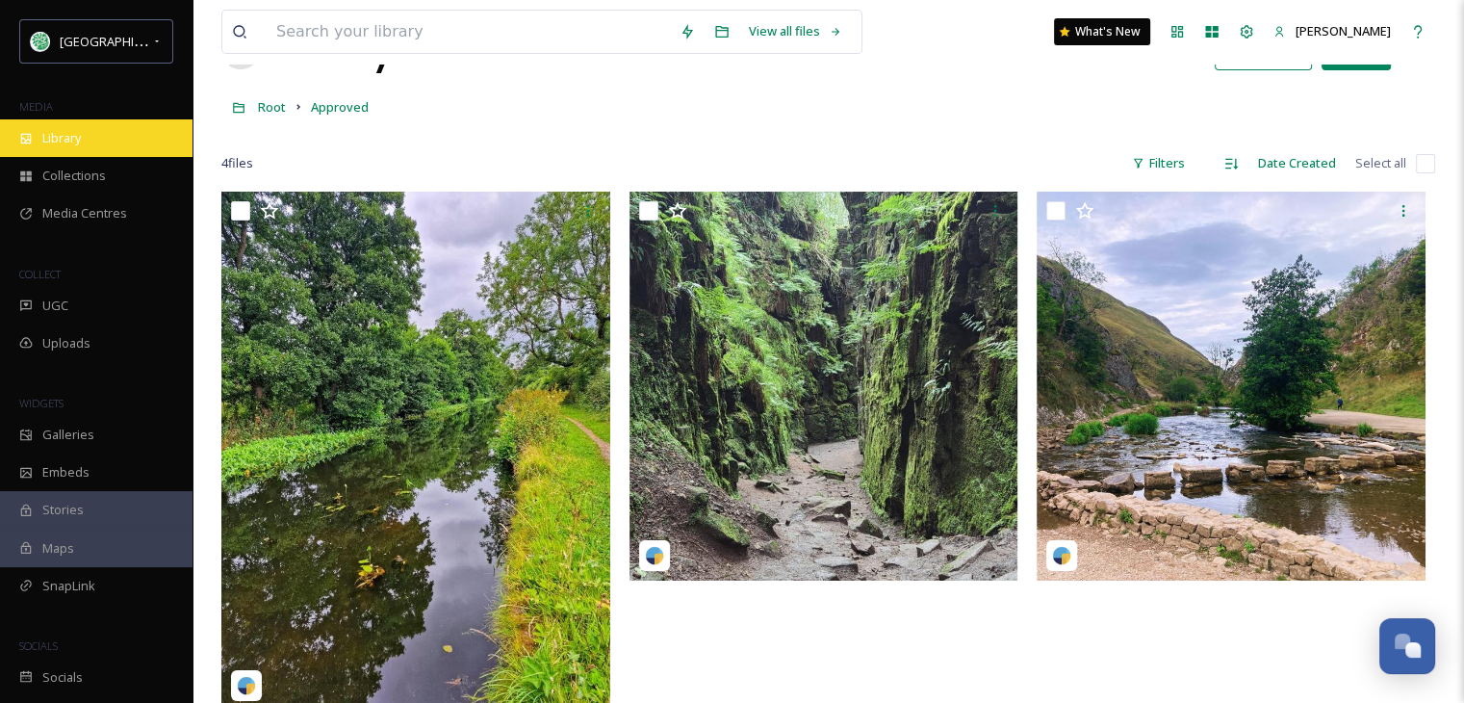
click at [71, 134] on span "Library" at bounding box center [61, 138] width 39 height 18
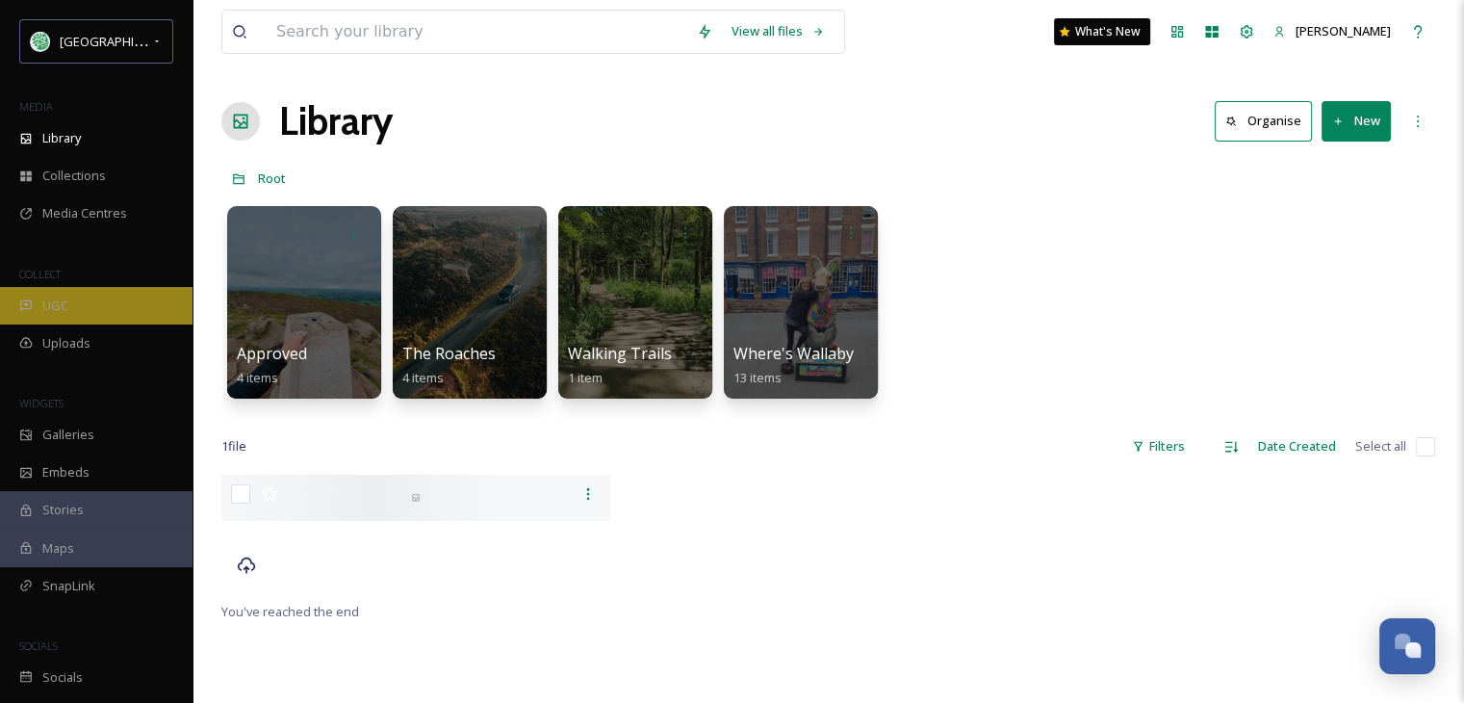
click at [61, 311] on span "UGC" at bounding box center [55, 306] width 26 height 18
